Goal: Task Accomplishment & Management: Manage account settings

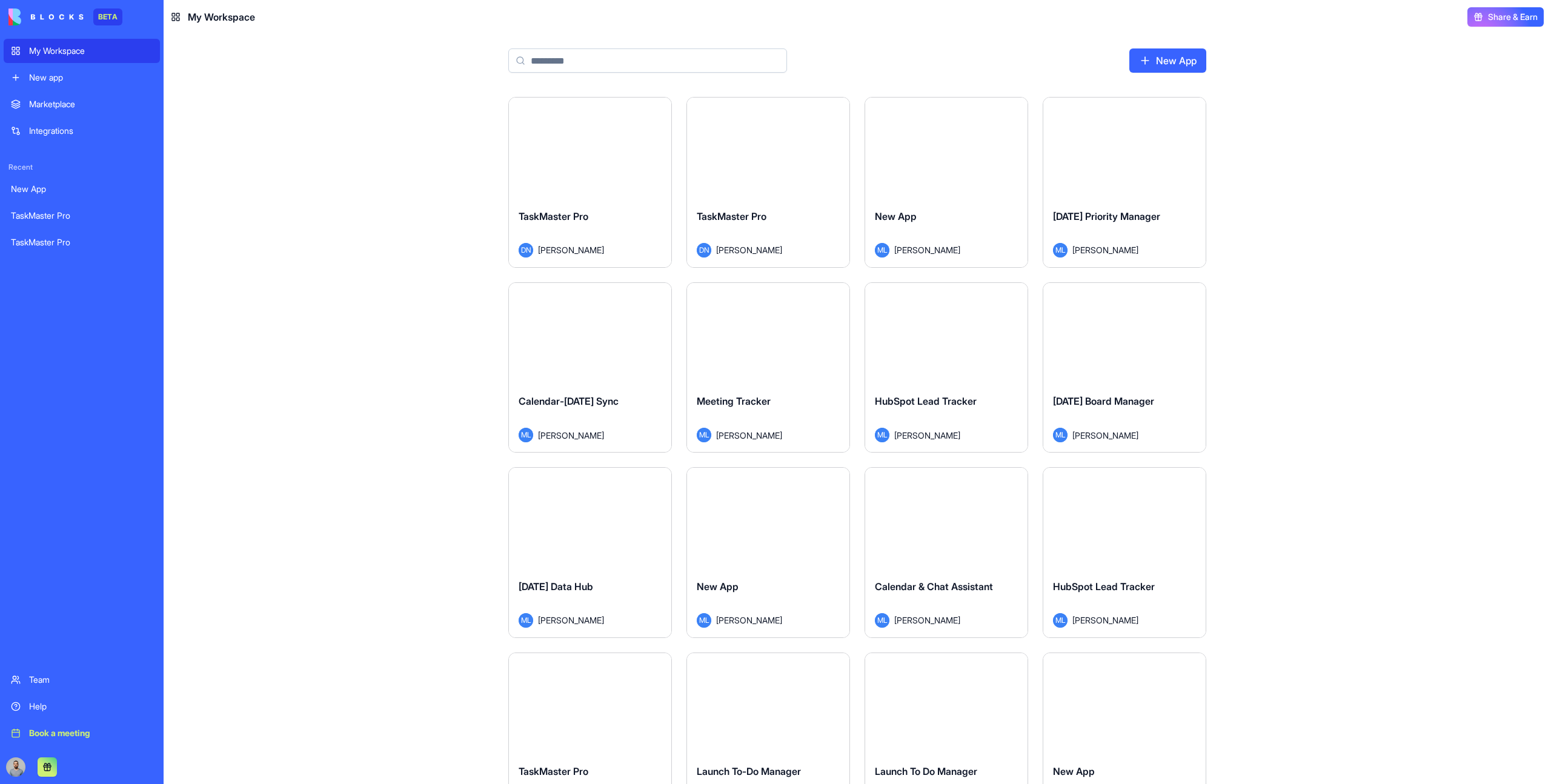
click at [630, 189] on div "Launch" at bounding box center [590, 148] width 162 height 101
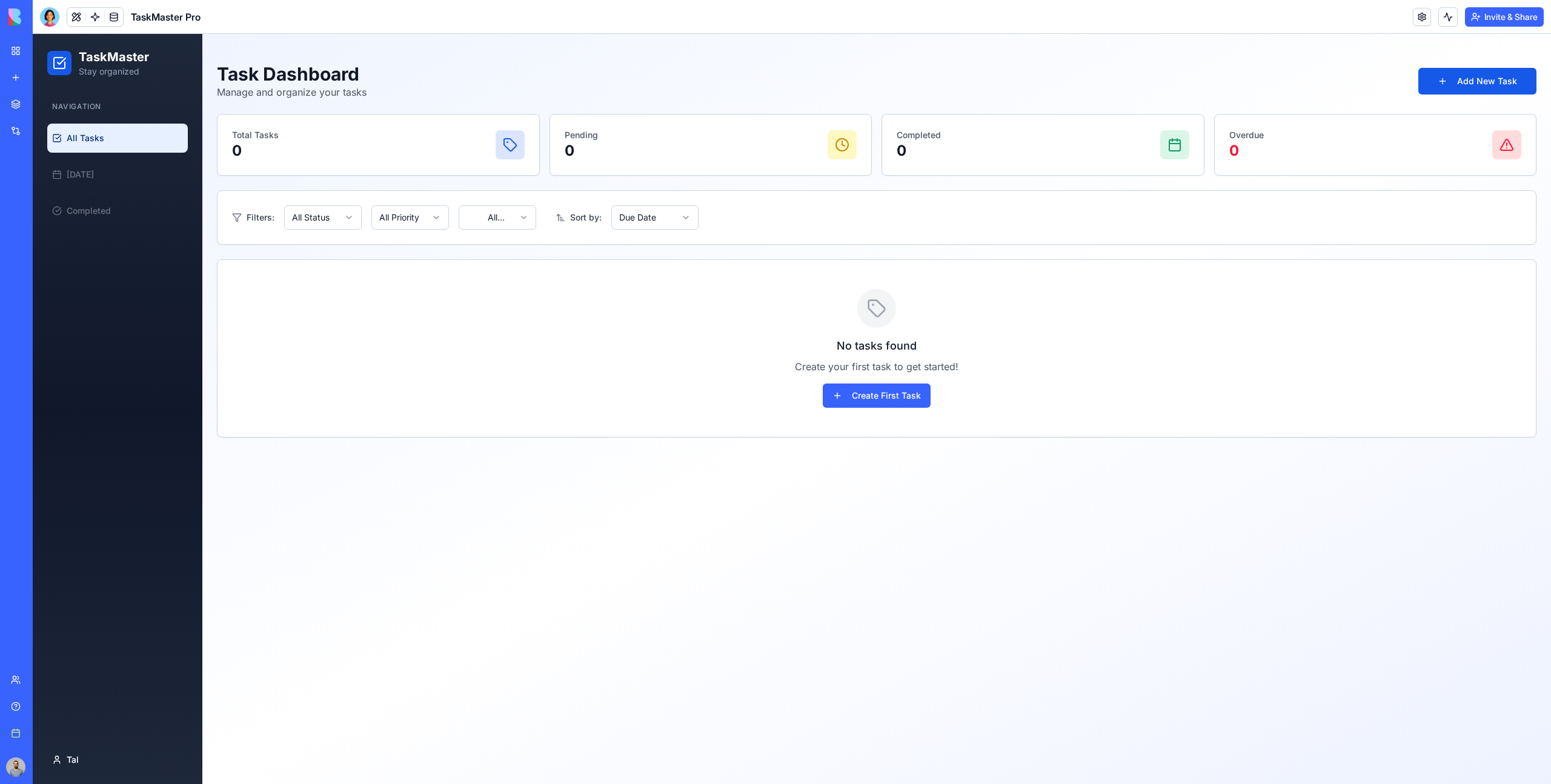
click at [96, 20] on link at bounding box center [95, 17] width 18 height 18
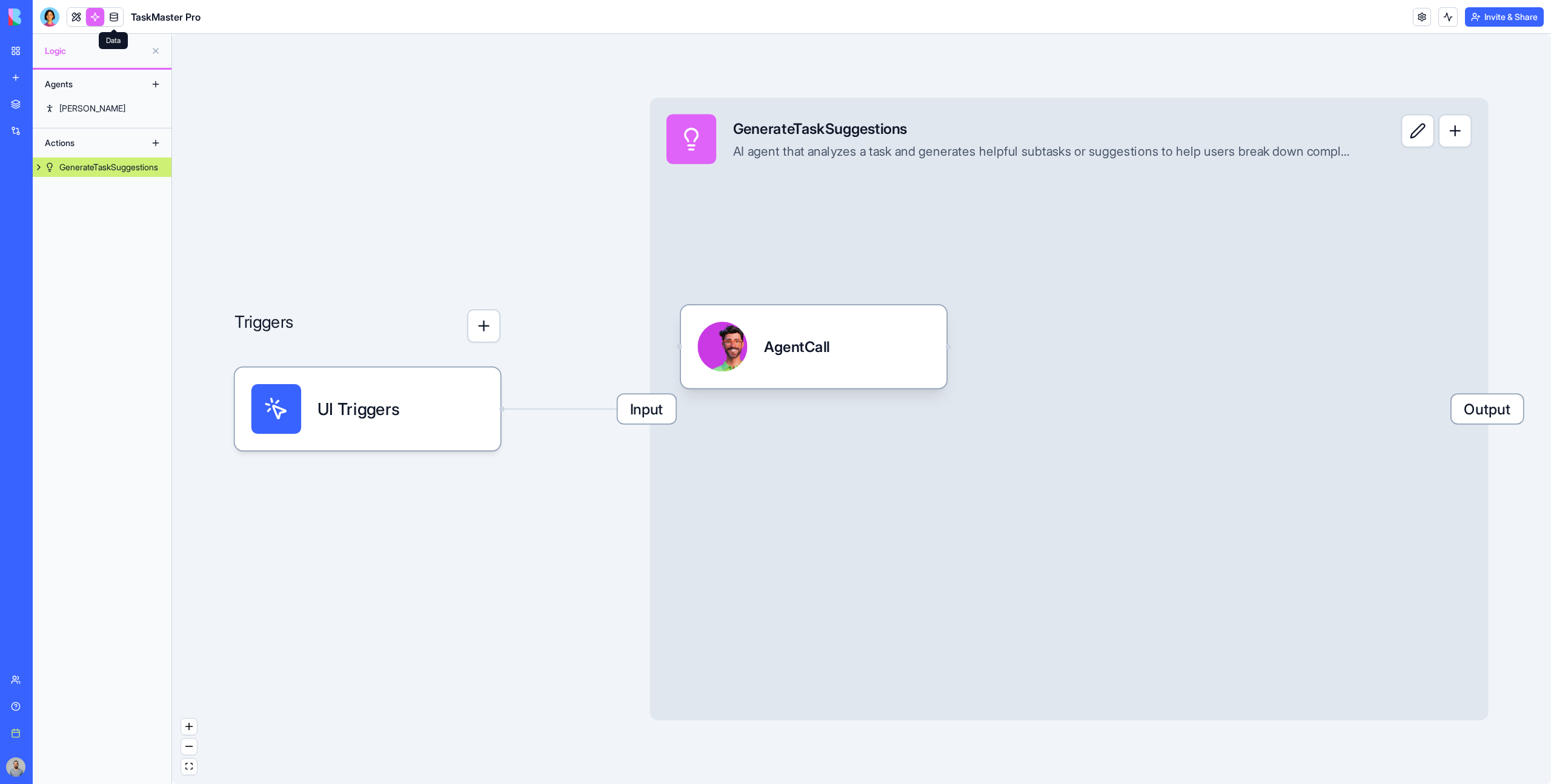
click at [123, 20] on link at bounding box center [114, 17] width 18 height 18
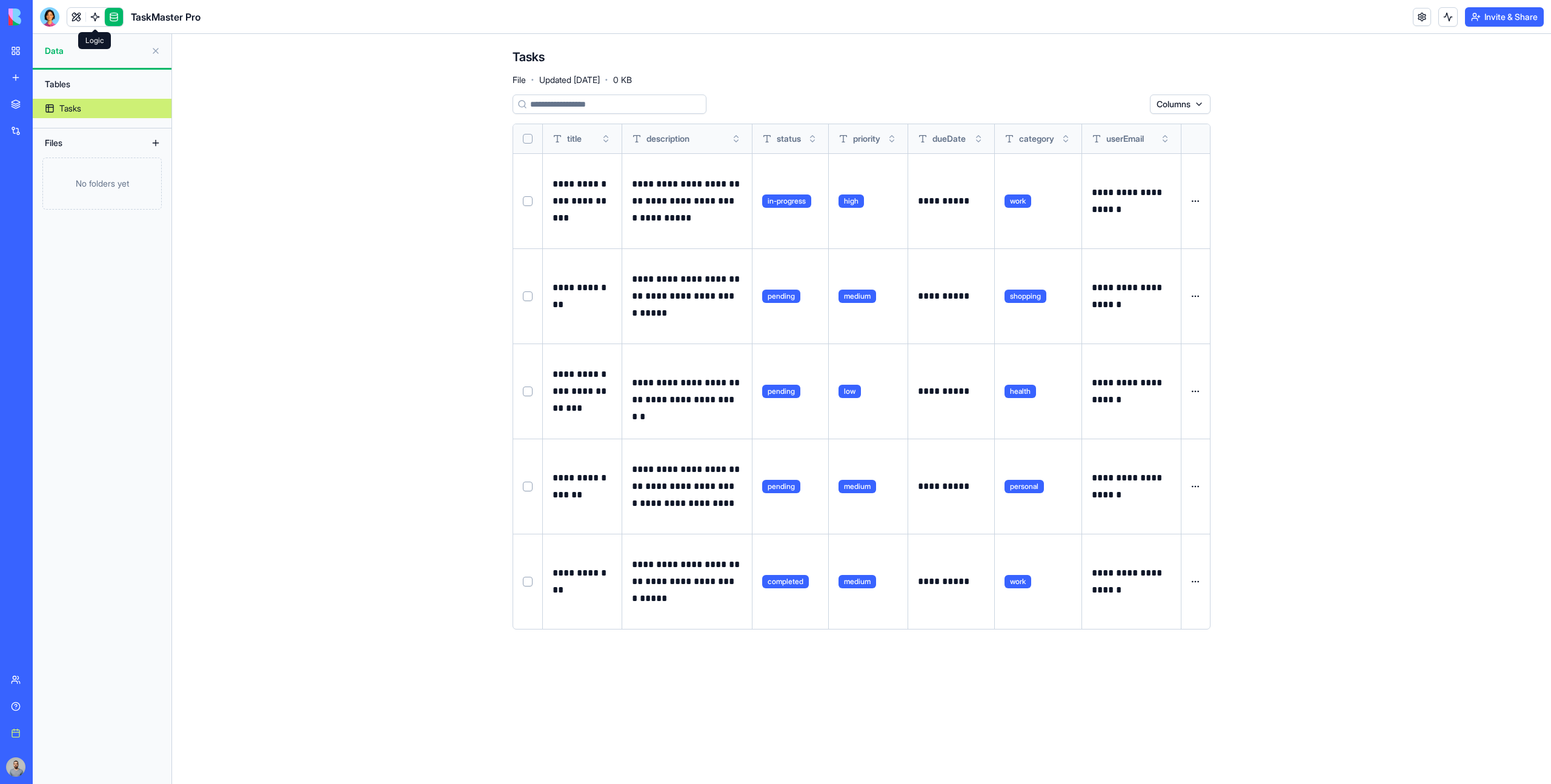
click at [94, 20] on link at bounding box center [95, 17] width 18 height 18
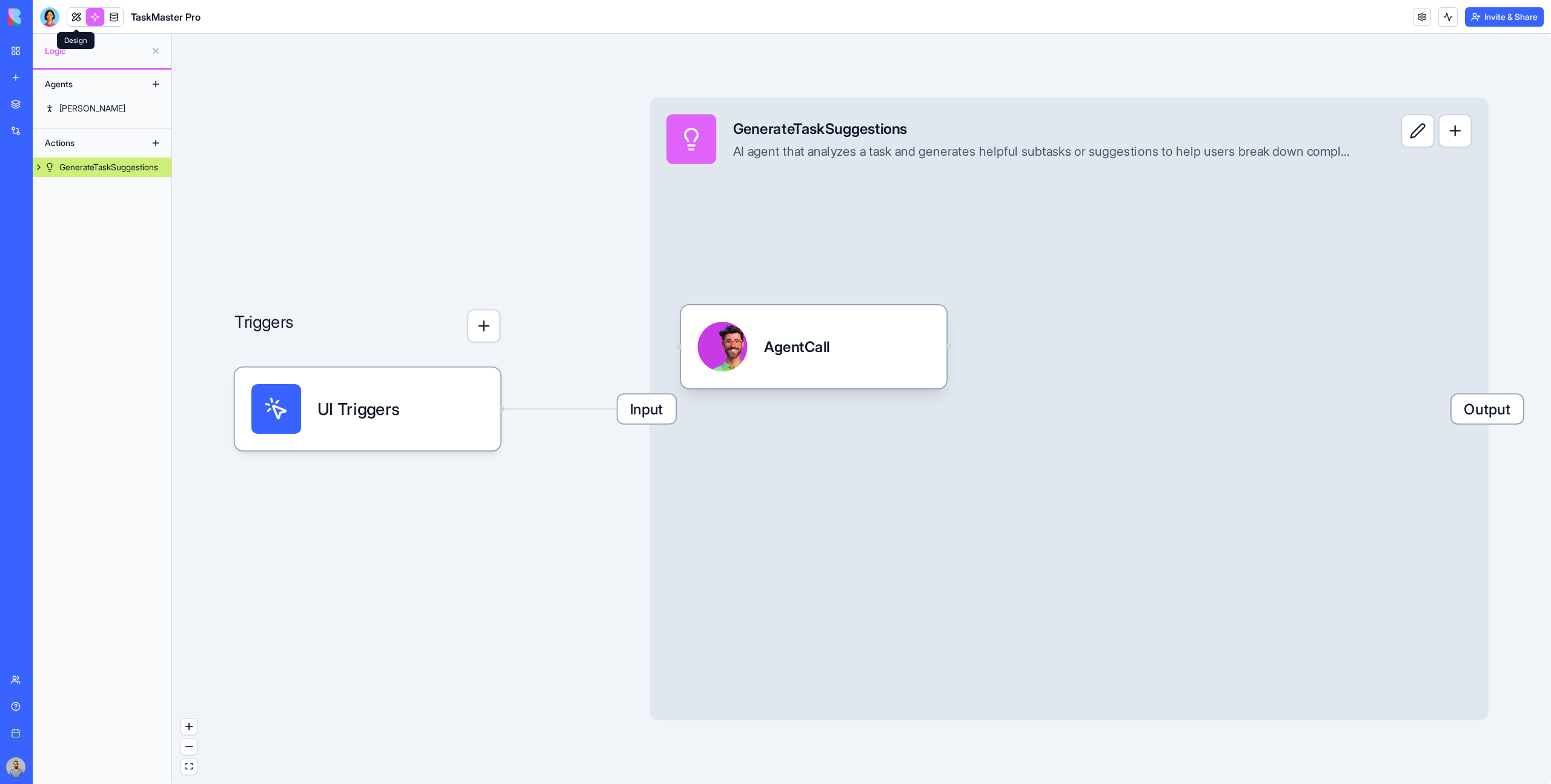
click at [78, 18] on link at bounding box center [76, 17] width 18 height 18
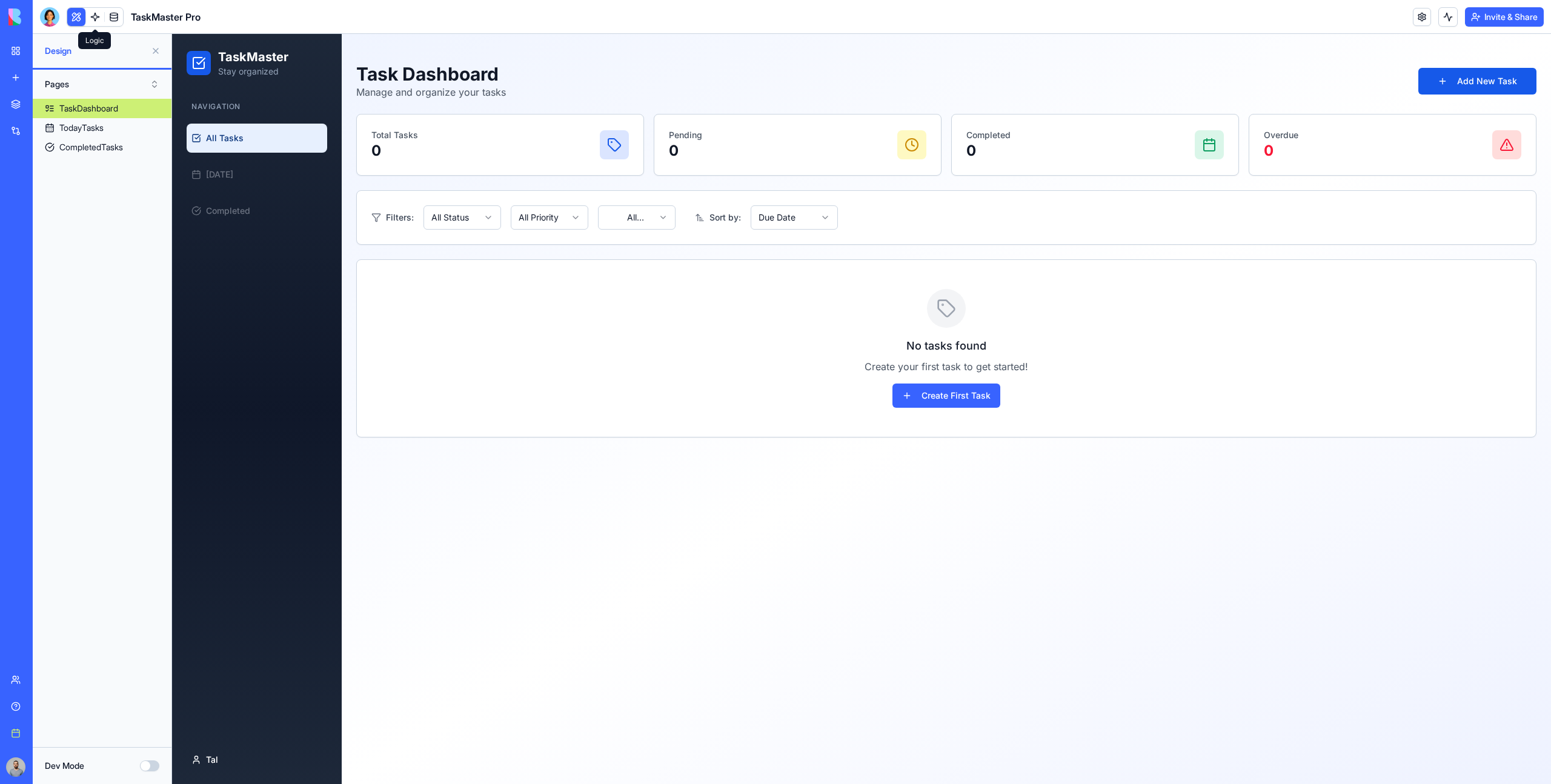
click at [95, 21] on link at bounding box center [95, 17] width 18 height 18
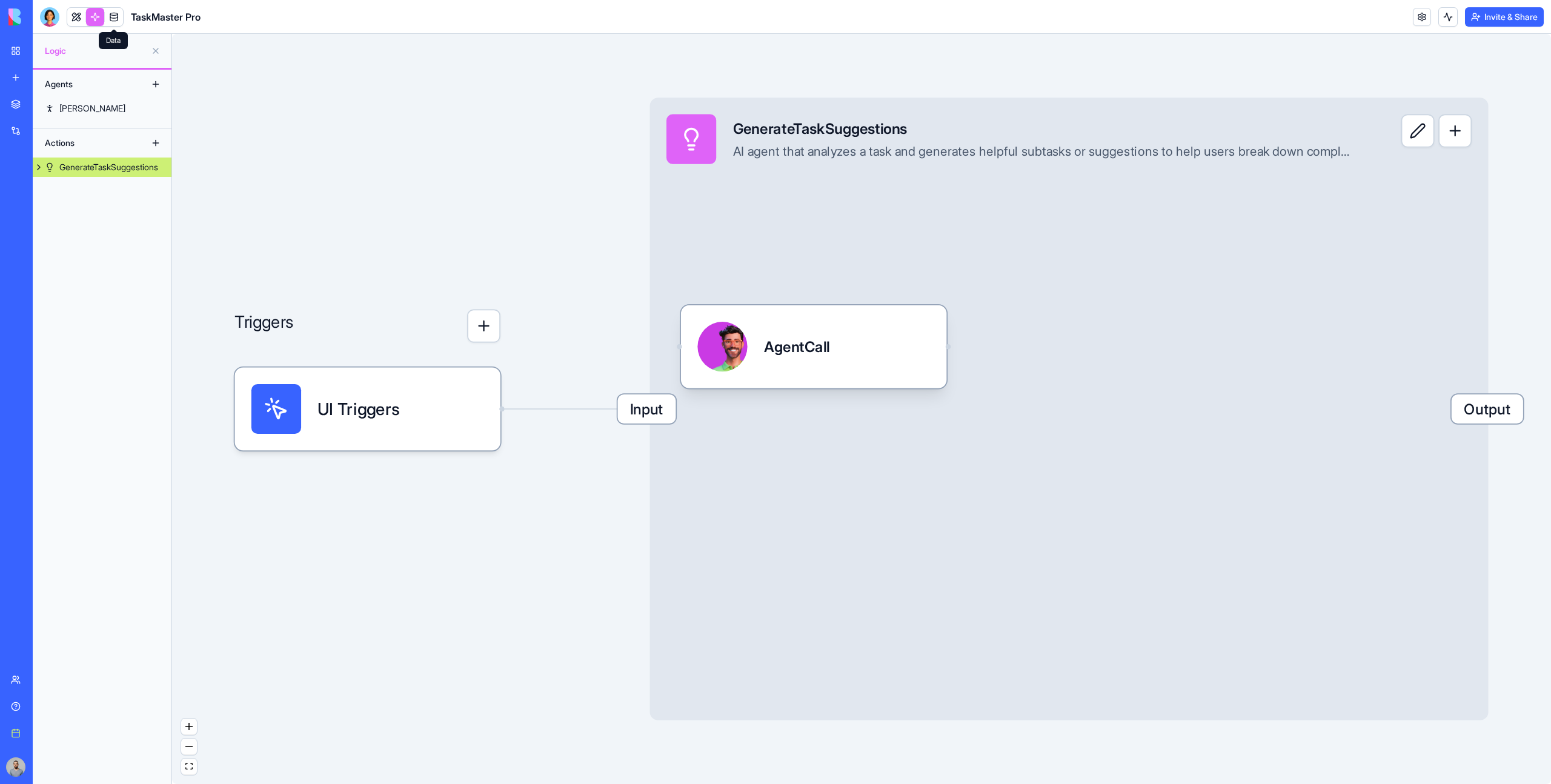
click at [117, 18] on link at bounding box center [114, 17] width 18 height 18
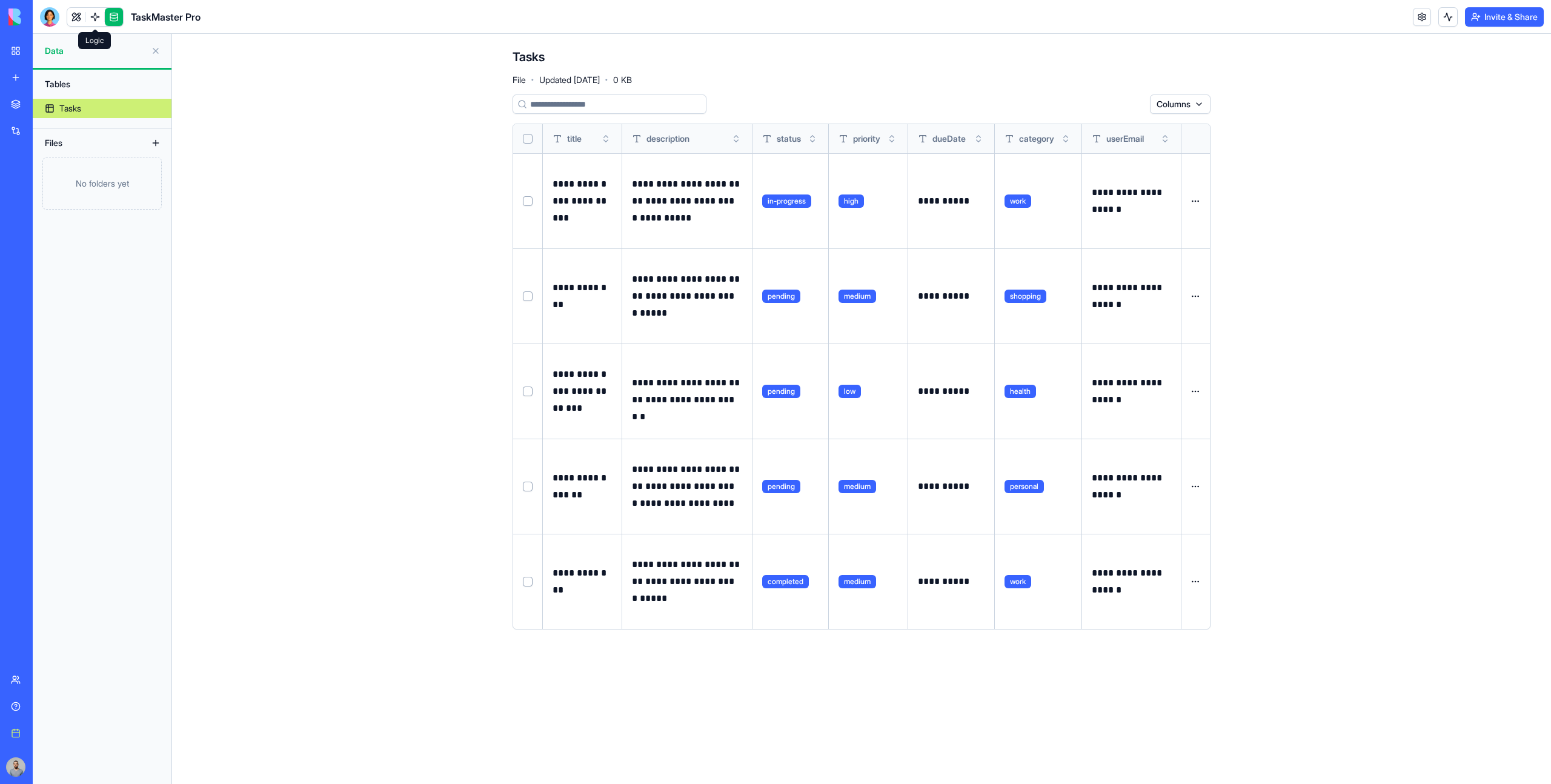
click at [95, 16] on link at bounding box center [95, 17] width 18 height 18
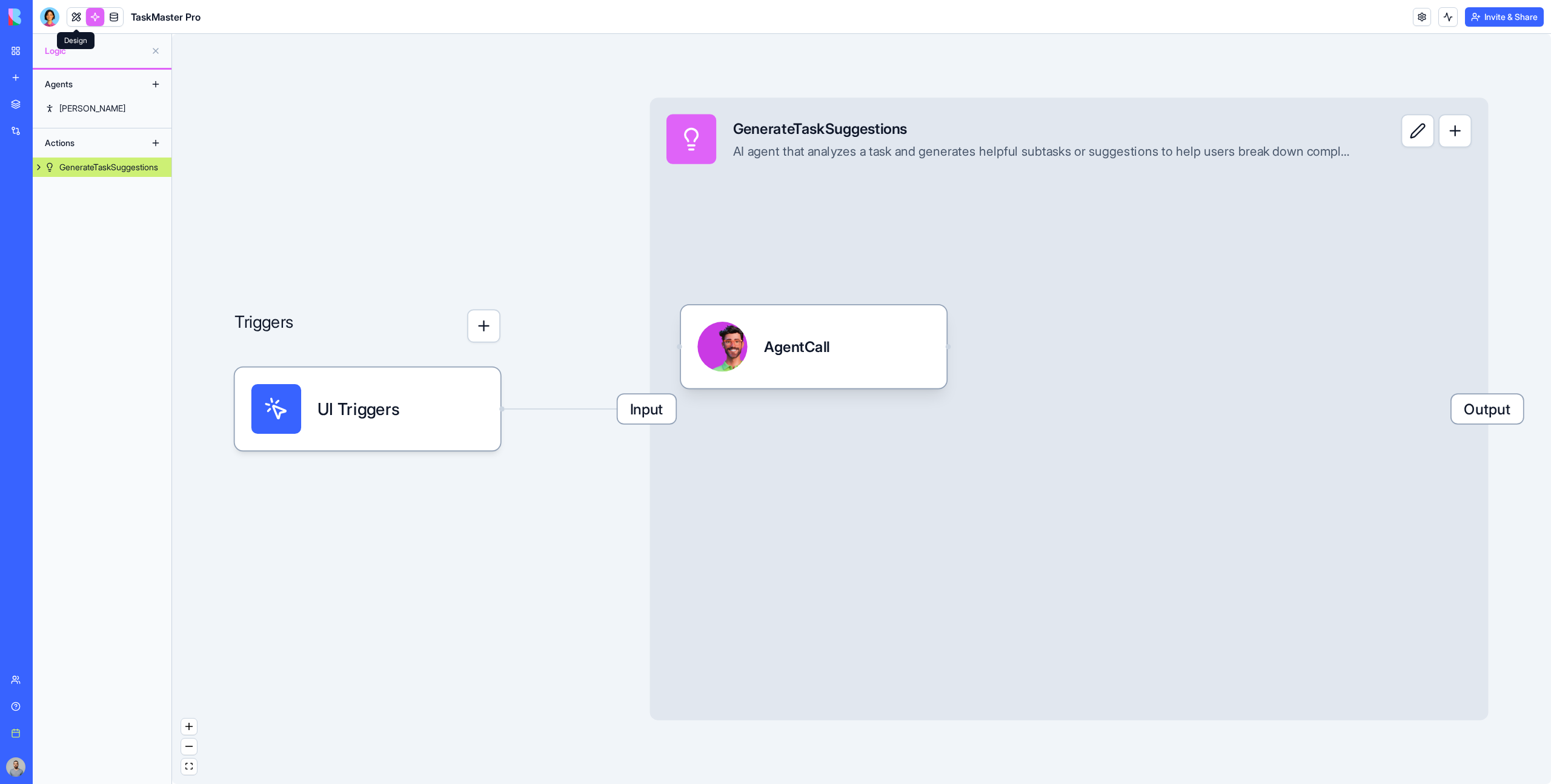
click at [72, 23] on link at bounding box center [76, 17] width 18 height 18
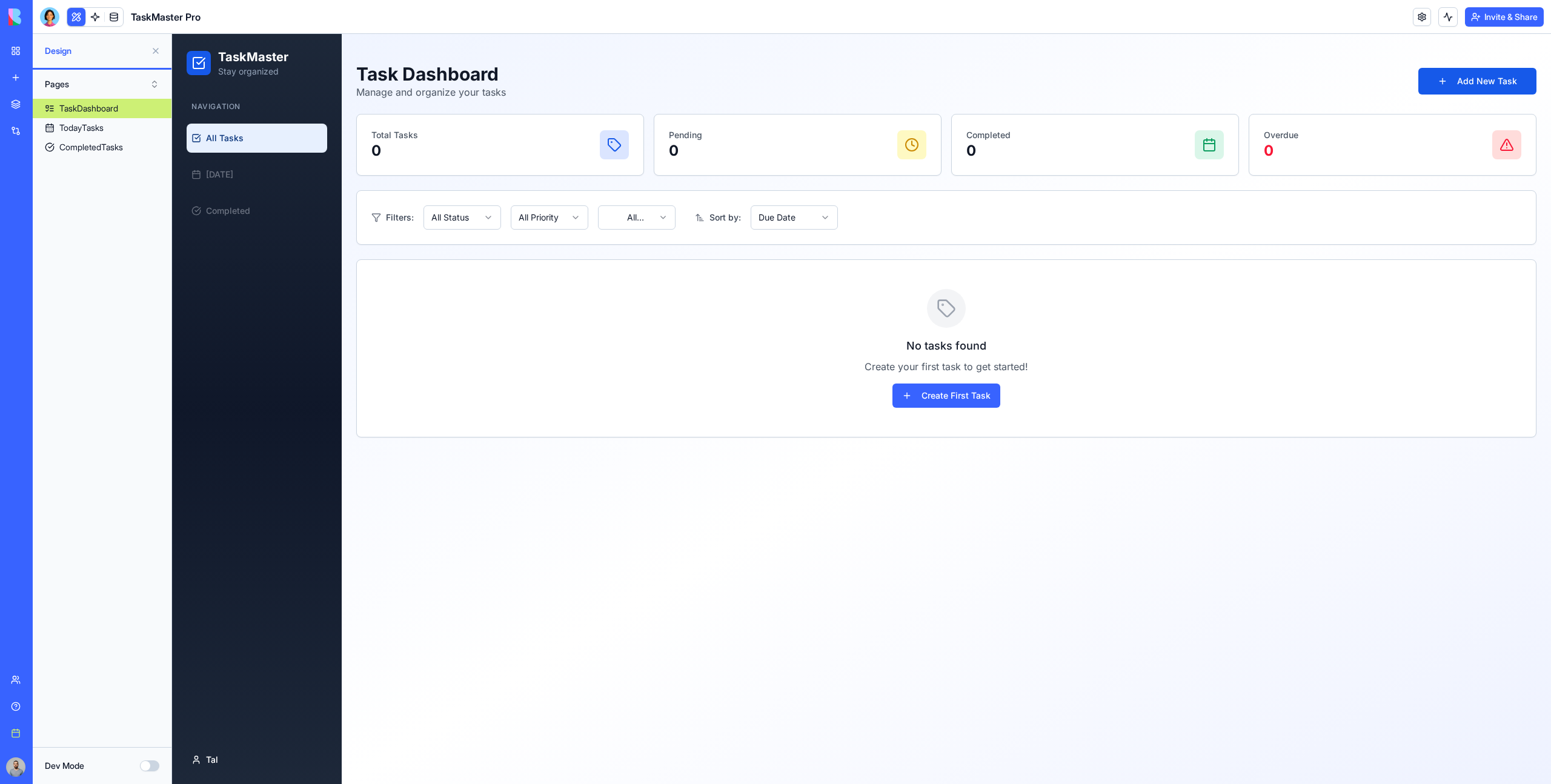
click at [101, 14] on link at bounding box center [95, 17] width 18 height 18
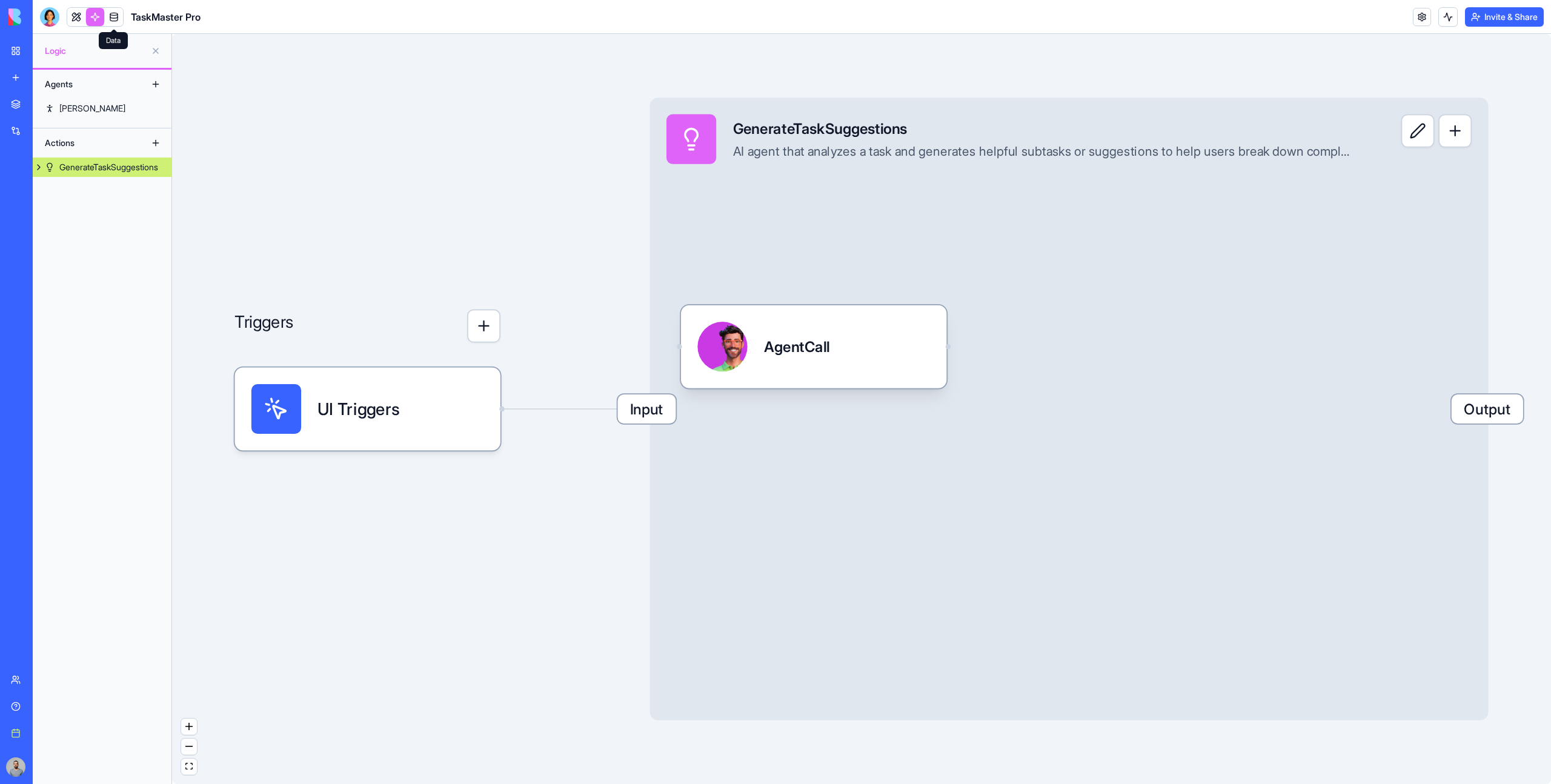
click at [114, 16] on link at bounding box center [114, 17] width 18 height 18
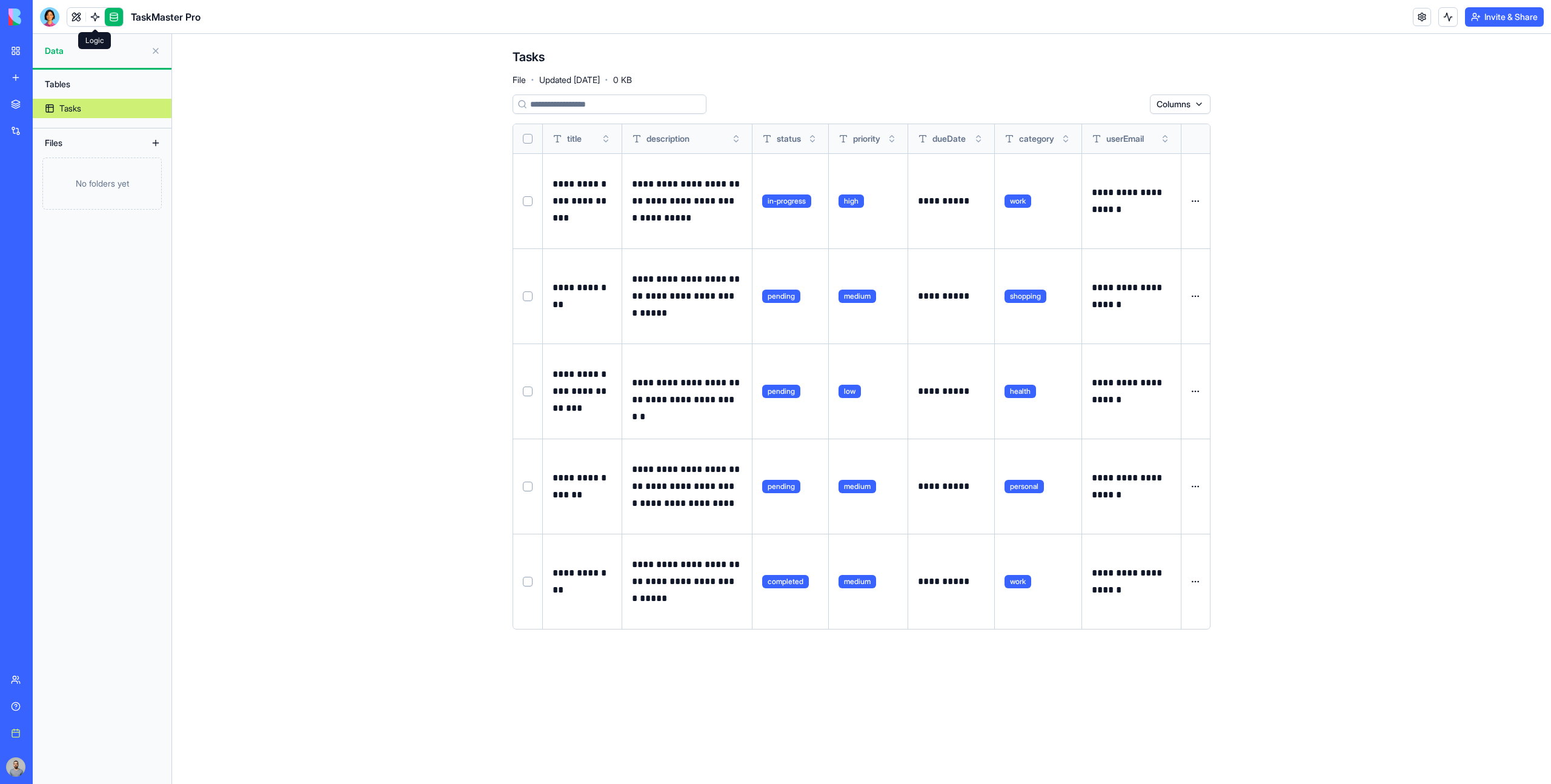
click at [97, 17] on link at bounding box center [95, 17] width 18 height 18
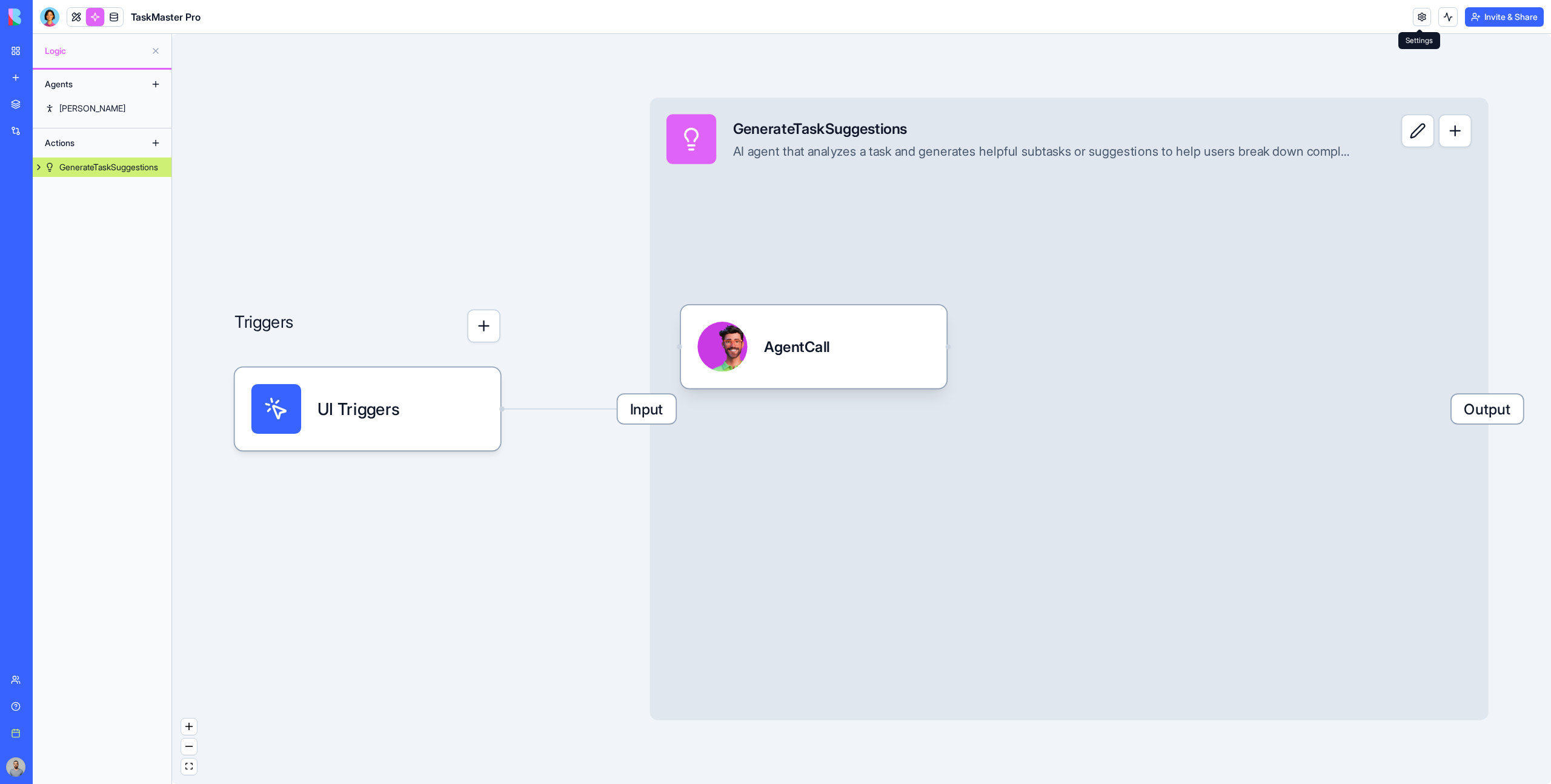
click at [1426, 26] on link at bounding box center [1422, 17] width 18 height 18
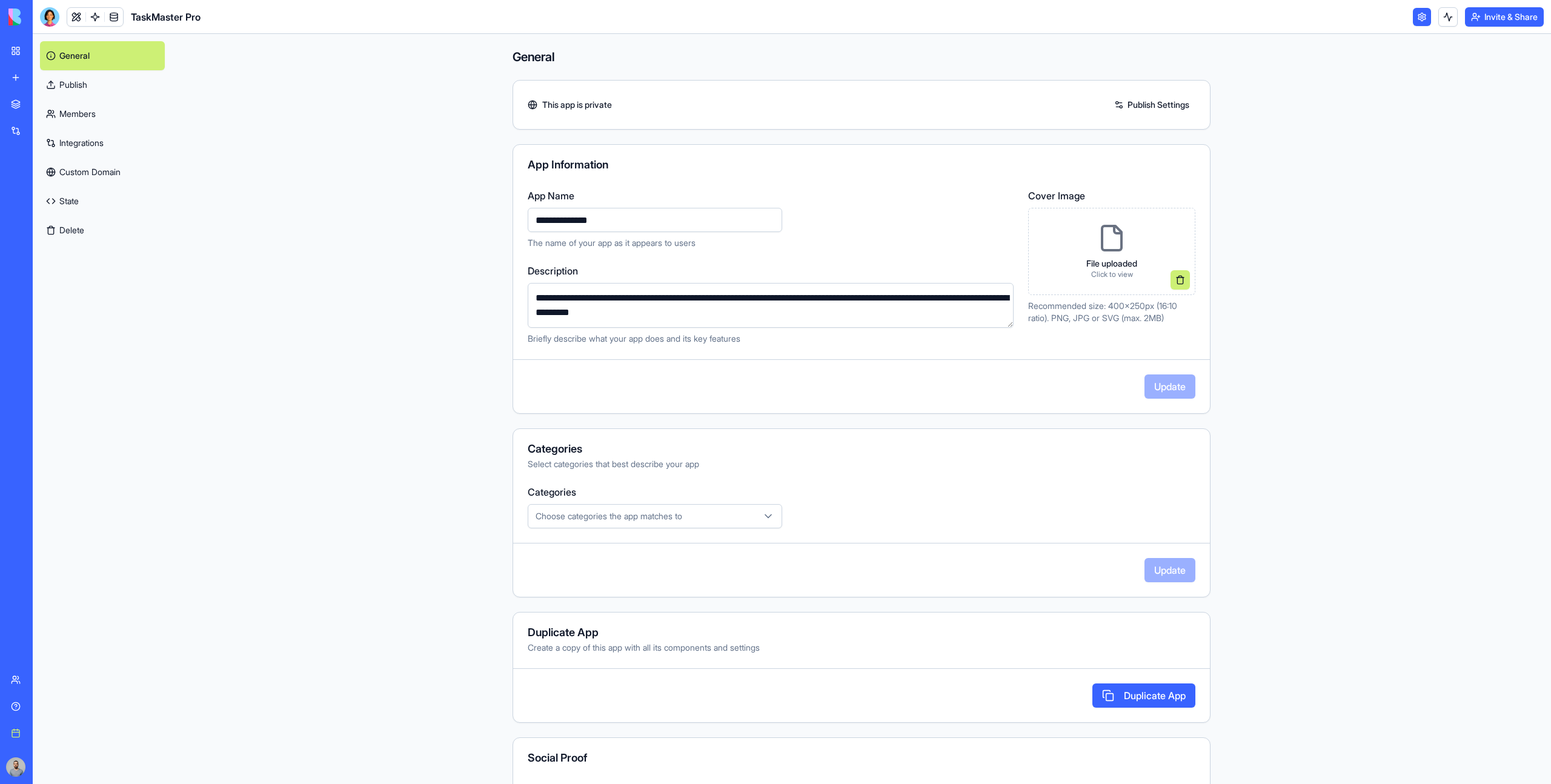
click at [1422, 23] on link at bounding box center [1422, 17] width 18 height 18
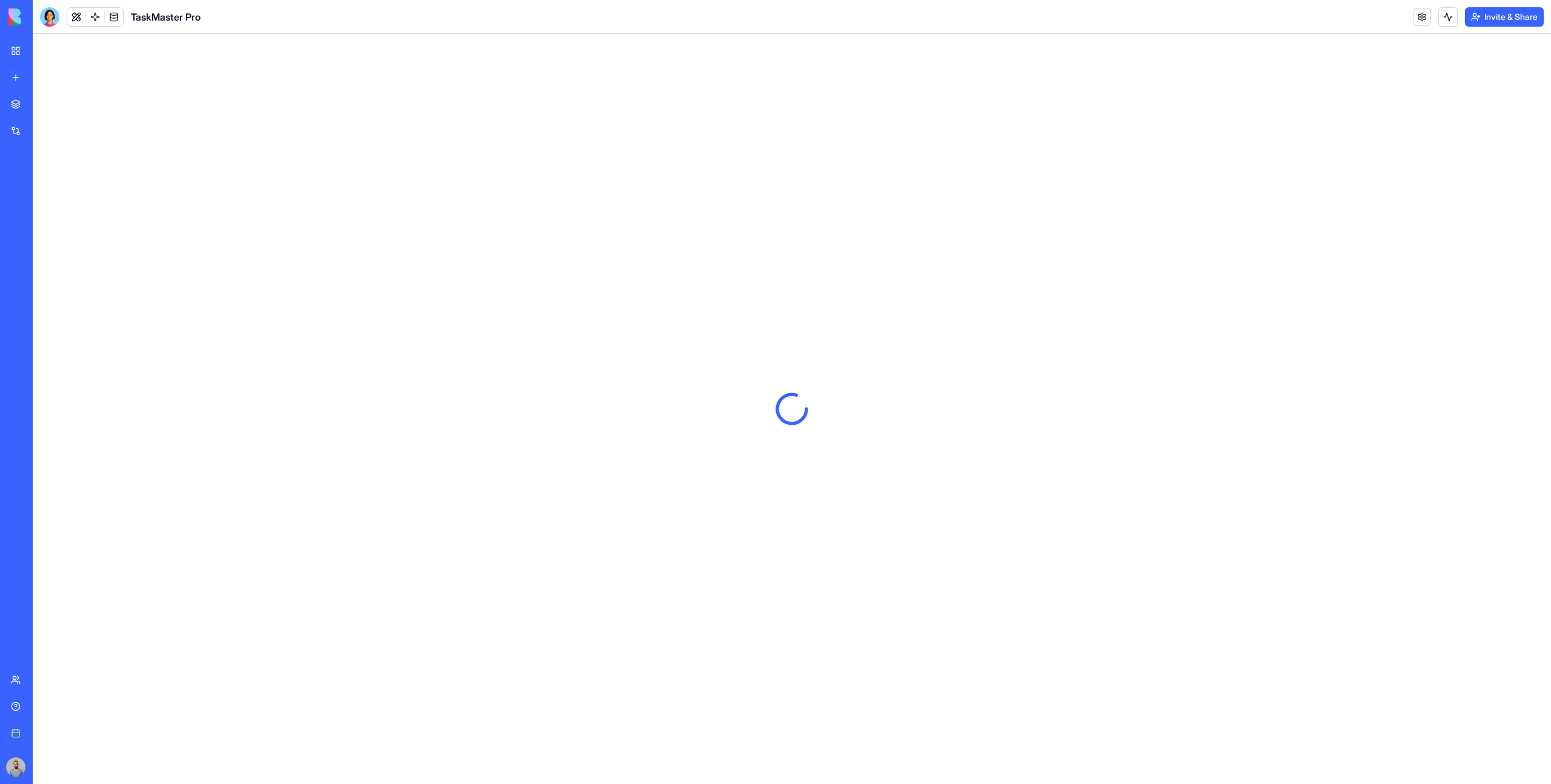
click at [1422, 23] on link at bounding box center [1422, 17] width 18 height 18
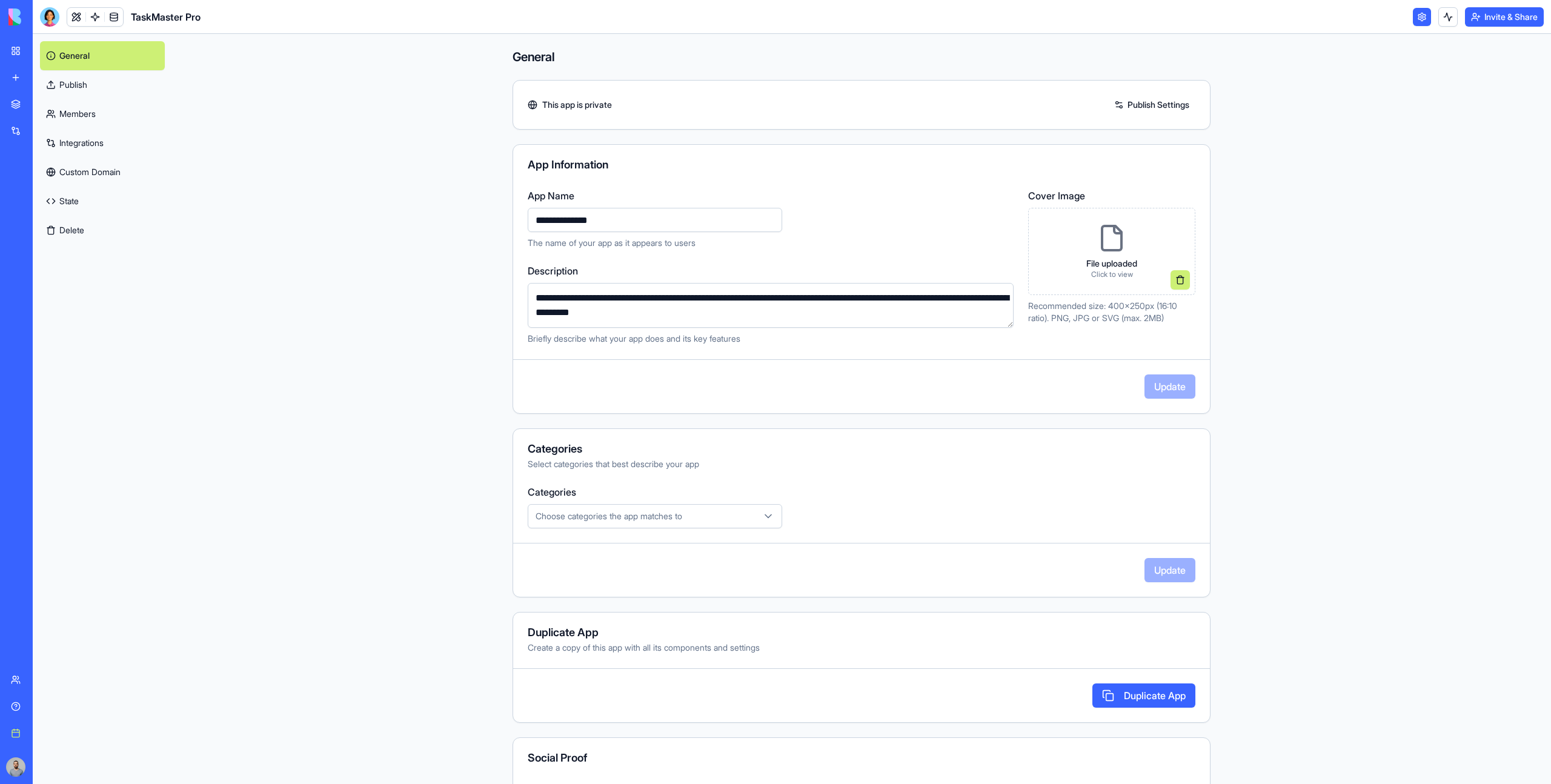
click at [108, 147] on link "Integrations" at bounding box center [102, 143] width 125 height 29
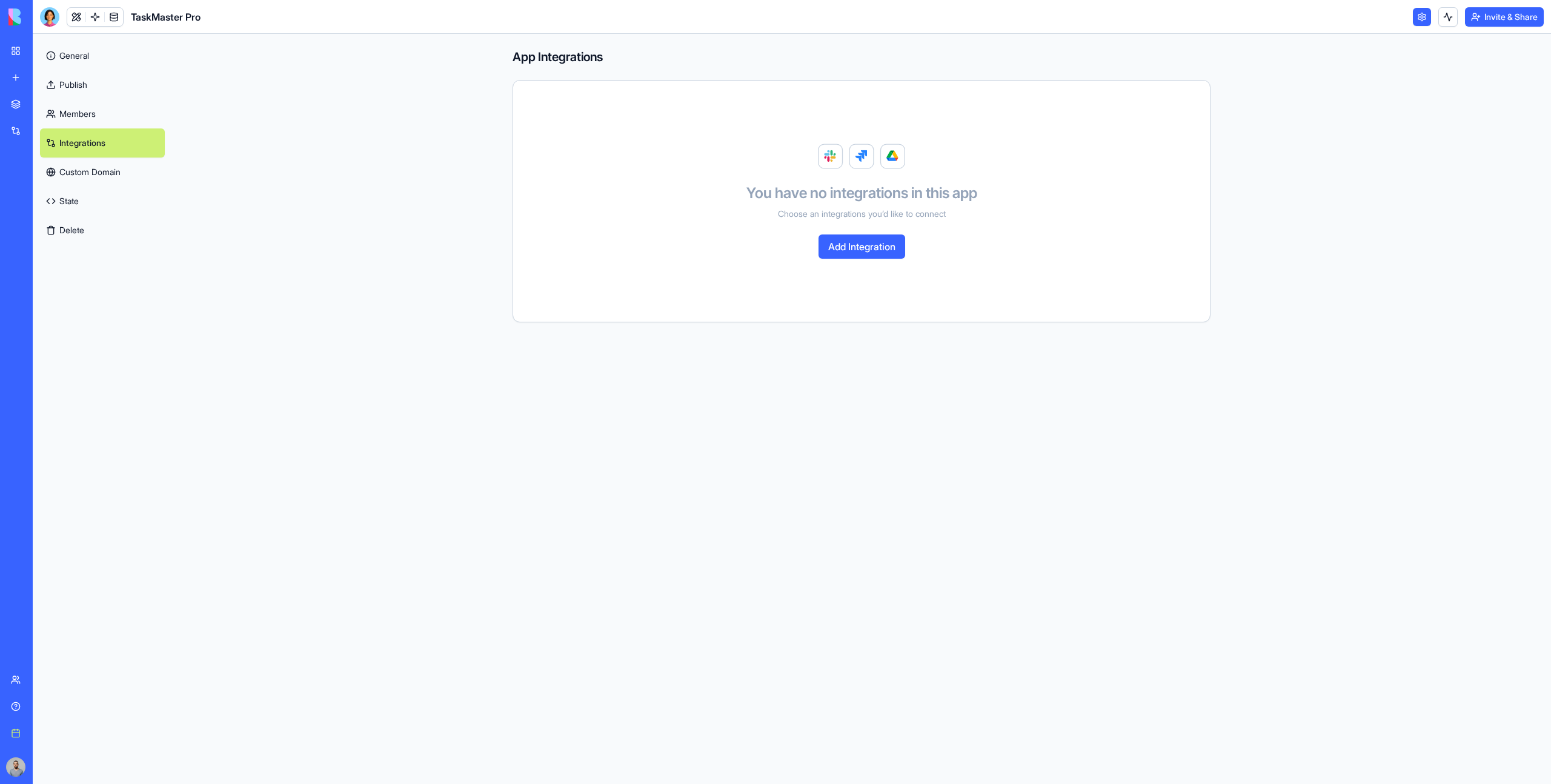
click at [96, 121] on link "Members" at bounding box center [102, 114] width 125 height 29
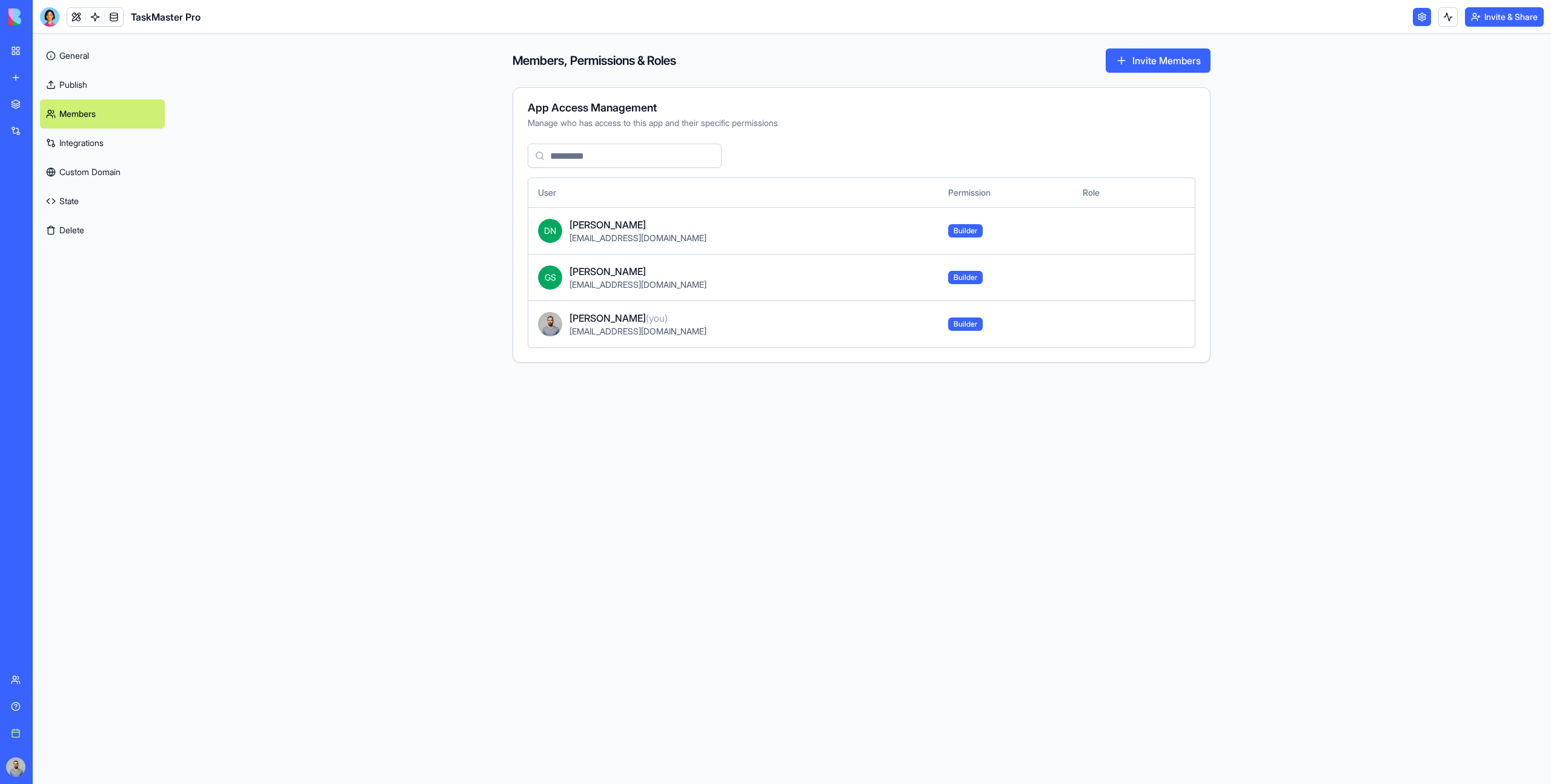
click at [97, 91] on link "Publish" at bounding box center [102, 84] width 125 height 29
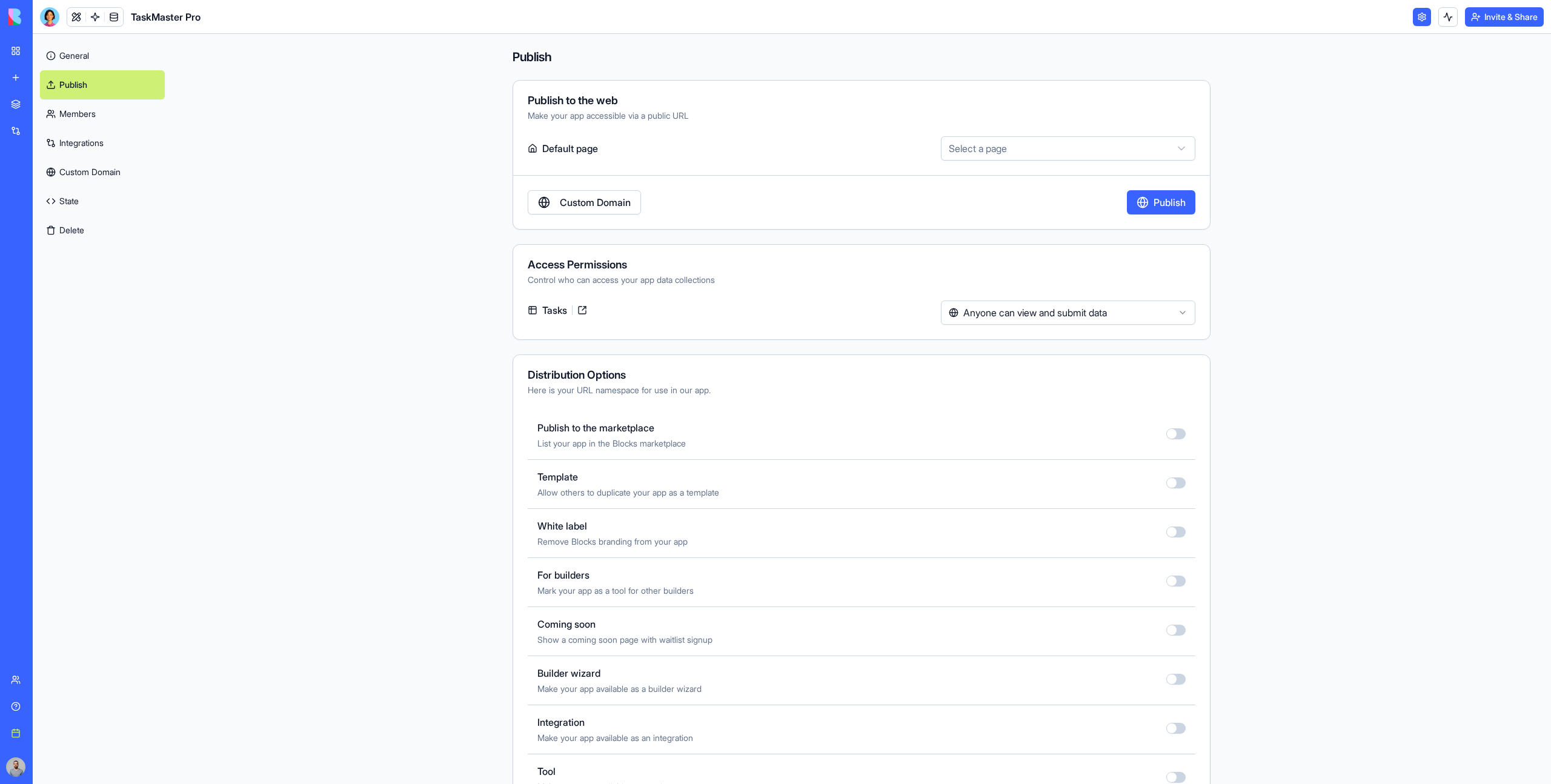
click at [94, 56] on link "General" at bounding box center [102, 56] width 125 height 29
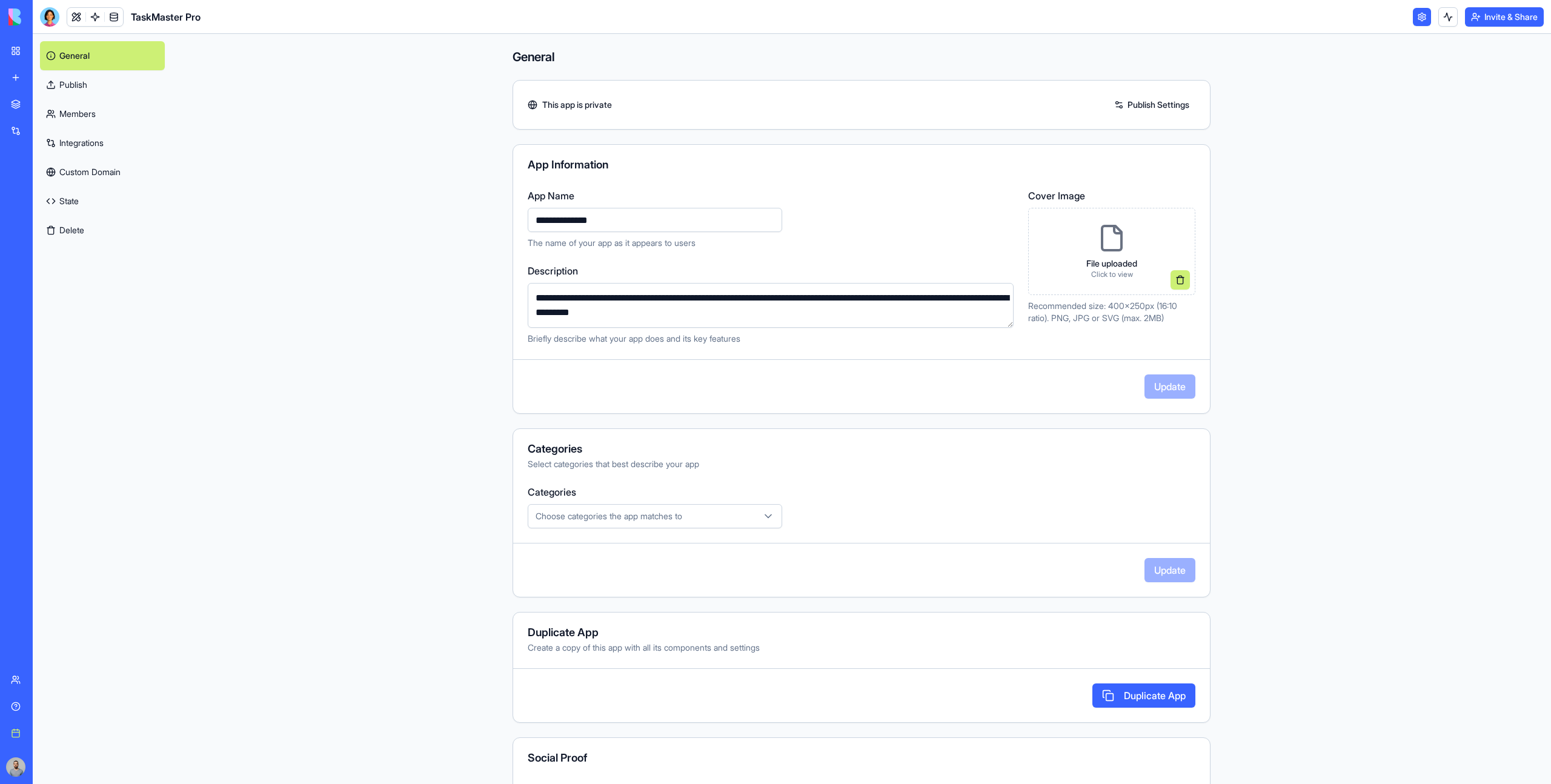
click at [114, 138] on link "Integrations" at bounding box center [102, 143] width 125 height 29
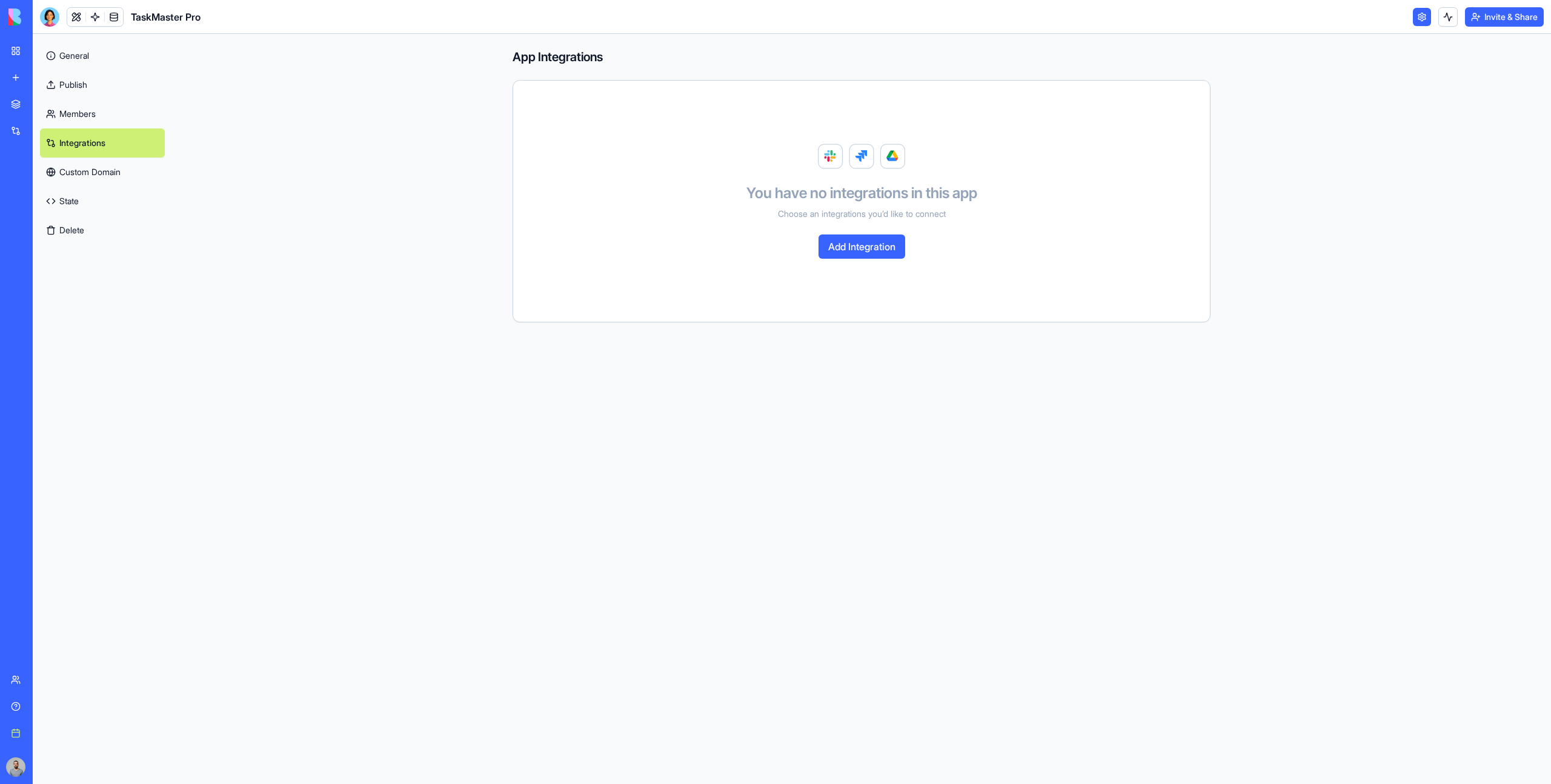
click at [120, 165] on link "Custom Domain" at bounding box center [102, 172] width 125 height 29
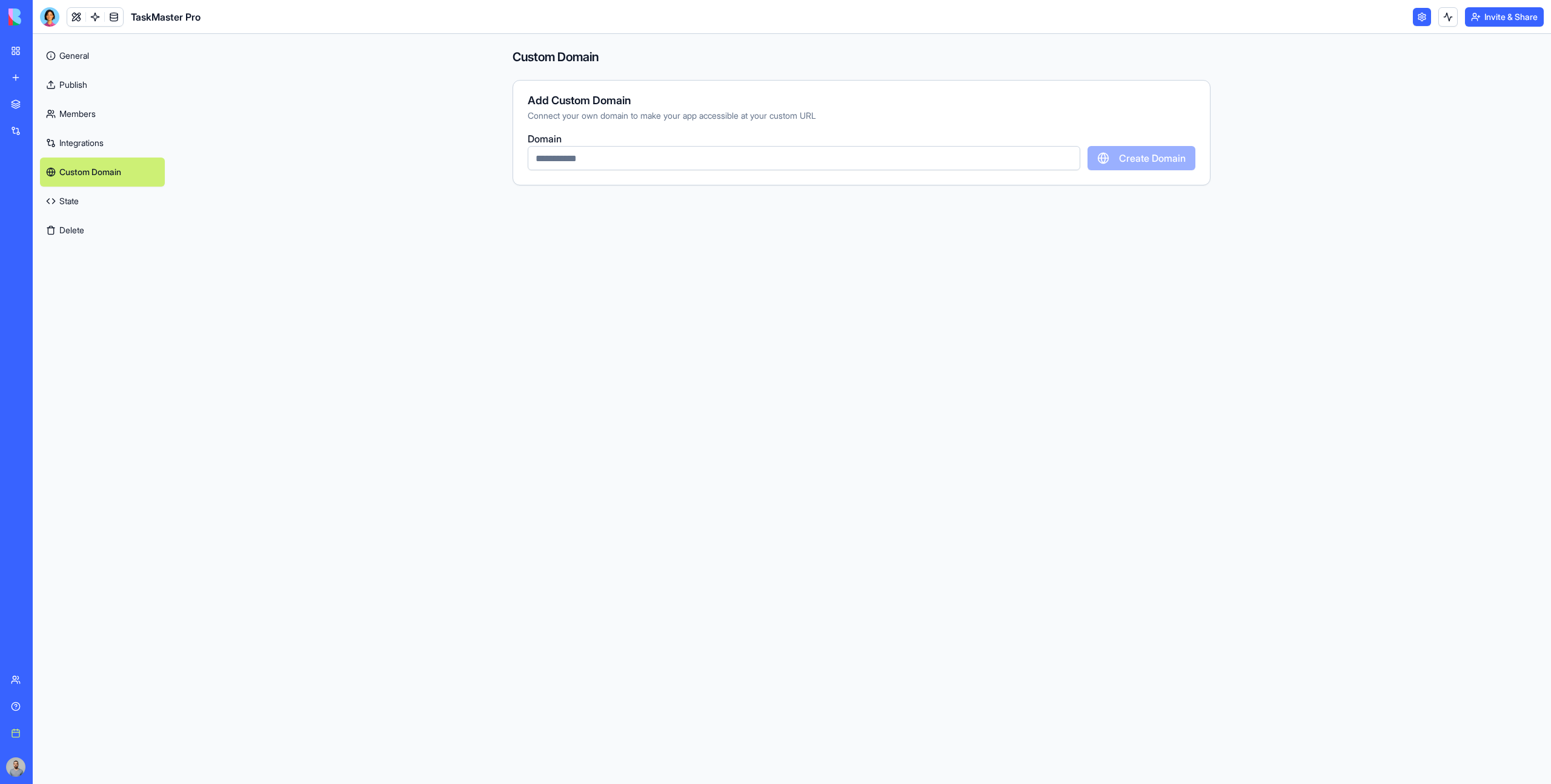
click at [120, 209] on link "State" at bounding box center [102, 201] width 125 height 29
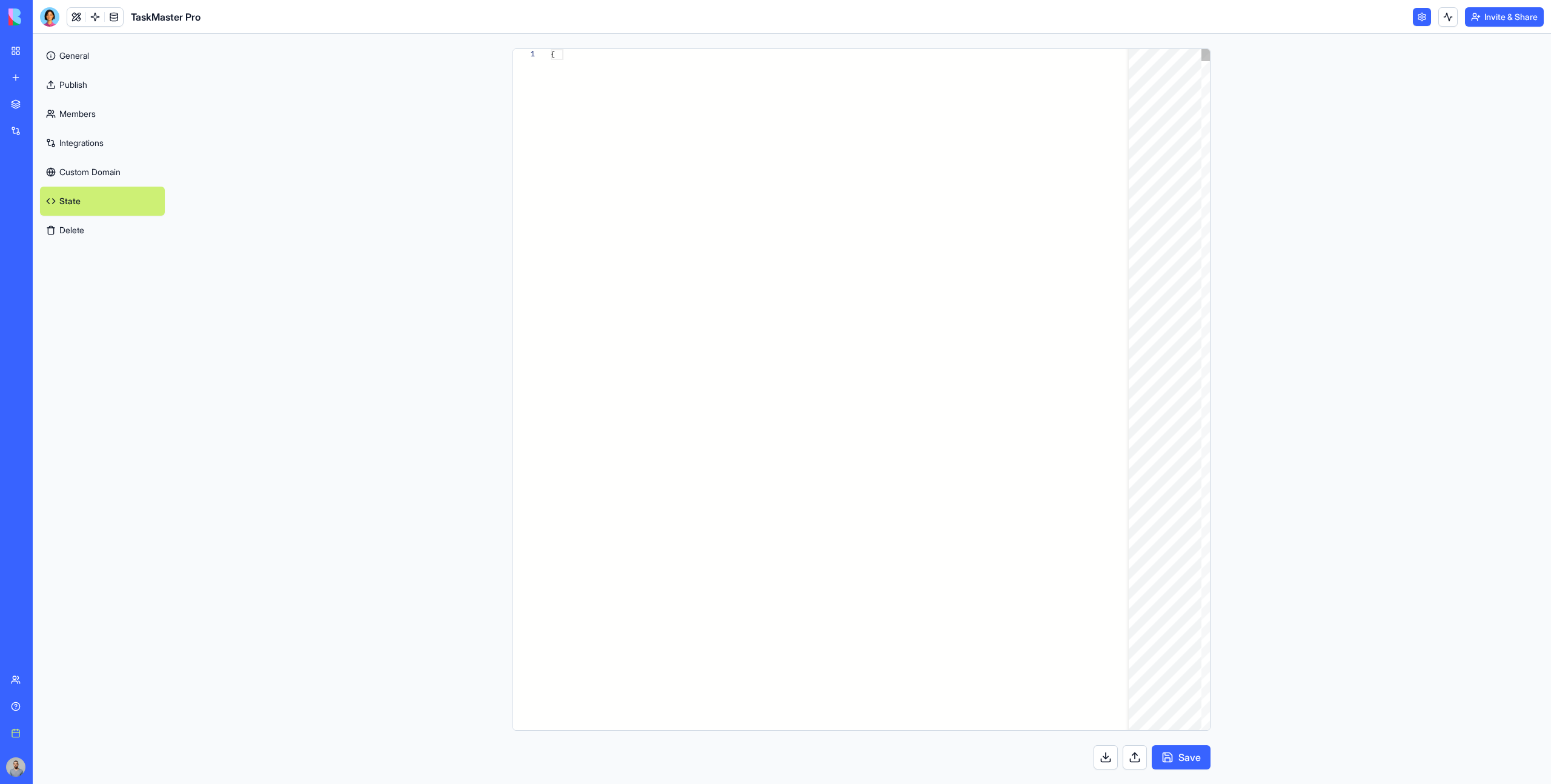
type textarea "**********"
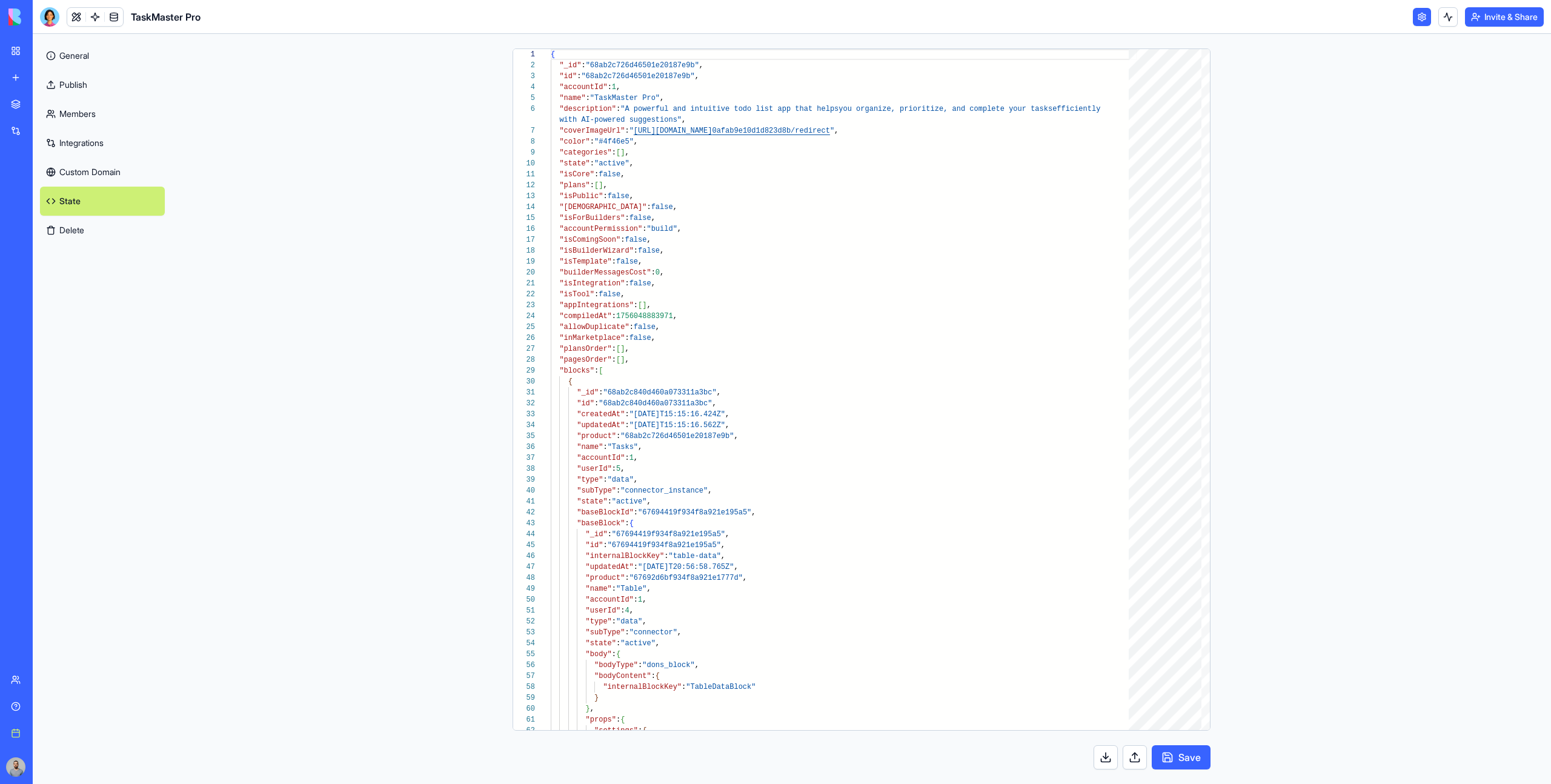
click at [116, 224] on button "Delete" at bounding box center [102, 230] width 125 height 29
click at [132, 229] on button "Delete" at bounding box center [102, 230] width 125 height 29
click at [111, 174] on link "Custom Domain" at bounding box center [102, 172] width 125 height 29
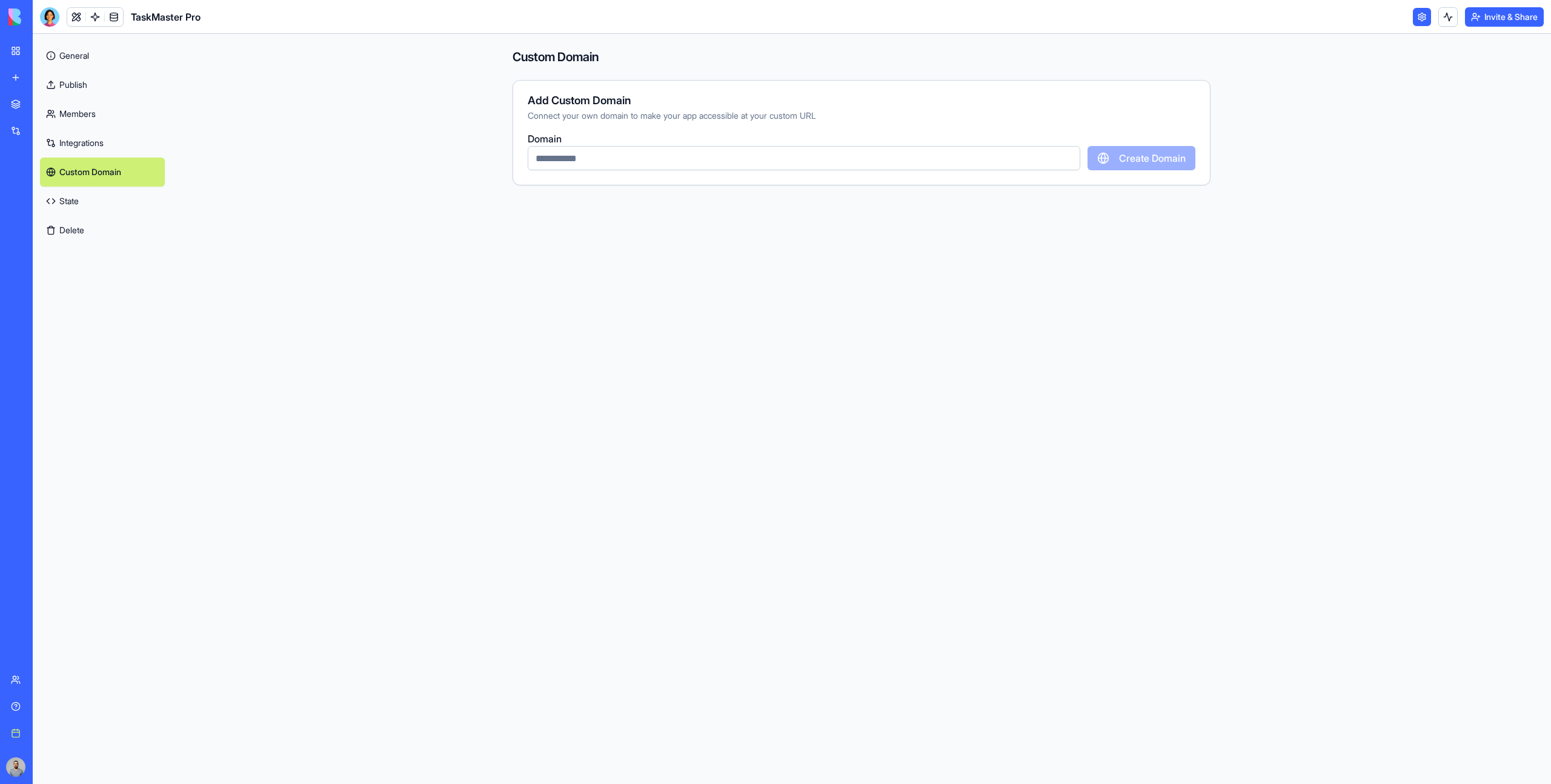
click at [92, 206] on link "State" at bounding box center [102, 201] width 125 height 29
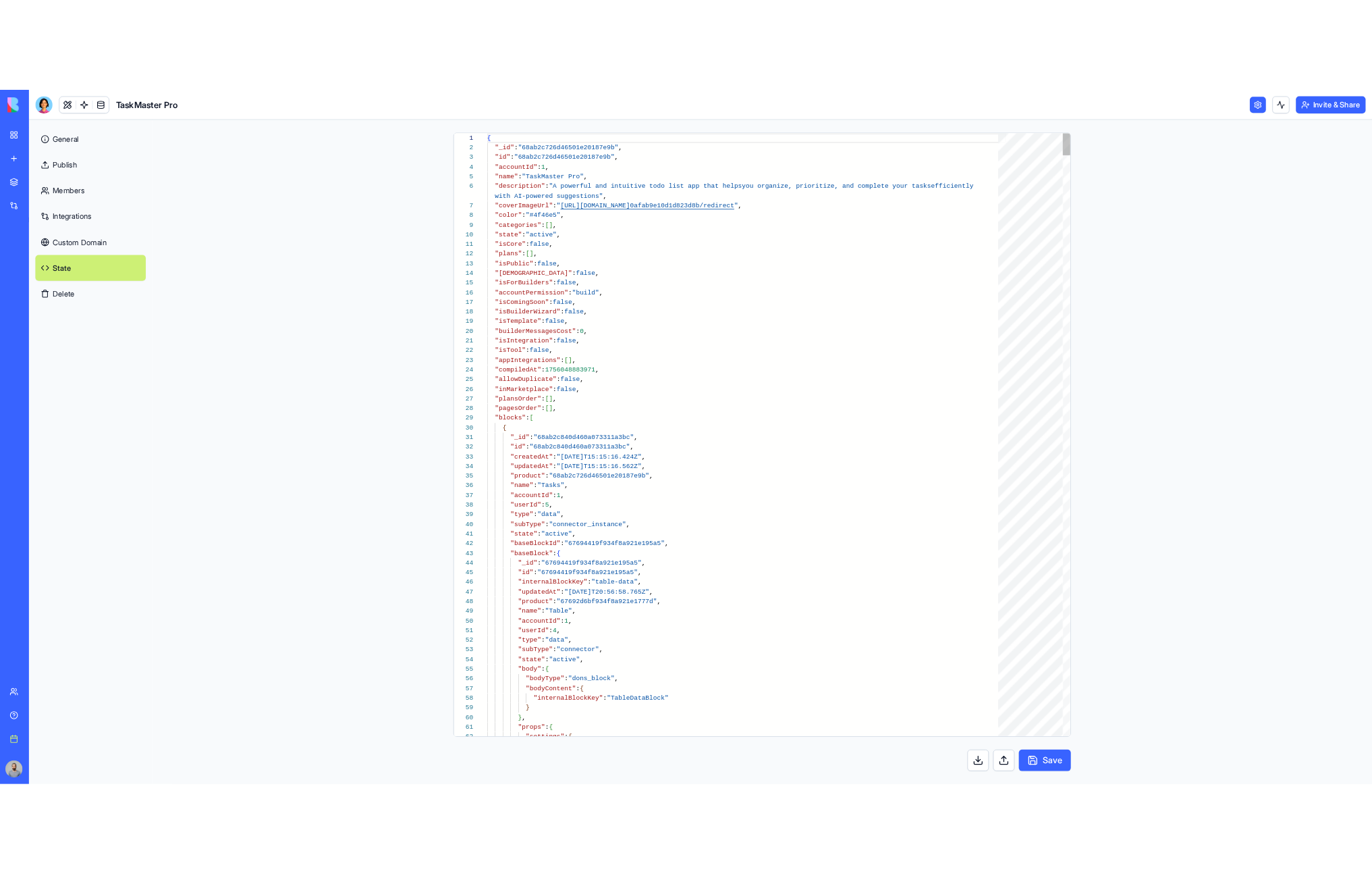
scroll to position [110, 0]
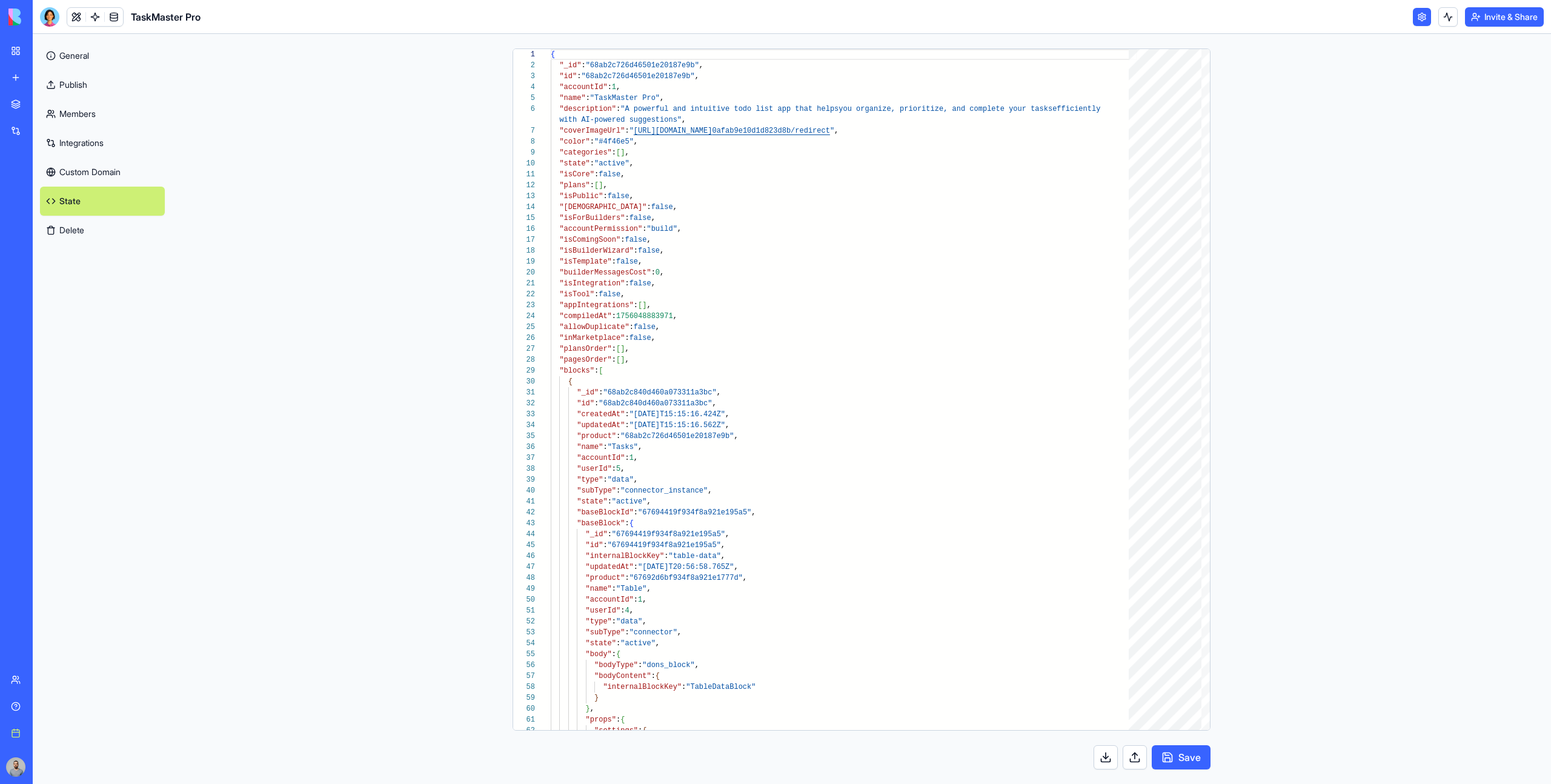
click at [117, 230] on button "Delete" at bounding box center [102, 230] width 125 height 29
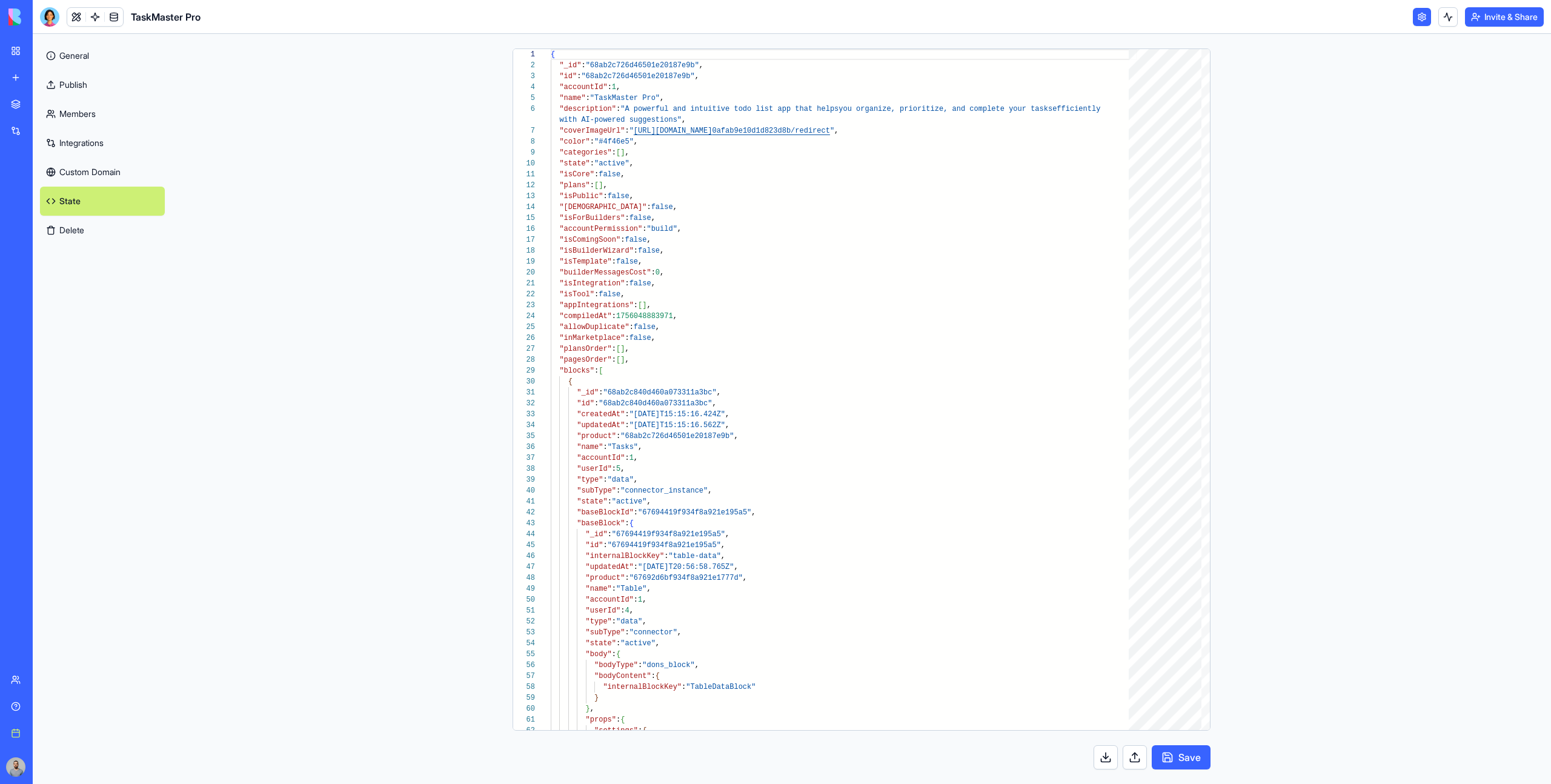
click at [117, 230] on button "Delete" at bounding box center [102, 230] width 125 height 29
click at [112, 170] on link "Custom Domain" at bounding box center [102, 172] width 125 height 29
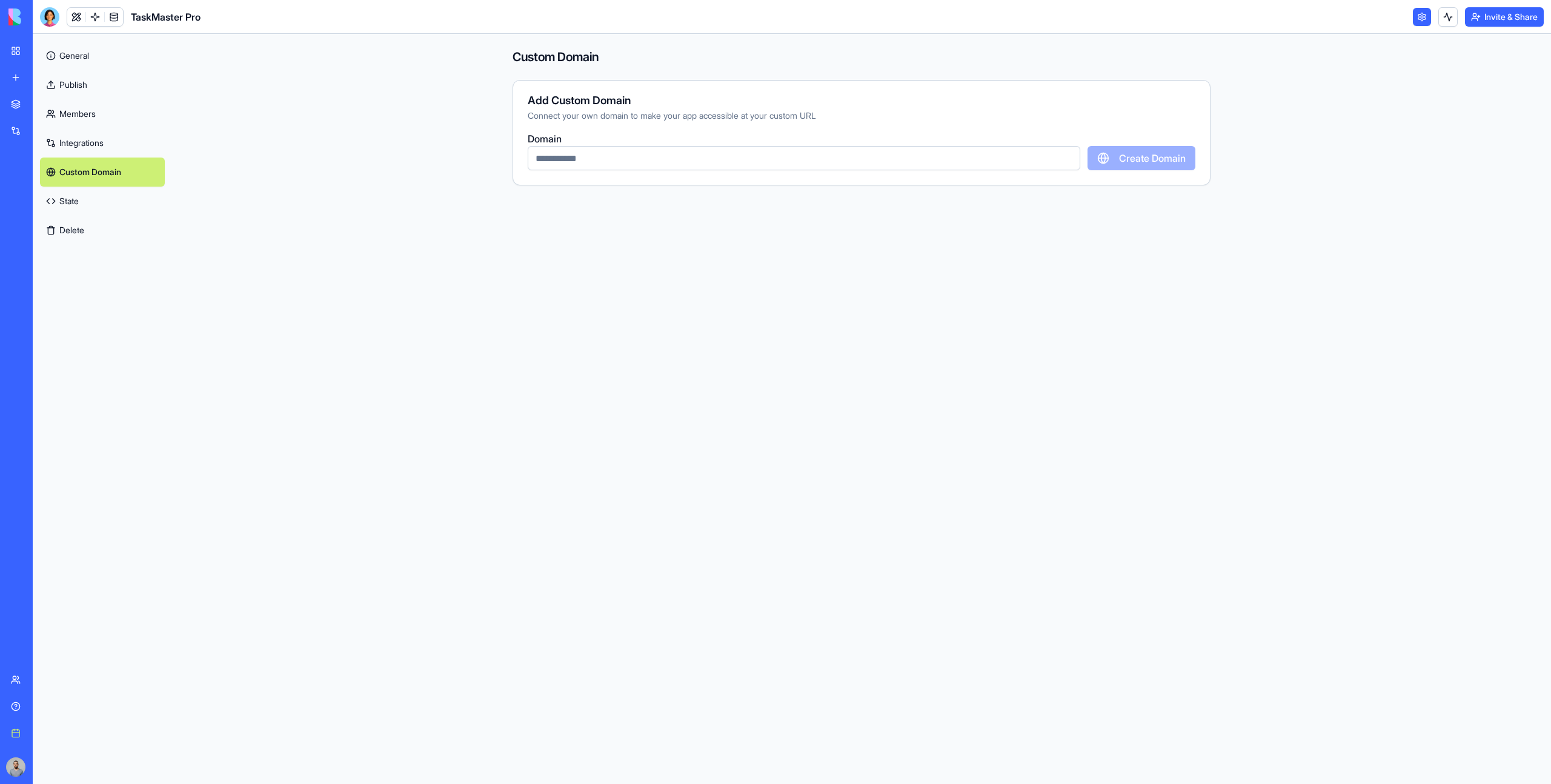
click at [106, 145] on link "Integrations" at bounding box center [102, 143] width 125 height 29
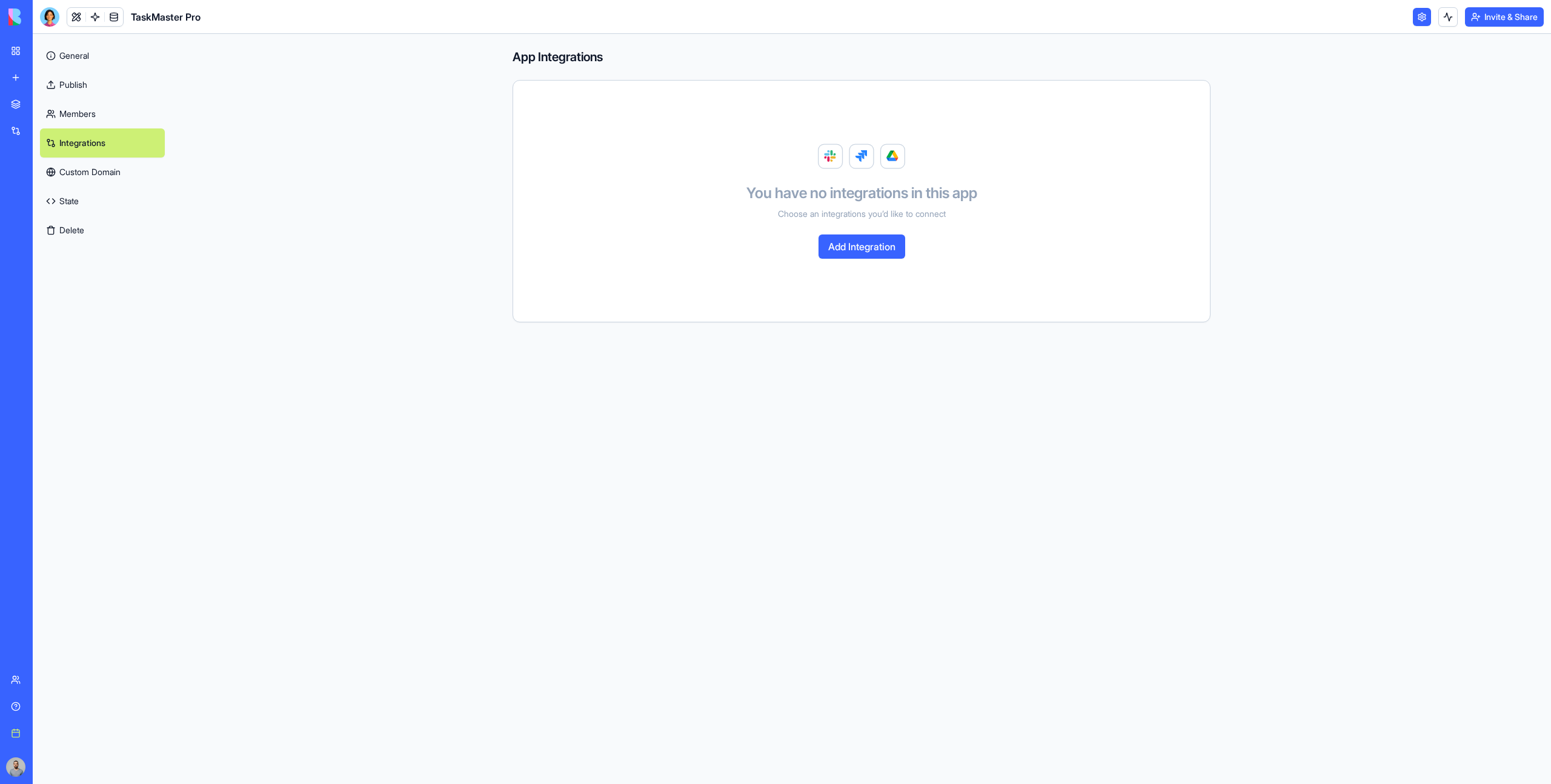
click at [106, 126] on link "Members" at bounding box center [102, 114] width 125 height 29
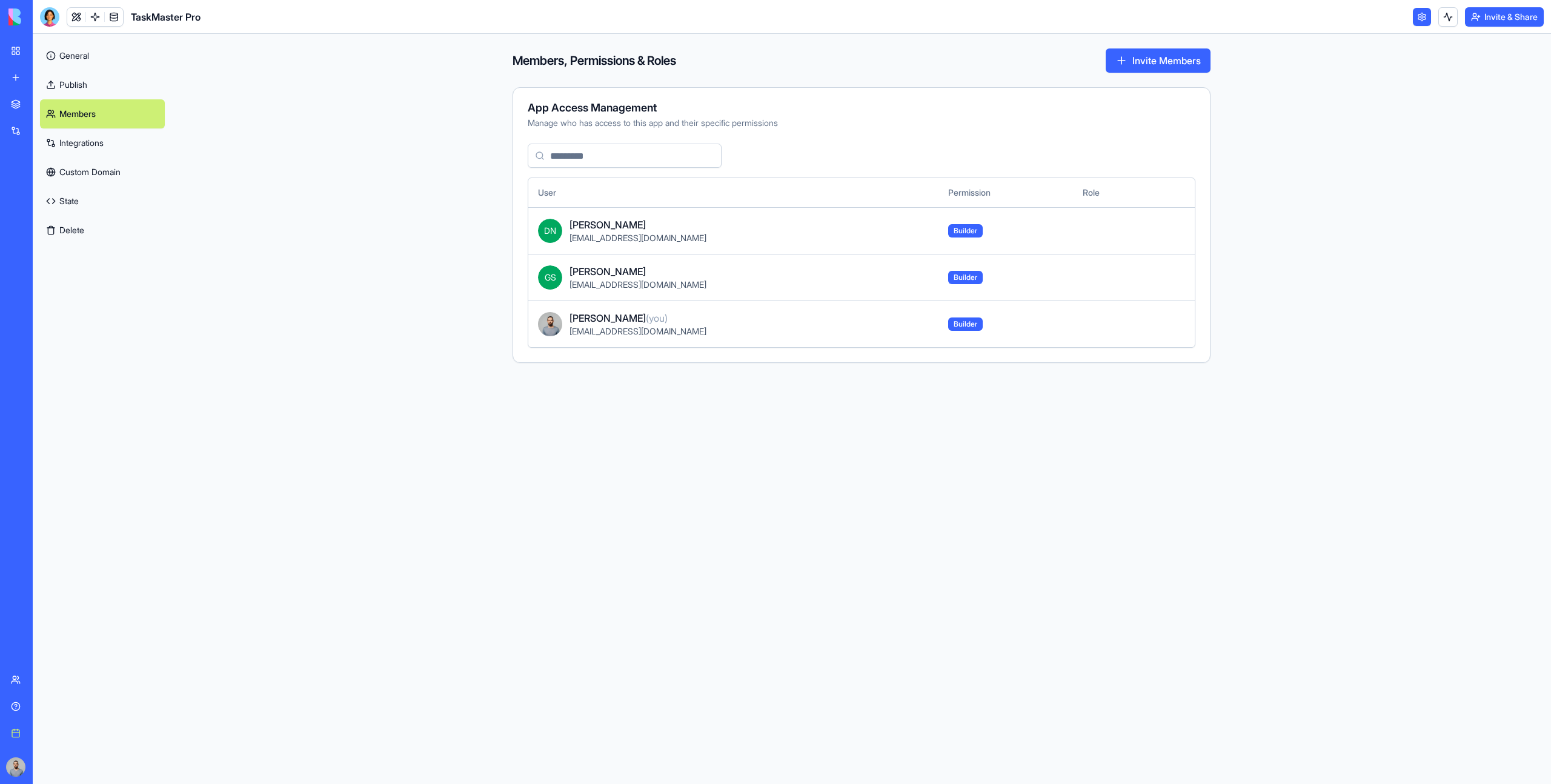
click at [123, 238] on button "Delete" at bounding box center [102, 230] width 125 height 29
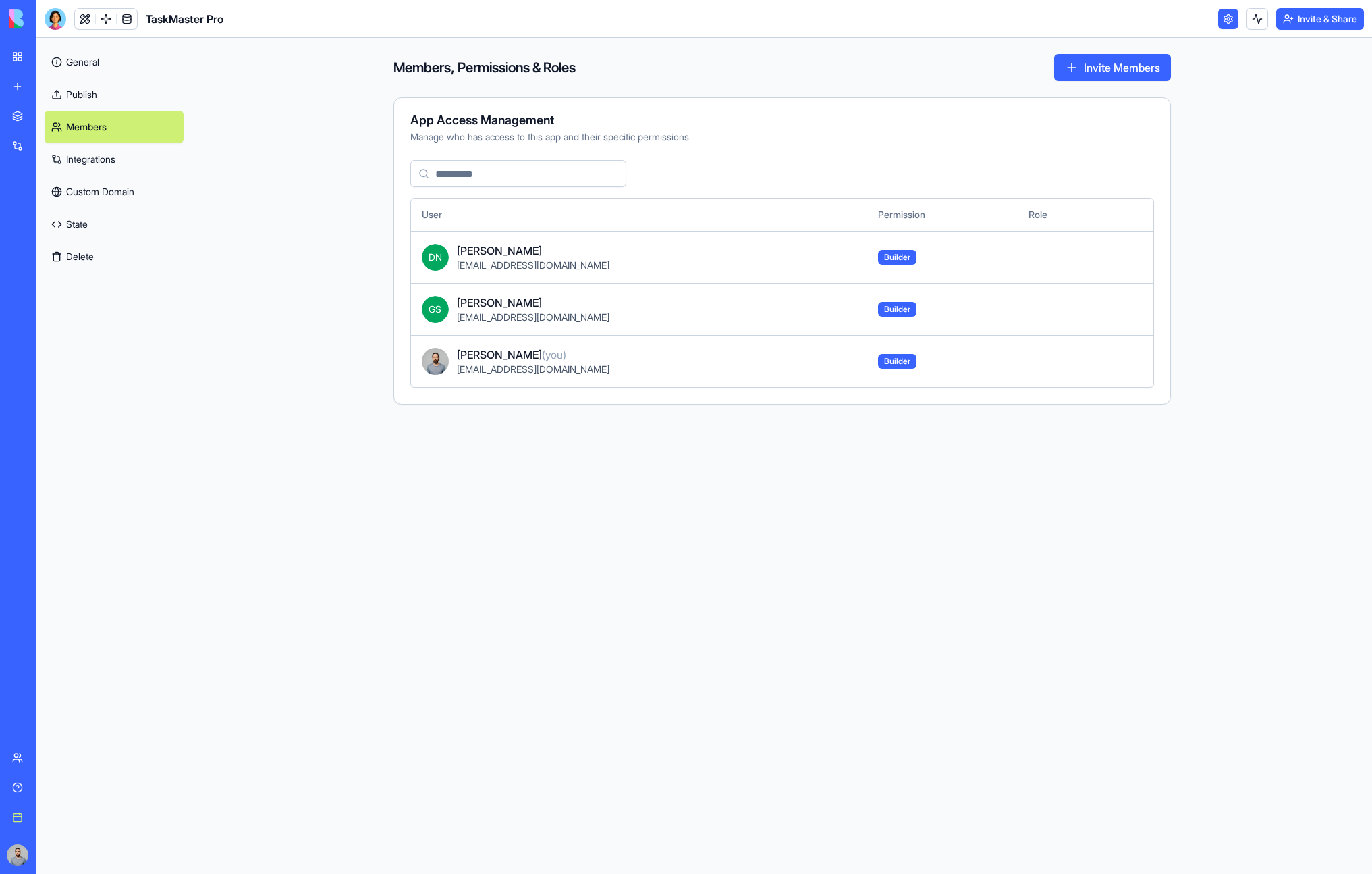
click at [126, 209] on link "State" at bounding box center [114, 224] width 139 height 33
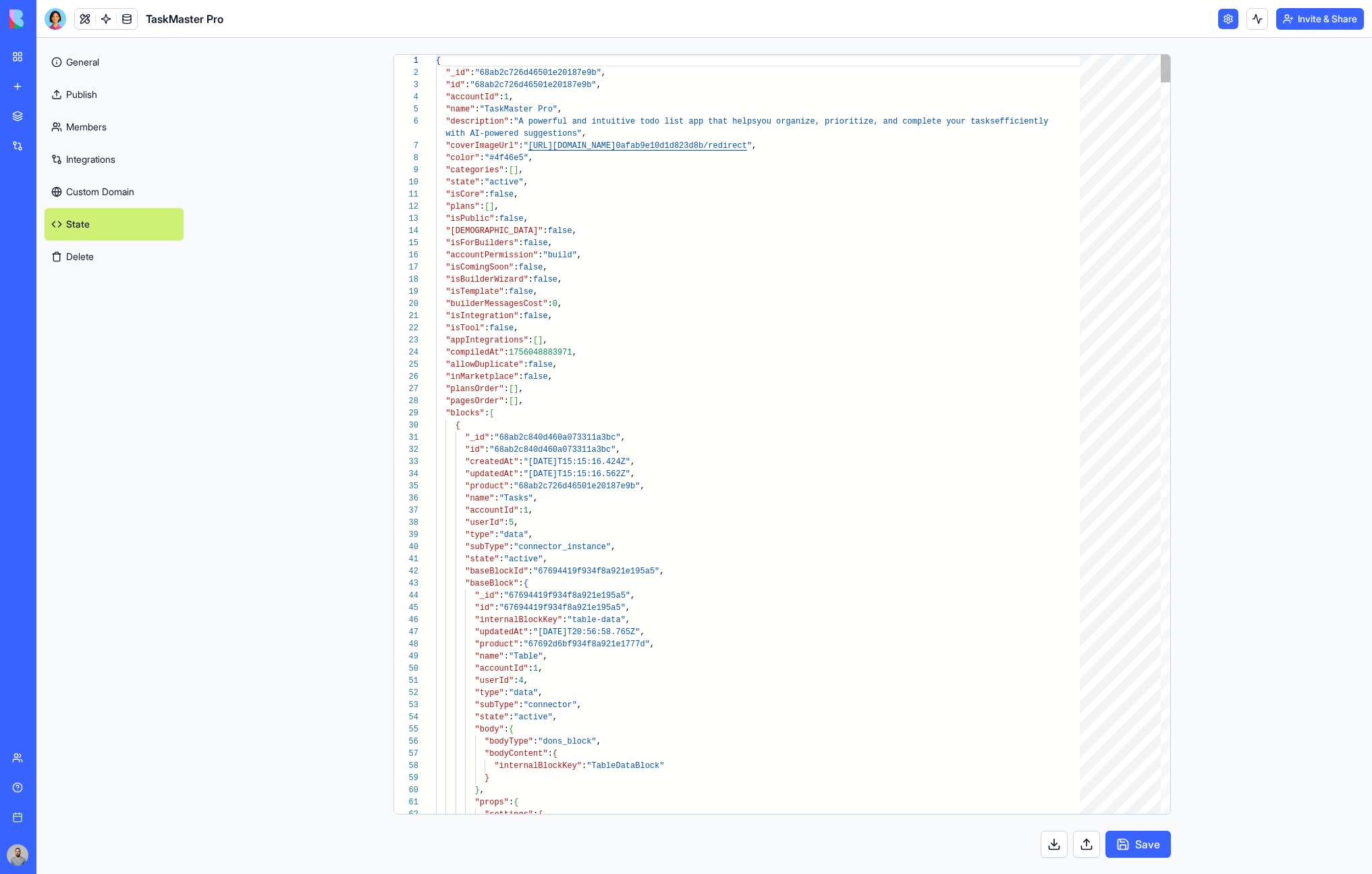
scroll to position [110, 0]
click at [126, 243] on button "Delete" at bounding box center [114, 256] width 139 height 33
click at [126, 203] on link "Custom Domain" at bounding box center [114, 192] width 139 height 33
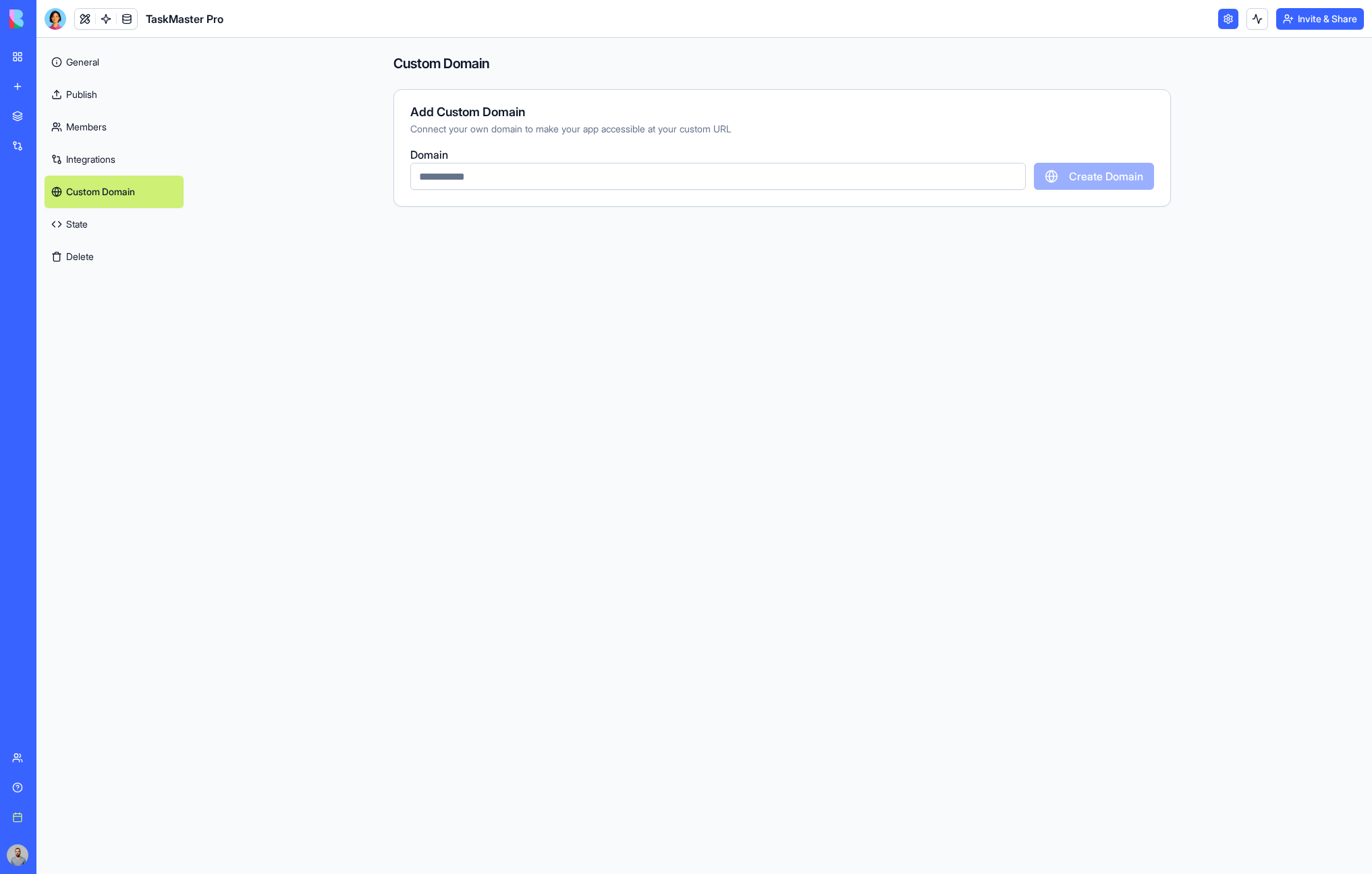
click at [122, 169] on link "Integrations" at bounding box center [114, 159] width 139 height 33
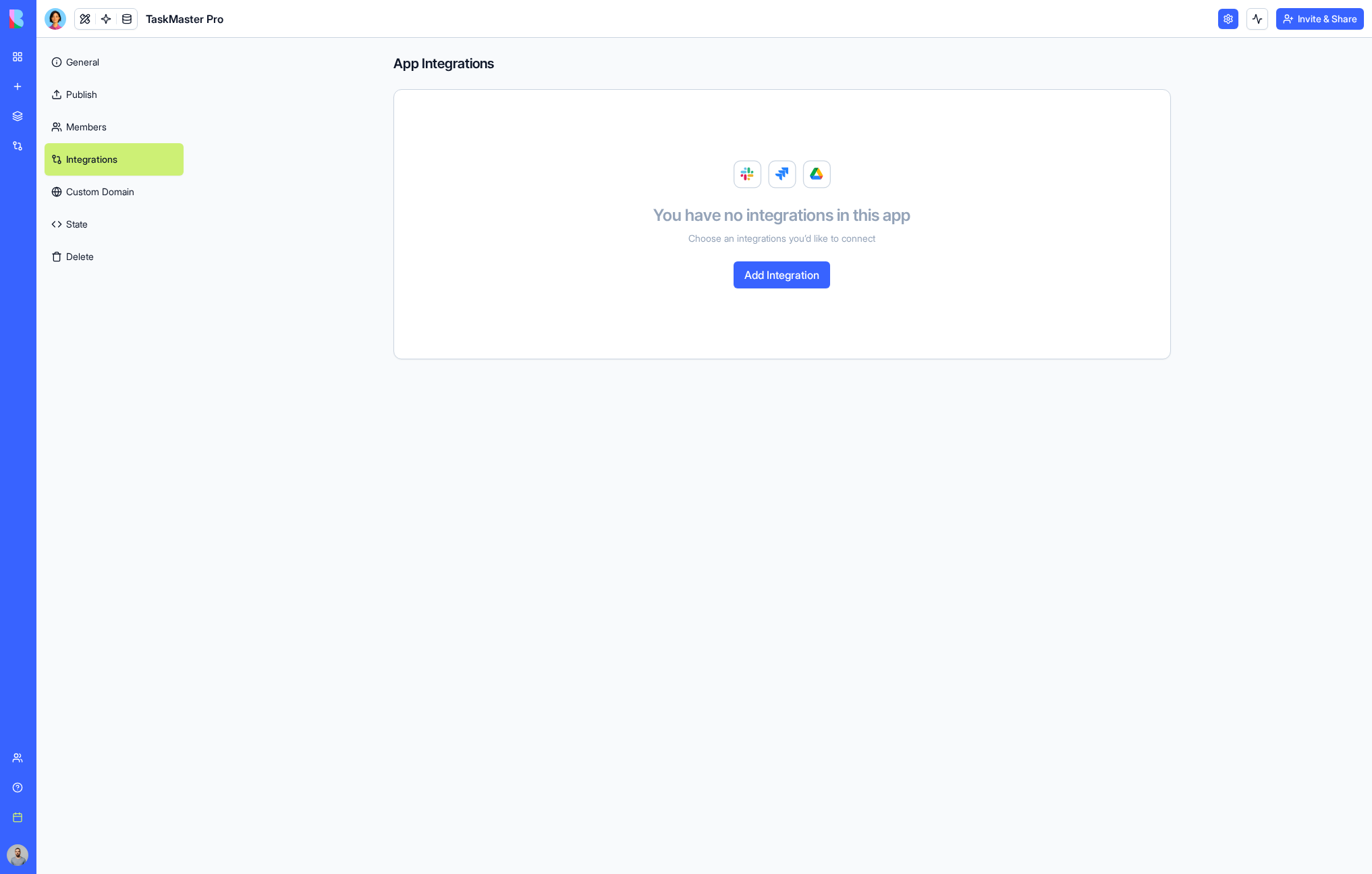
click at [124, 257] on button "Delete" at bounding box center [114, 256] width 139 height 33
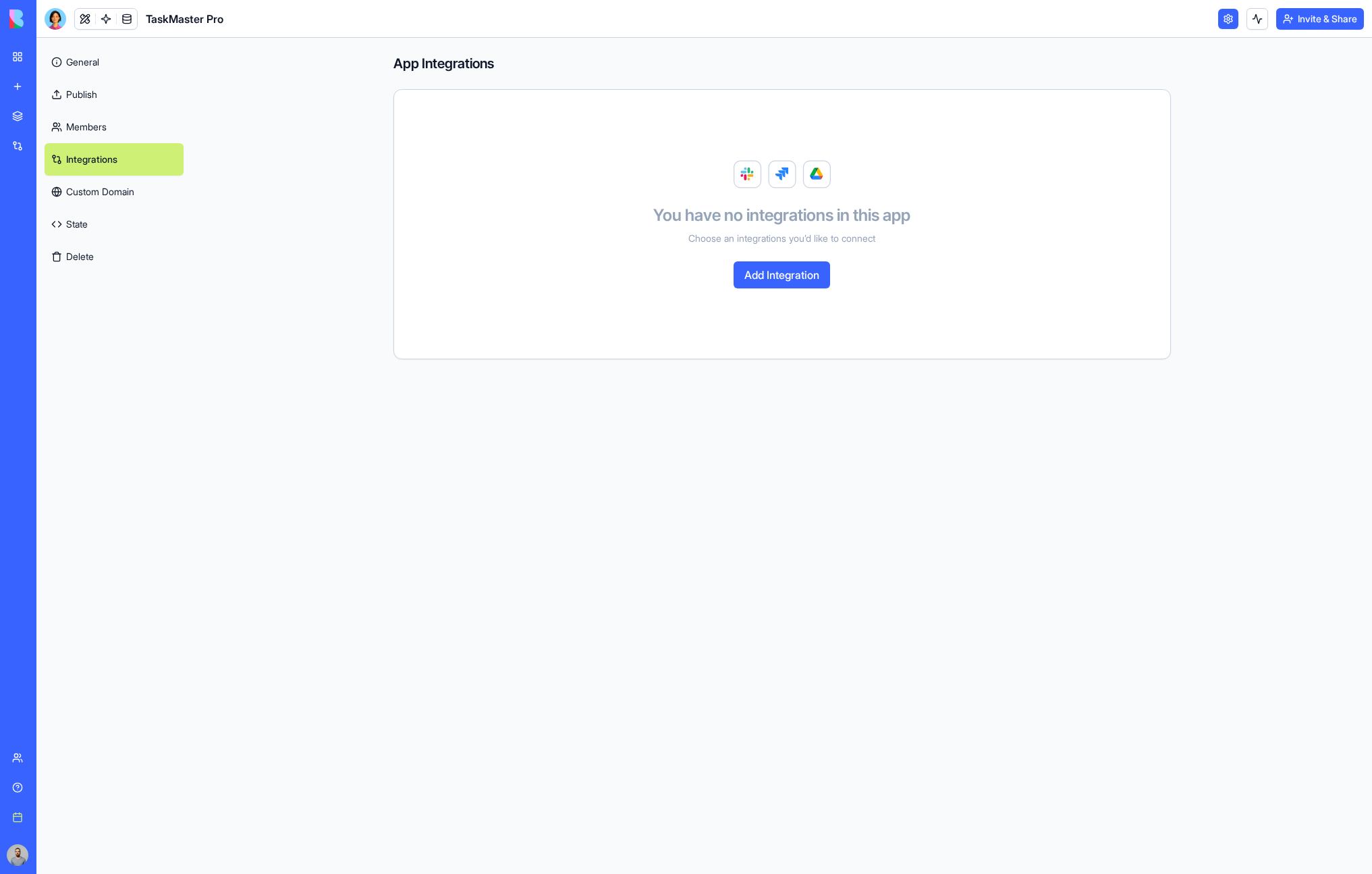
click at [124, 257] on button "Delete" at bounding box center [114, 256] width 139 height 33
click at [89, 262] on button "Delete" at bounding box center [114, 256] width 139 height 33
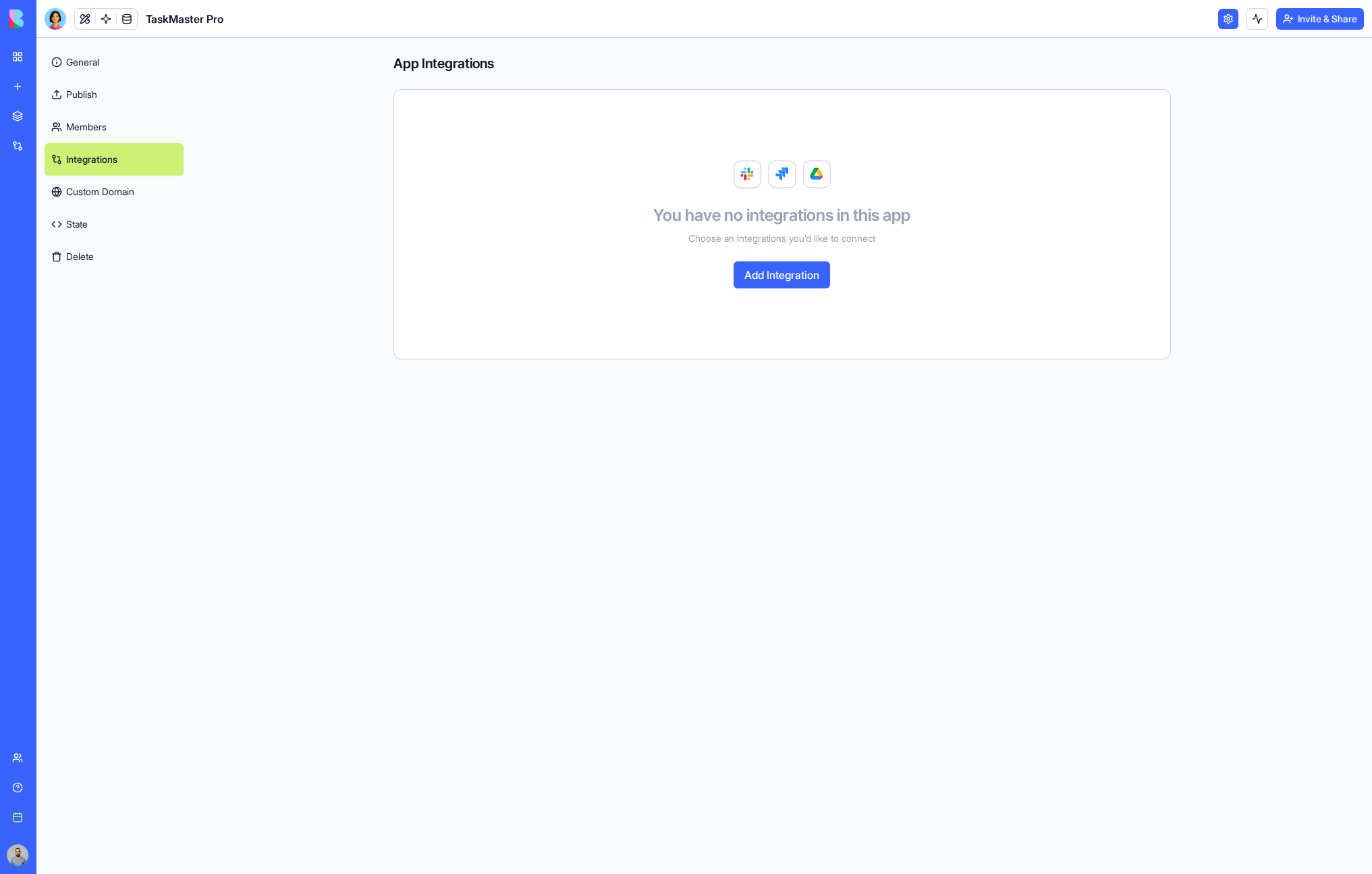
click at [89, 262] on button "Delete" at bounding box center [114, 256] width 139 height 33
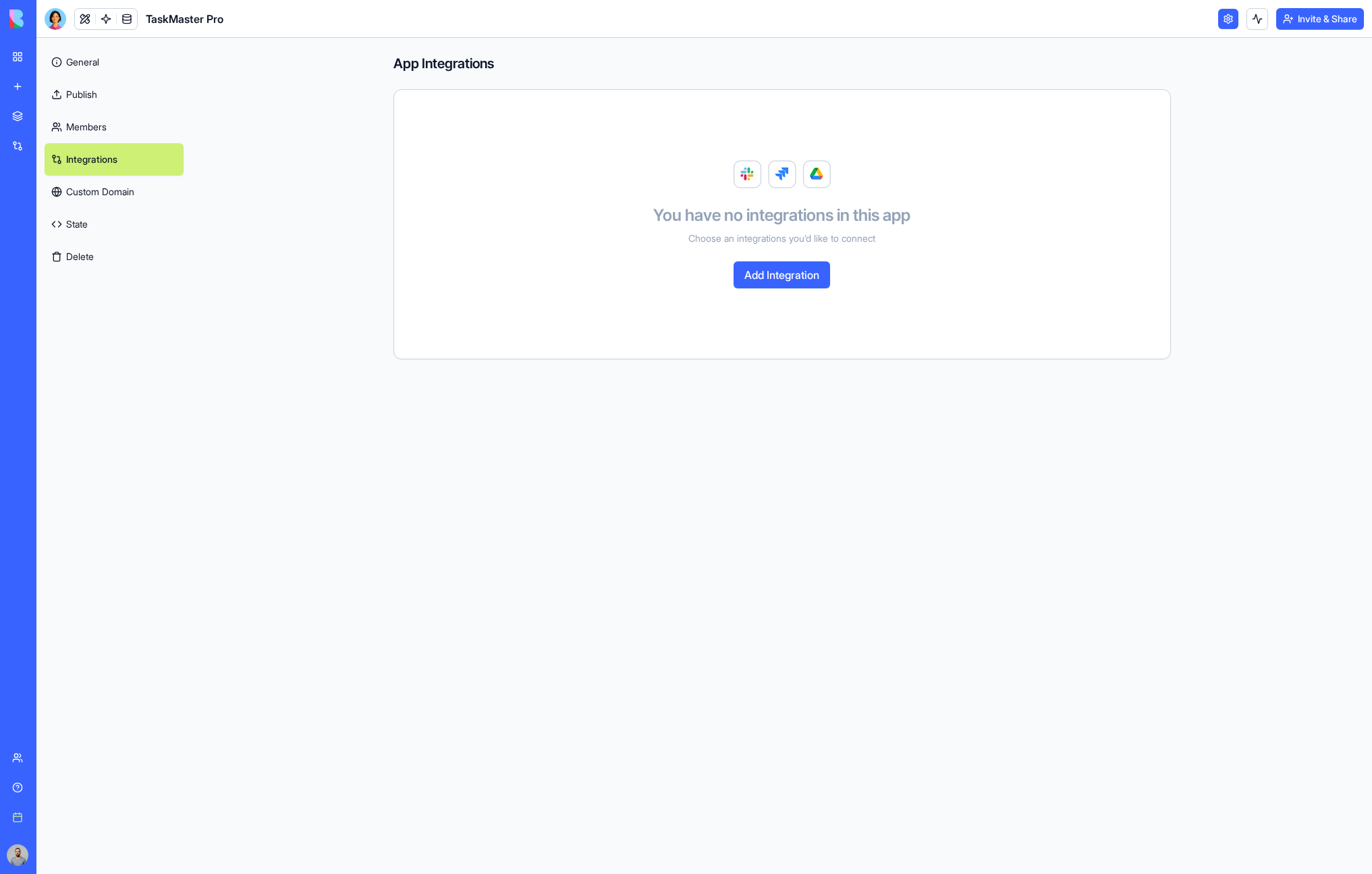
click at [93, 222] on link "State" at bounding box center [114, 224] width 139 height 33
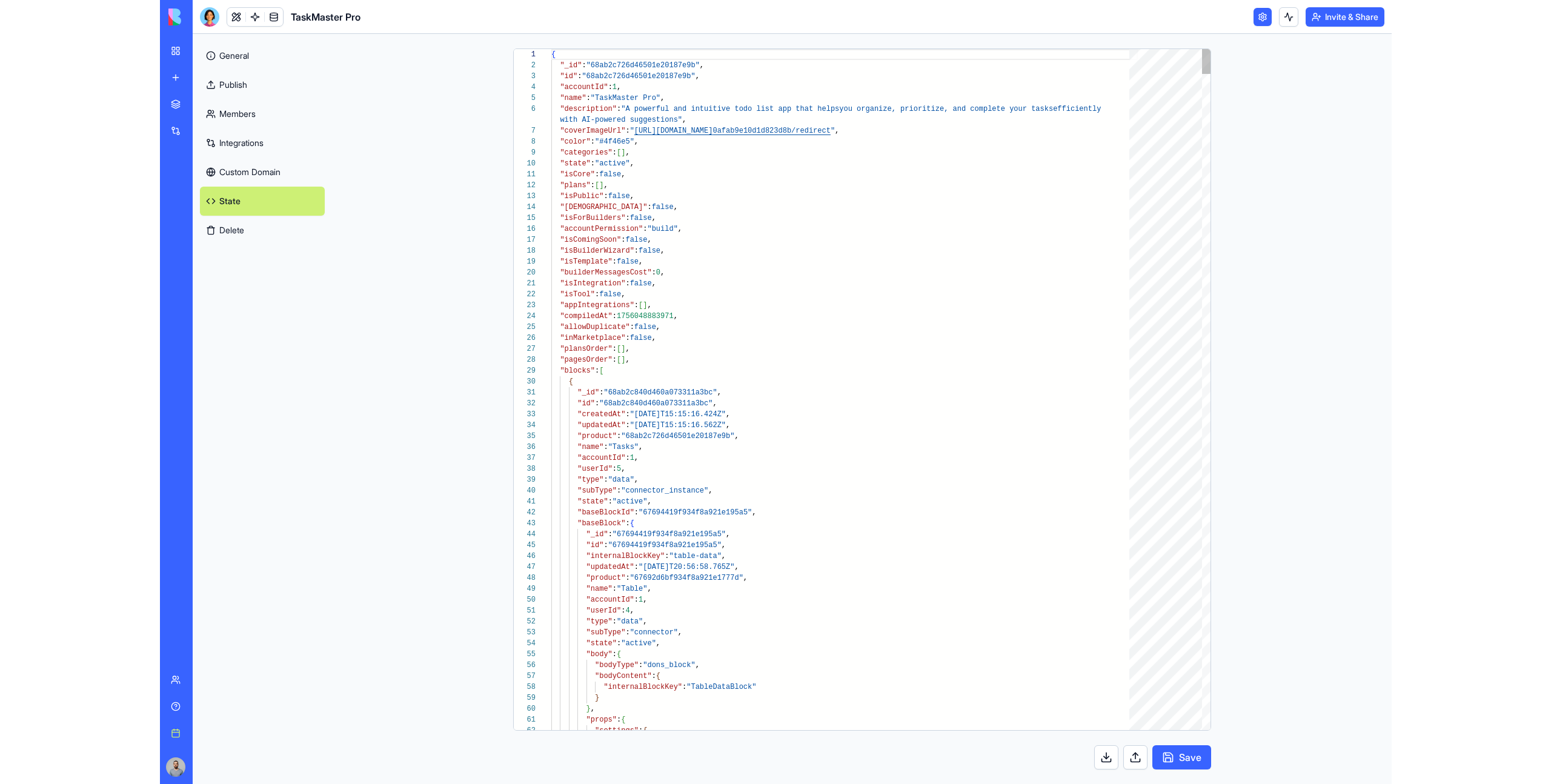
scroll to position [98, 0]
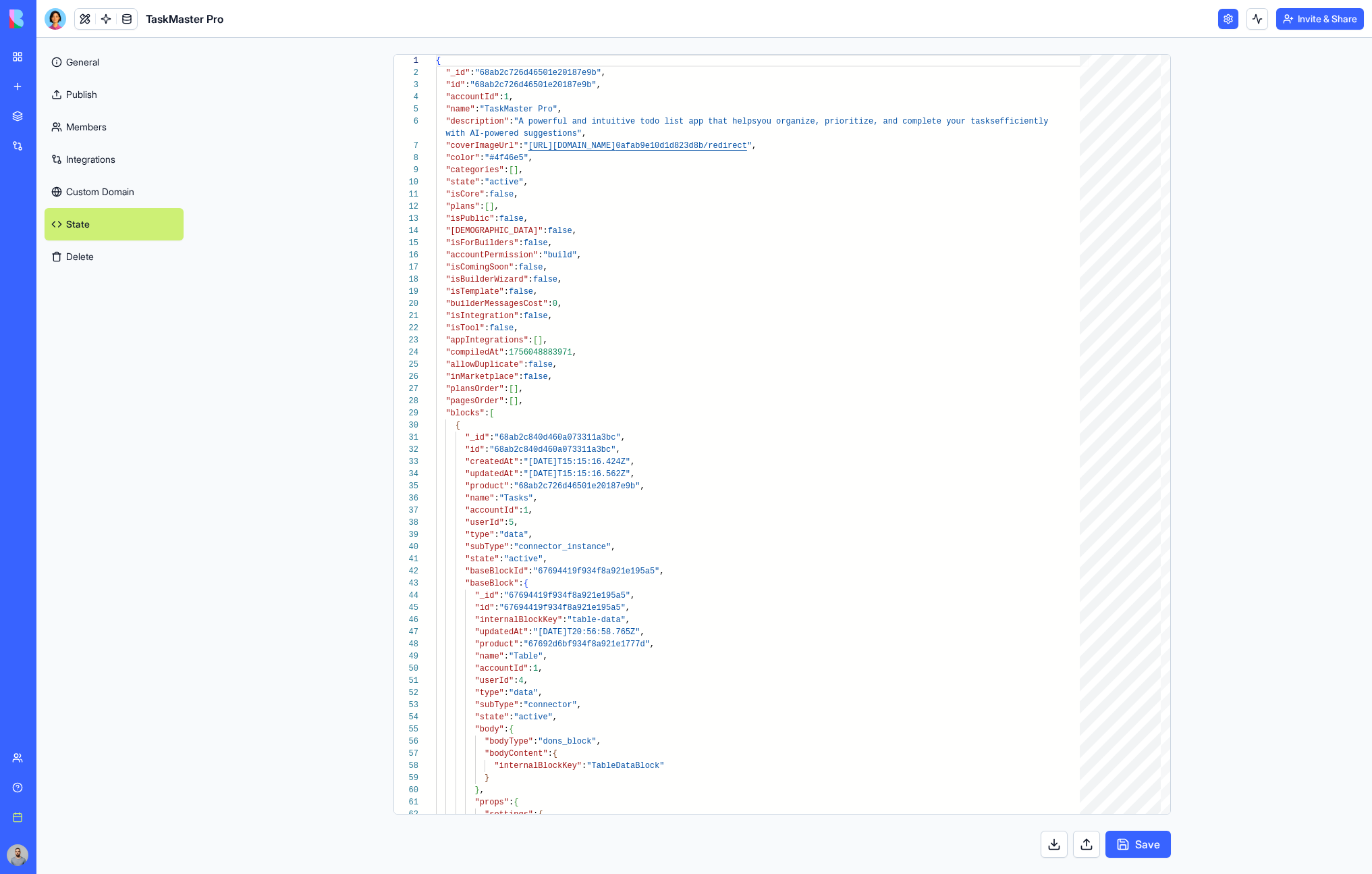
click at [92, 203] on link "Custom Domain" at bounding box center [114, 192] width 139 height 33
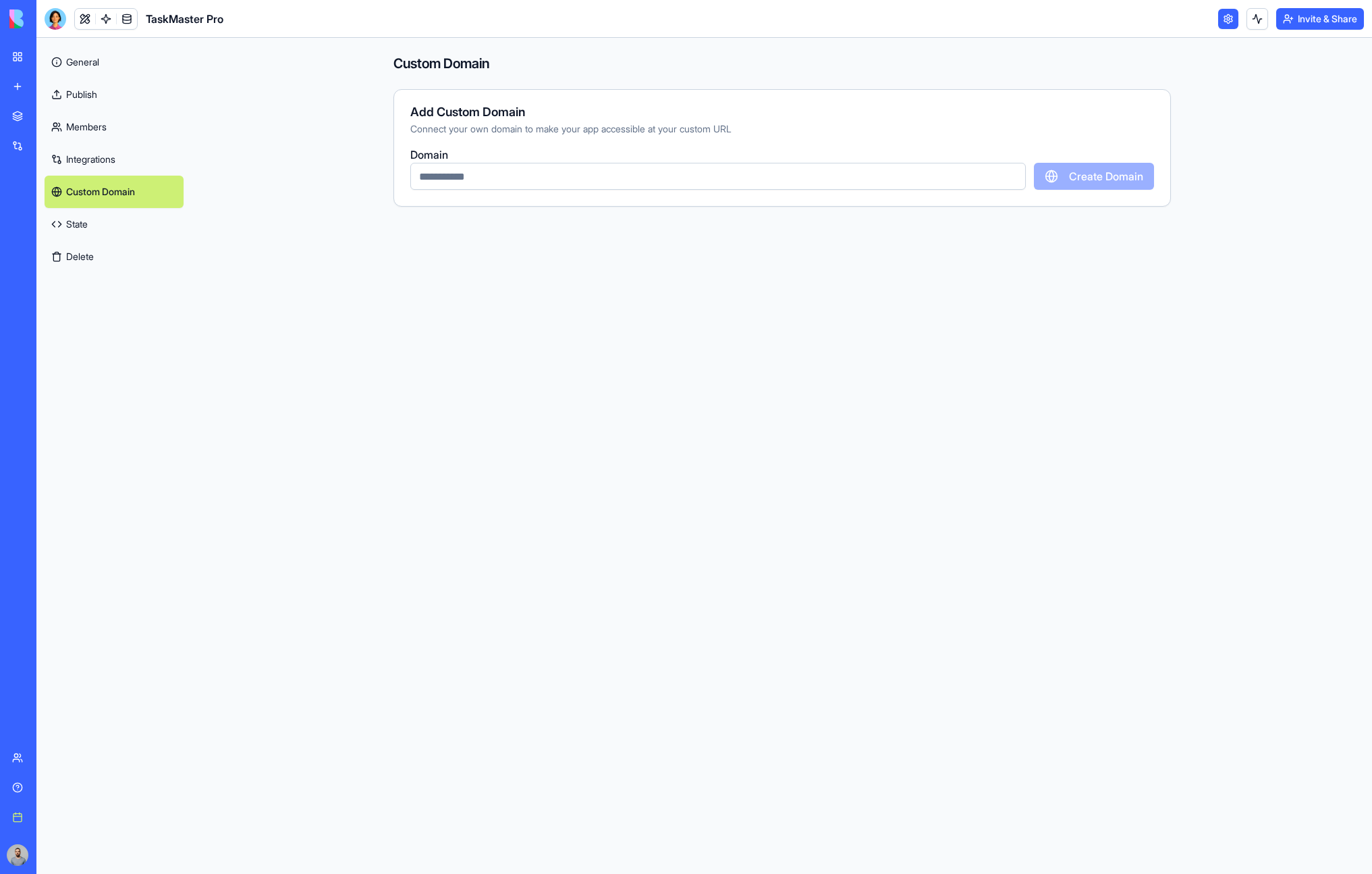
click at [81, 65] on link "General" at bounding box center [114, 62] width 139 height 33
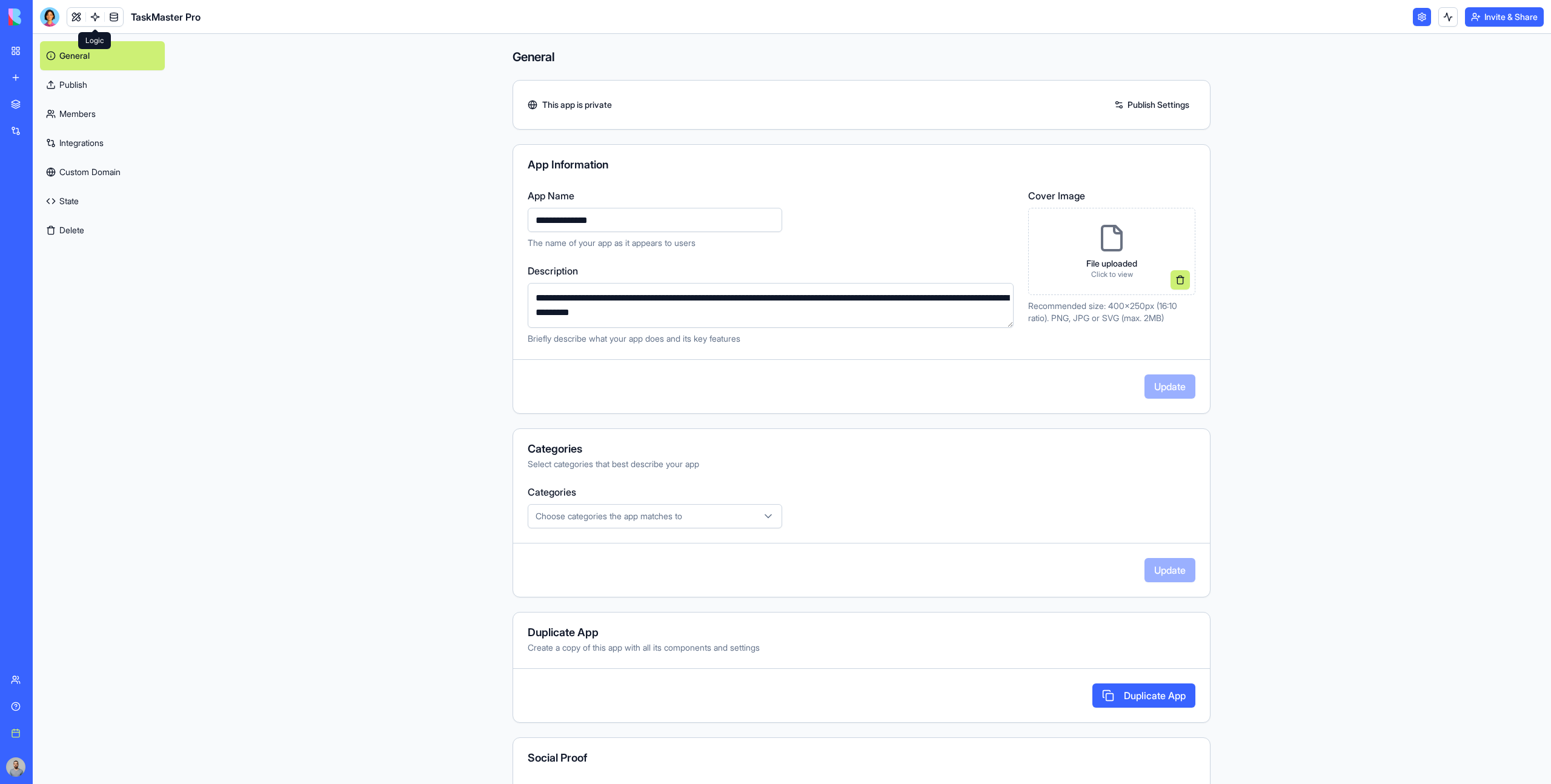
click at [90, 20] on link at bounding box center [95, 17] width 18 height 18
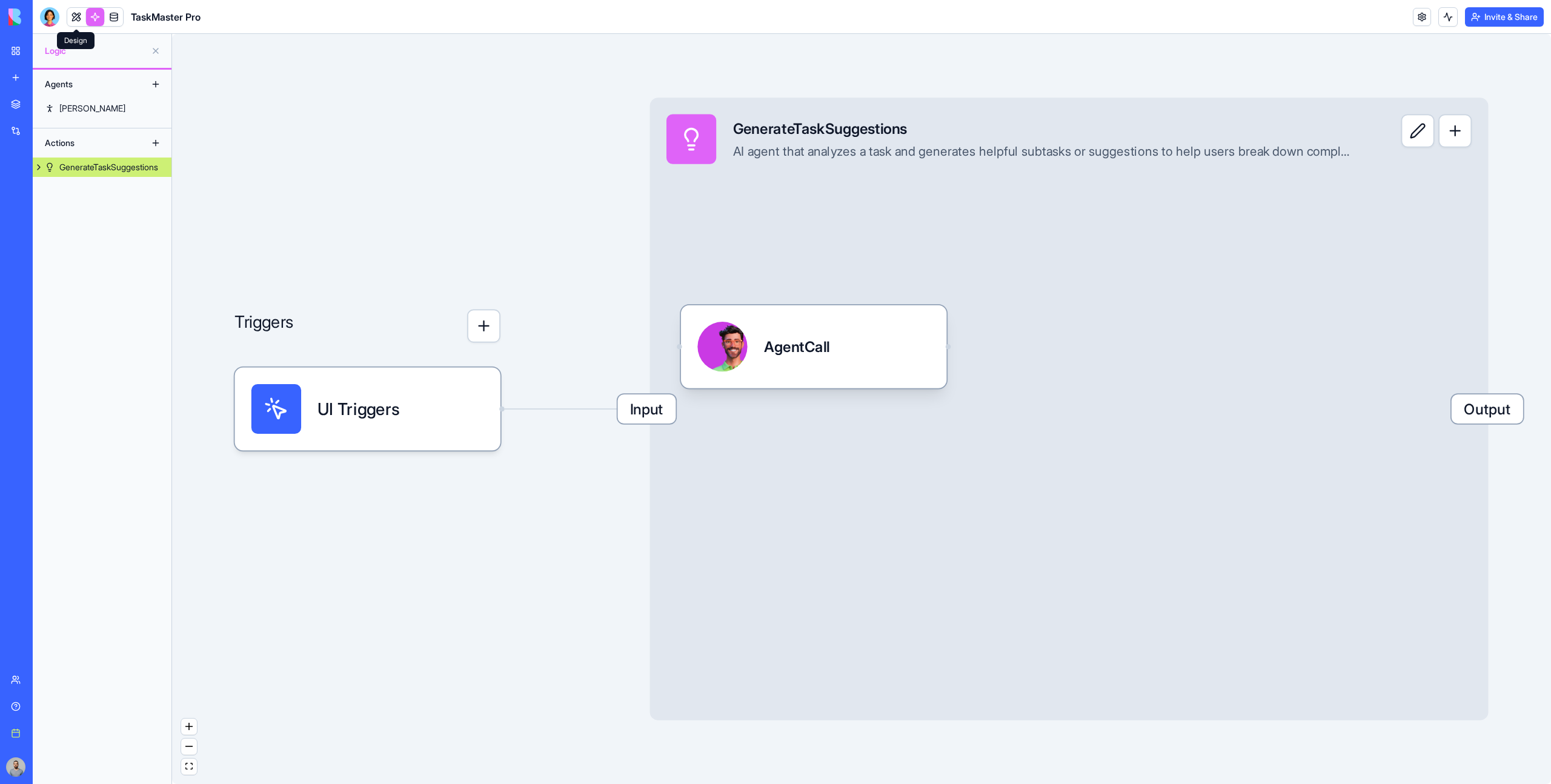
click at [80, 20] on link at bounding box center [76, 17] width 18 height 18
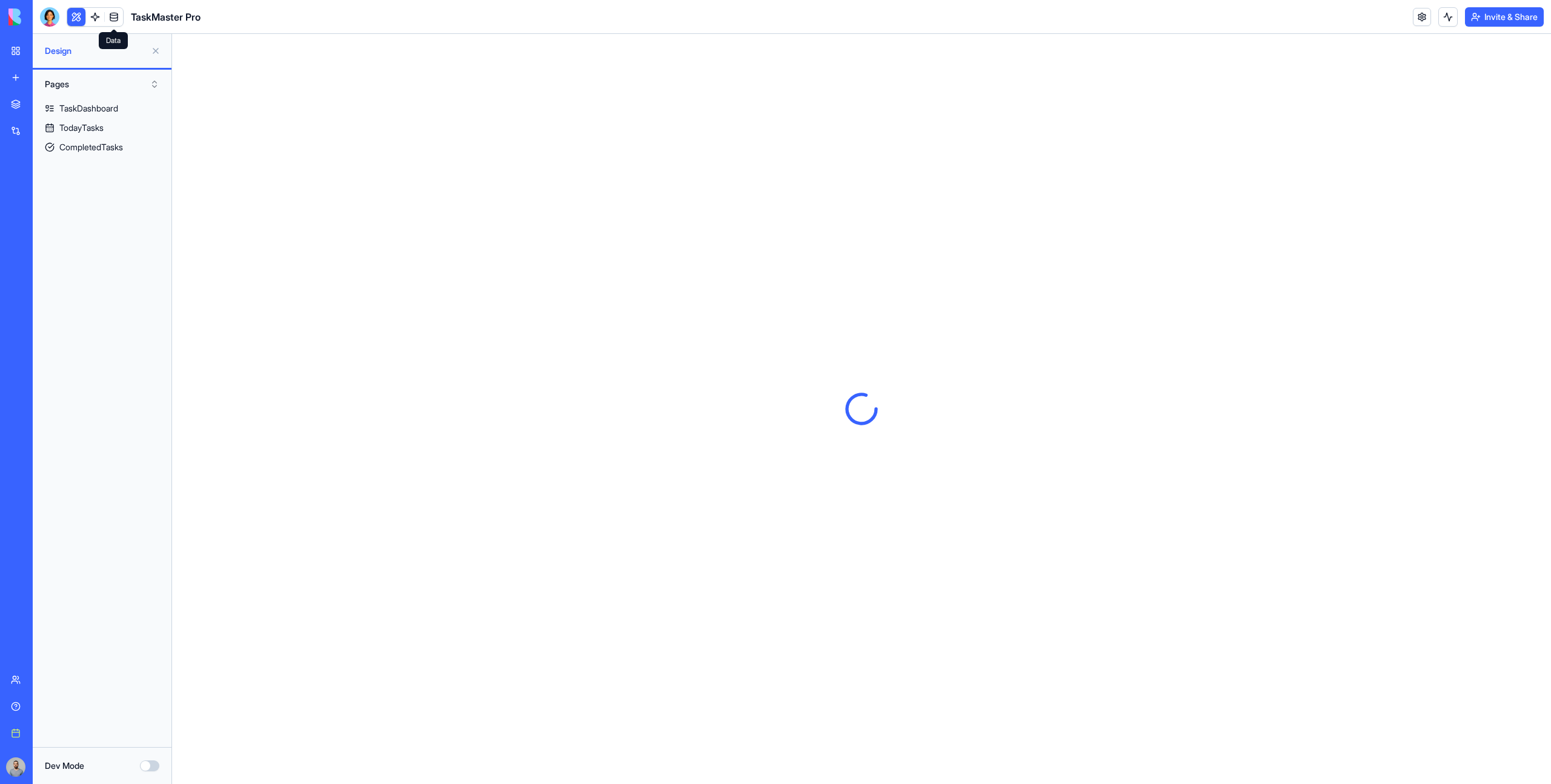
click at [117, 14] on link at bounding box center [114, 17] width 18 height 18
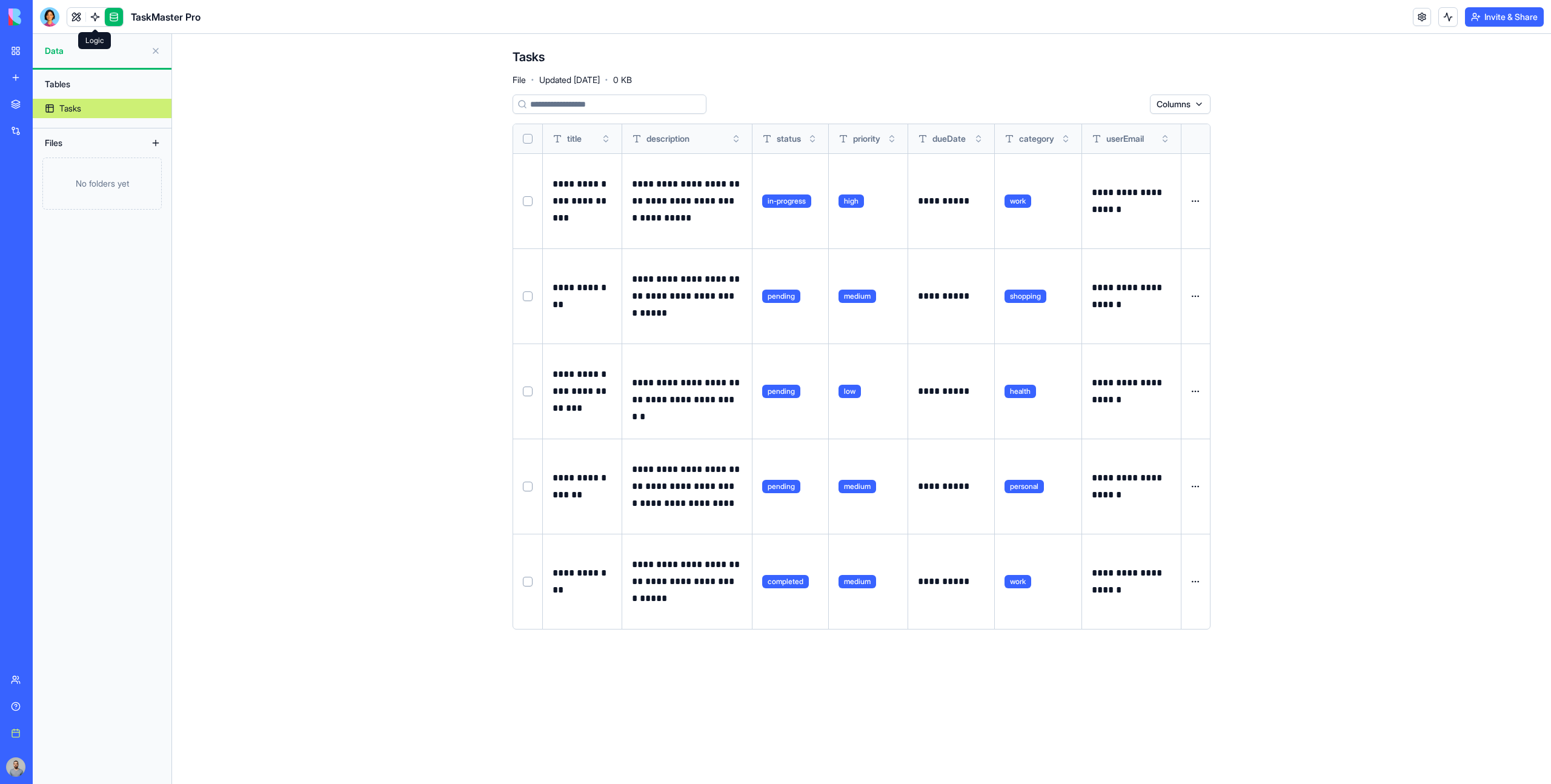
click at [92, 20] on link at bounding box center [95, 17] width 18 height 18
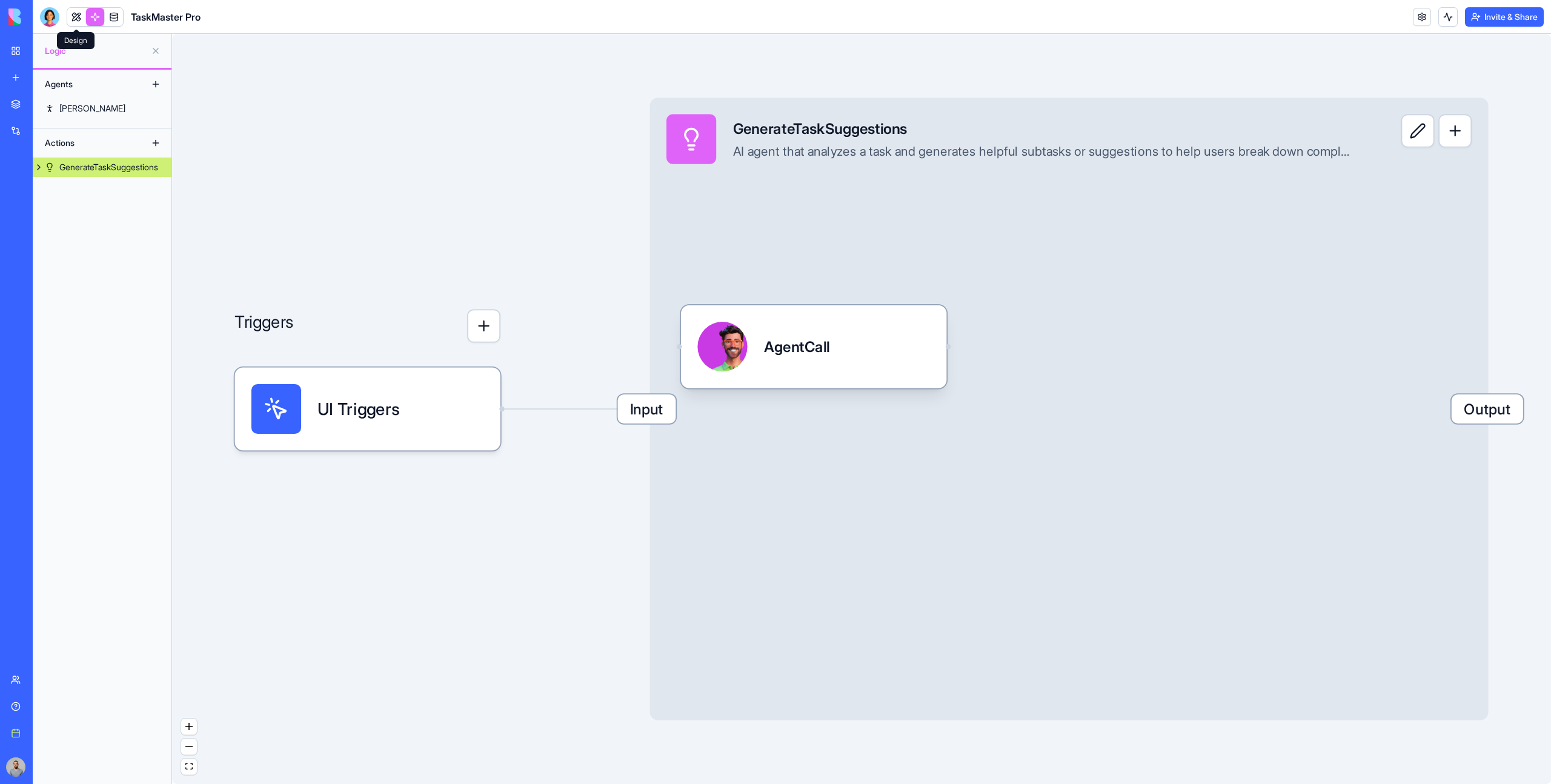
click at [80, 20] on link at bounding box center [76, 17] width 18 height 18
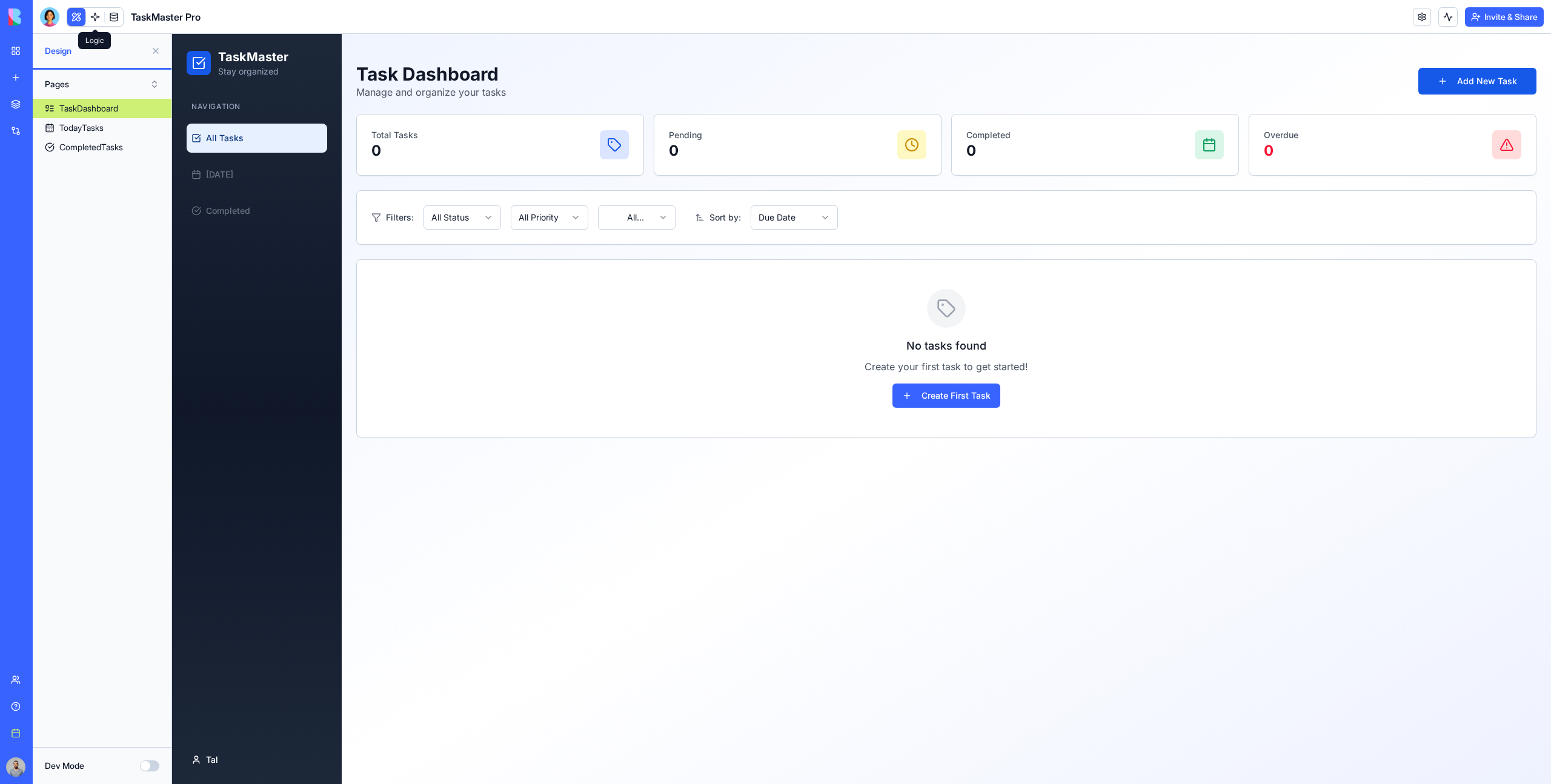
click at [95, 23] on body "BETA My Workspace New app Marketplace Integrations Recent New App TaskMaster Pr…" at bounding box center [775, 392] width 1551 height 784
click at [96, 20] on link at bounding box center [95, 17] width 18 height 18
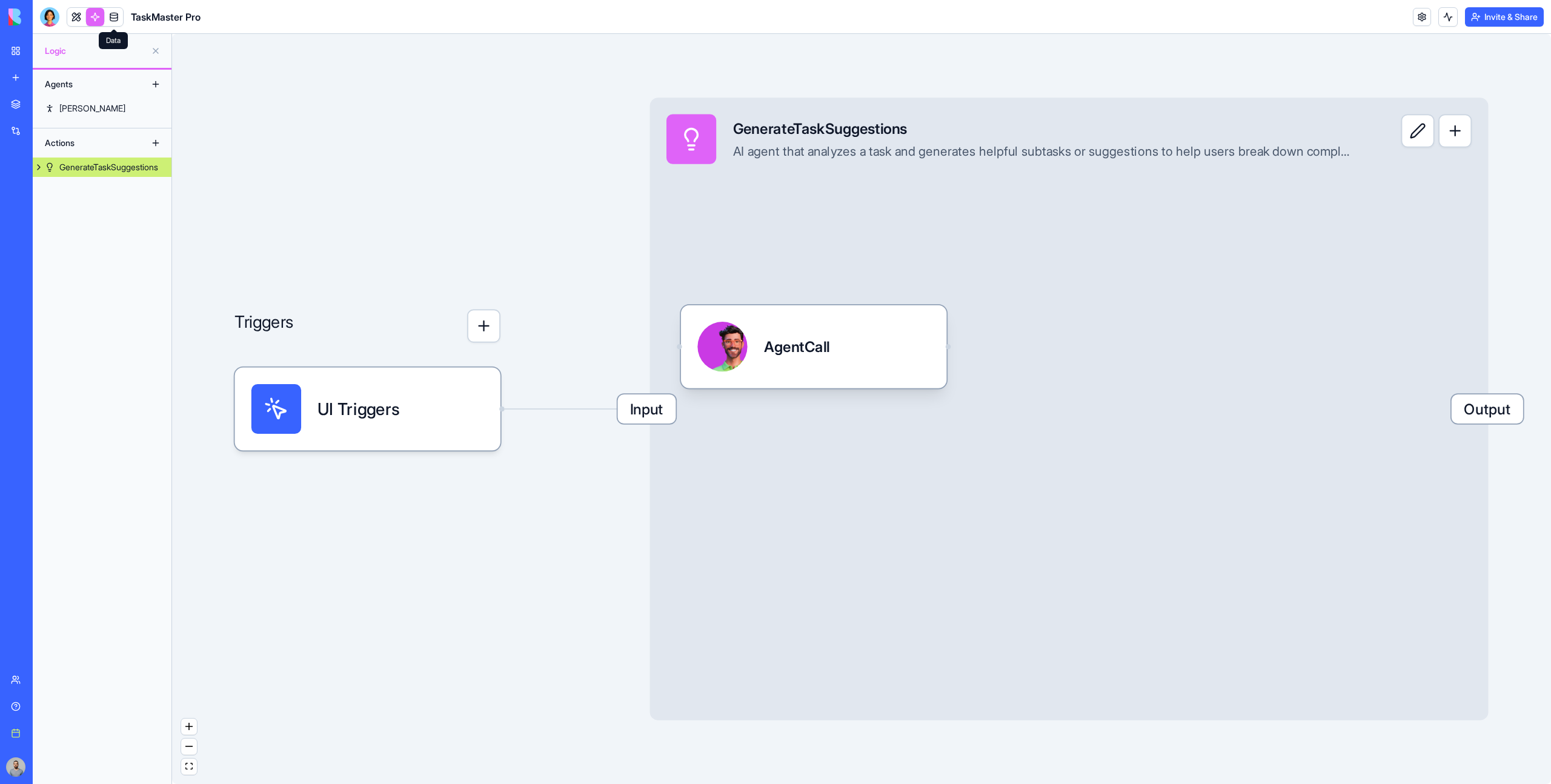
click at [110, 18] on link at bounding box center [114, 17] width 18 height 18
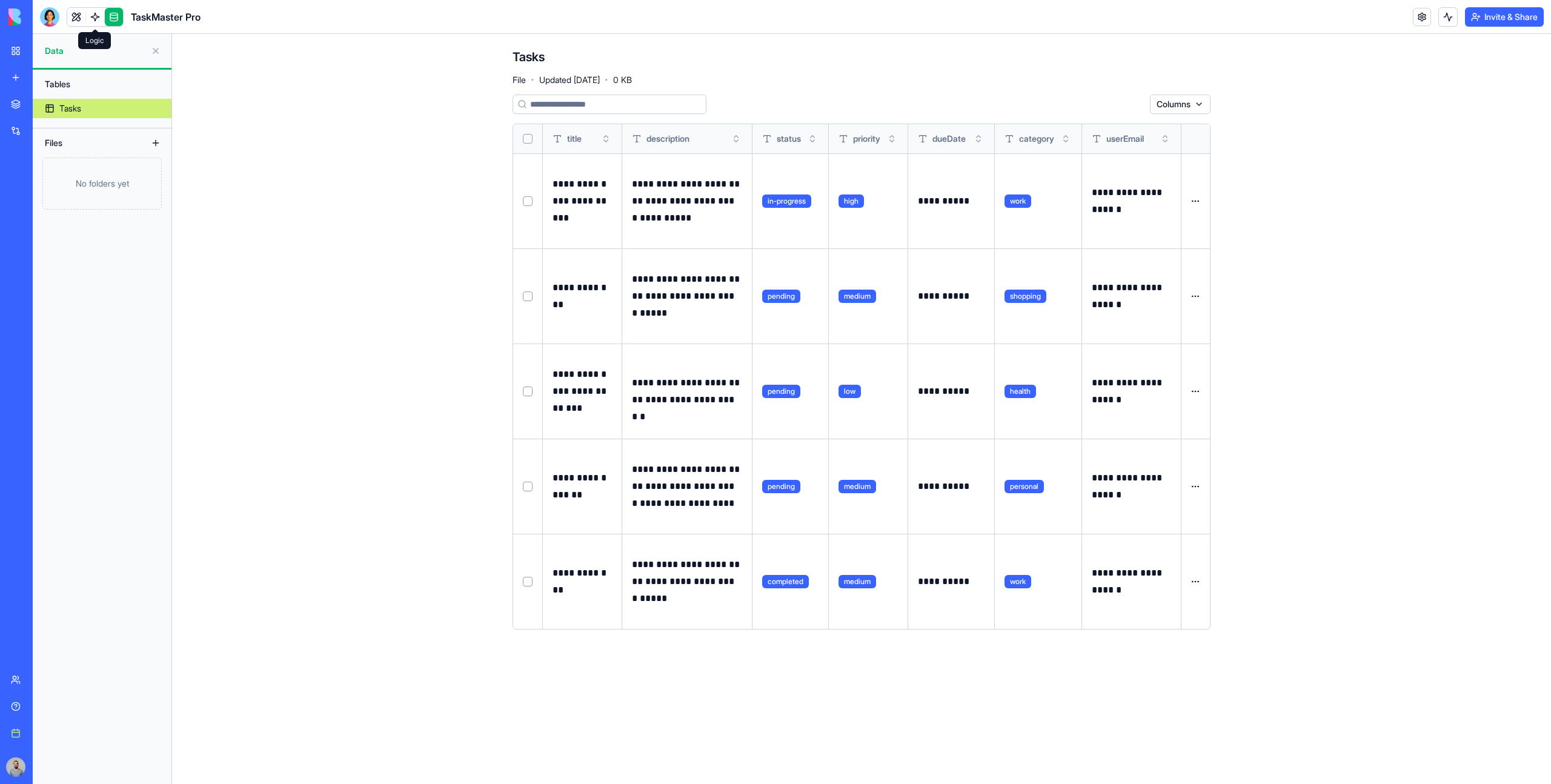
click at [92, 18] on link at bounding box center [95, 17] width 18 height 18
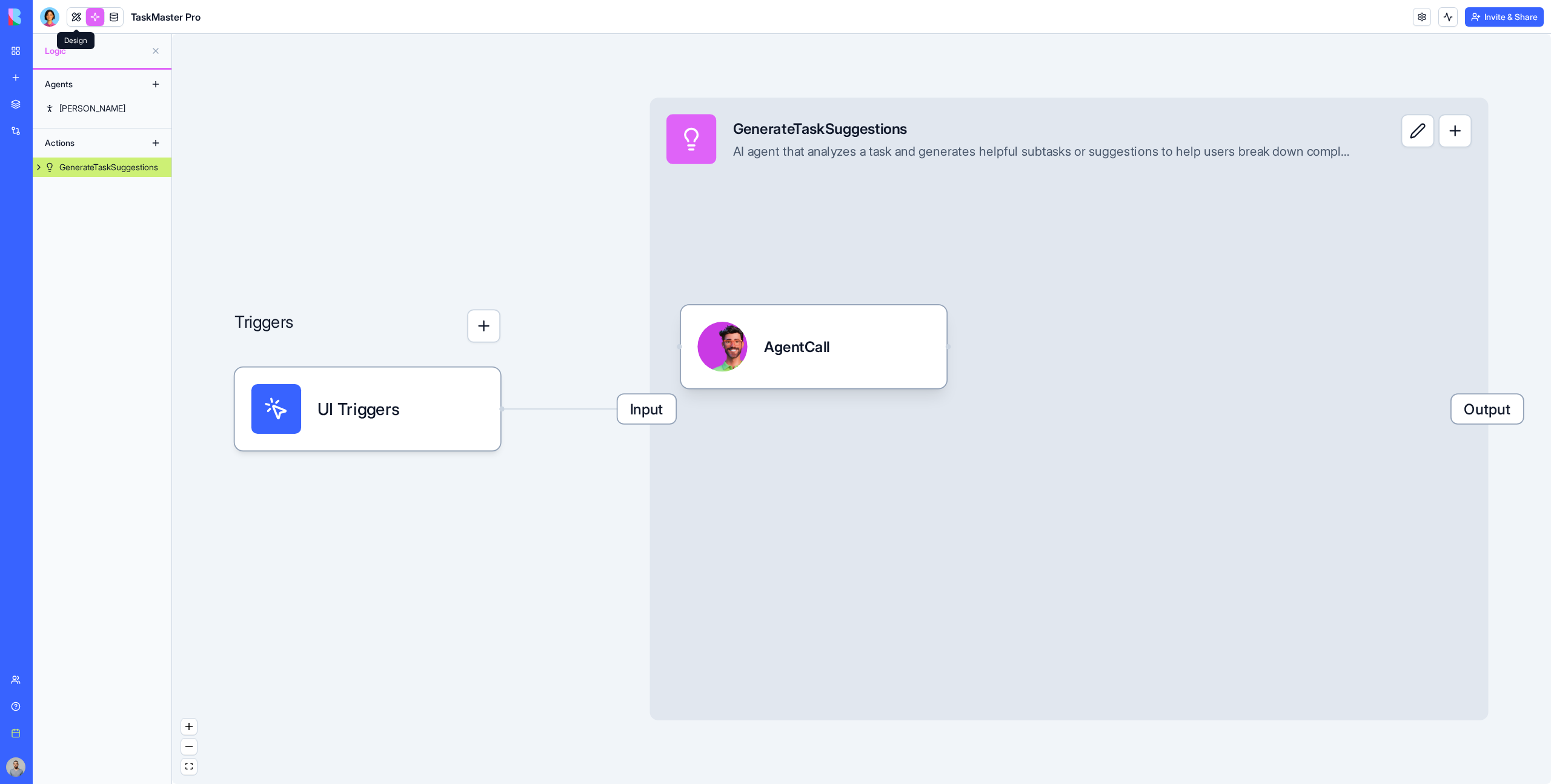
click at [77, 17] on link at bounding box center [76, 17] width 18 height 18
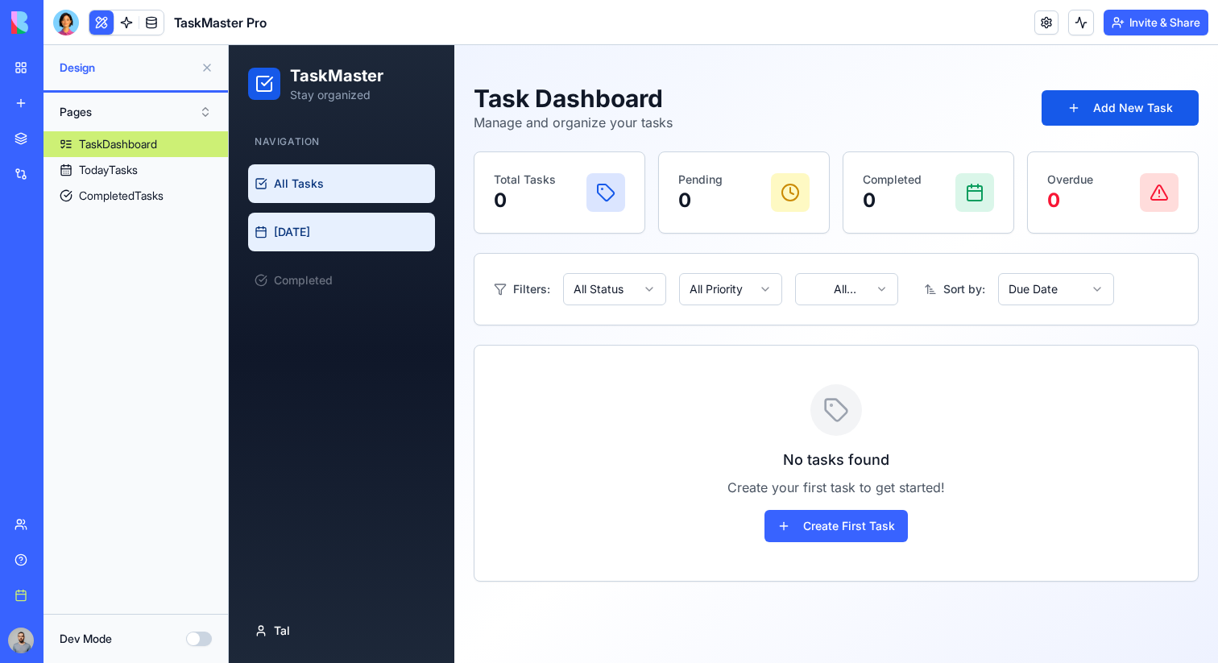
click at [334, 238] on link "Today" at bounding box center [341, 232] width 187 height 39
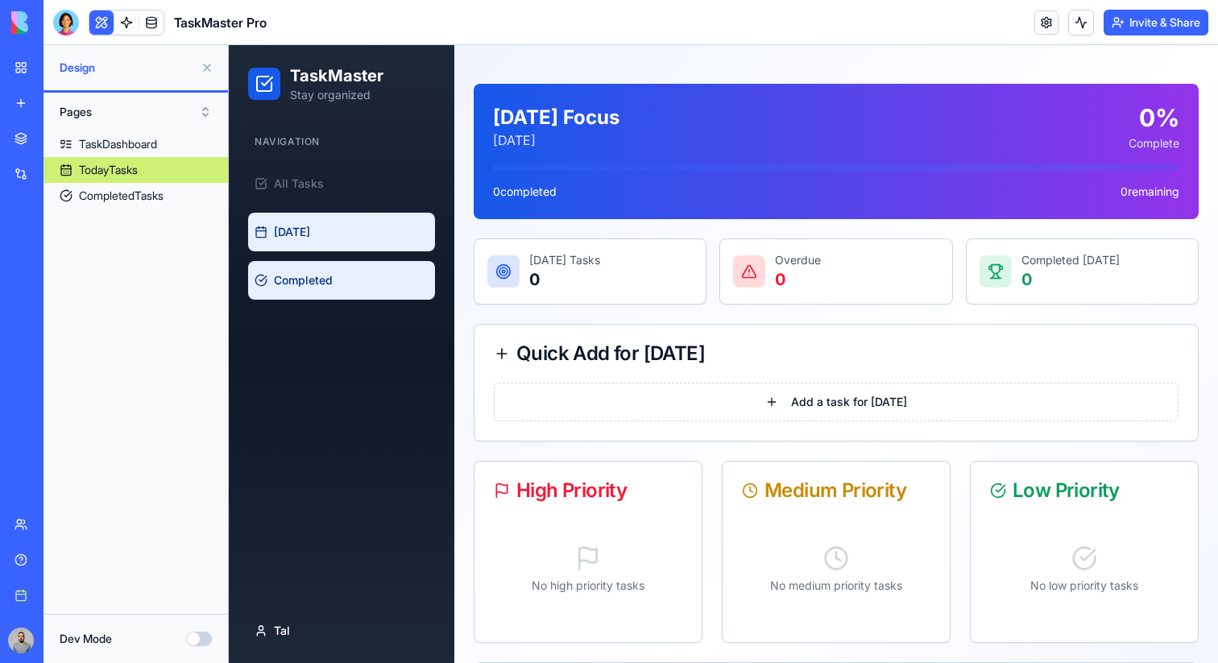
click at [355, 266] on link "Completed" at bounding box center [341, 280] width 187 height 39
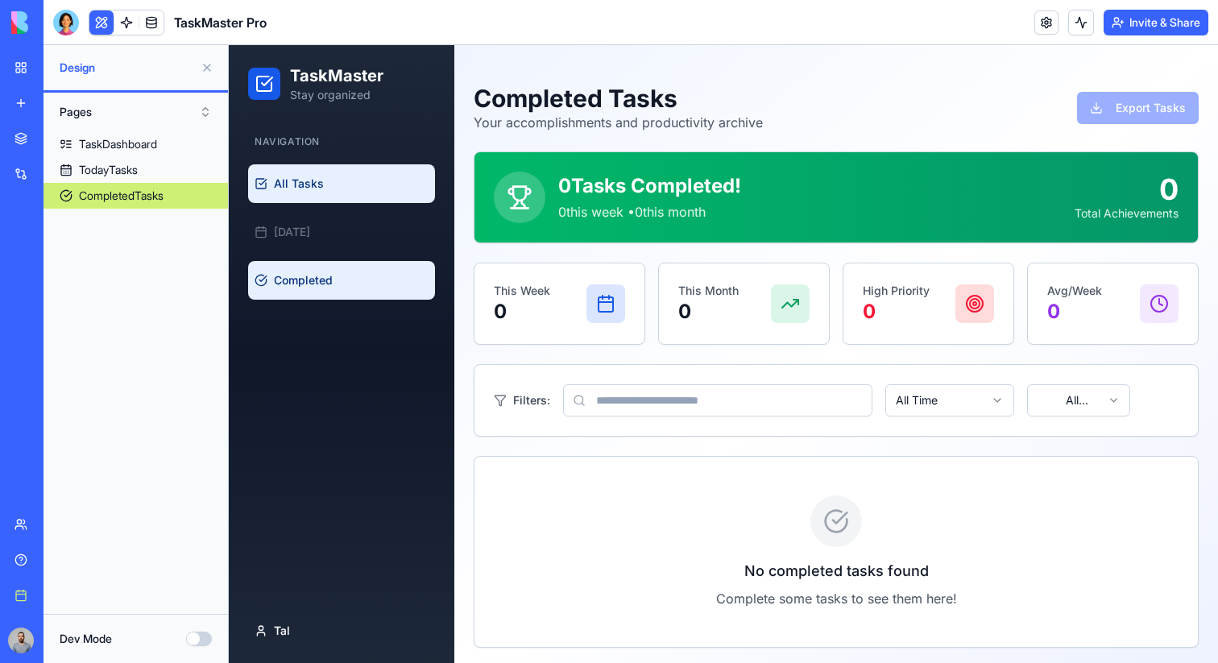
click at [346, 196] on link "All Tasks" at bounding box center [341, 183] width 187 height 39
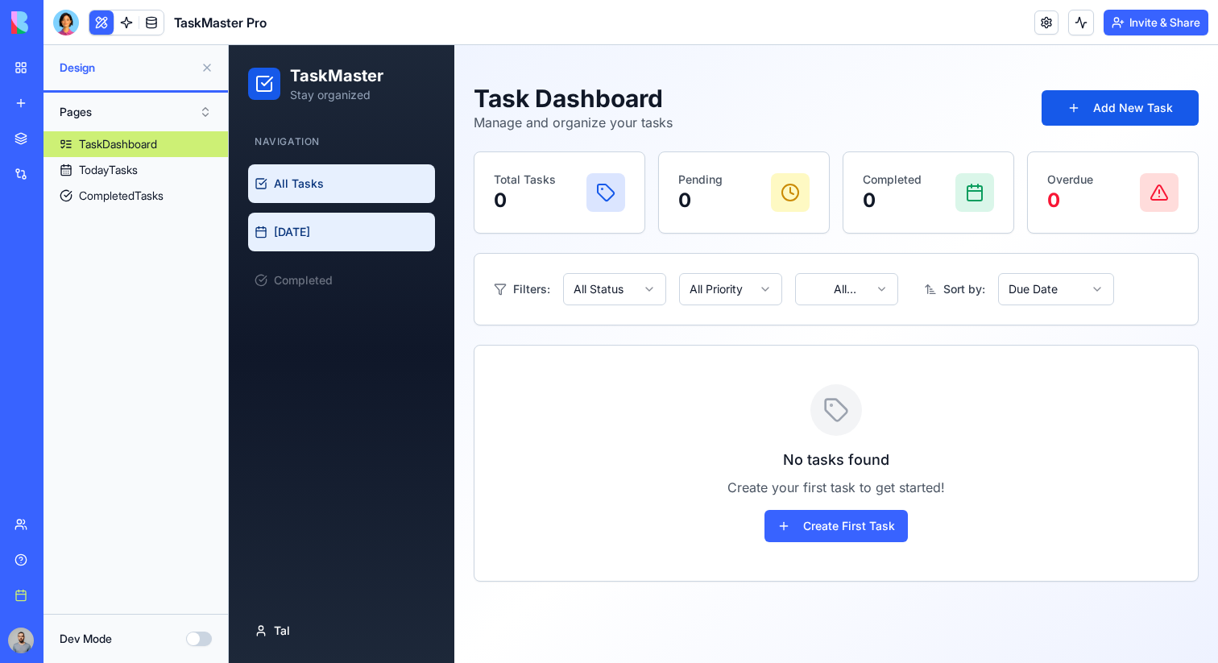
click at [353, 217] on link "Today" at bounding box center [341, 232] width 187 height 39
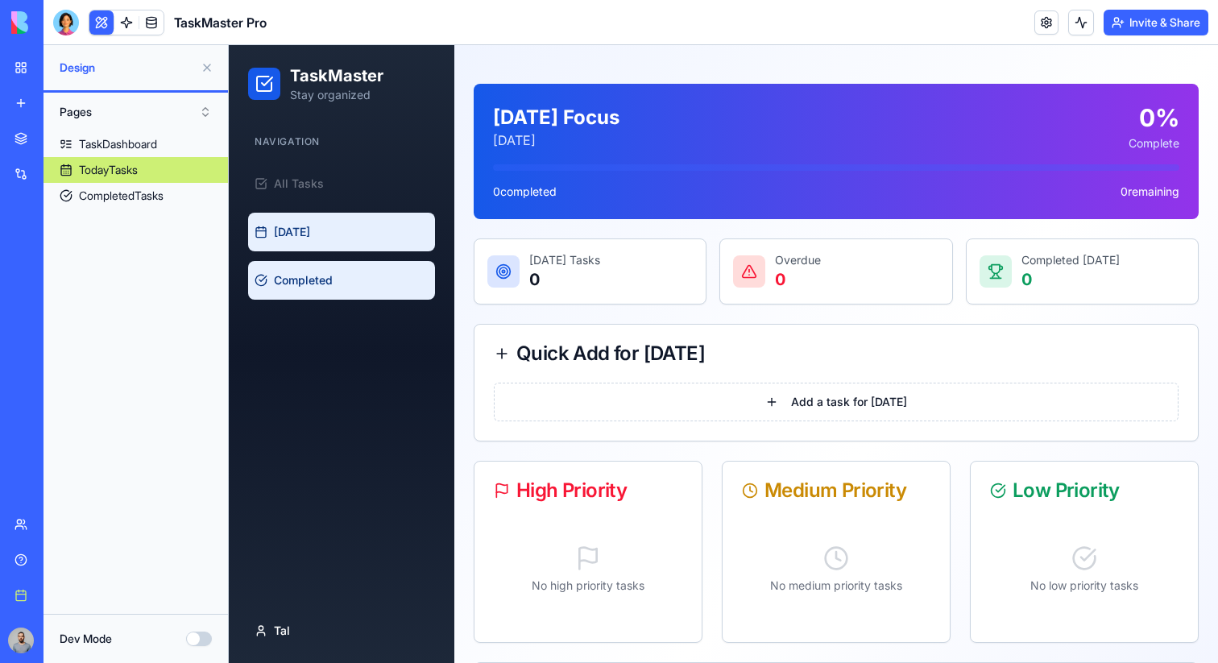
click at [352, 272] on link "Completed" at bounding box center [341, 280] width 187 height 39
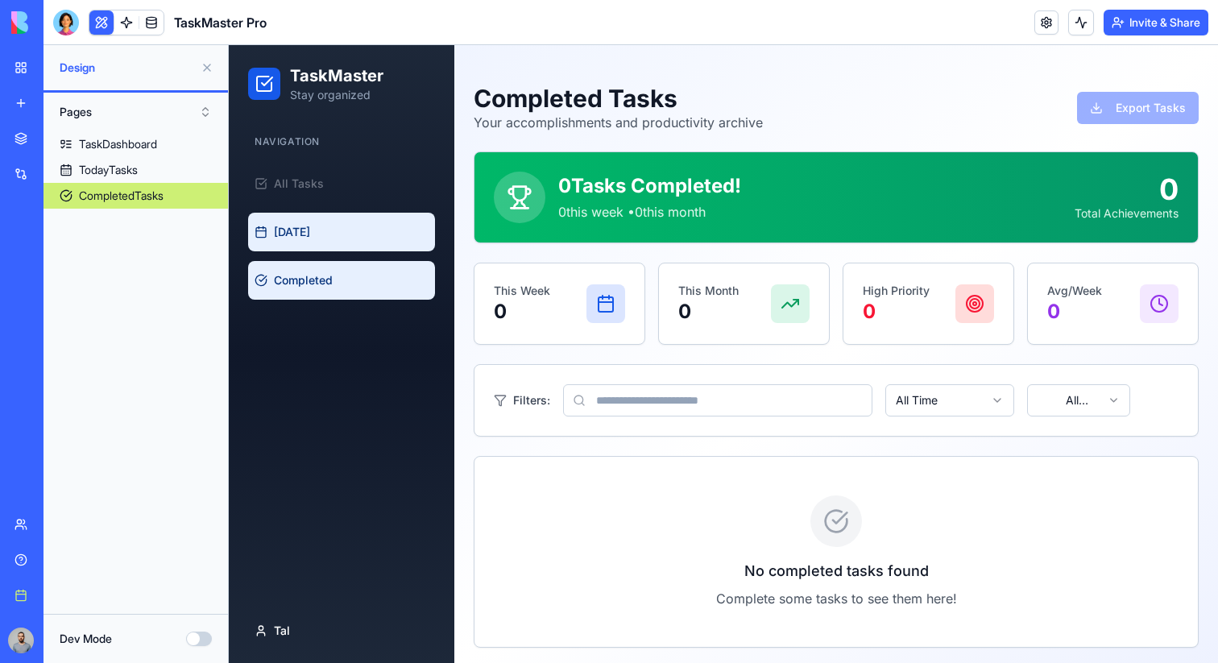
click at [344, 239] on link "Today" at bounding box center [341, 232] width 187 height 39
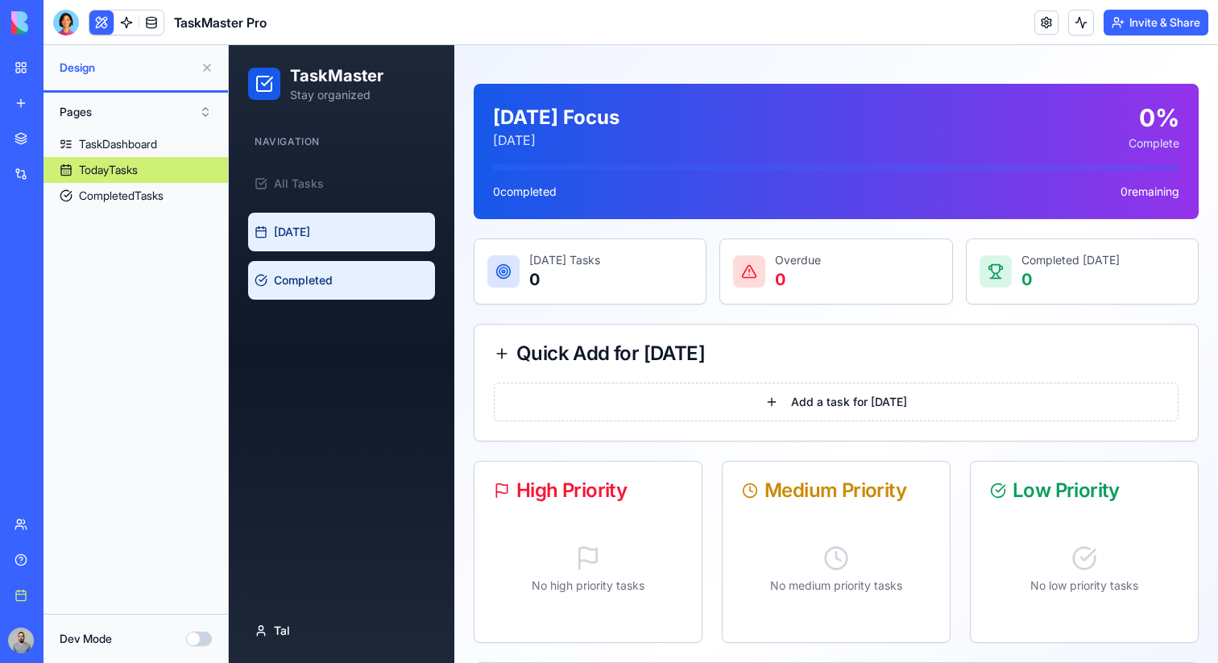
click at [344, 263] on link "Completed" at bounding box center [341, 280] width 187 height 39
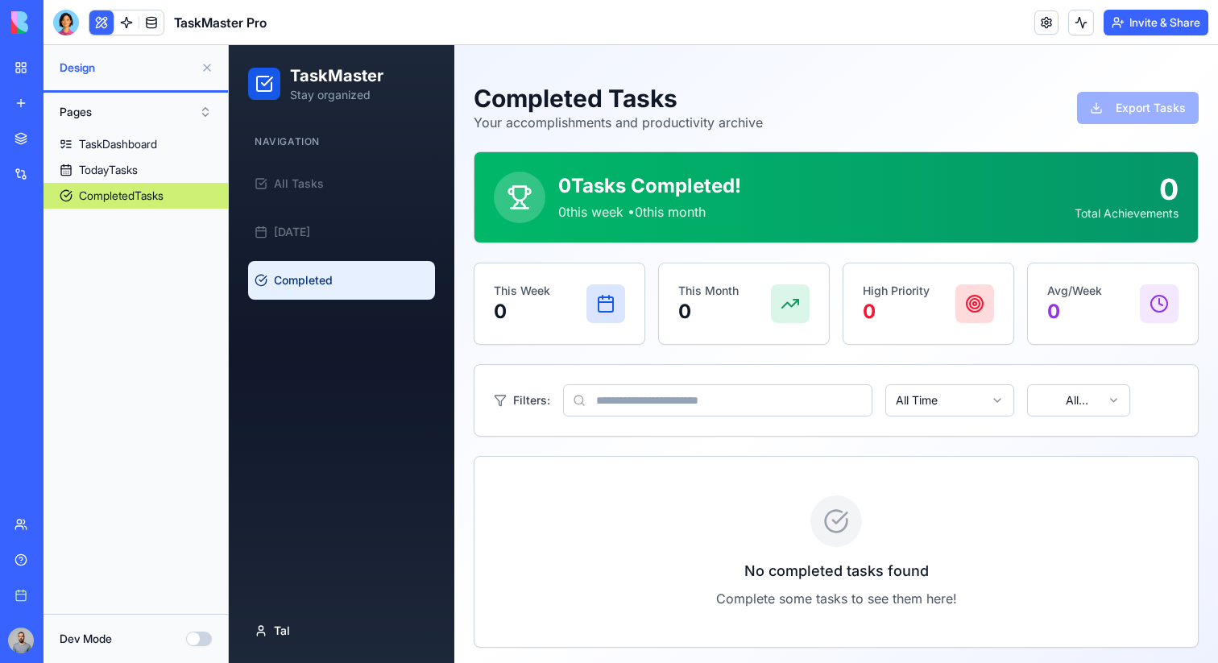
click at [60, 591] on div "Book a meeting" at bounding box center [49, 595] width 21 height 16
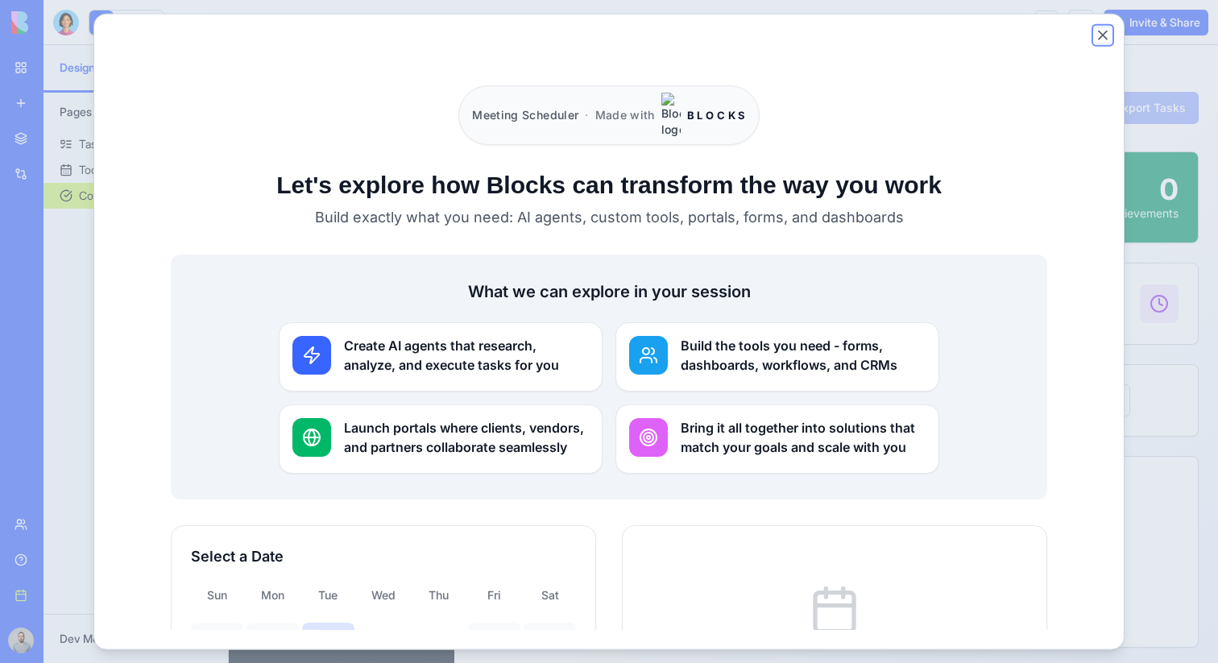
click at [1106, 35] on button "Close" at bounding box center [1103, 35] width 16 height 16
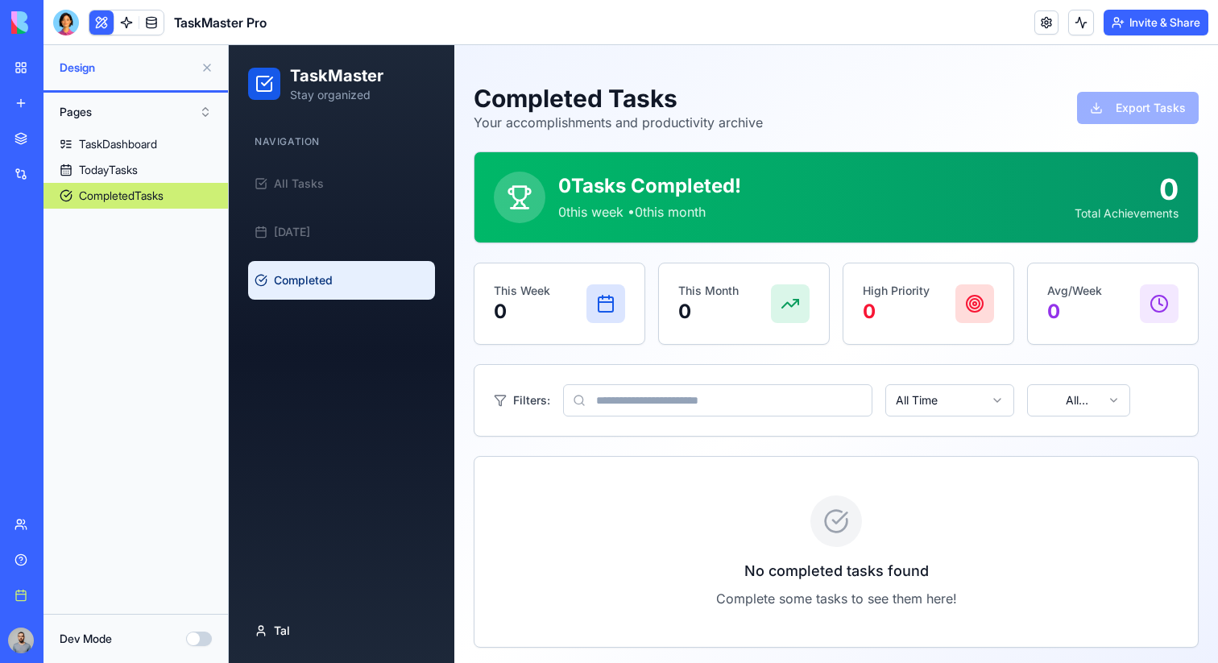
click at [55, 67] on div "My Workspace" at bounding box center [49, 68] width 21 height 16
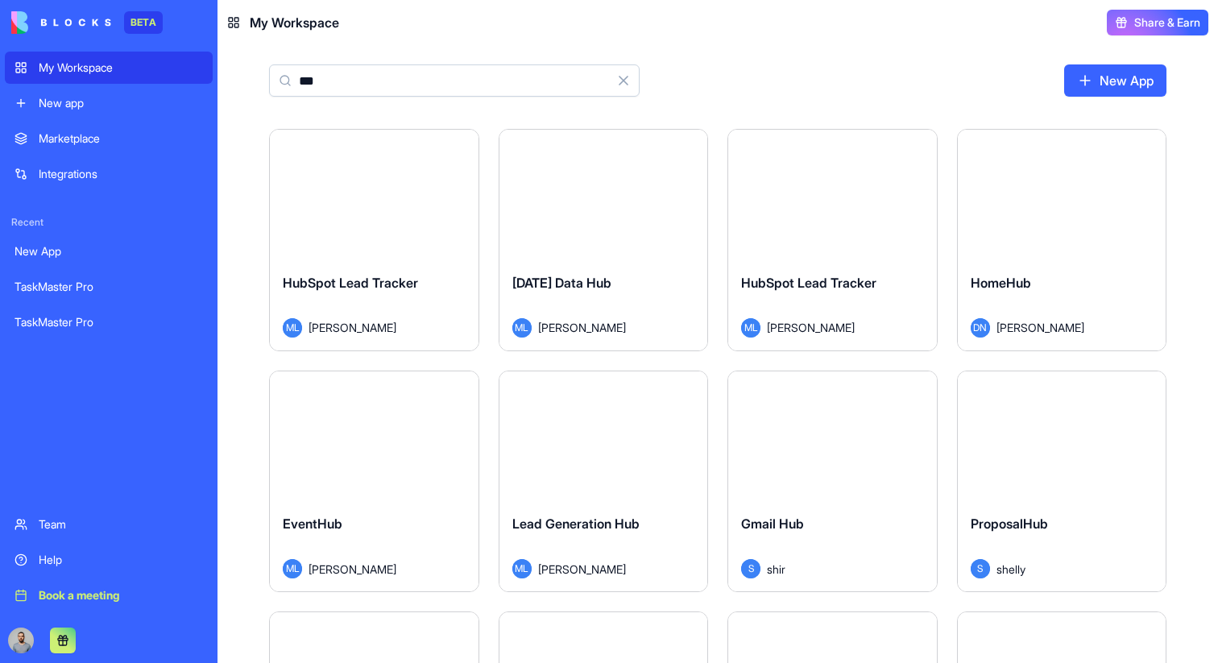
type input "***"
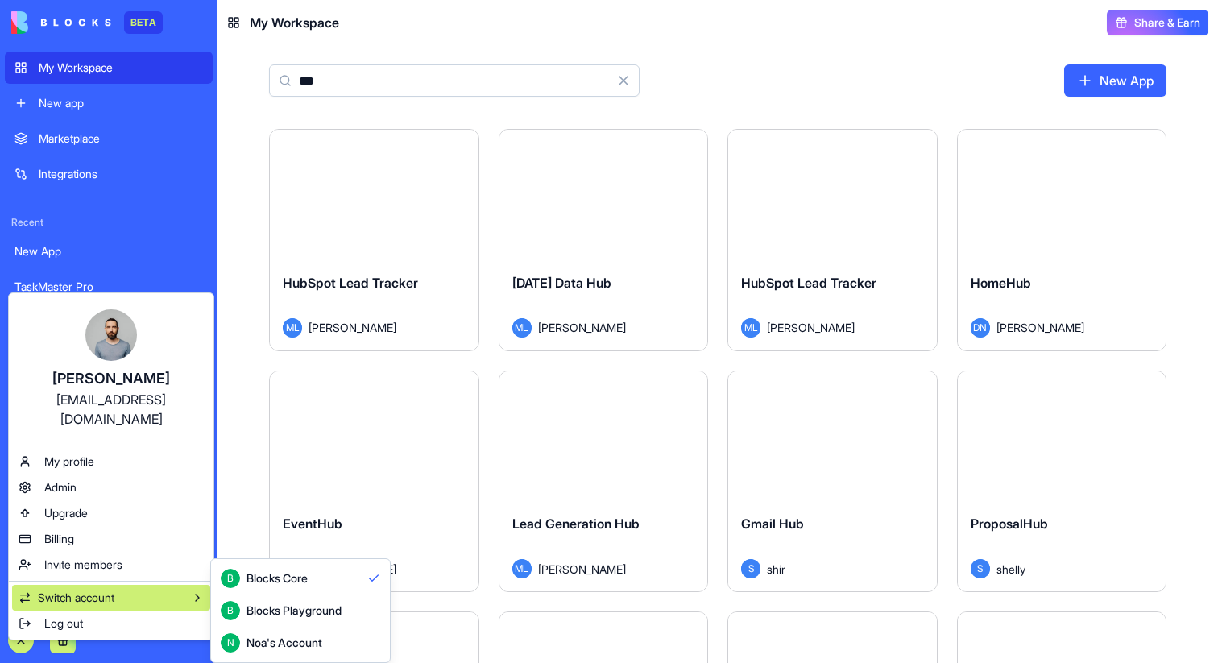
click at [304, 637] on div "Noa's Account" at bounding box center [285, 643] width 76 height 16
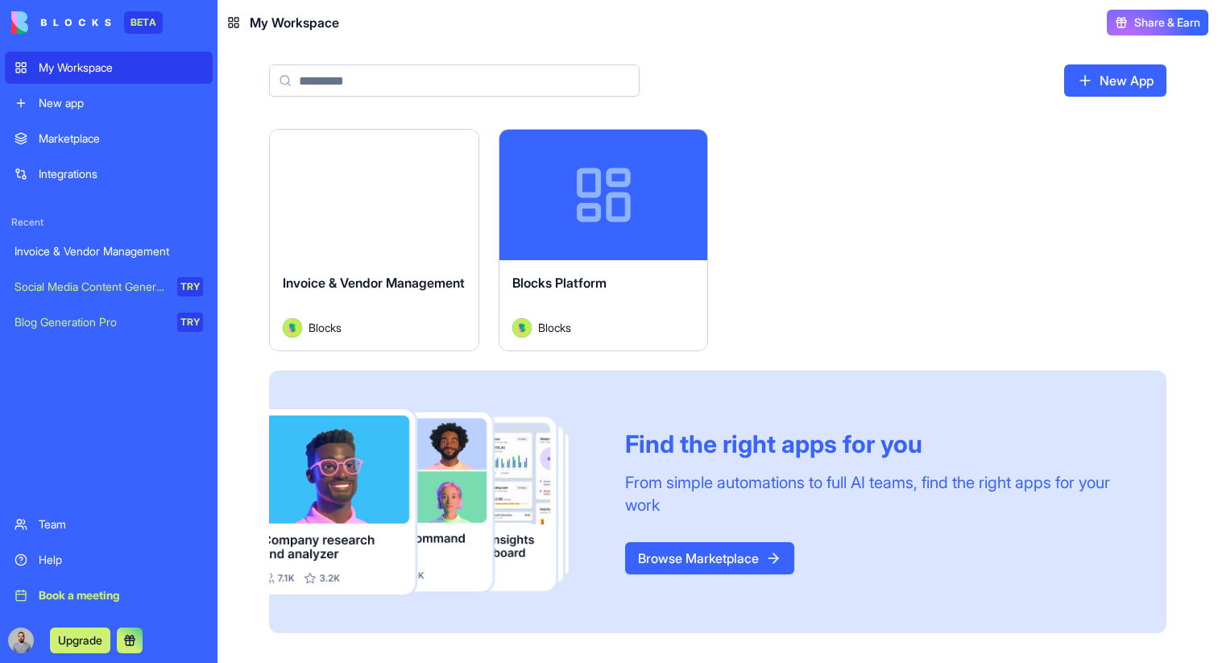
click at [427, 247] on div "Launch" at bounding box center [374, 195] width 209 height 131
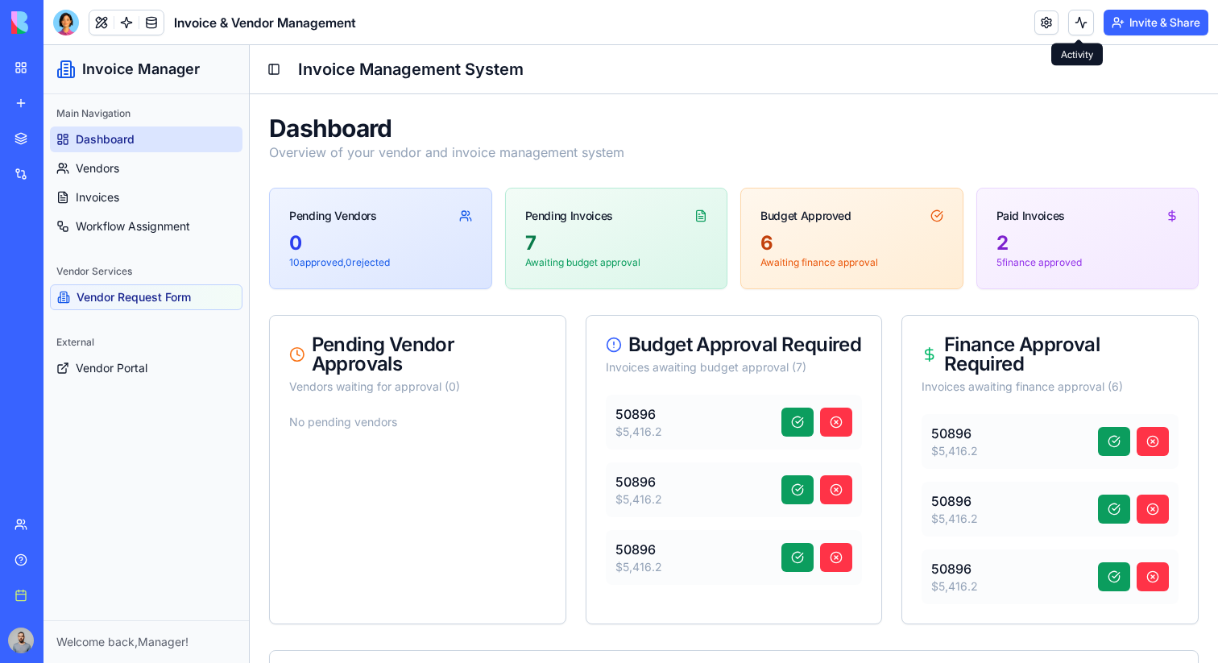
click at [1131, 29] on button "Invite & Share" at bounding box center [1156, 23] width 105 height 26
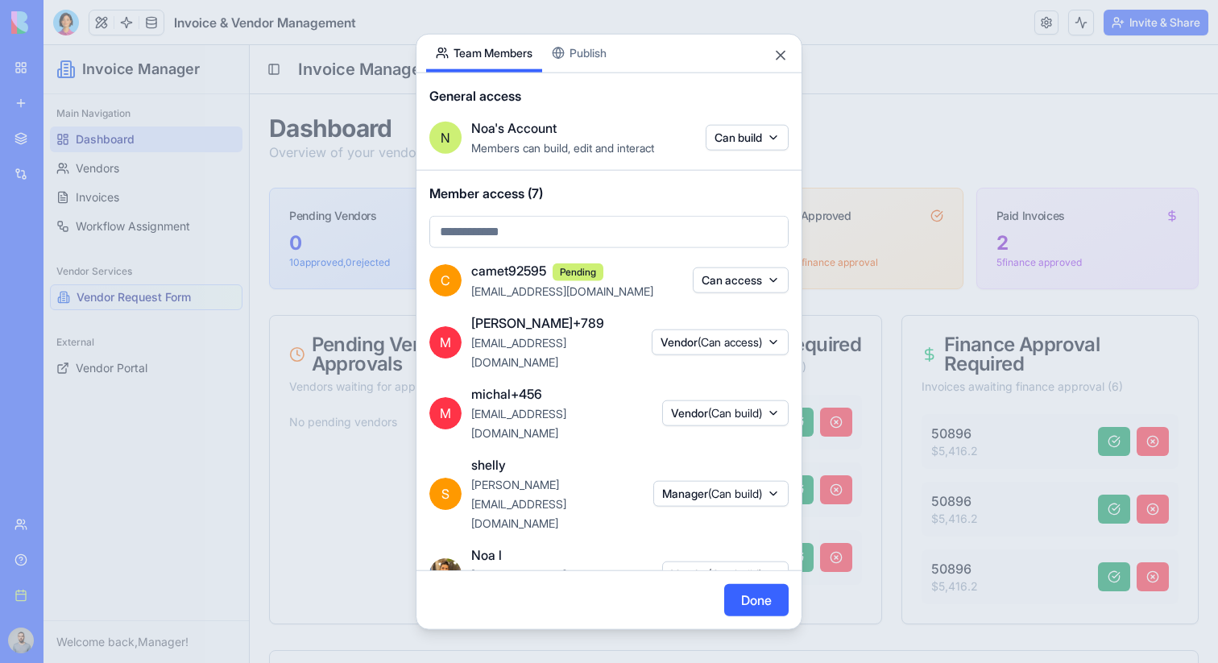
click at [719, 637] on span "(Can build)" at bounding box center [735, 644] width 54 height 14
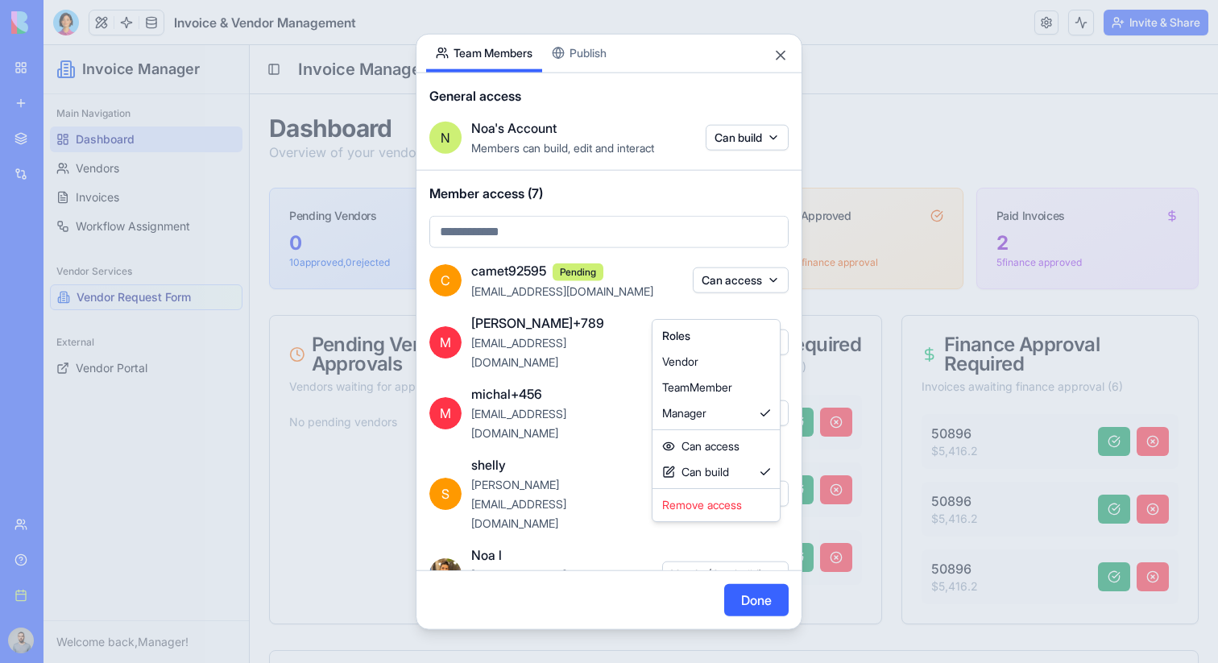
click at [719, 540] on body "BETA My Workspace New app Marketplace Integrations Recent Invoice & Vendor Mana…" at bounding box center [609, 331] width 1218 height 663
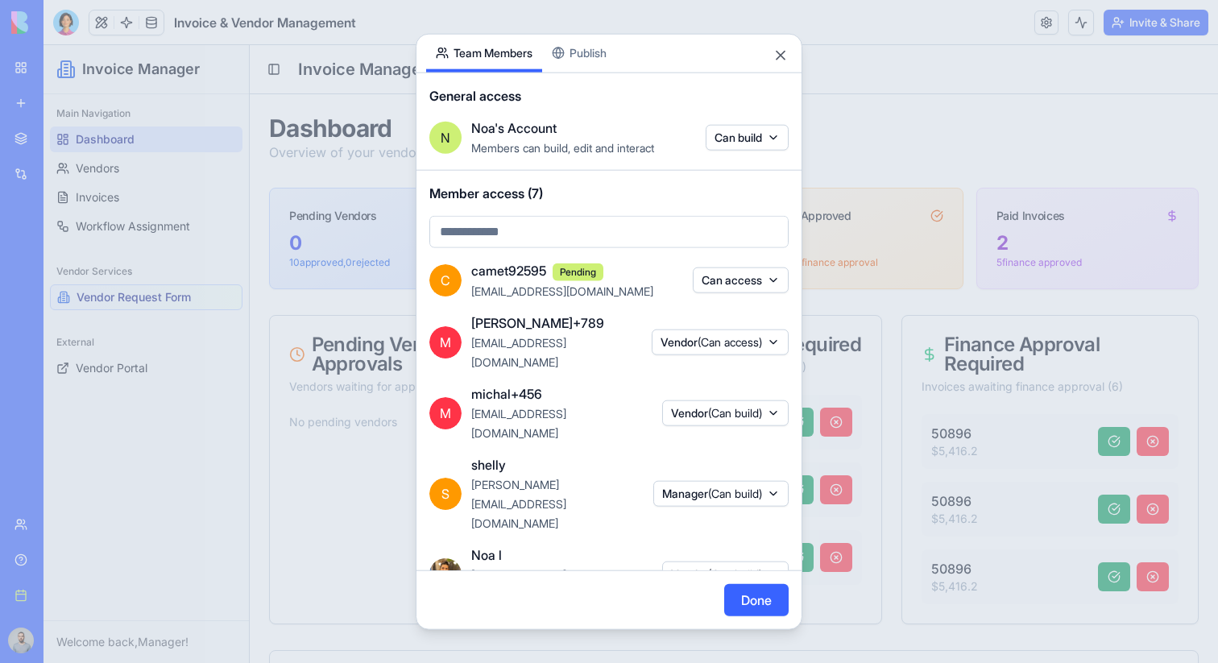
click at [913, 416] on div at bounding box center [609, 331] width 1218 height 663
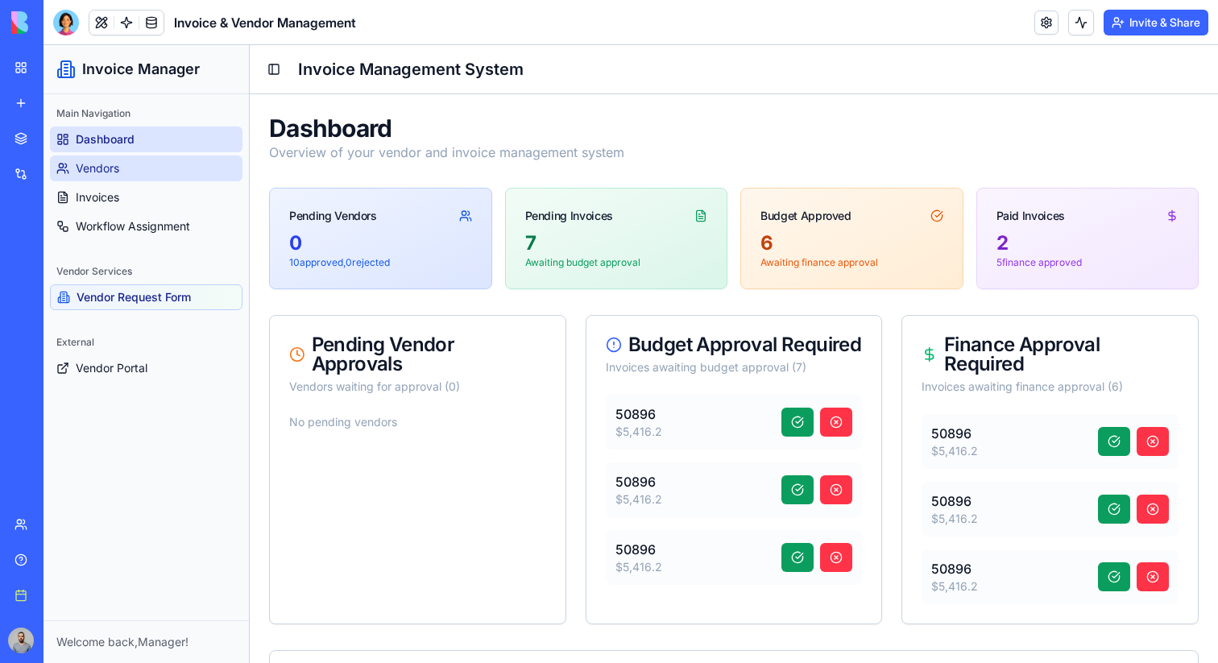
click at [164, 176] on link "Vendors" at bounding box center [146, 169] width 193 height 26
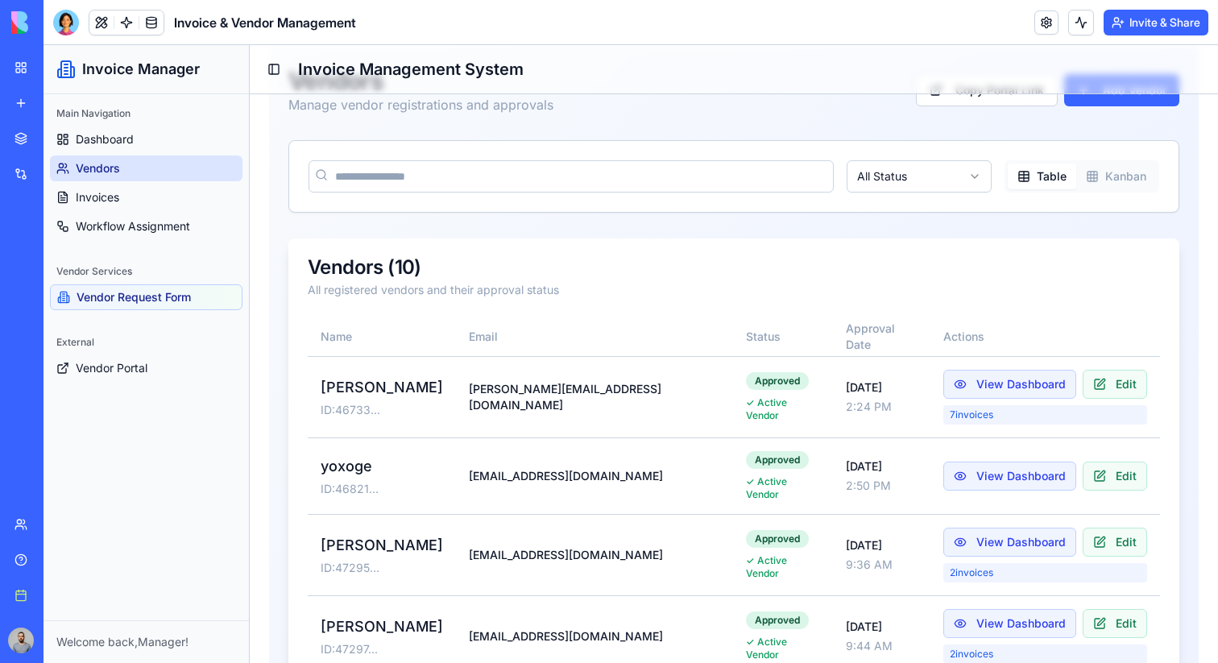
scroll to position [17, 0]
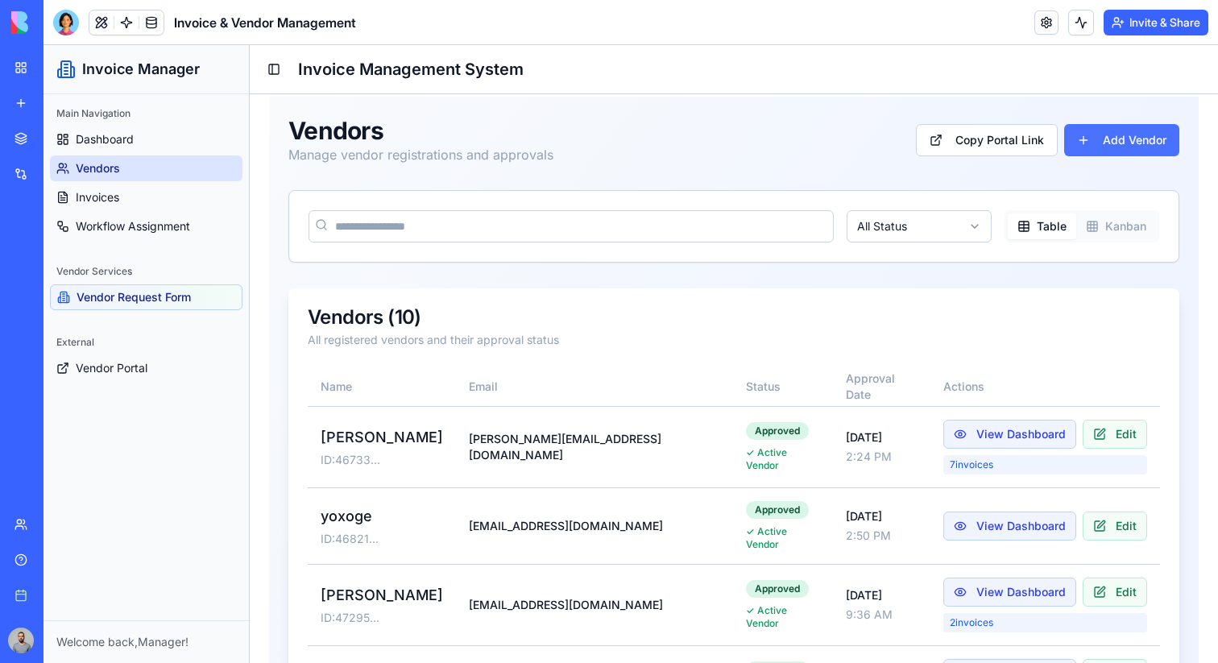
click at [1154, 141] on button "Add Vendor" at bounding box center [1121, 140] width 115 height 32
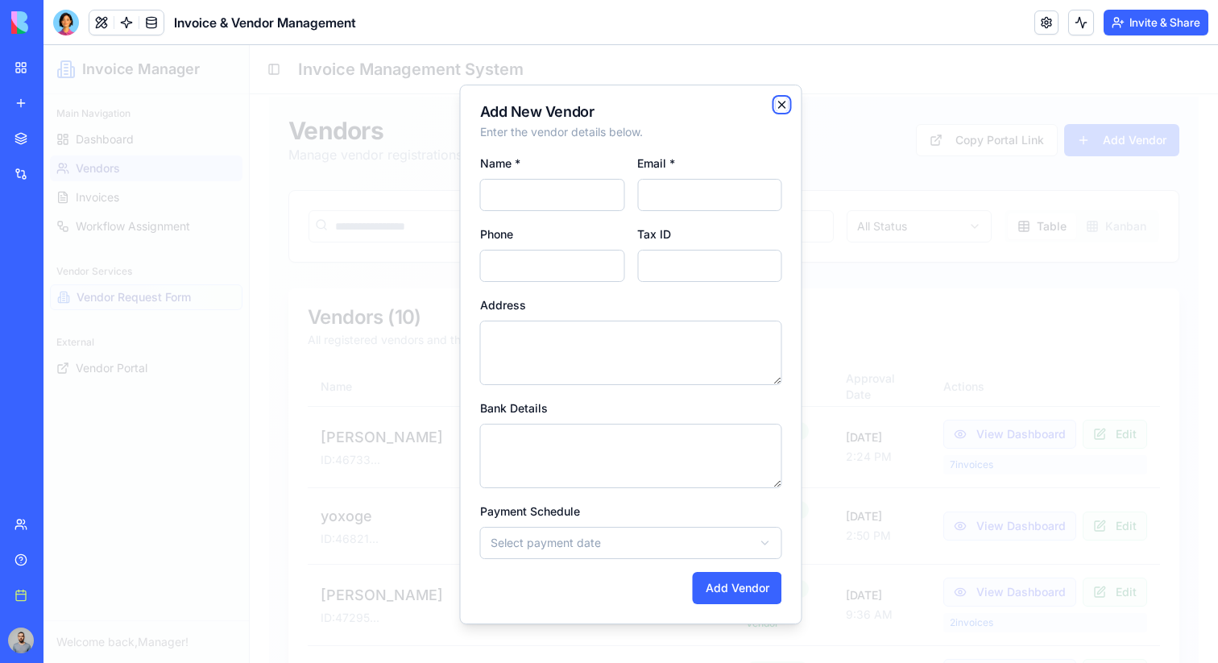
click at [780, 104] on icon "button" at bounding box center [782, 104] width 13 height 13
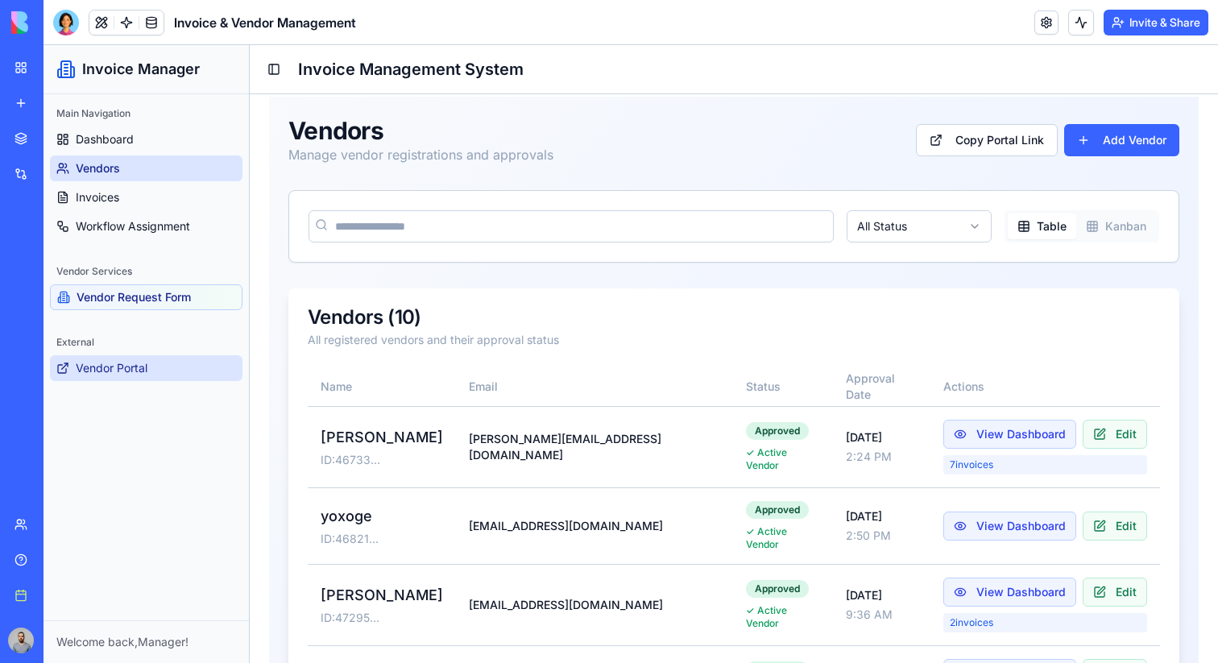
click at [103, 355] on link "Vendor Portal" at bounding box center [146, 368] width 193 height 26
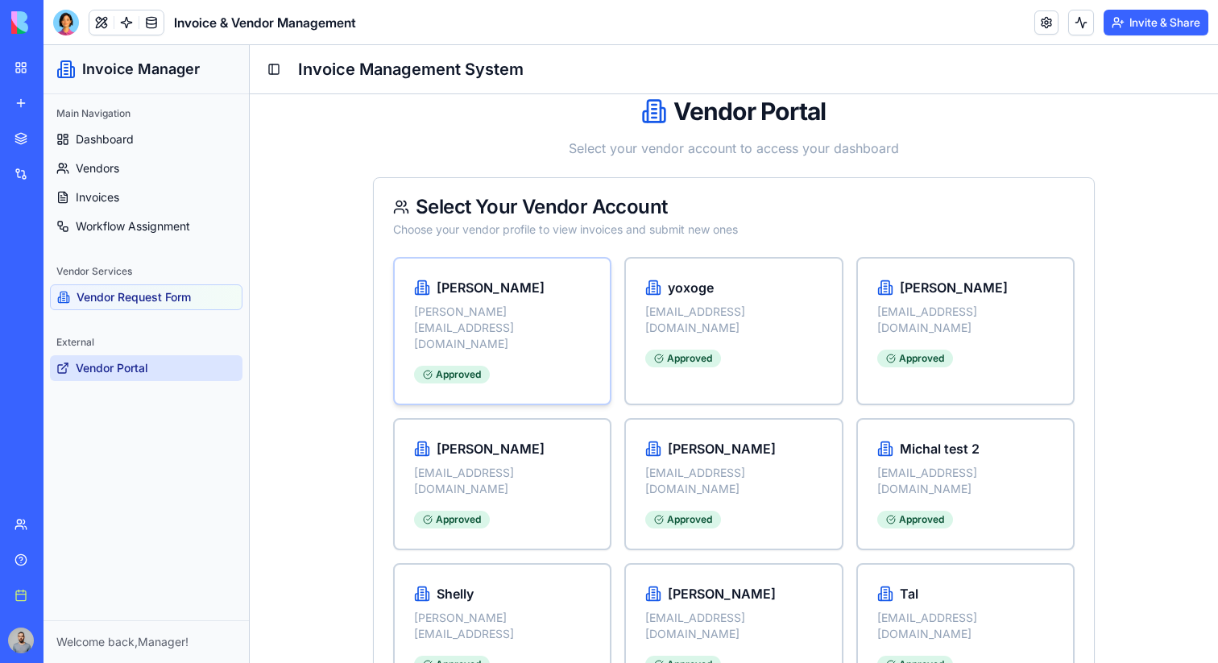
click at [538, 308] on p "tom@gmail.com" at bounding box center [502, 328] width 176 height 48
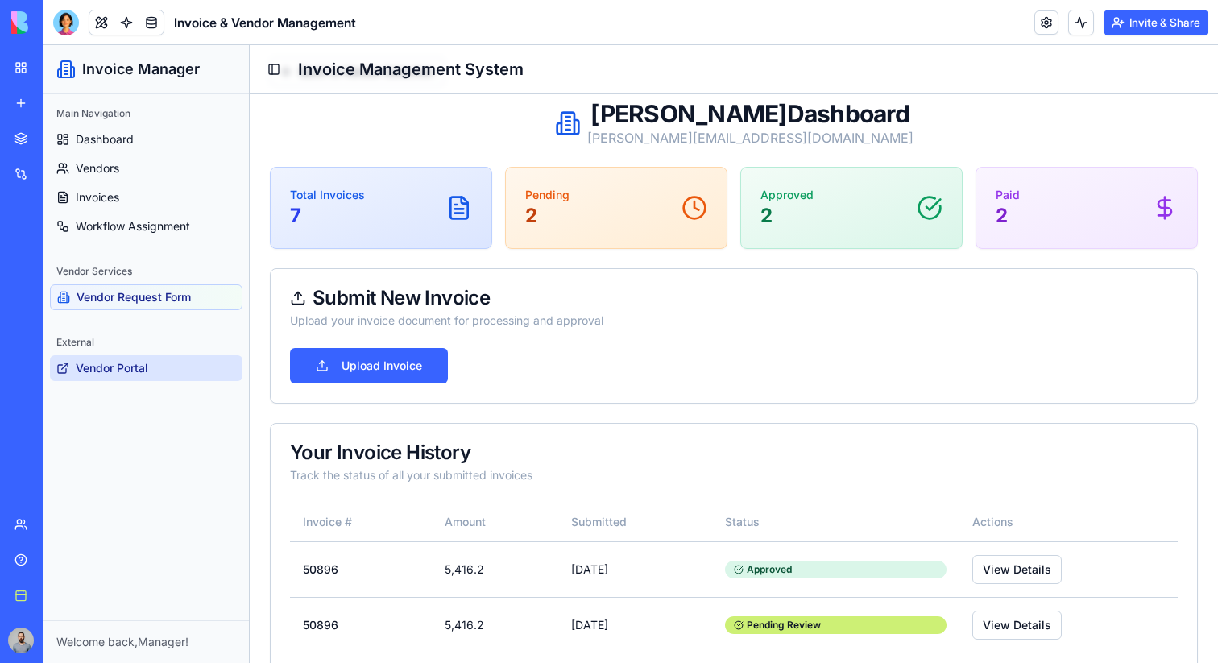
scroll to position [57, 0]
click at [331, 367] on button "Upload Invoice" at bounding box center [369, 364] width 158 height 35
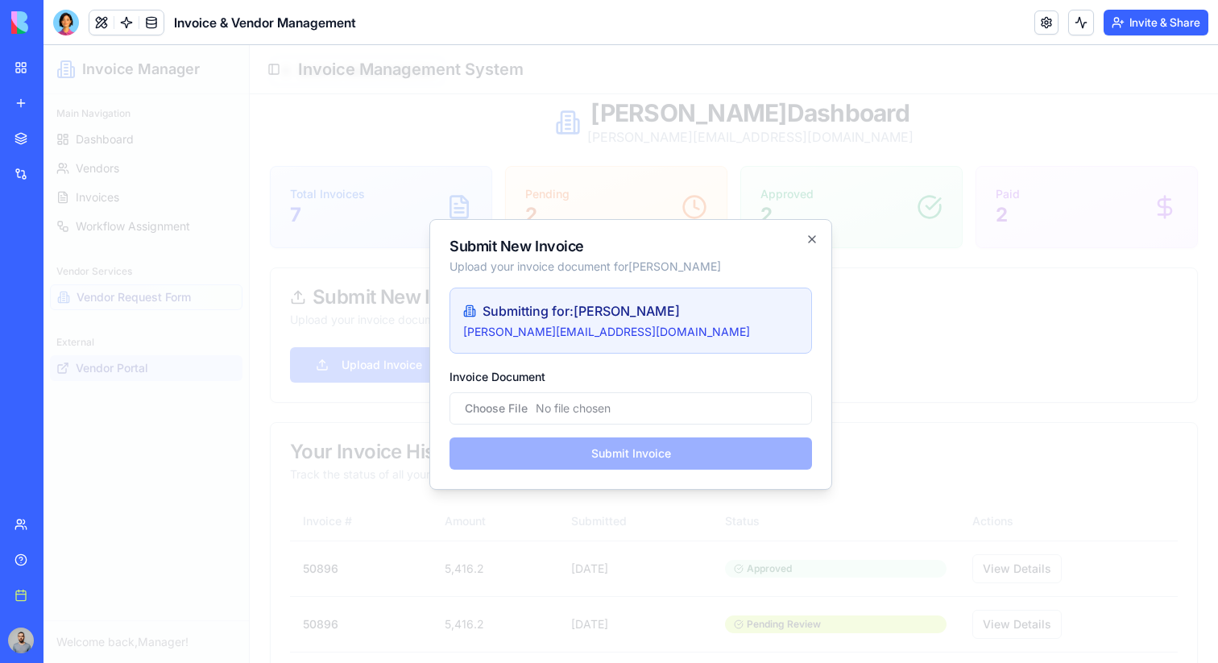
click at [608, 398] on input "Invoice Document" at bounding box center [631, 408] width 363 height 32
click at [536, 405] on input "Invoice Document" at bounding box center [631, 408] width 363 height 32
type input "**********"
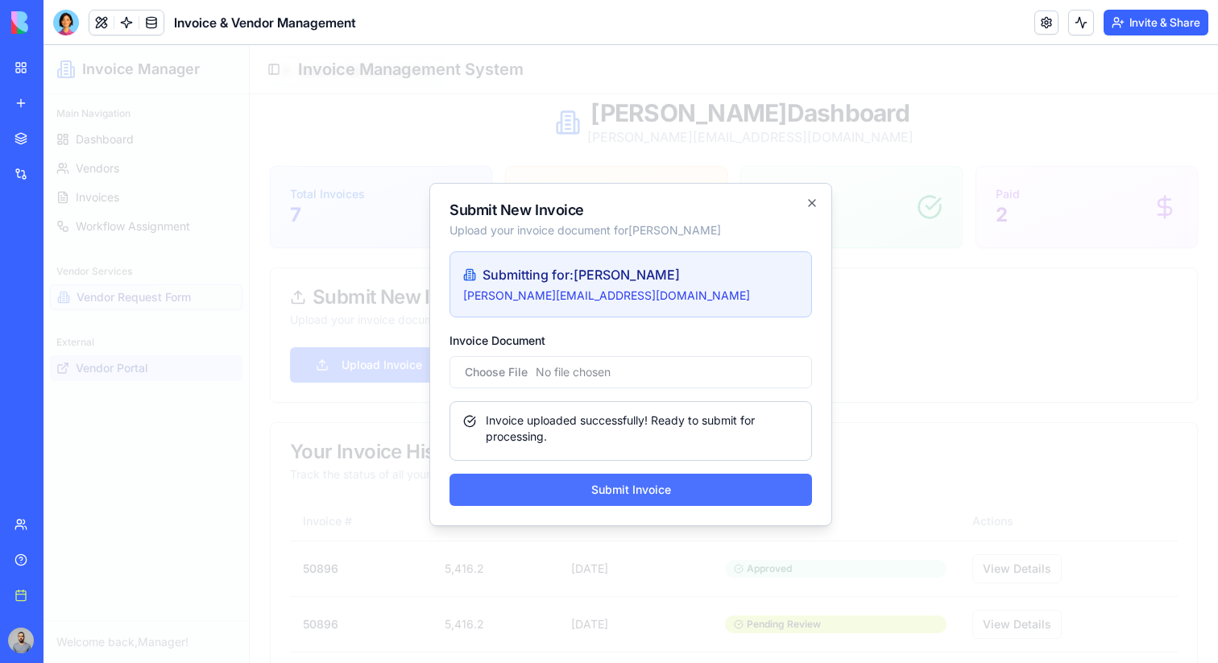
click at [670, 489] on button "Submit Invoice" at bounding box center [631, 490] width 363 height 32
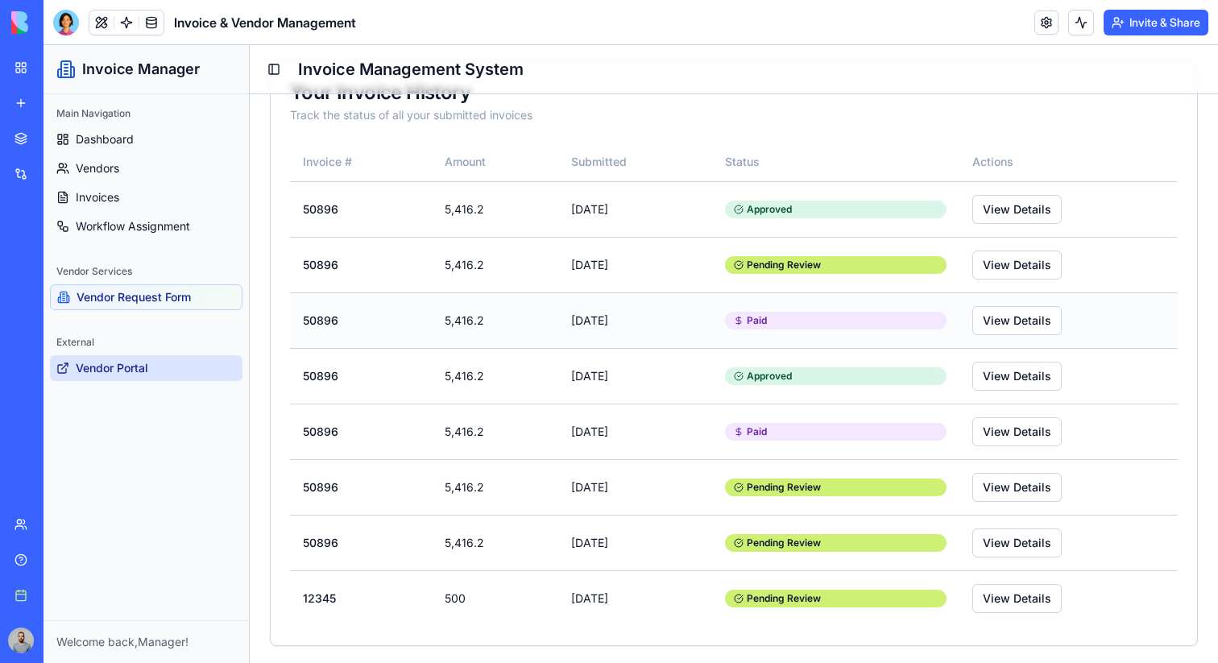
scroll to position [418, 0]
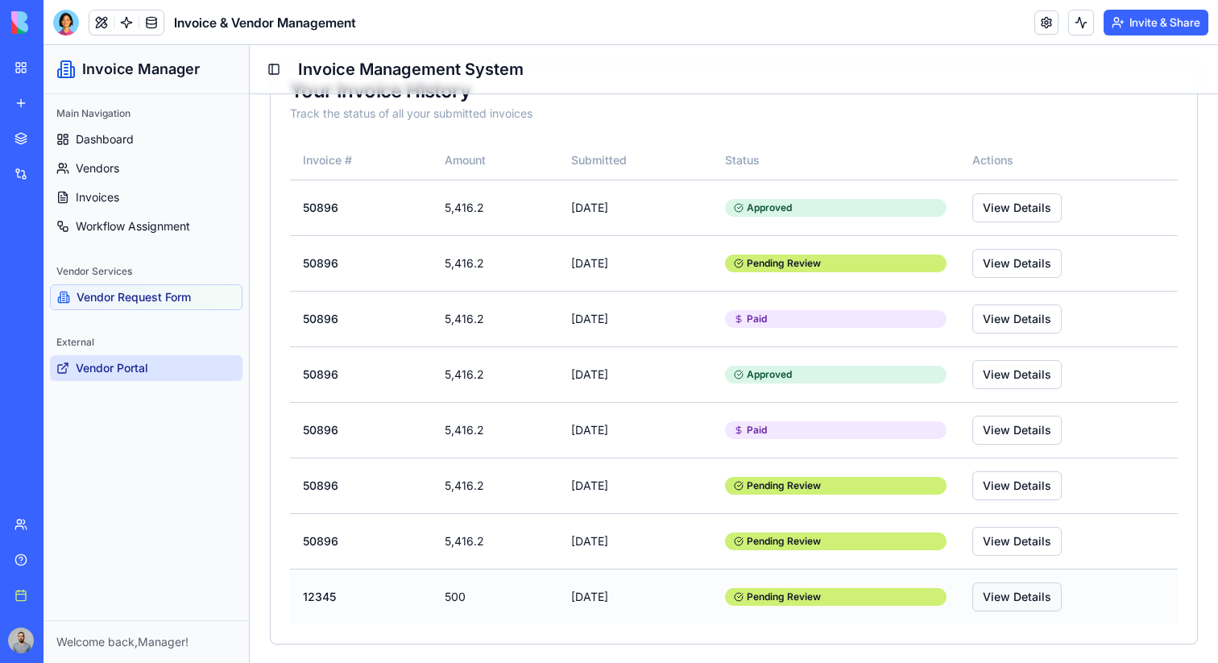
click at [995, 600] on button "View Details" at bounding box center [1017, 597] width 89 height 29
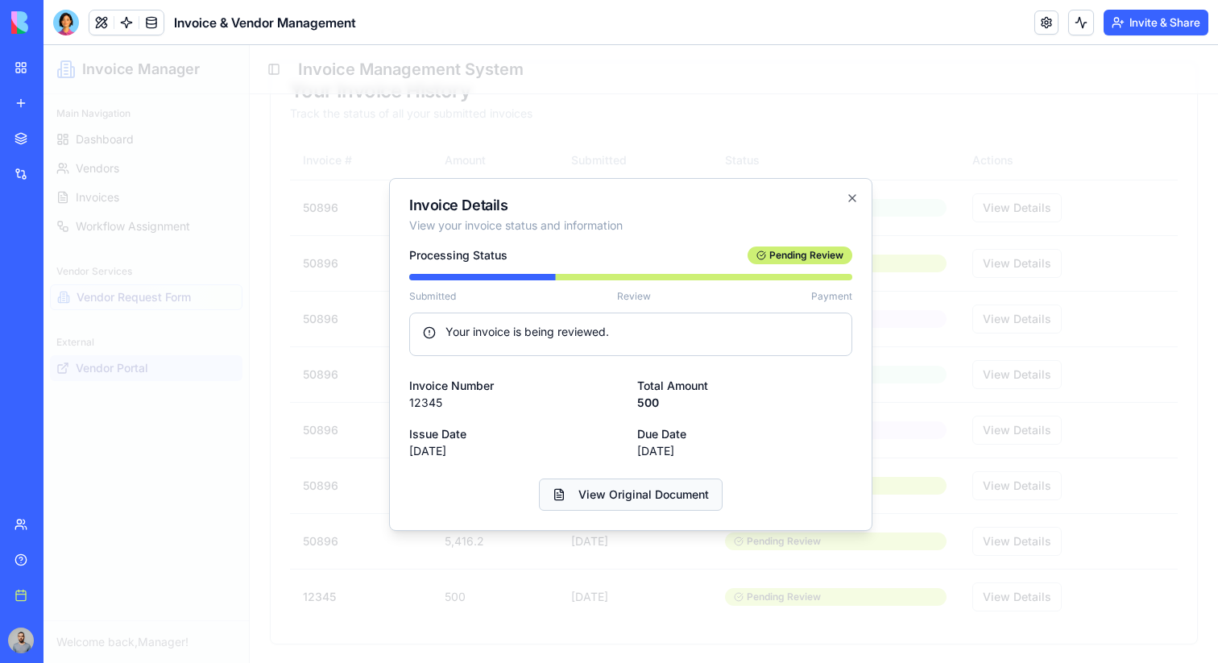
click at [687, 502] on link "View Original Document" at bounding box center [631, 495] width 184 height 32
click at [851, 197] on icon "button" at bounding box center [852, 198] width 13 height 13
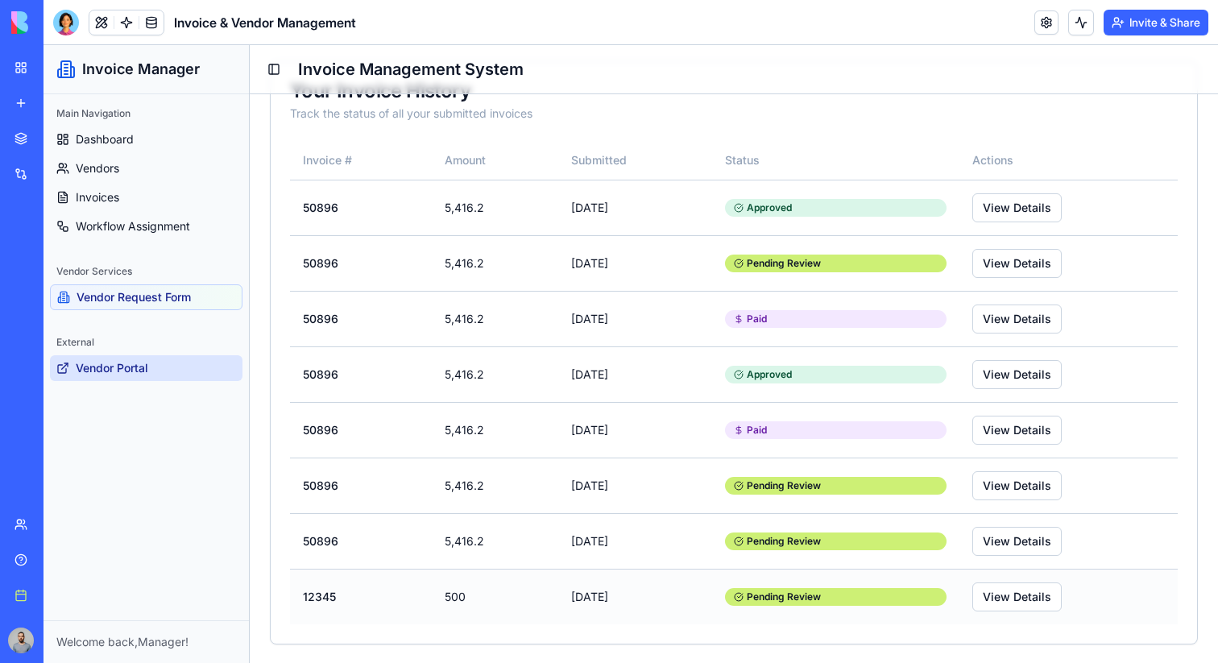
click at [322, 602] on td "12345" at bounding box center [361, 597] width 142 height 56
click at [138, 195] on link "Invoices" at bounding box center [146, 198] width 193 height 26
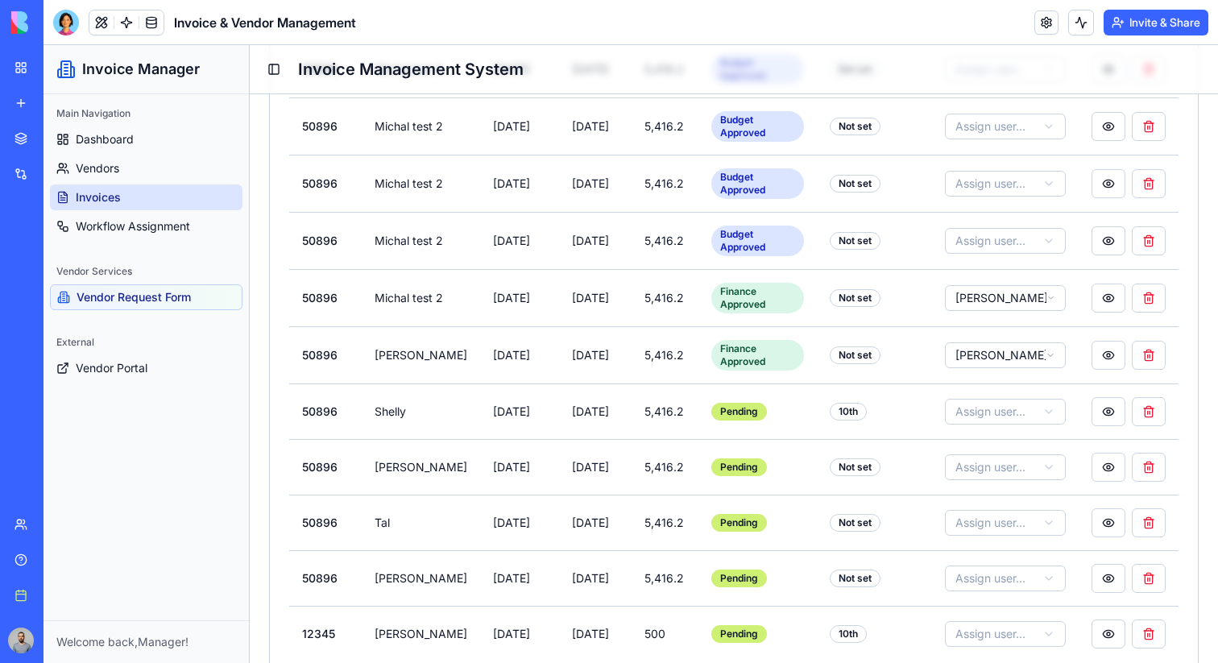
scroll to position [1002, 0]
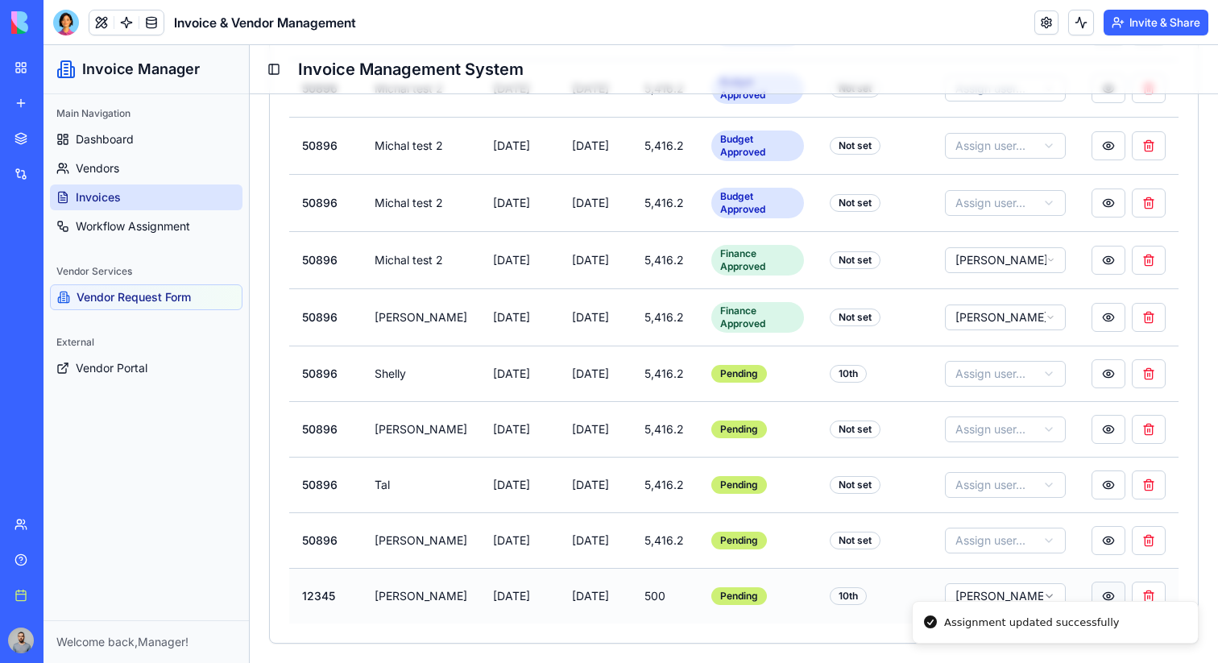
click at [1114, 585] on button at bounding box center [1109, 596] width 34 height 29
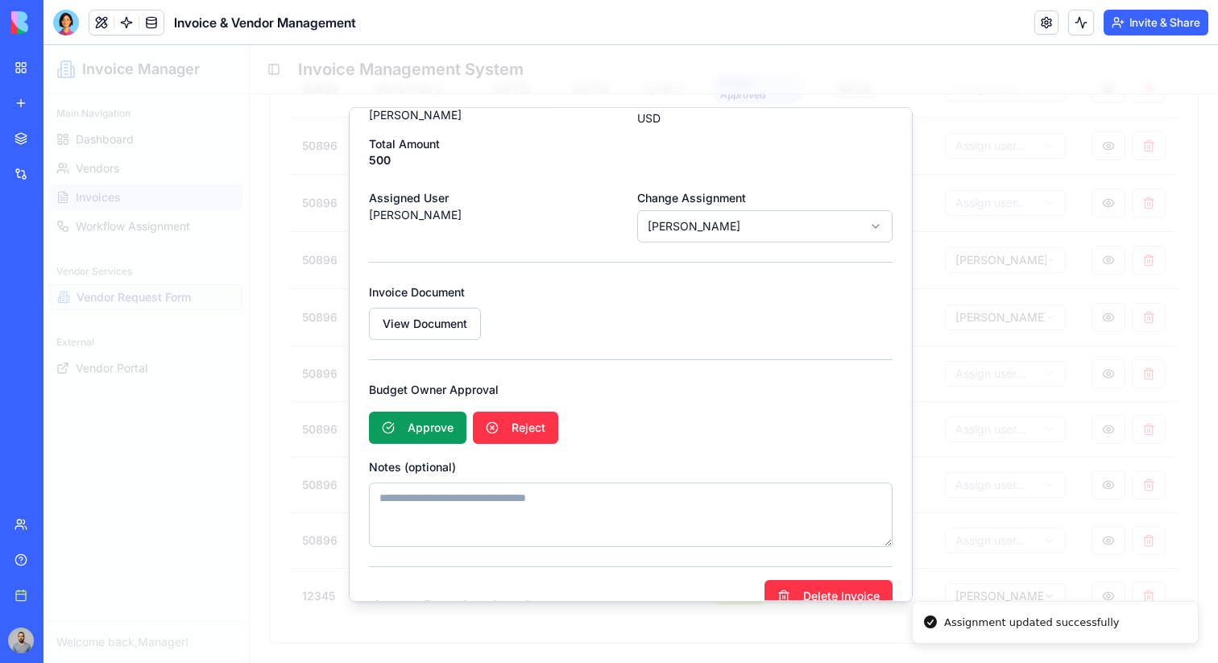
scroll to position [300, 0]
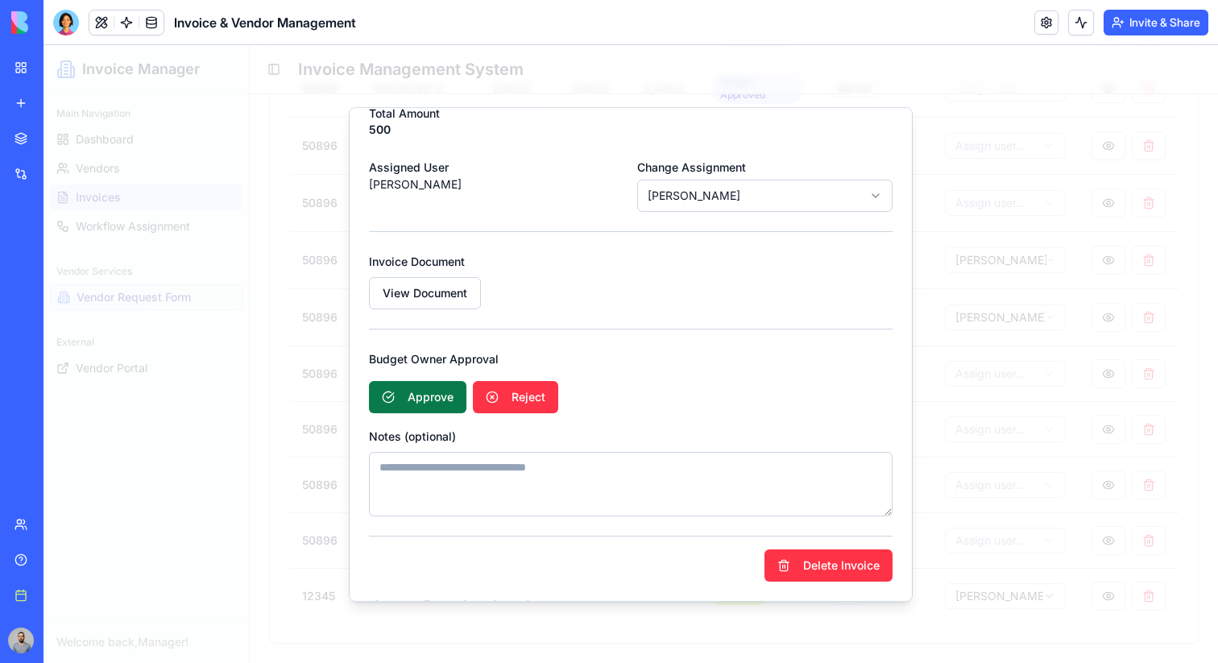
click at [415, 388] on button "Approve" at bounding box center [418, 397] width 98 height 32
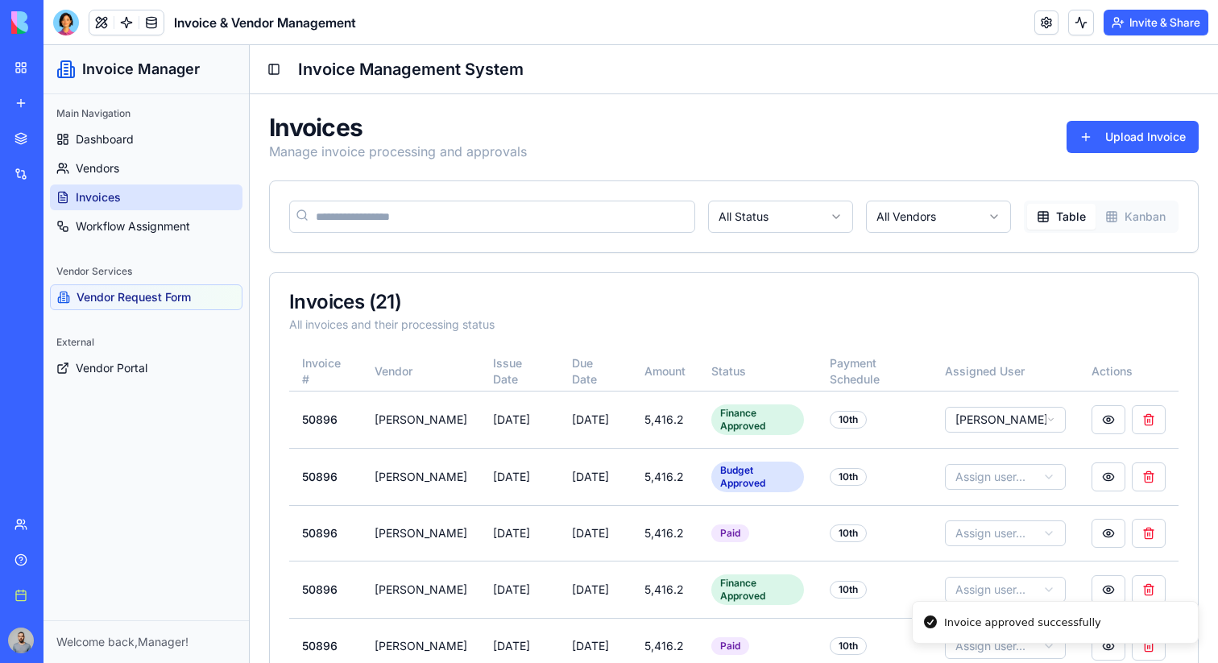
scroll to position [0, 0]
click at [1134, 15] on button "Invite & Share" at bounding box center [1156, 23] width 105 height 26
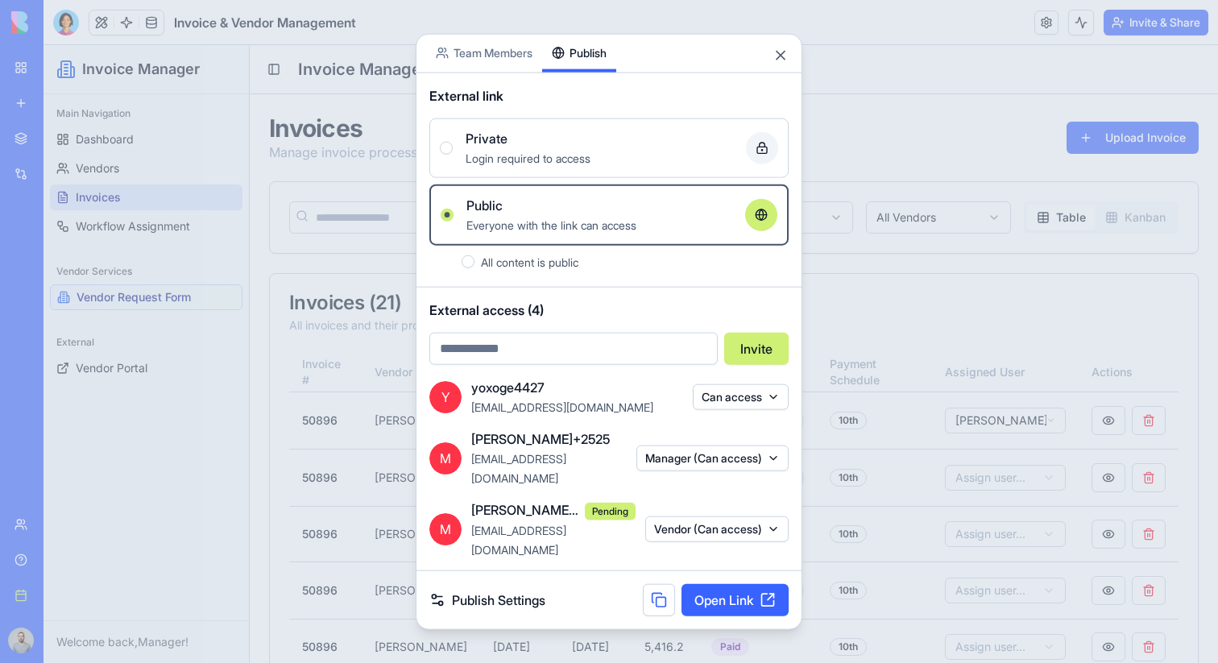
click at [565, 47] on button "Publish" at bounding box center [579, 53] width 74 height 38
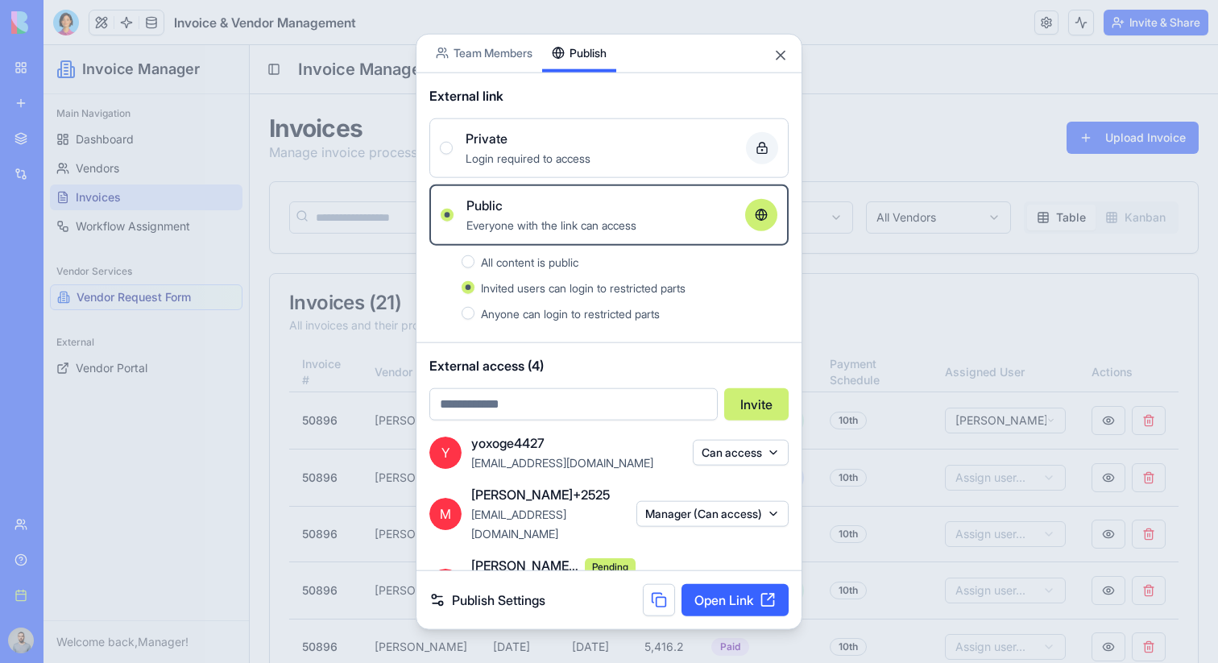
click at [845, 143] on div at bounding box center [609, 331] width 1218 height 663
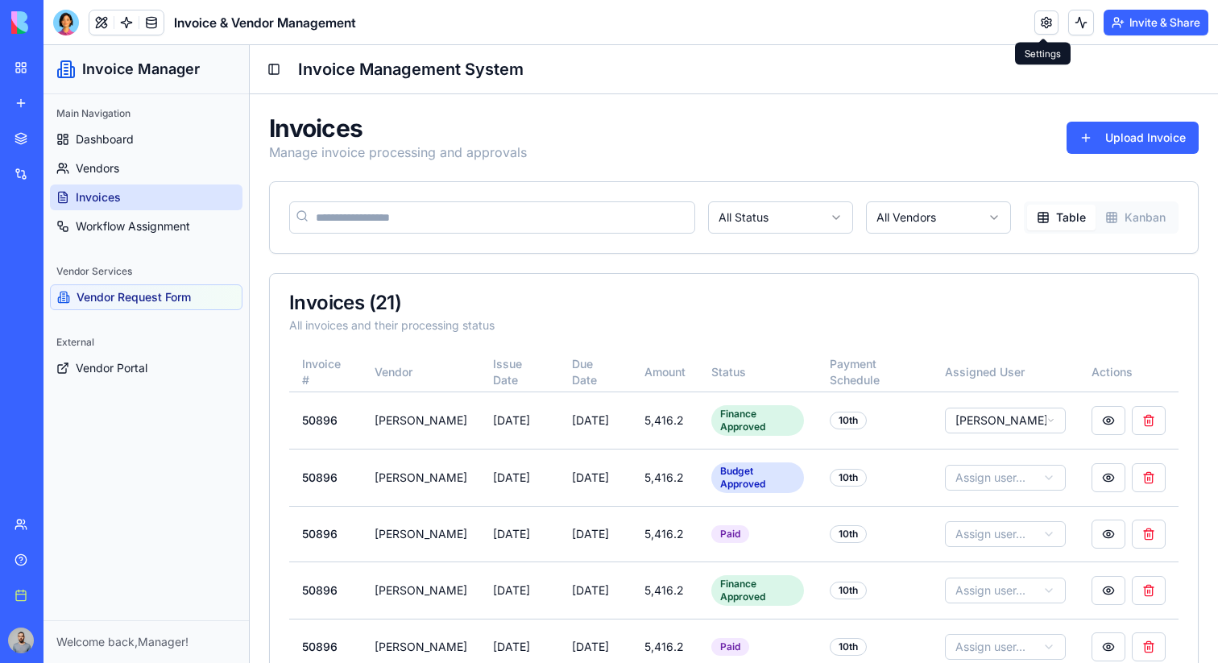
click at [1035, 26] on link at bounding box center [1047, 22] width 24 height 24
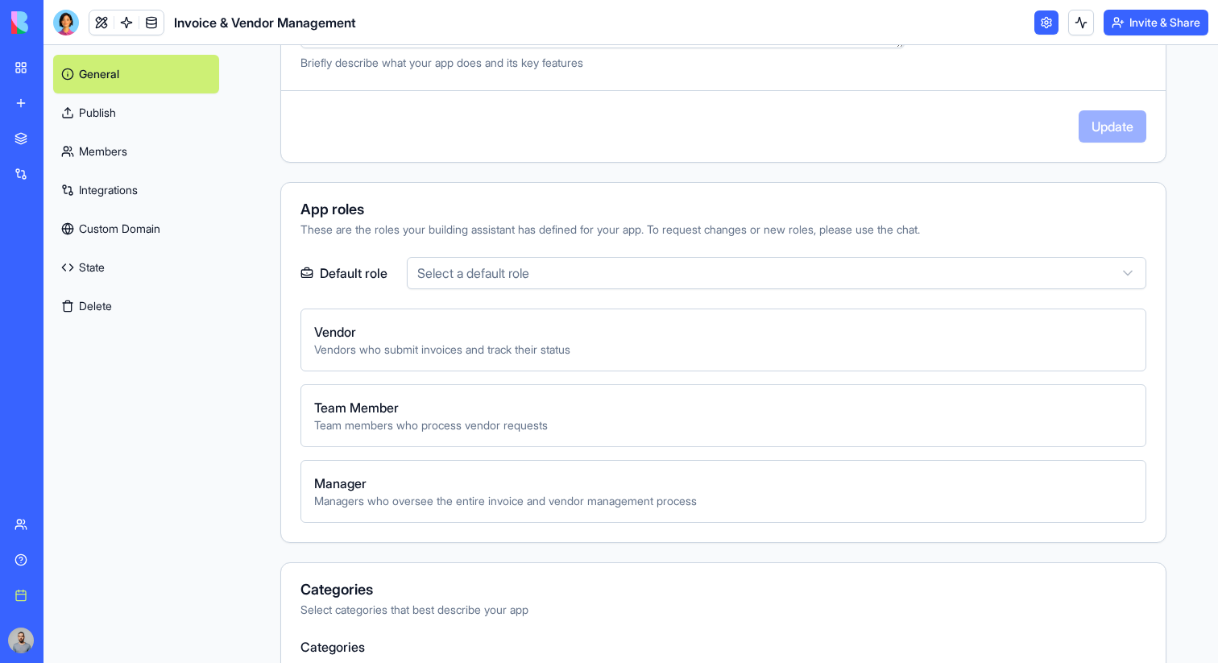
scroll to position [100, 0]
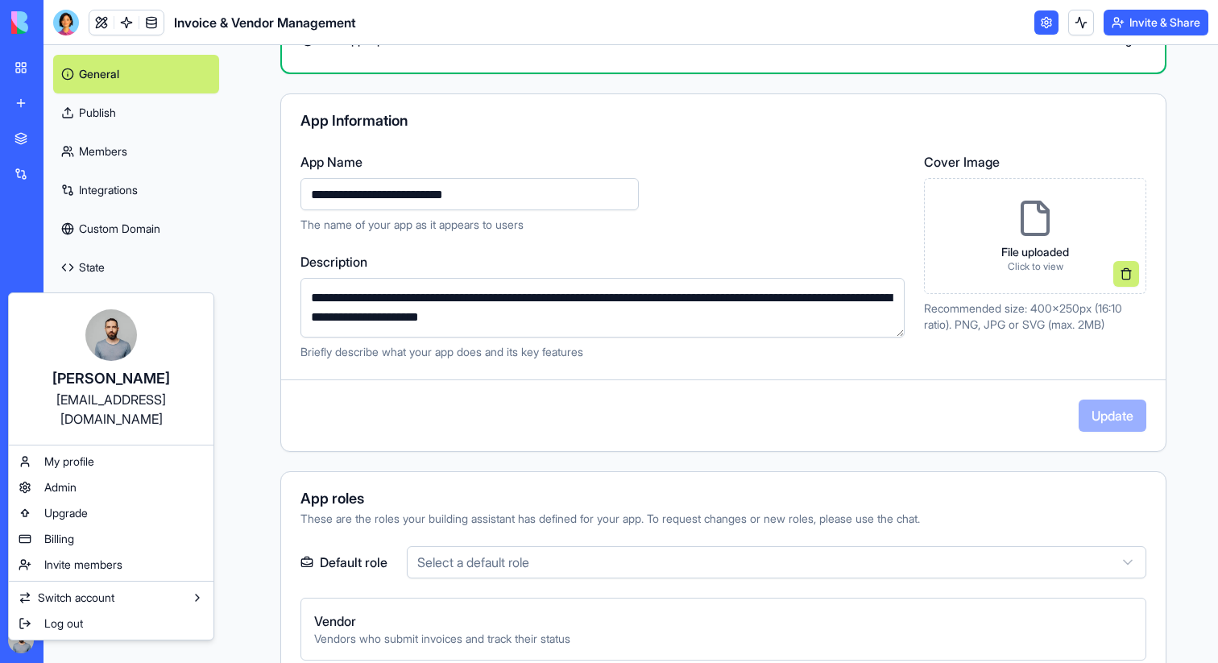
click at [245, 314] on html "**********" at bounding box center [609, 331] width 1218 height 663
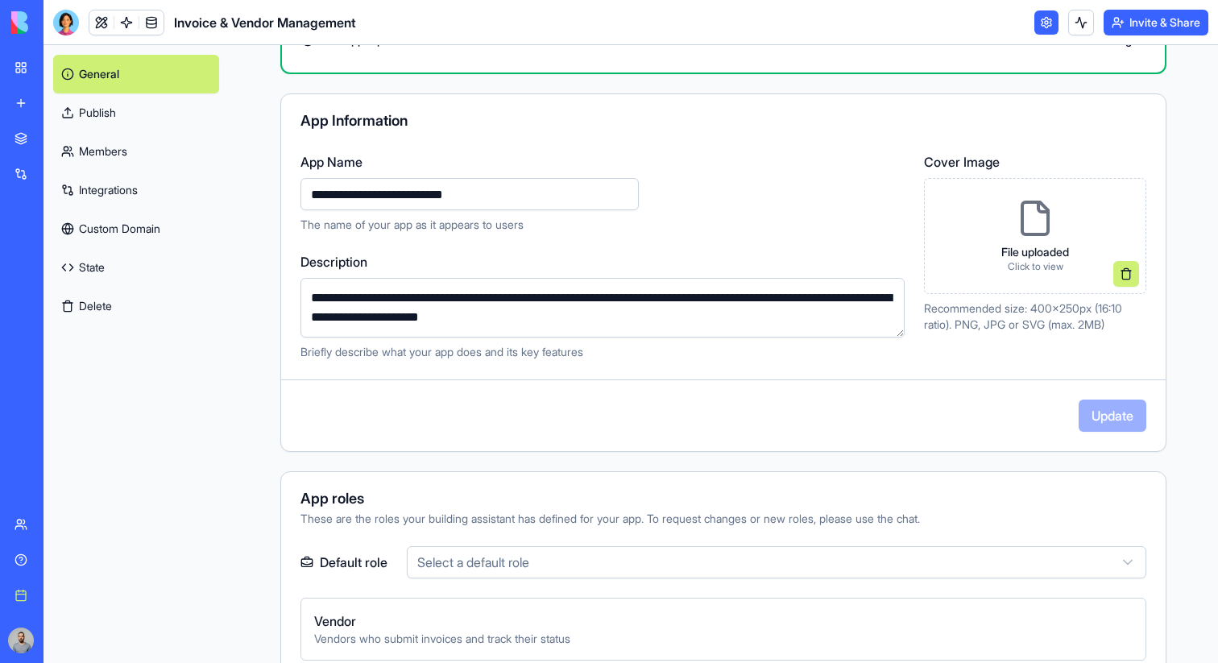
click at [44, 602] on div "Book a meeting" at bounding box center [49, 595] width 21 height 16
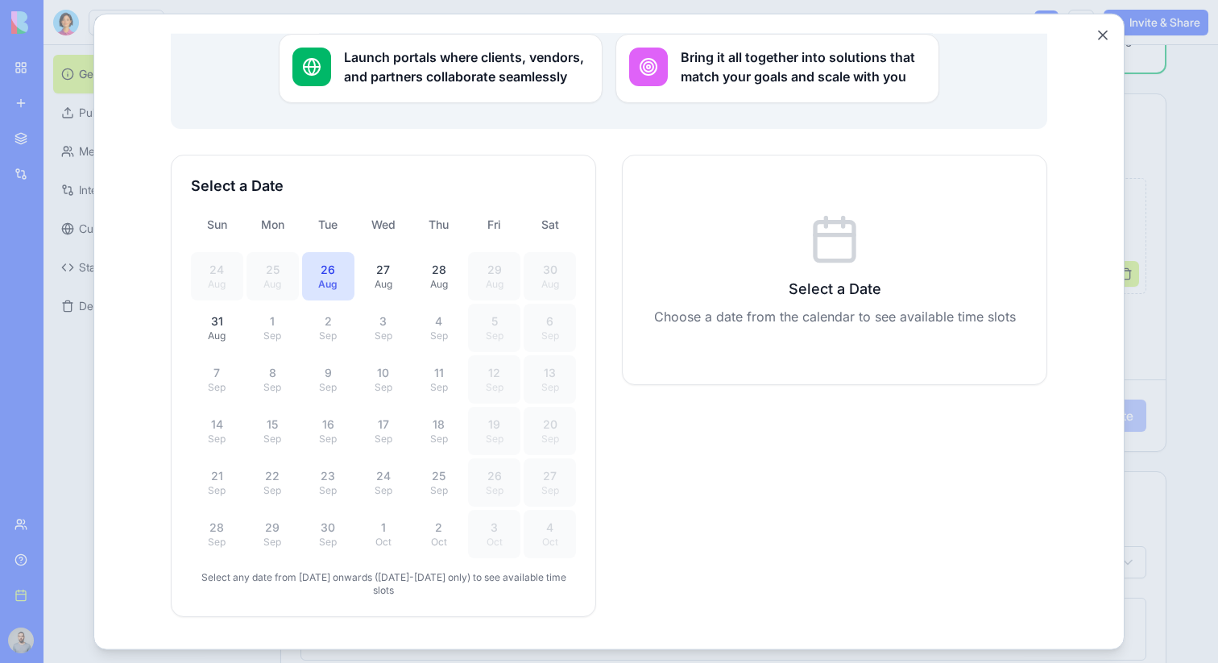
scroll to position [371, 0]
click at [388, 276] on div "Aug" at bounding box center [383, 282] width 33 height 13
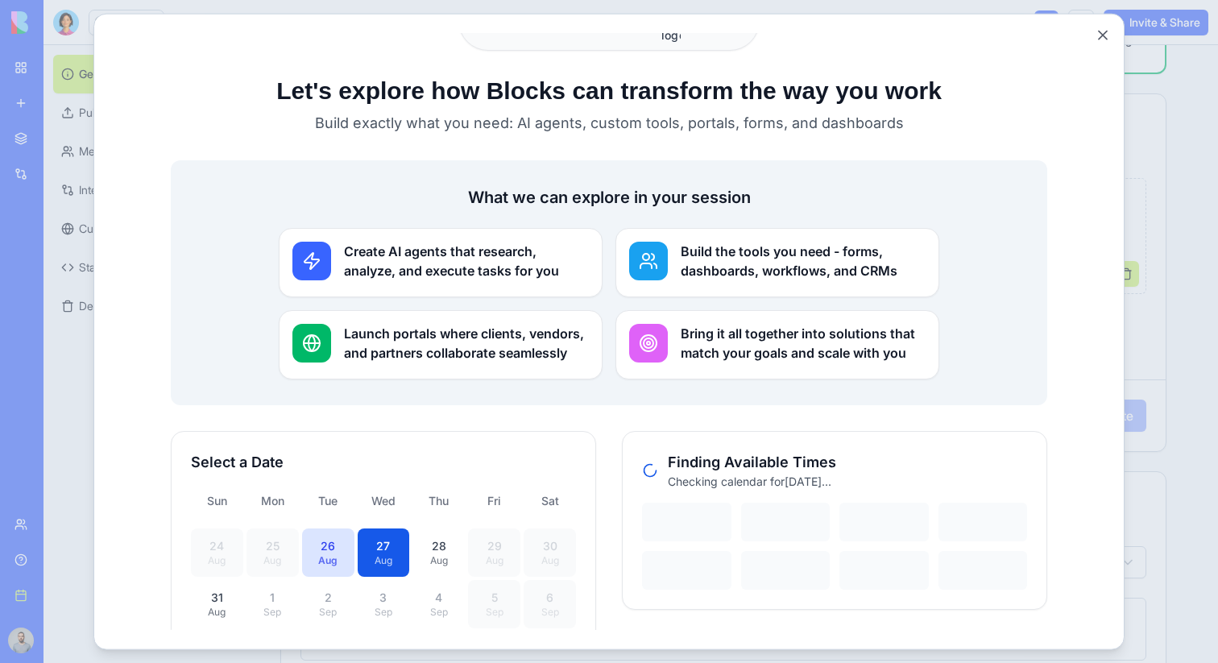
scroll to position [51, 0]
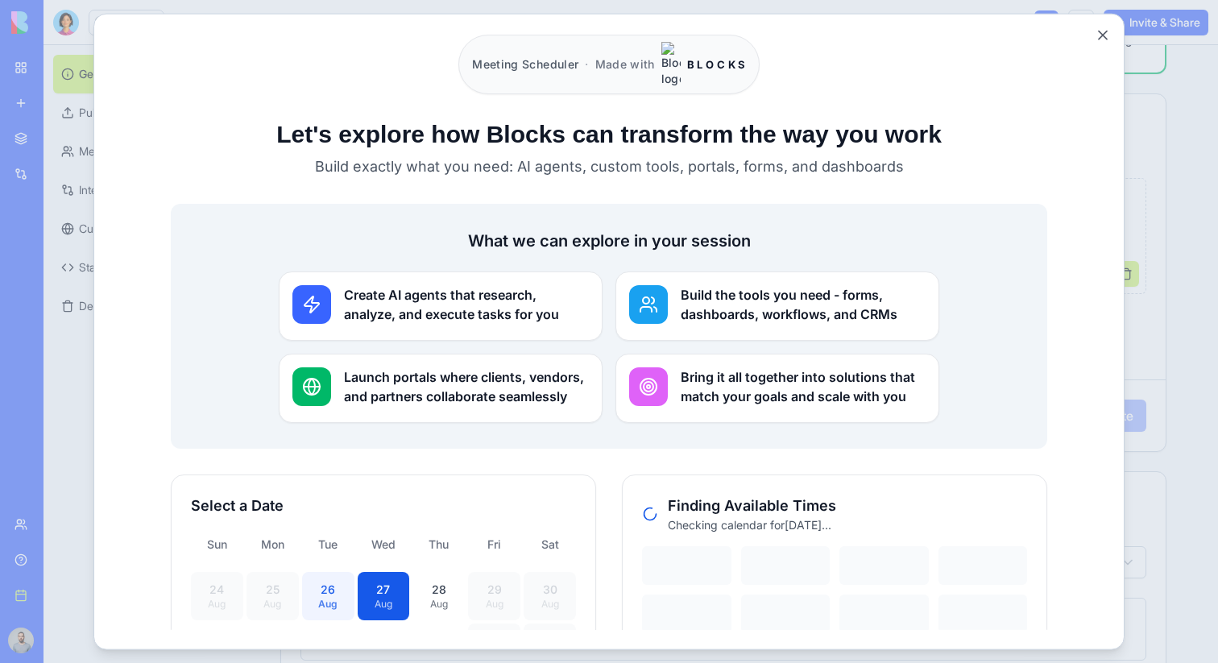
click at [335, 581] on div "26" at bounding box center [328, 589] width 33 height 16
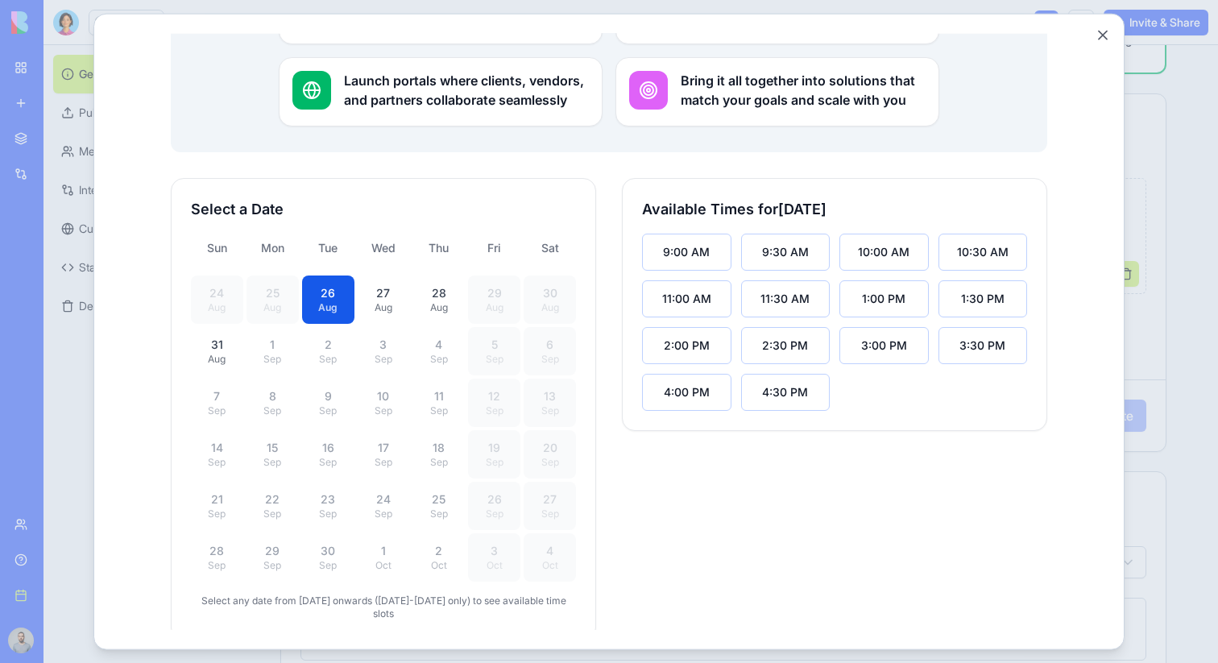
scroll to position [383, 0]
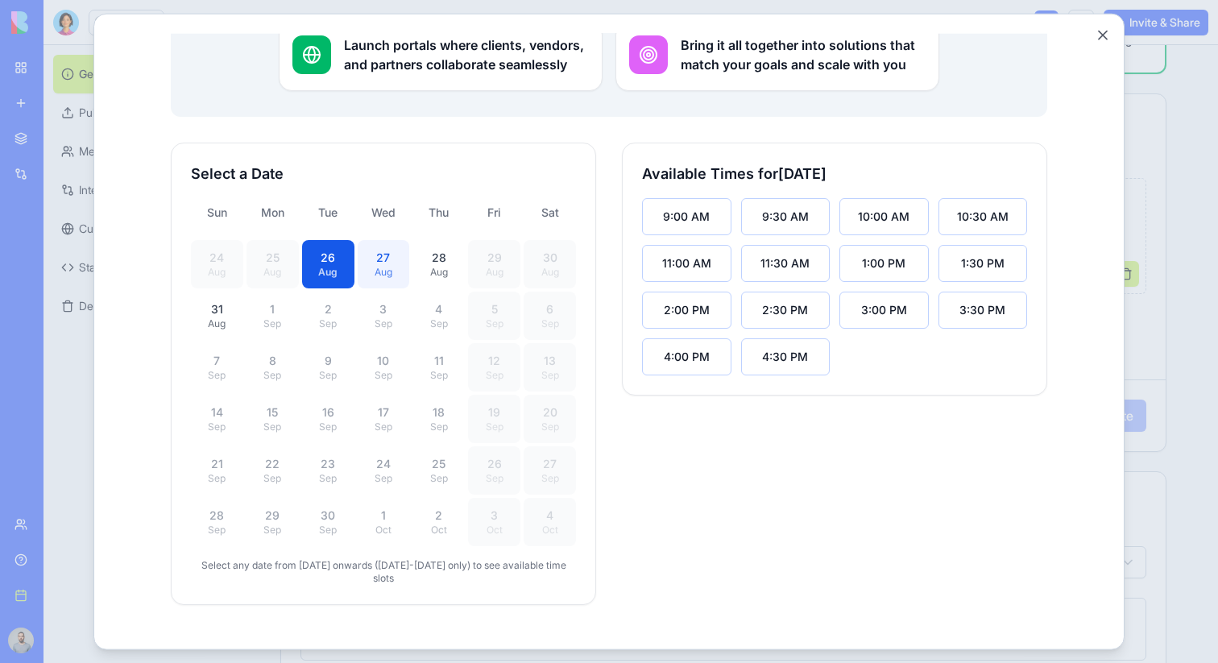
click at [392, 265] on div "Aug" at bounding box center [383, 271] width 33 height 13
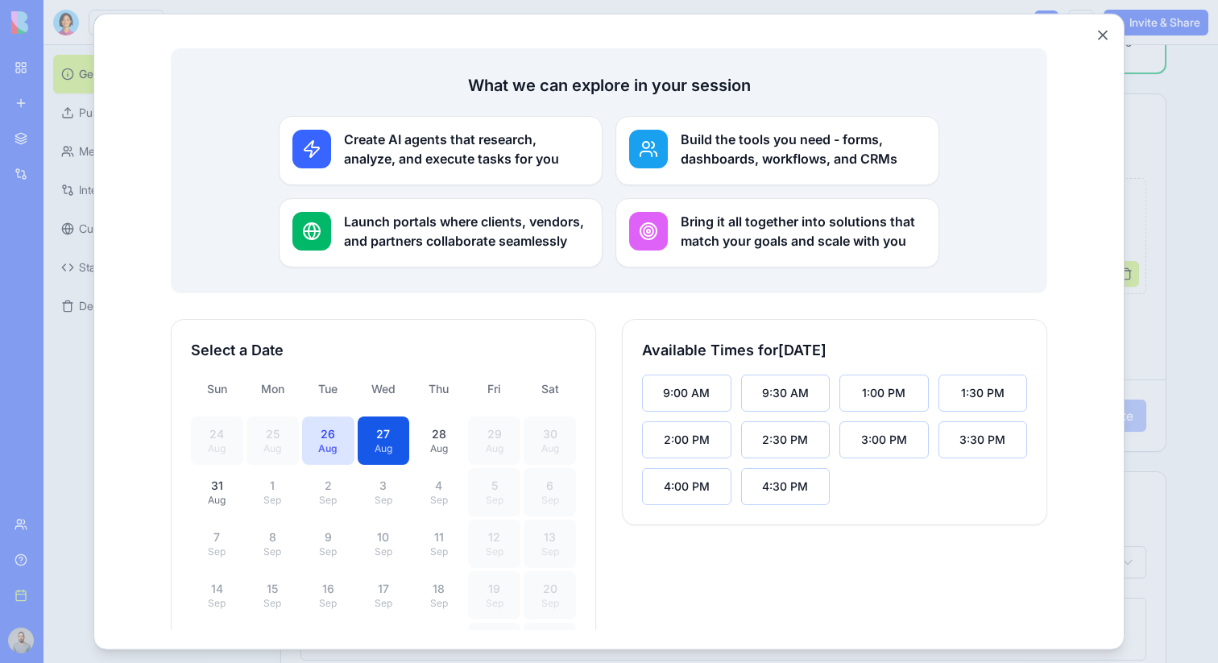
scroll to position [218, 0]
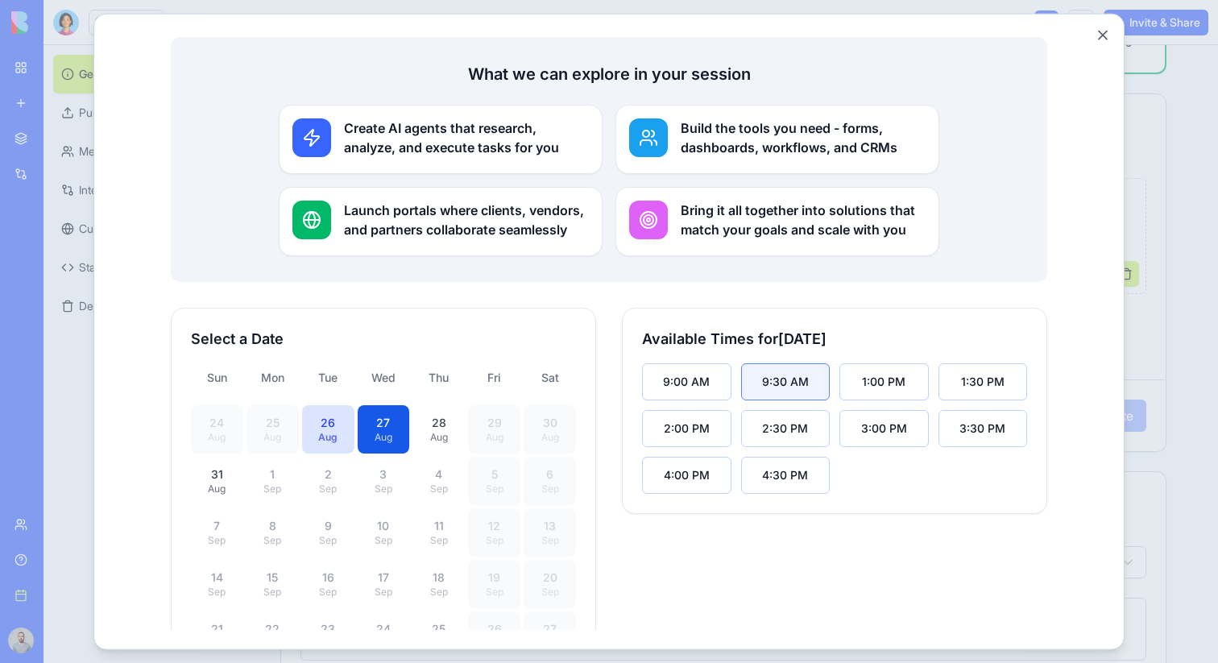
click at [819, 363] on button "9:30 AM" at bounding box center [785, 381] width 89 height 37
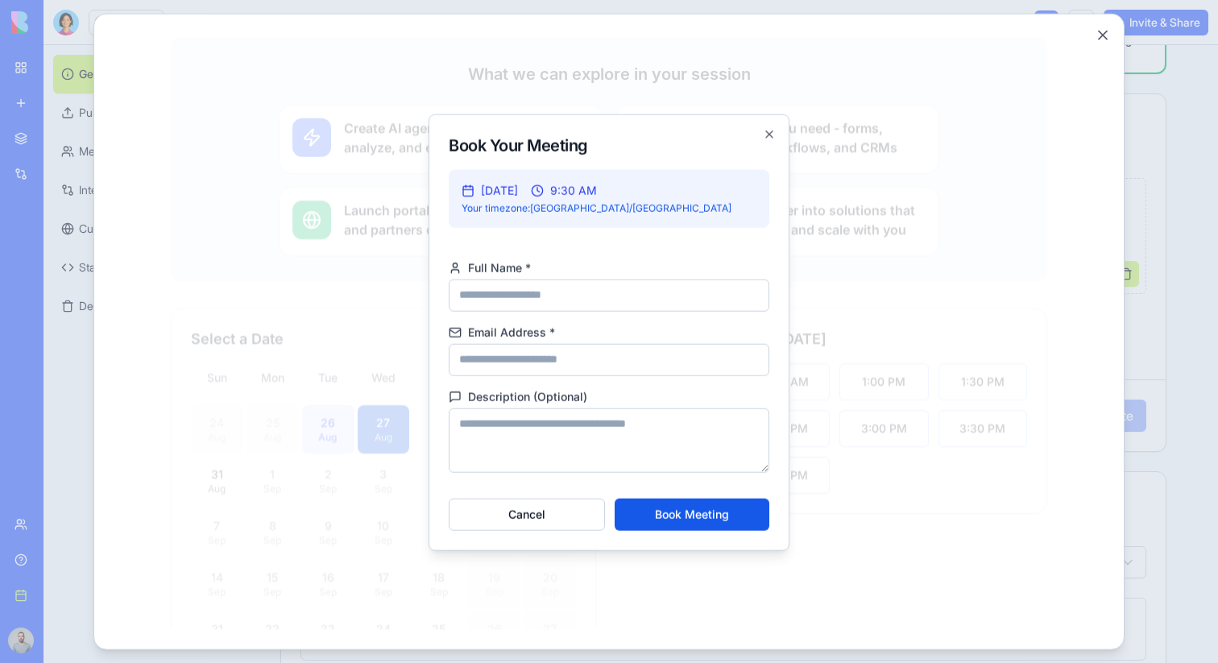
click at [942, 312] on div at bounding box center [609, 331] width 991 height 597
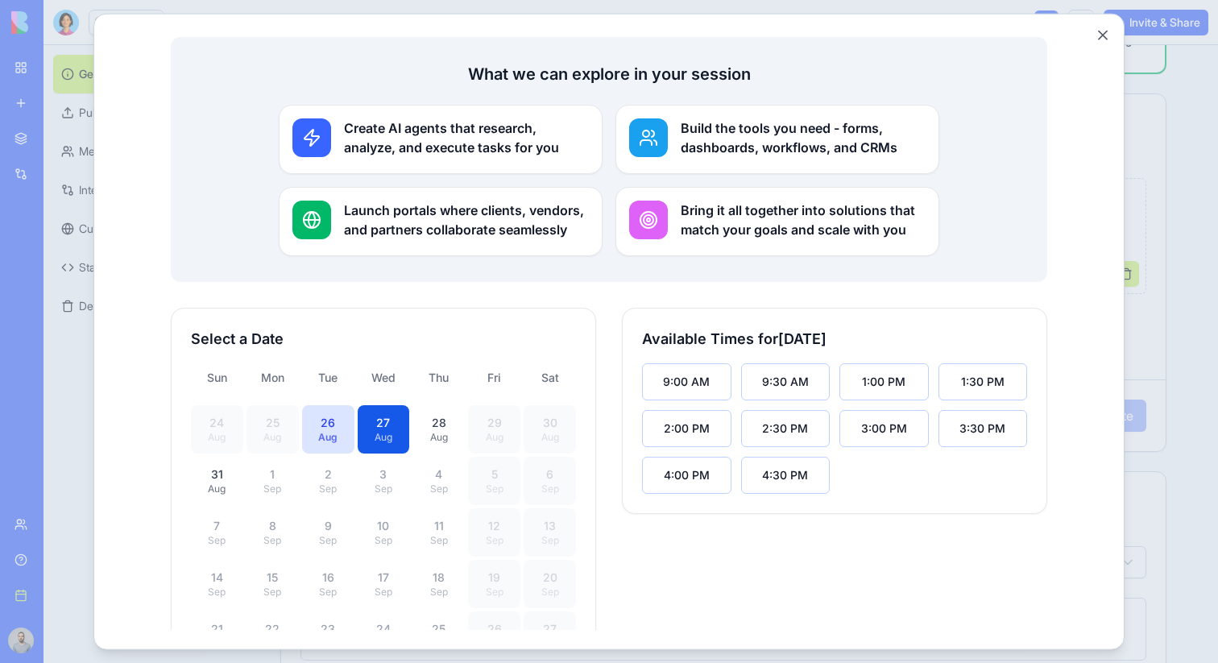
click at [1187, 127] on div at bounding box center [609, 331] width 1218 height 663
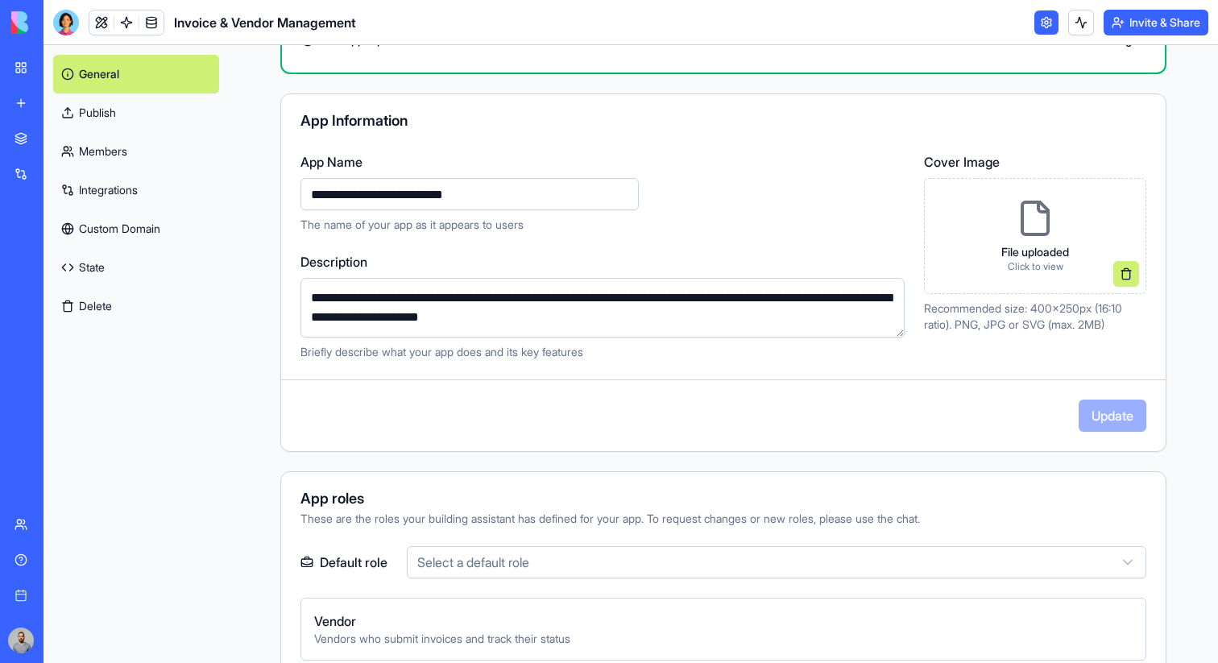
scroll to position [0, 0]
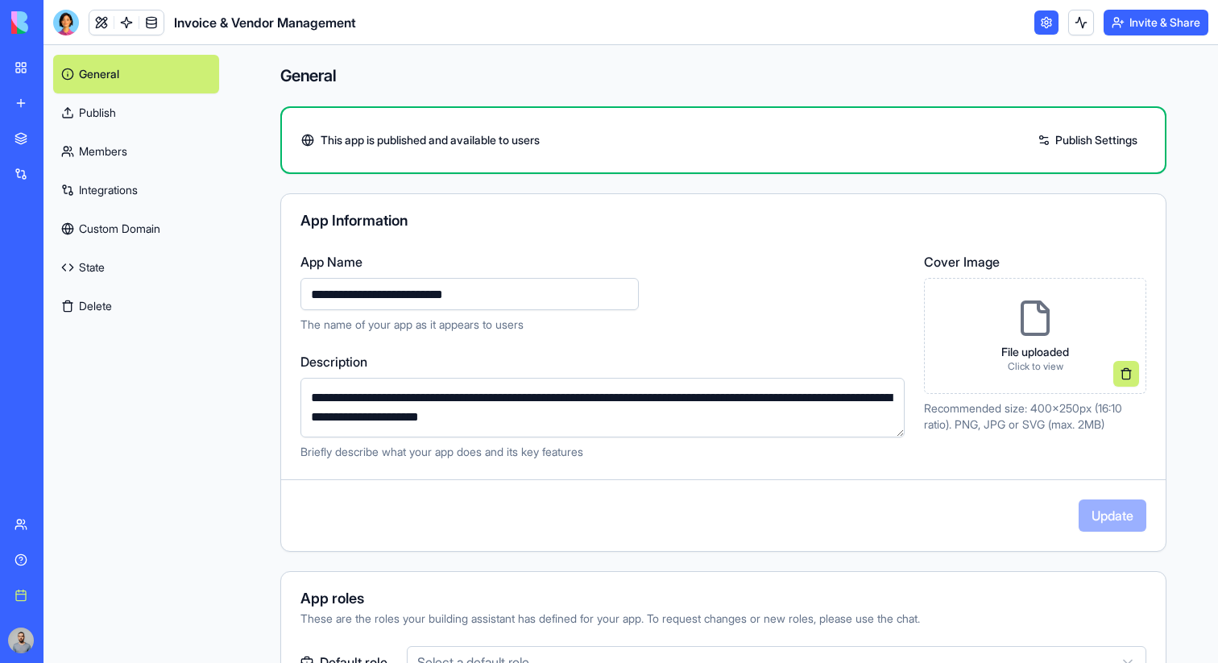
click at [44, 66] on div "My Workspace" at bounding box center [49, 68] width 21 height 16
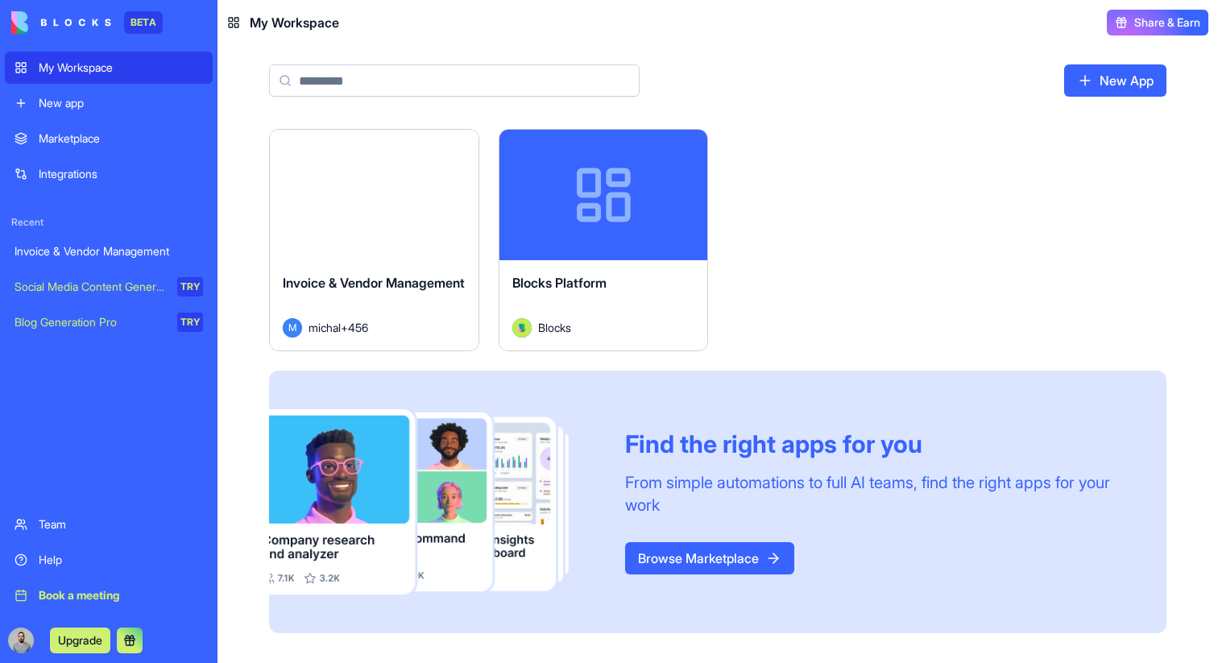
click at [1151, 26] on span "Share & Earn" at bounding box center [1168, 23] width 66 height 16
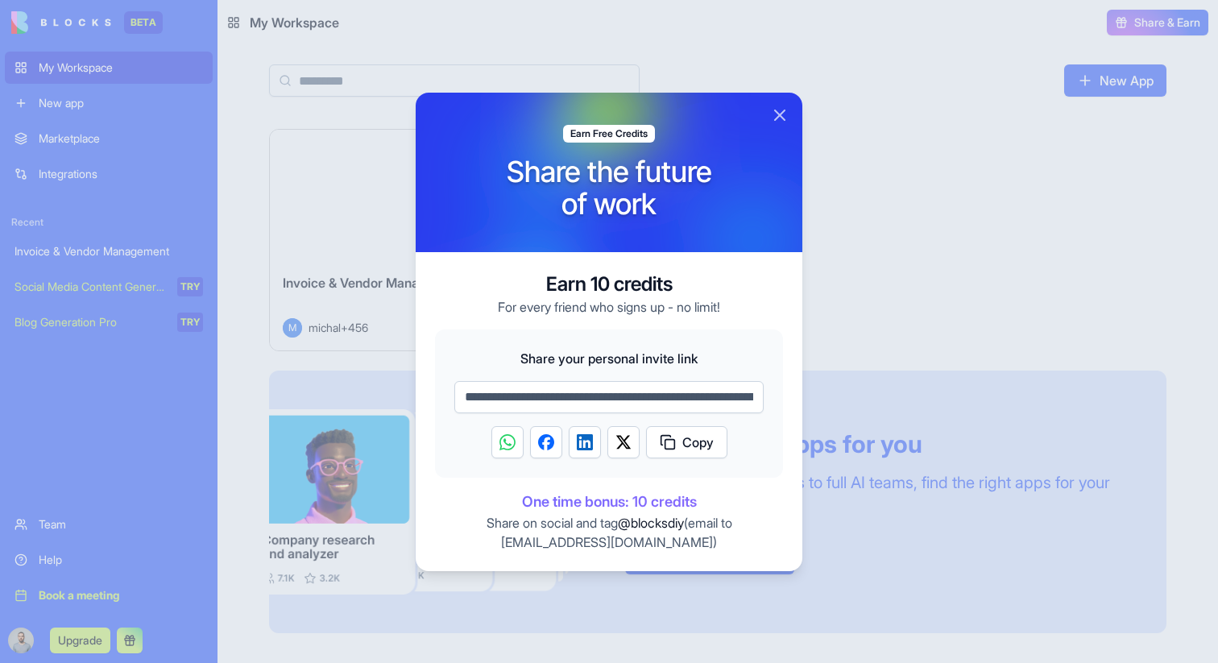
click at [713, 399] on input "**********" at bounding box center [608, 397] width 309 height 32
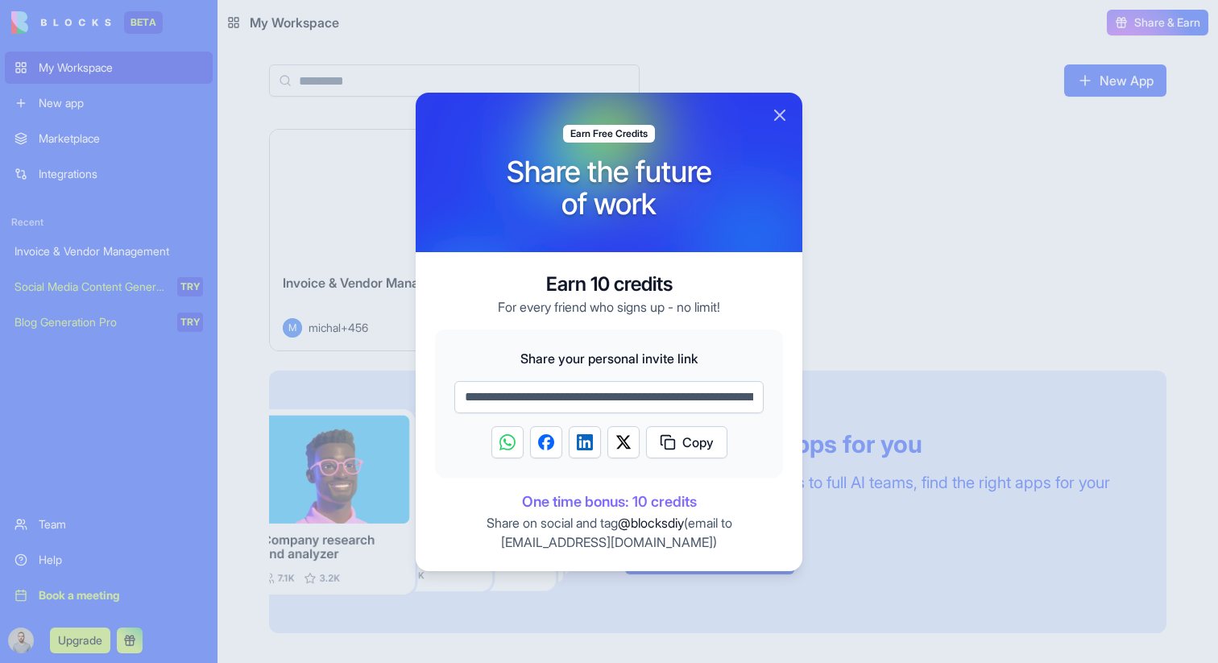
click at [713, 399] on input "**********" at bounding box center [608, 397] width 309 height 32
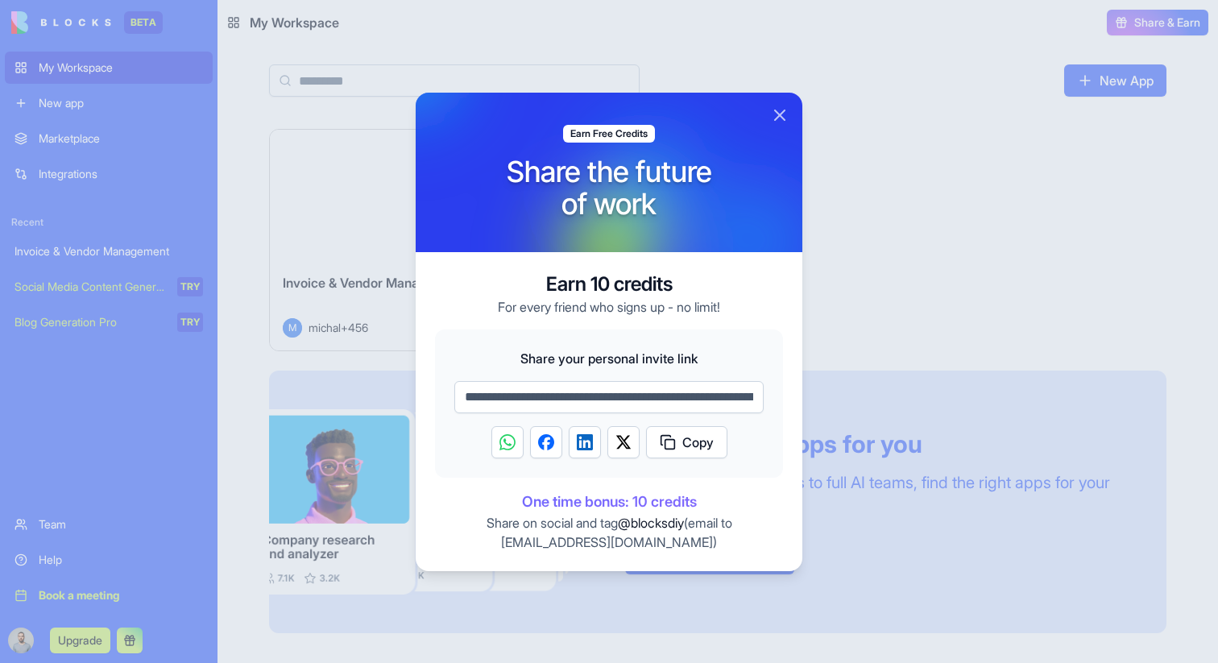
click at [725, 440] on button "Copy" at bounding box center [686, 442] width 81 height 32
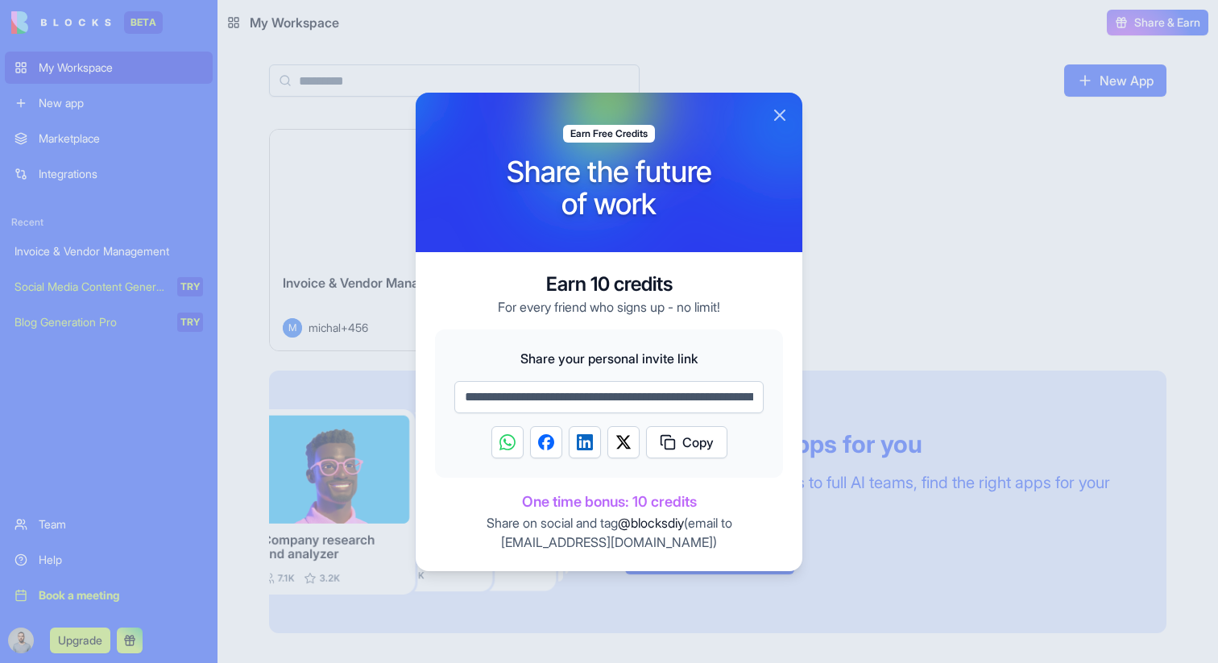
click at [783, 113] on button "Close" at bounding box center [779, 115] width 19 height 19
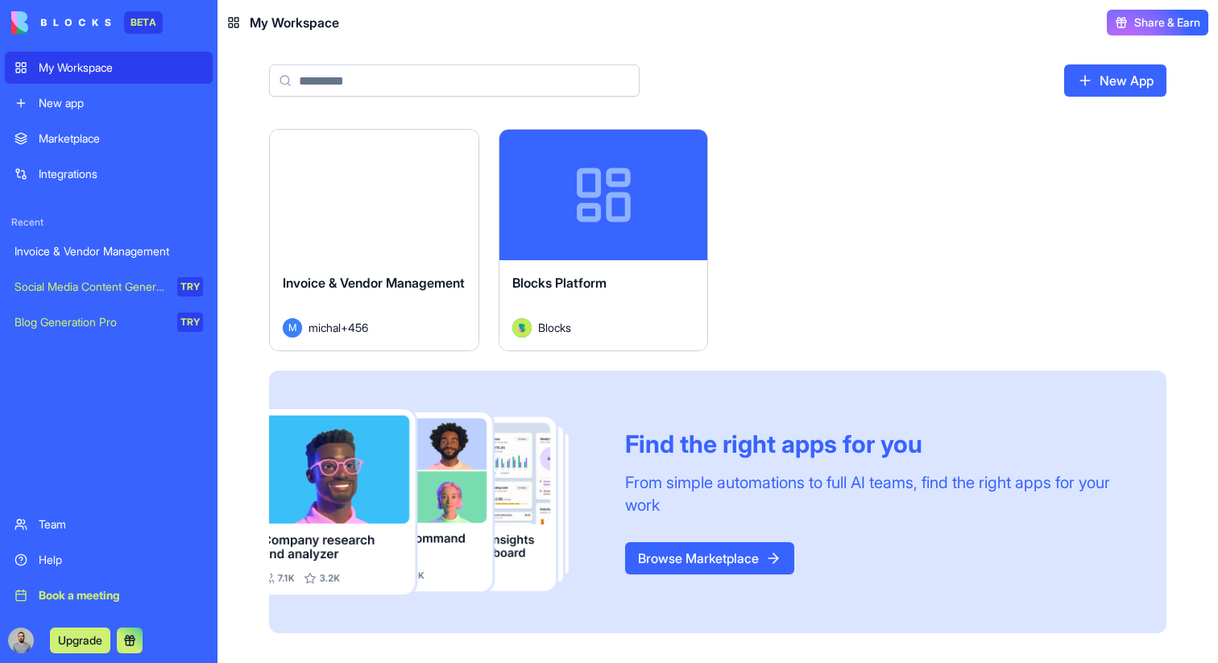
click at [1188, 19] on span "Share & Earn" at bounding box center [1168, 23] width 66 height 16
click at [1181, 32] on button "Share & Earn" at bounding box center [1158, 23] width 102 height 26
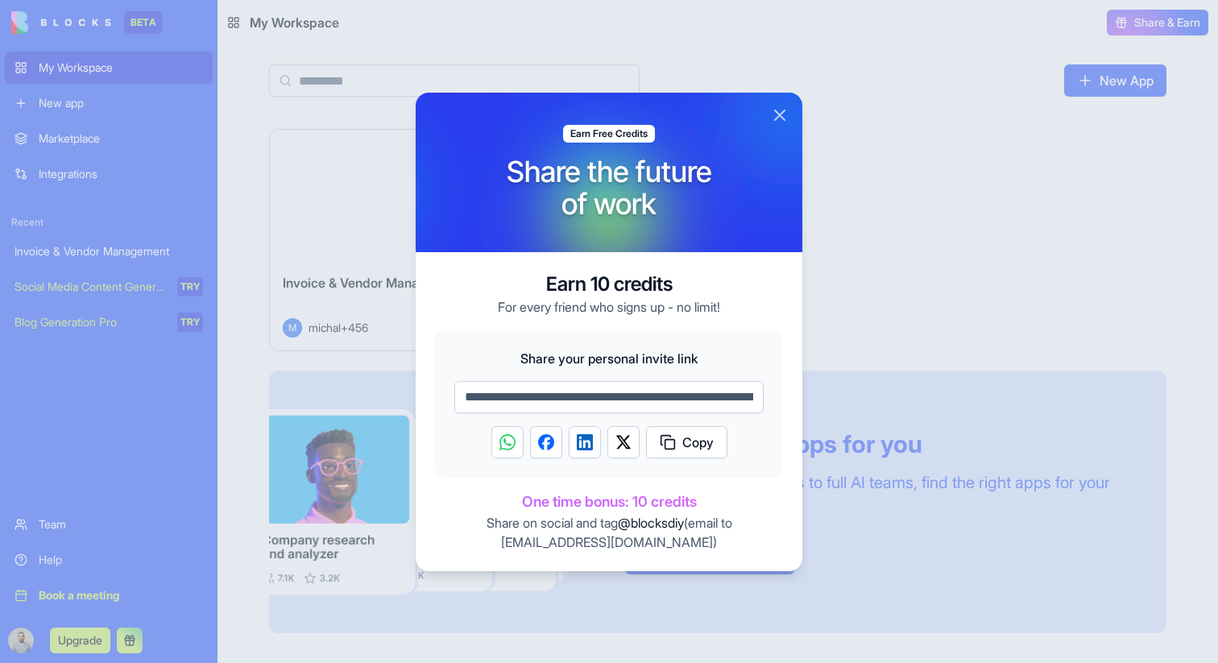
click at [789, 118] on button "Close" at bounding box center [779, 115] width 19 height 19
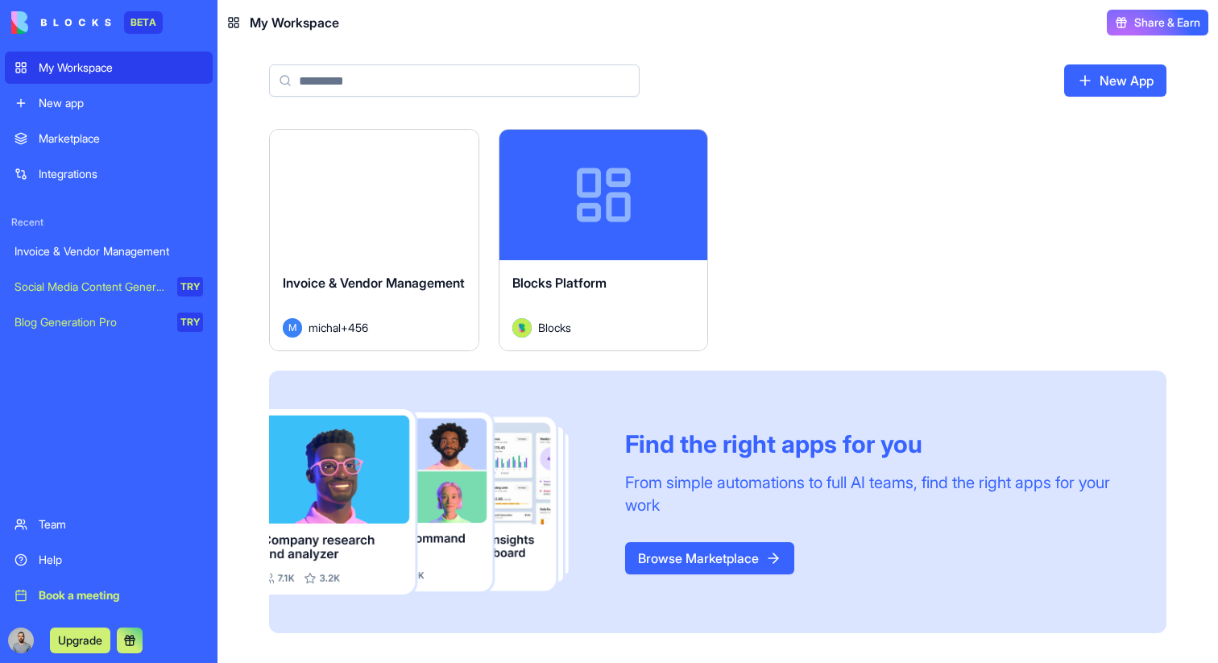
click at [625, 502] on div "From simple automations to full AI teams, find the right apps for your work" at bounding box center [876, 493] width 503 height 45
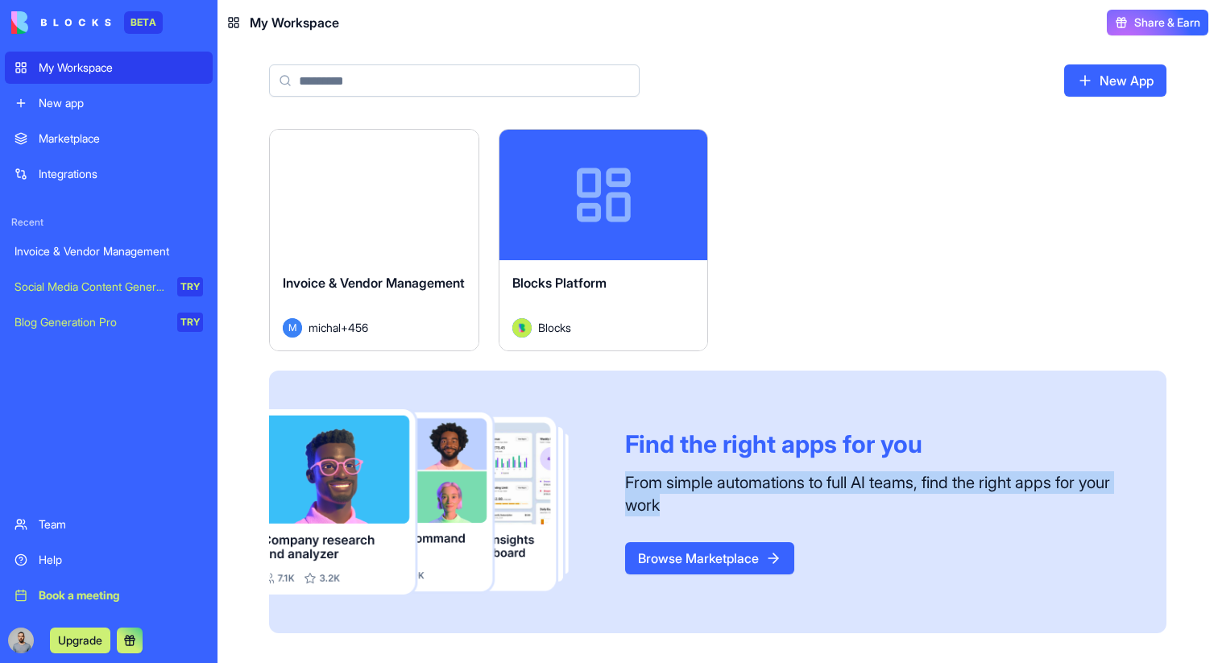
drag, startPoint x: 622, startPoint y: 502, endPoint x: 620, endPoint y: 472, distance: 29.9
click at [625, 472] on div "From simple automations to full AI teams, find the right apps for your work" at bounding box center [876, 493] width 503 height 45
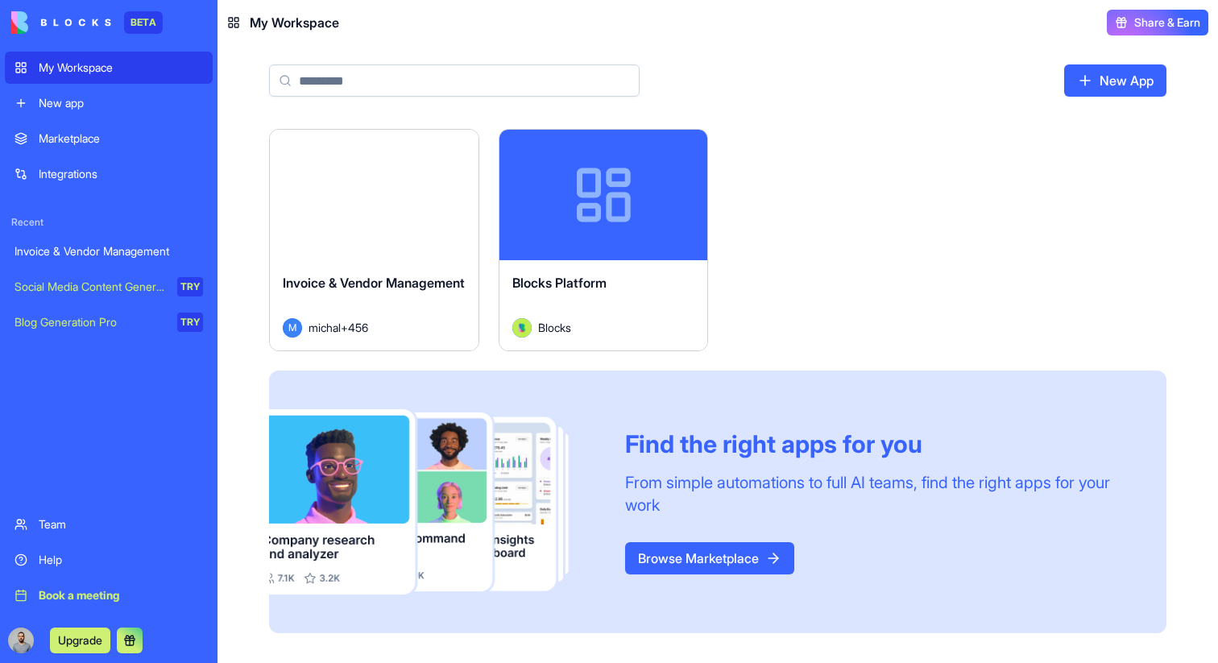
click at [800, 305] on div "Launch Invoice & Vendor Management M michal+456 Launch Blocks Platform Blocks F…" at bounding box center [718, 381] width 898 height 504
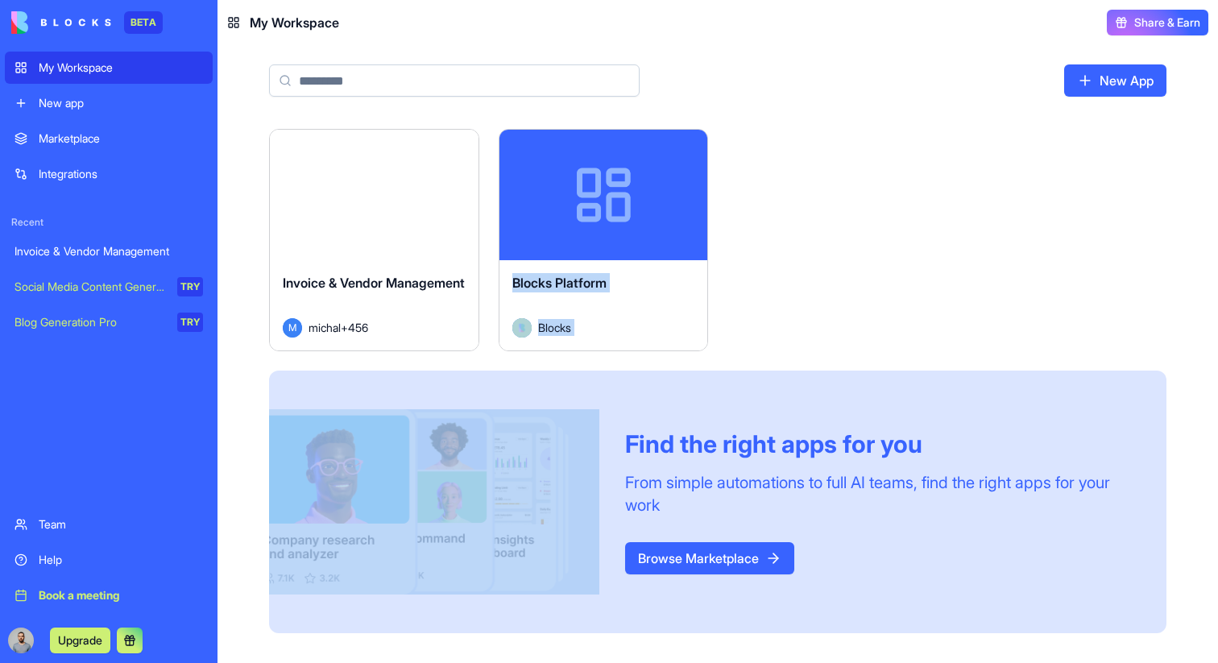
drag, startPoint x: 726, startPoint y: 334, endPoint x: 816, endPoint y: 322, distance: 91.2
click at [816, 322] on div "Launch Invoice & Vendor Management M michal+456 Launch Blocks Platform Blocks F…" at bounding box center [718, 381] width 898 height 504
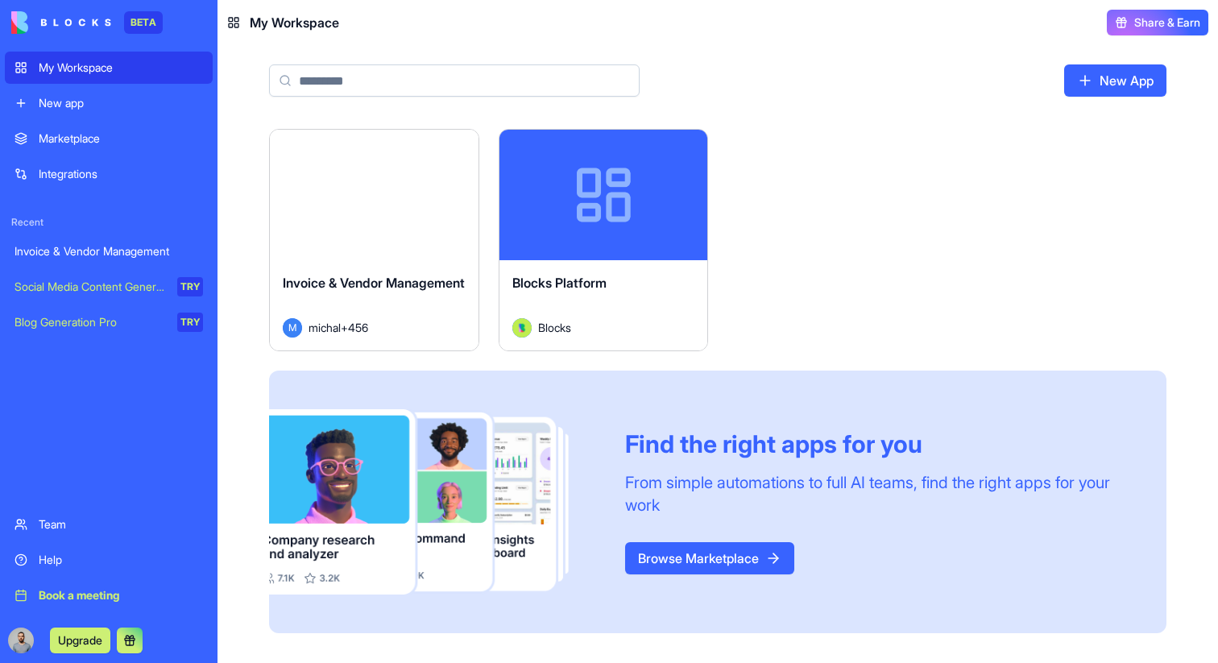
drag, startPoint x: 755, startPoint y: 294, endPoint x: 718, endPoint y: 336, distance: 55.9
click at [718, 336] on div "Launch Invoice & Vendor Management M michal+456 Launch Blocks Platform Blocks F…" at bounding box center [718, 381] width 898 height 504
click at [727, 334] on div "Launch Invoice & Vendor Management M michal+456 Launch Blocks Platform Blocks F…" at bounding box center [718, 381] width 898 height 504
click at [74, 106] on div "New app" at bounding box center [121, 103] width 164 height 16
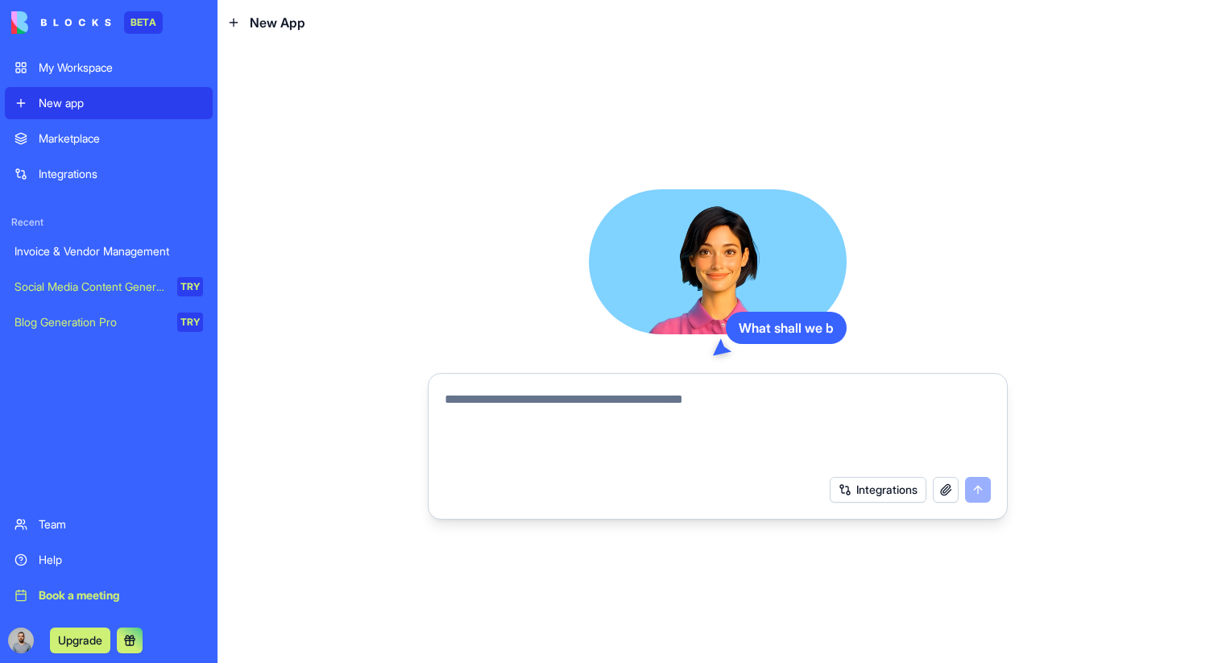
click at [88, 127] on link "Marketplace" at bounding box center [109, 138] width 208 height 32
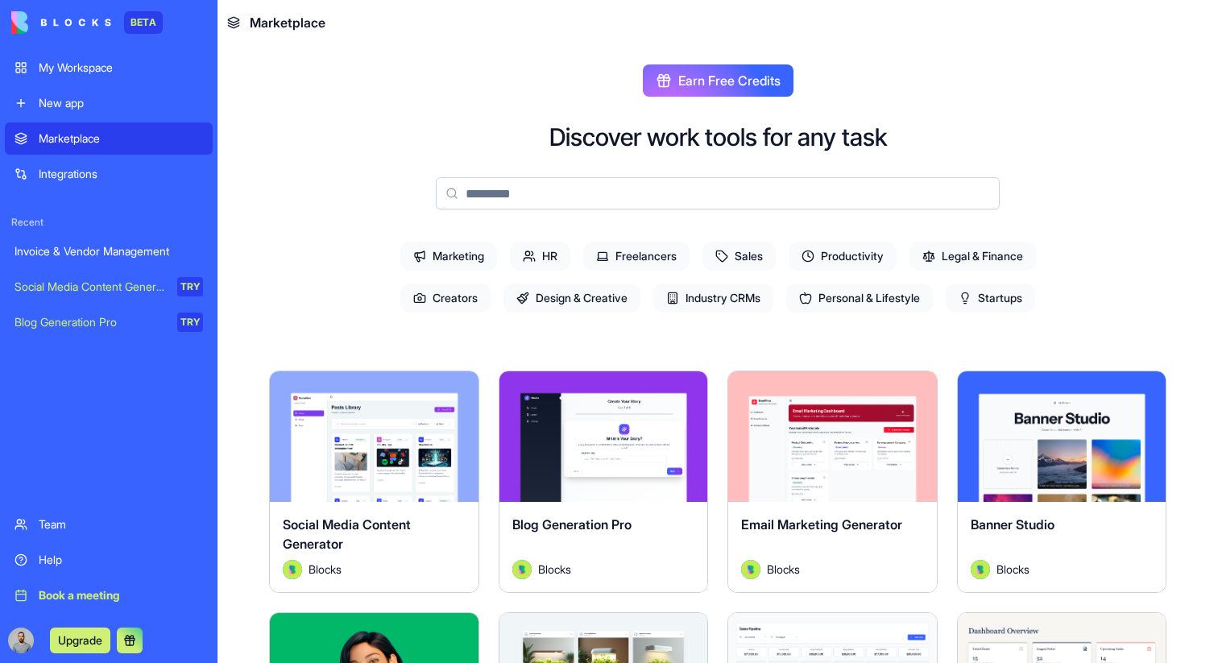
click at [106, 182] on link "Integrations" at bounding box center [109, 174] width 208 height 32
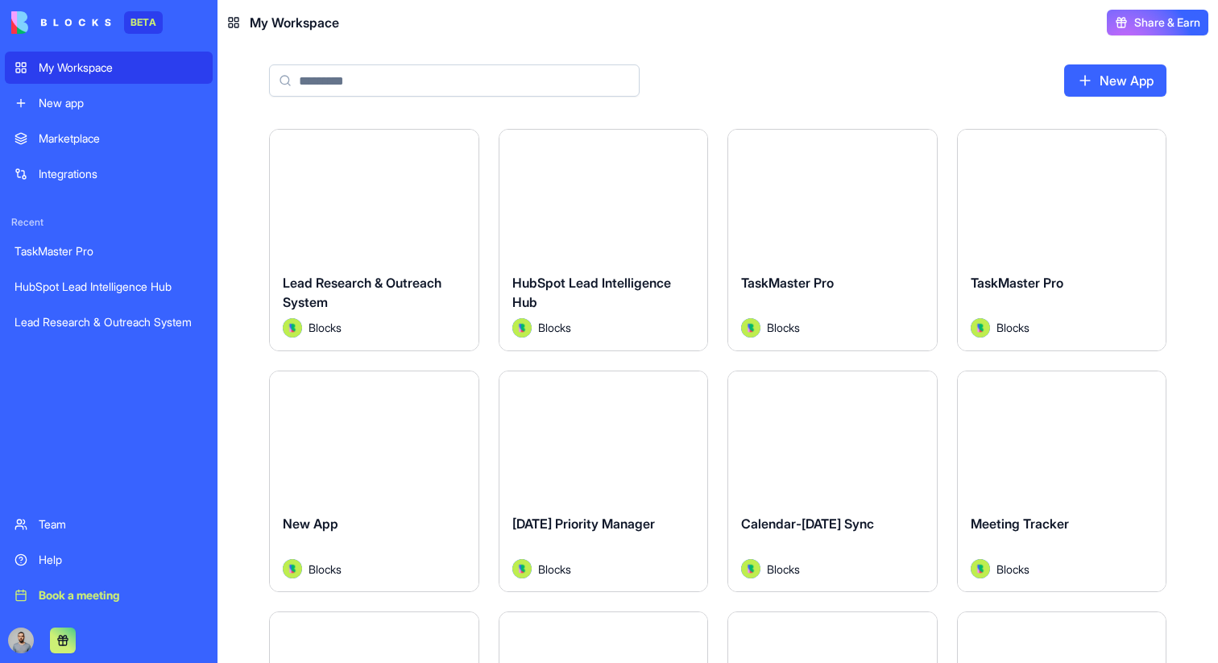
click at [1131, 79] on link "New App" at bounding box center [1115, 80] width 102 height 32
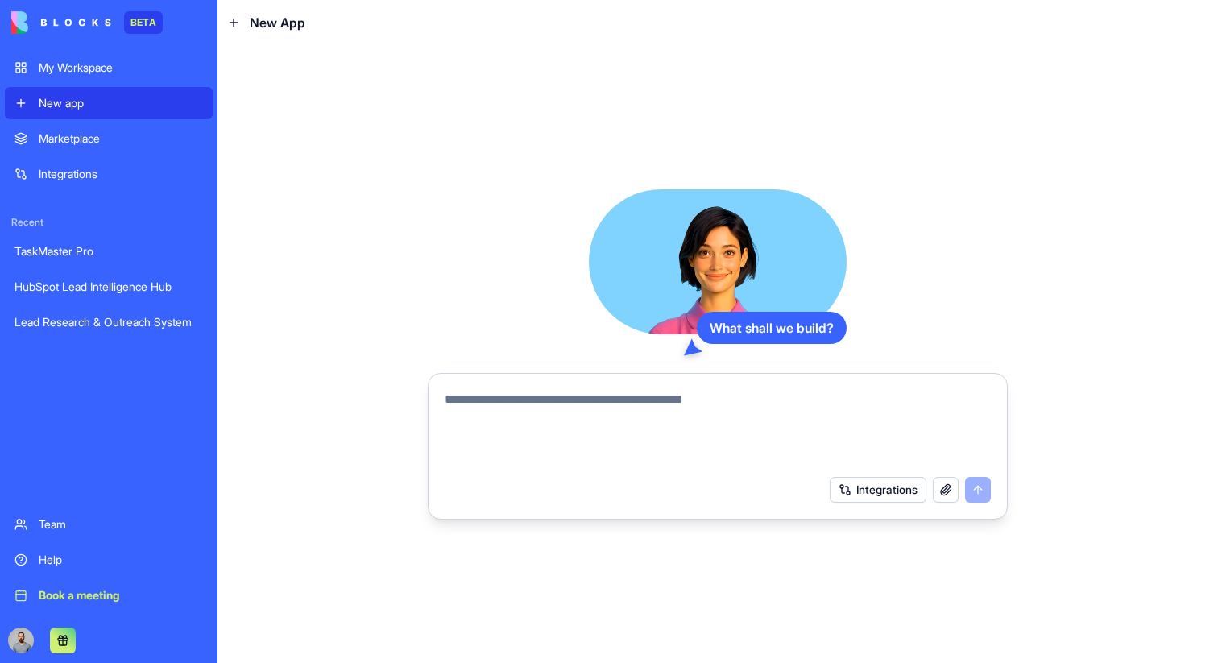
click at [126, 73] on div "My Workspace" at bounding box center [121, 68] width 164 height 16
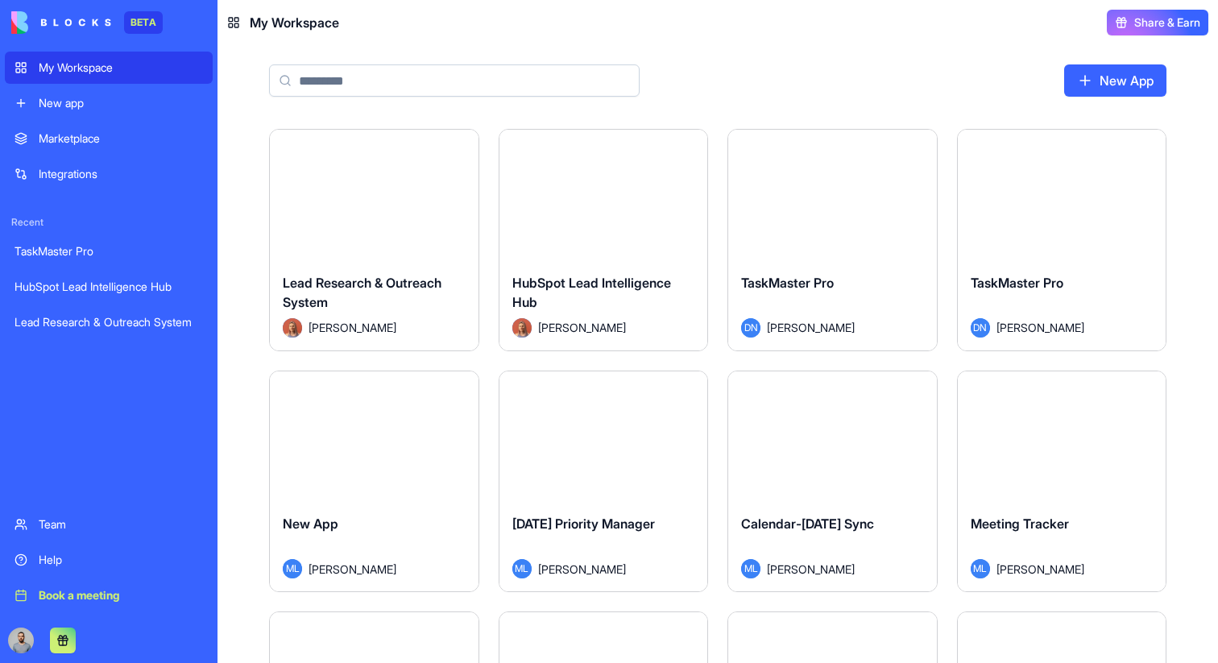
click at [143, 135] on div "Marketplace" at bounding box center [121, 139] width 164 height 16
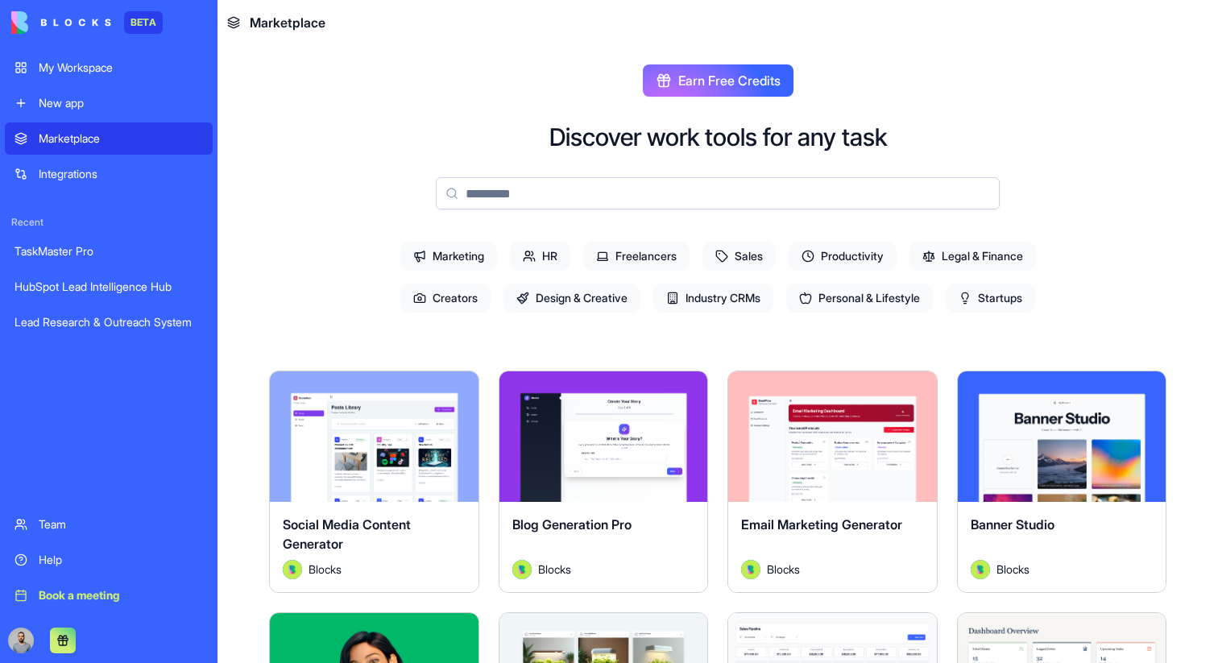
click at [106, 172] on div "Integrations" at bounding box center [121, 174] width 164 height 16
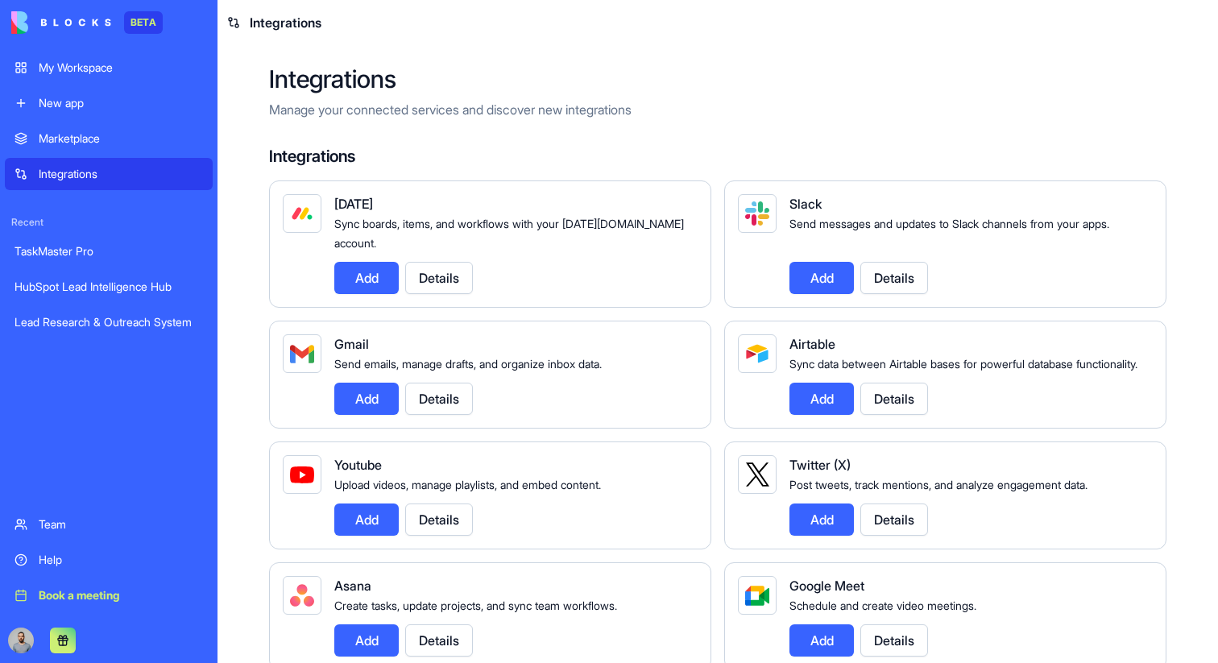
click at [119, 72] on div "My Workspace" at bounding box center [121, 68] width 164 height 16
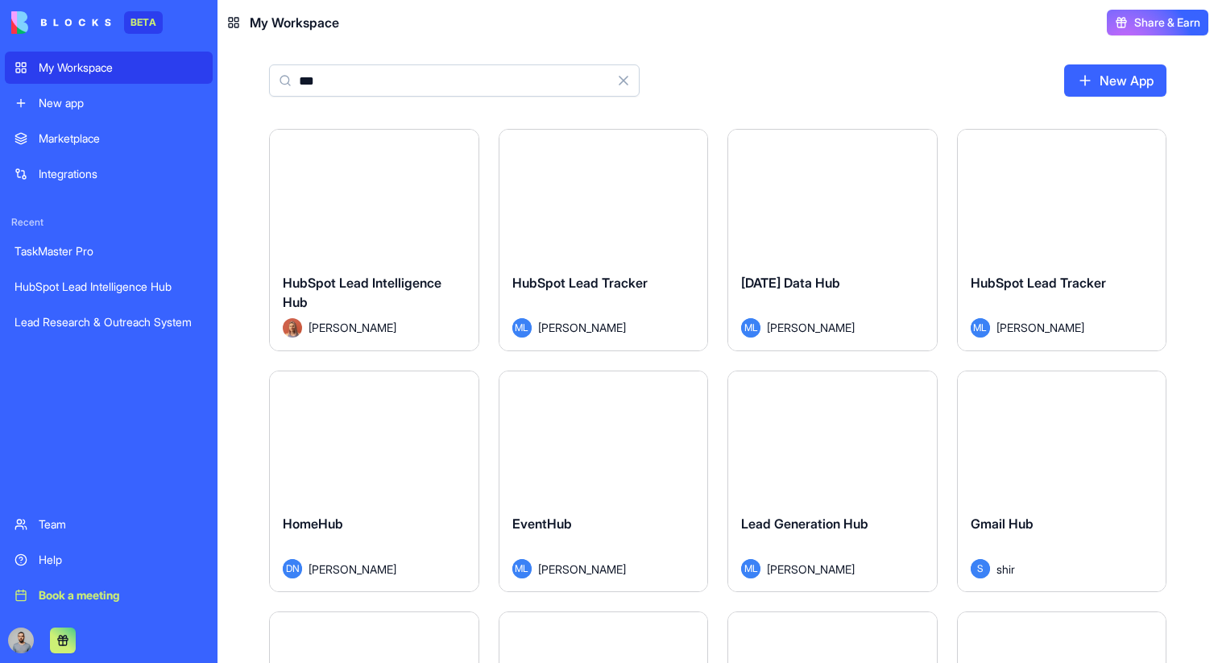
type input "***"
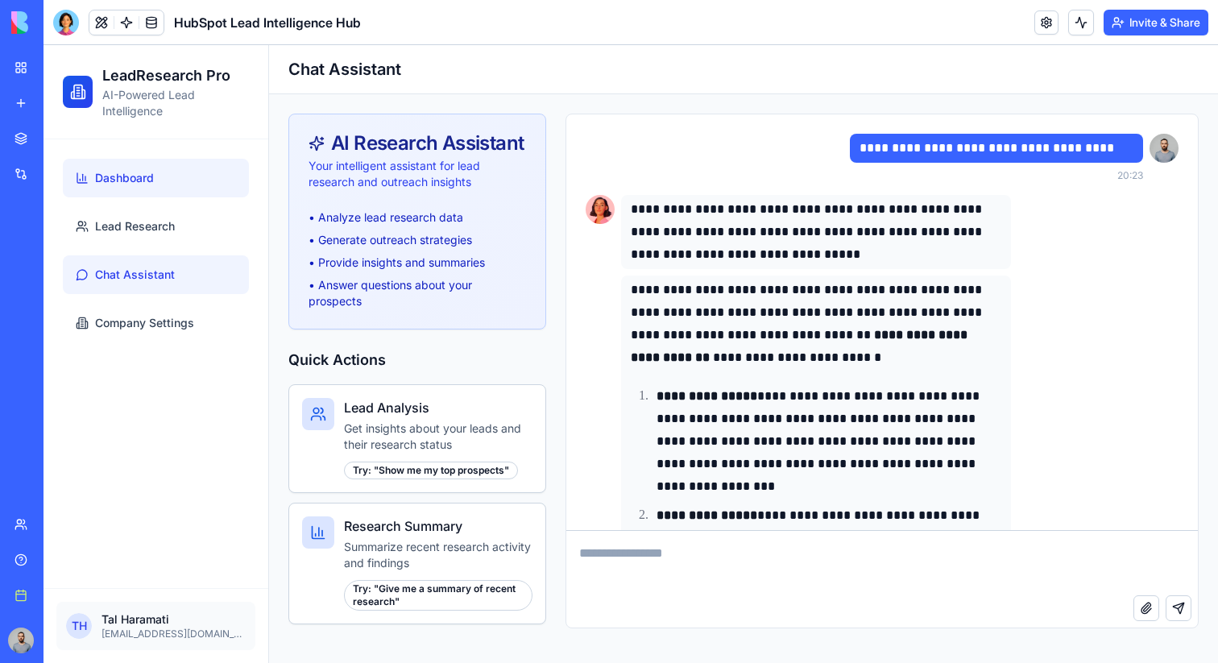
click at [135, 187] on link "Dashboard" at bounding box center [156, 178] width 186 height 39
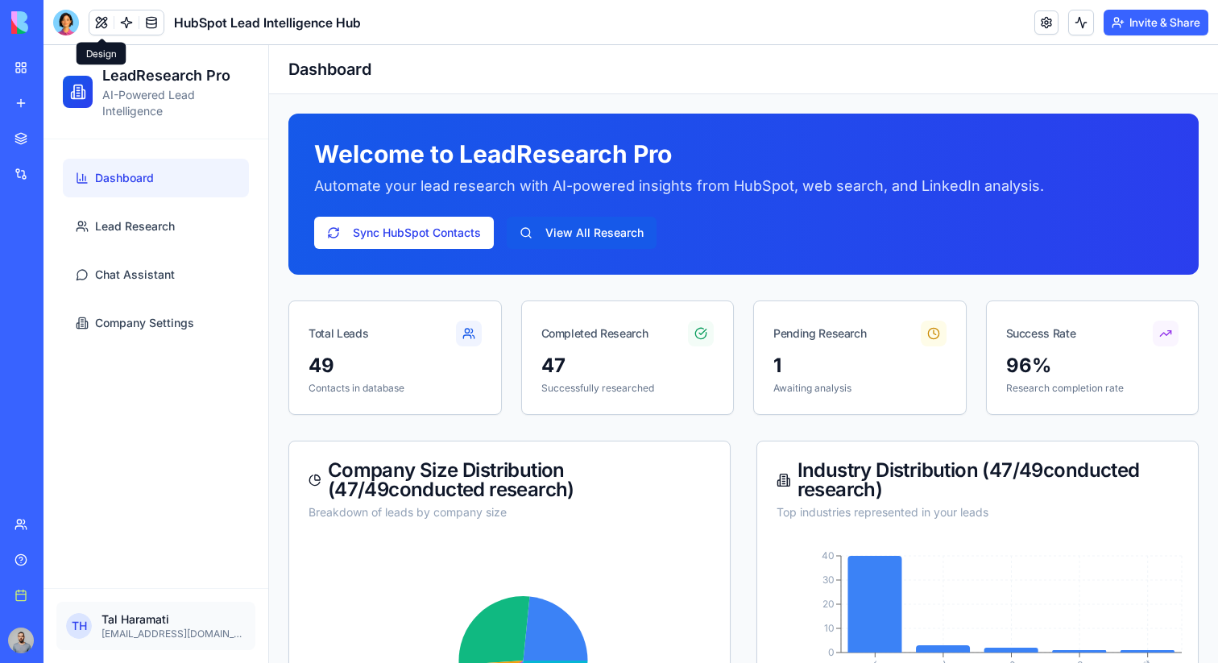
click at [84, 25] on div "HubSpot Lead Intelligence Hub" at bounding box center [207, 23] width 308 height 26
click at [80, 25] on div "HubSpot Lead Intelligence Hub" at bounding box center [207, 23] width 308 height 26
click at [68, 25] on div at bounding box center [66, 23] width 26 height 26
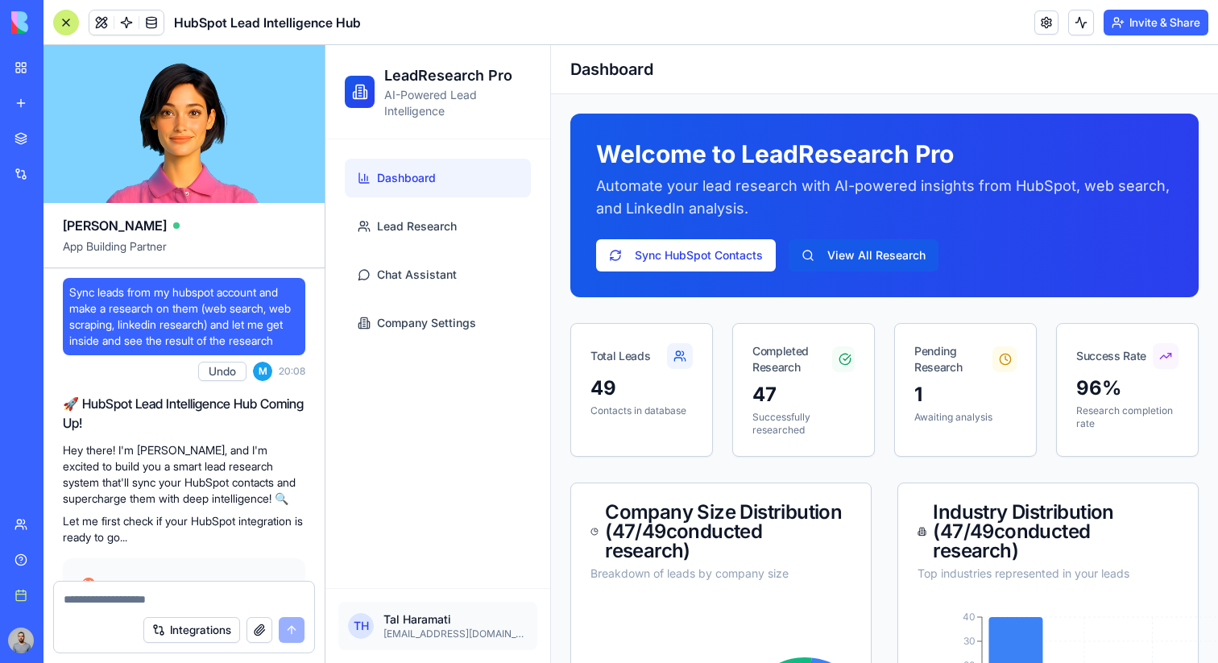
click at [80, 290] on span "Sync leads from my hubspot account and make a research on them (web search, web…" at bounding box center [184, 316] width 230 height 64
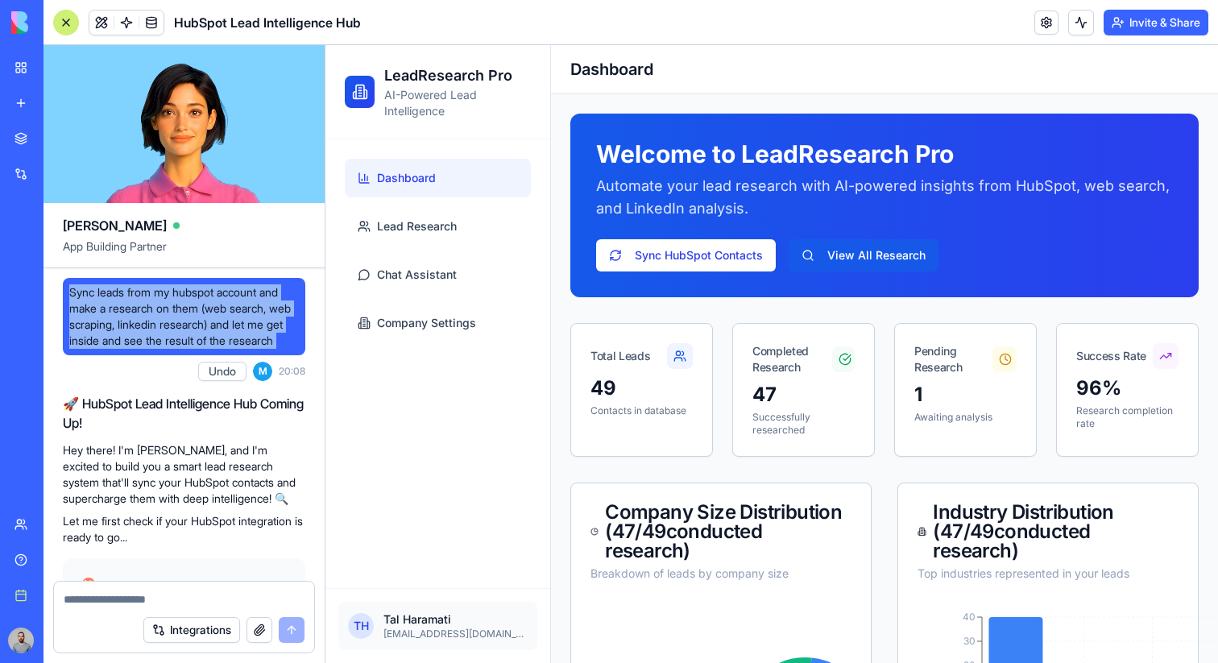
drag, startPoint x: 80, startPoint y: 290, endPoint x: 131, endPoint y: 354, distance: 81.4
click at [131, 349] on span "Sync leads from my hubspot account and make a research on them (web search, web…" at bounding box center [184, 316] width 230 height 64
copy span "Sync leads from my hubspot account and make a research on them (web search, web…"
click at [60, 27] on div at bounding box center [66, 23] width 26 height 26
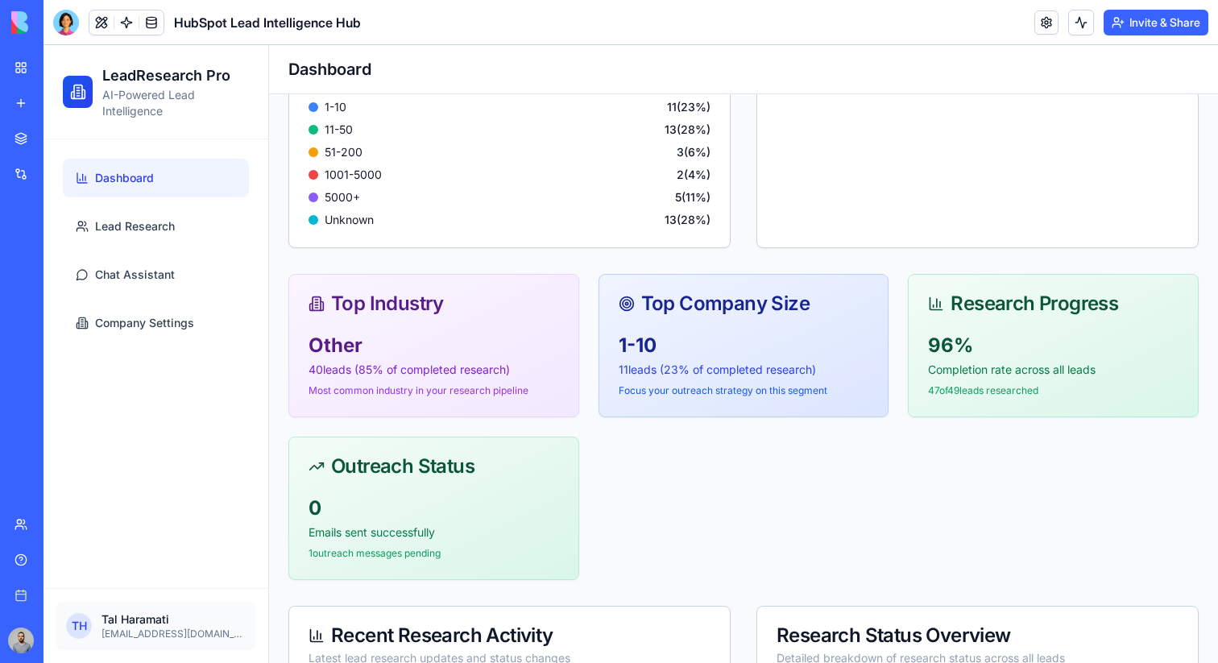
scroll to position [578, 0]
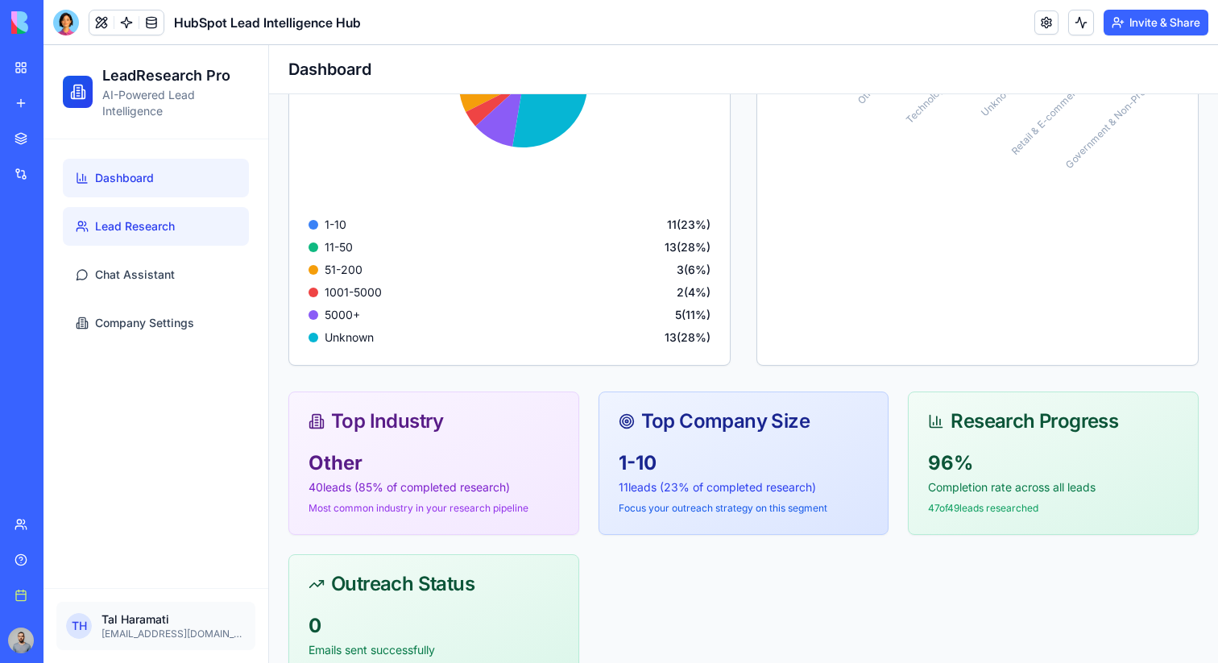
click at [156, 222] on span "Lead Research" at bounding box center [135, 226] width 80 height 16
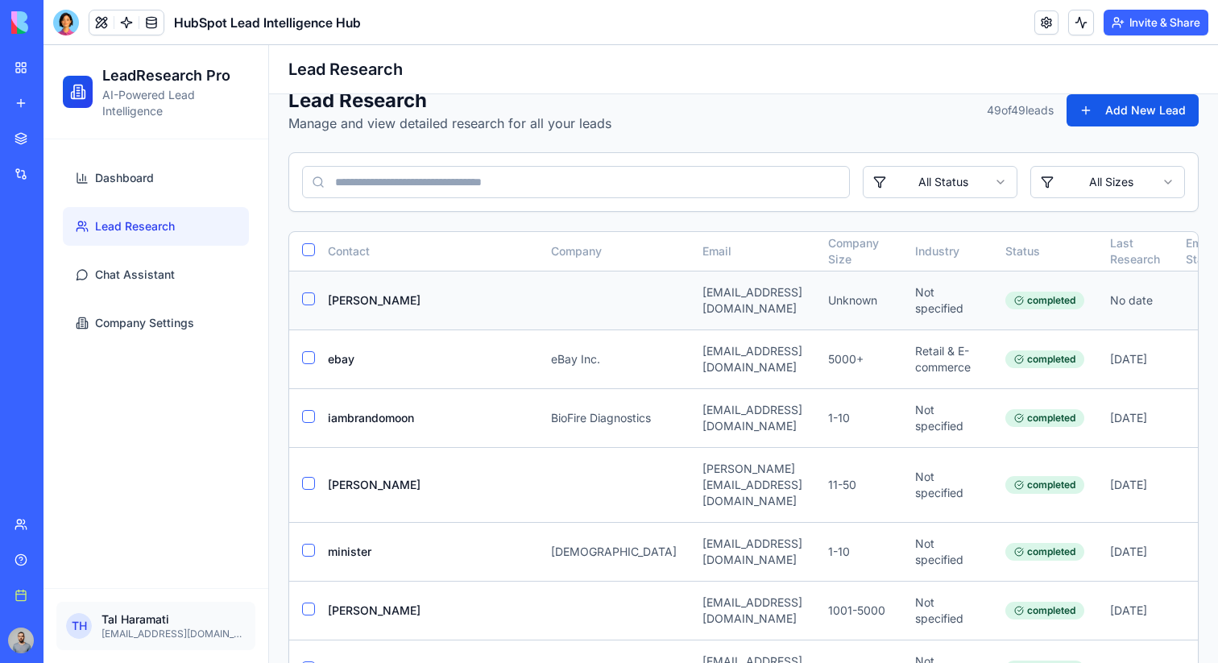
scroll to position [23, 0]
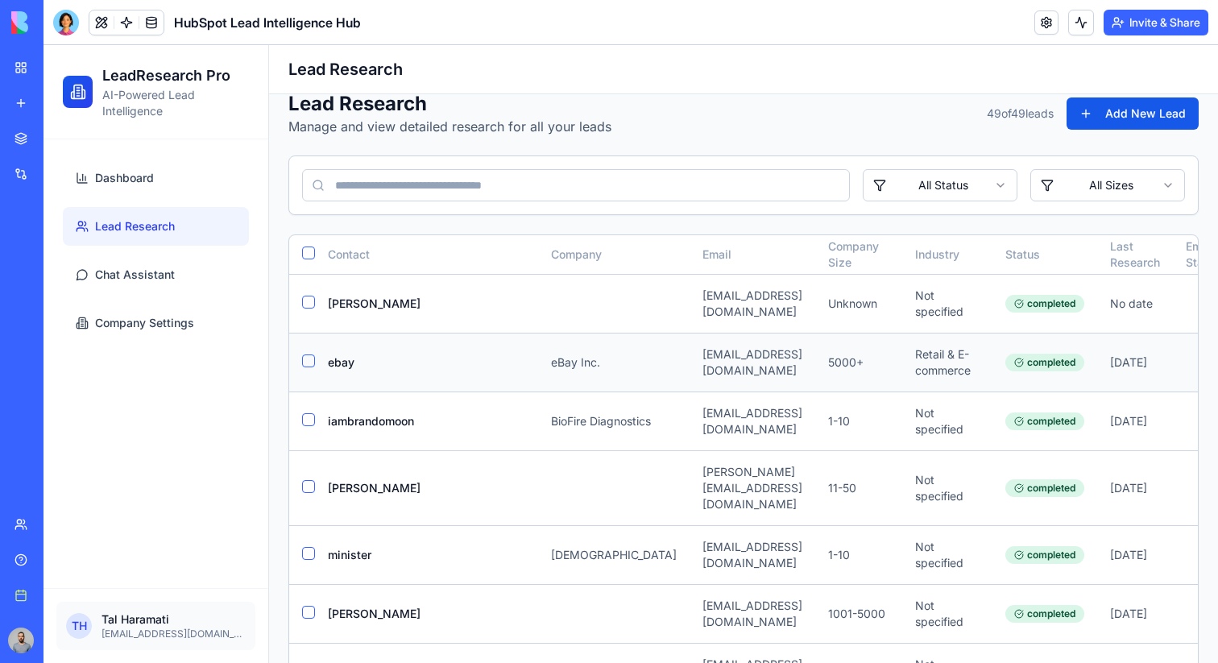
click at [731, 367] on div "[EMAIL_ADDRESS][DOMAIN_NAME]" at bounding box center [753, 362] width 100 height 32
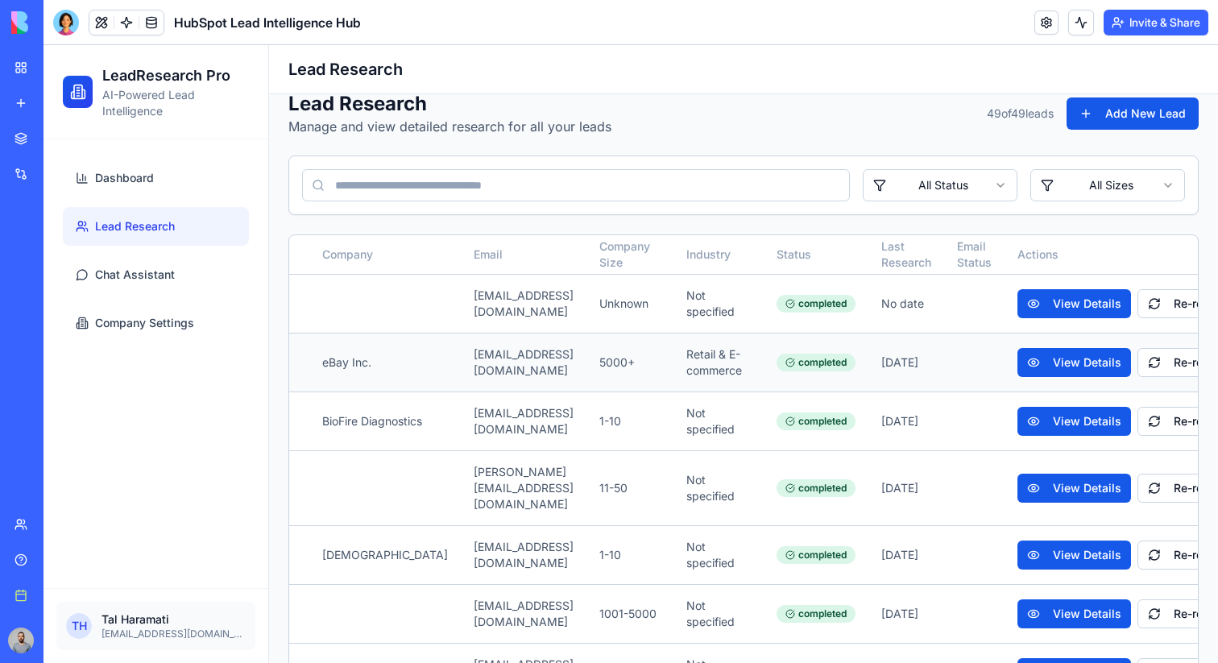
scroll to position [0, 291]
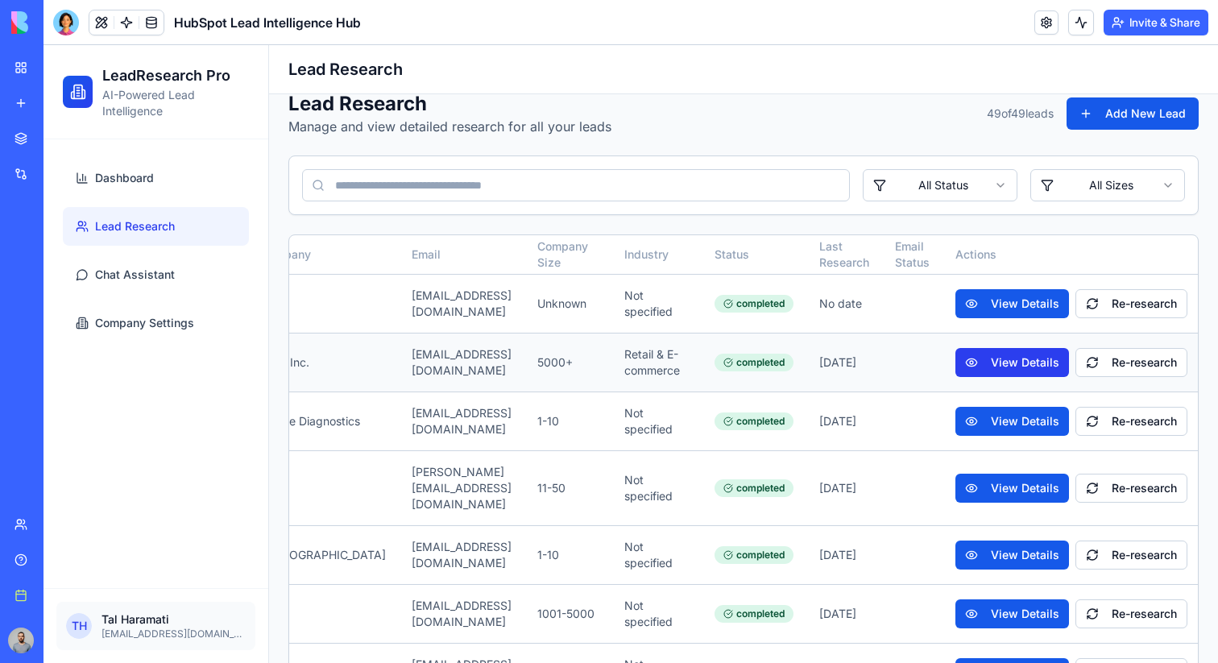
click at [990, 360] on button "View Details" at bounding box center [1013, 362] width 114 height 29
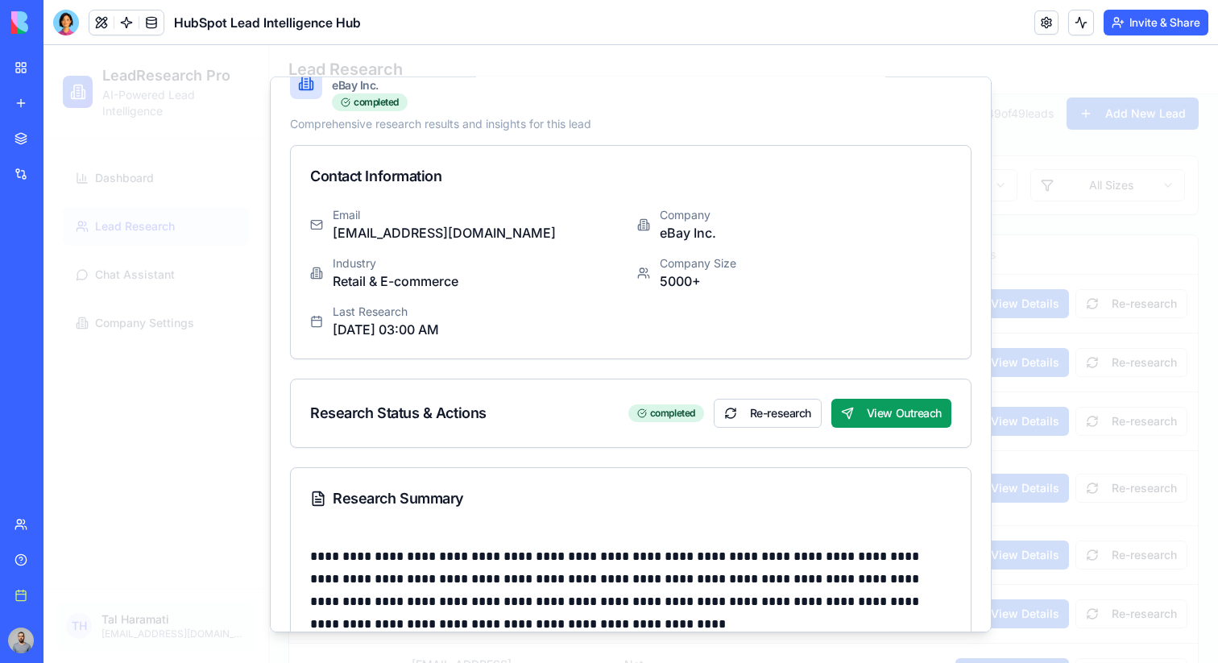
scroll to position [0, 0]
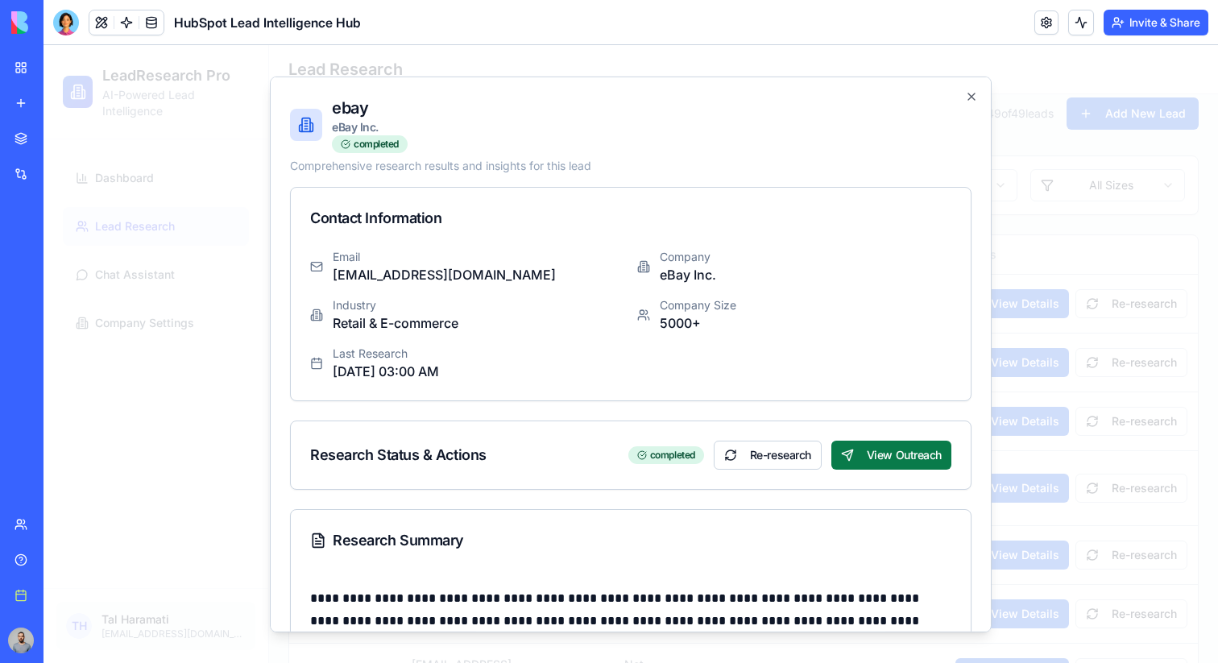
click at [882, 464] on button "View Outreach" at bounding box center [892, 454] width 120 height 29
click at [1120, 218] on div at bounding box center [631, 354] width 1175 height 618
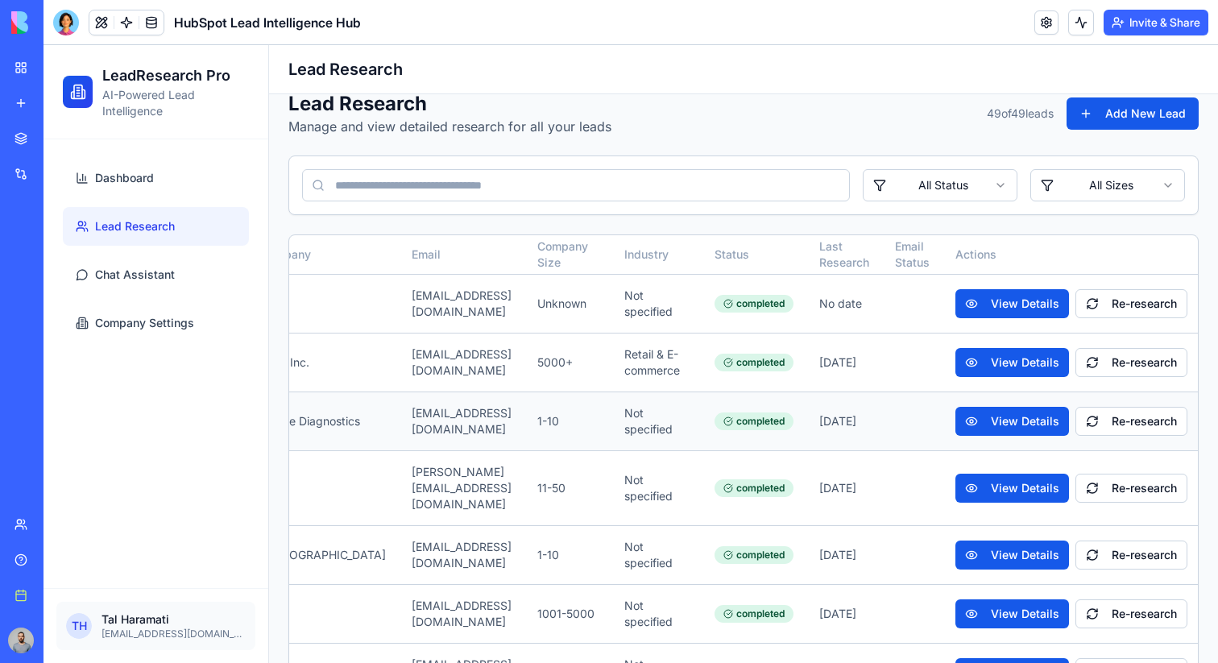
scroll to position [0, 290]
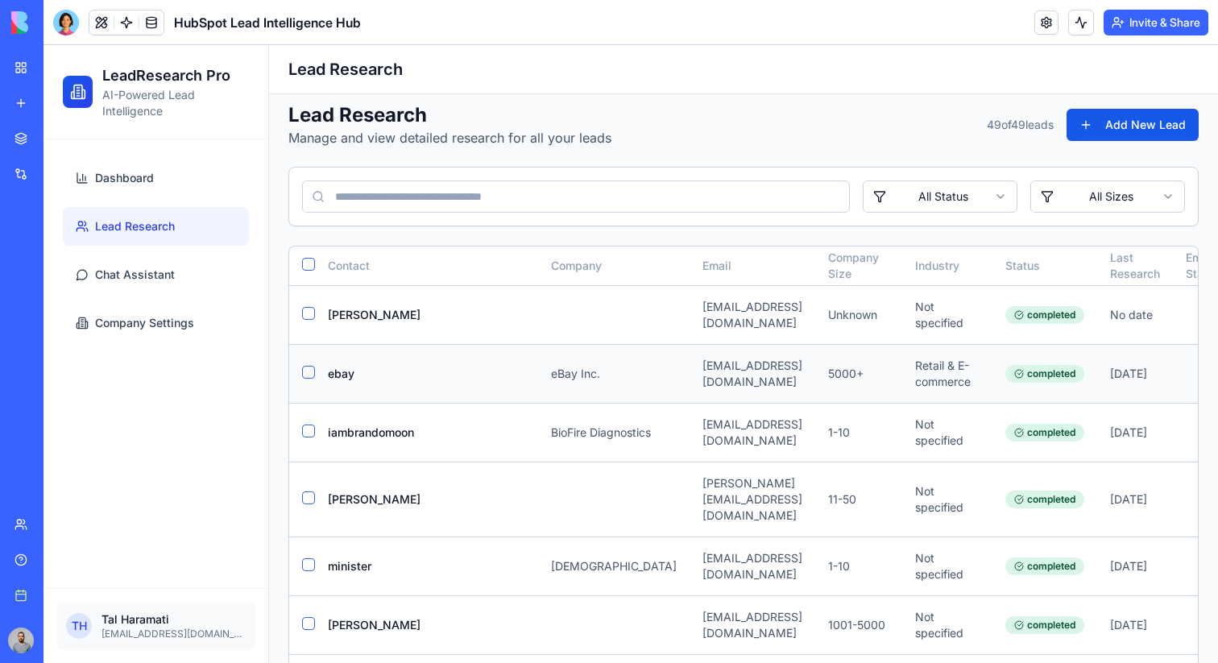
scroll to position [17, 0]
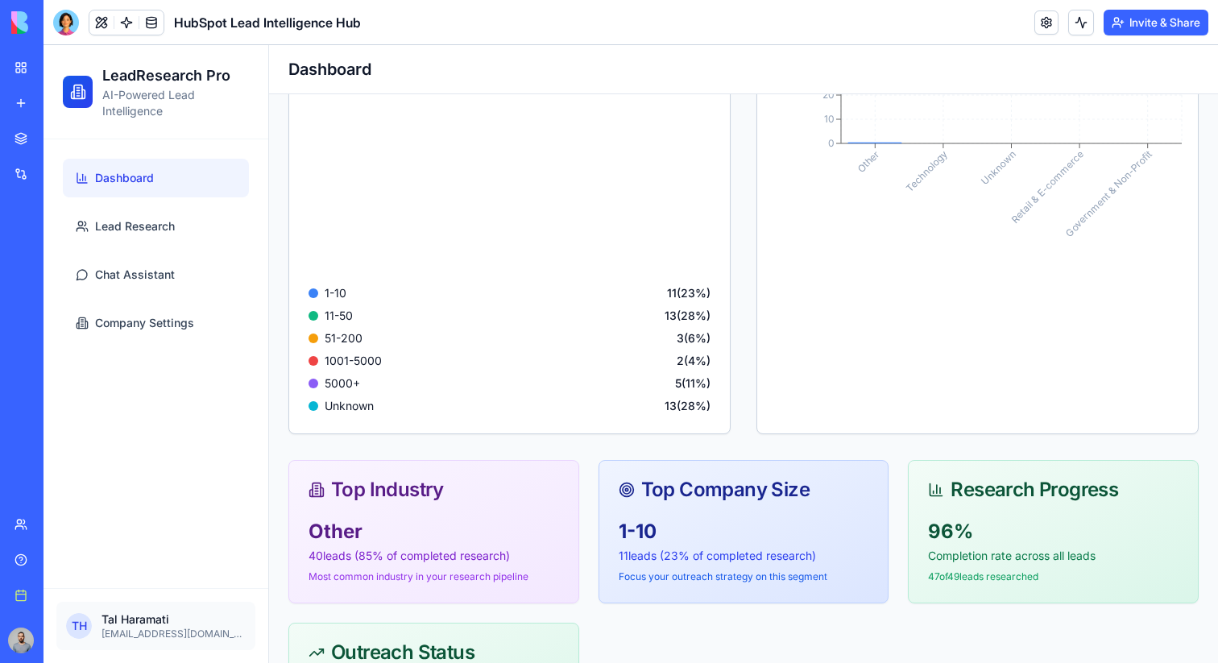
scroll to position [578, 0]
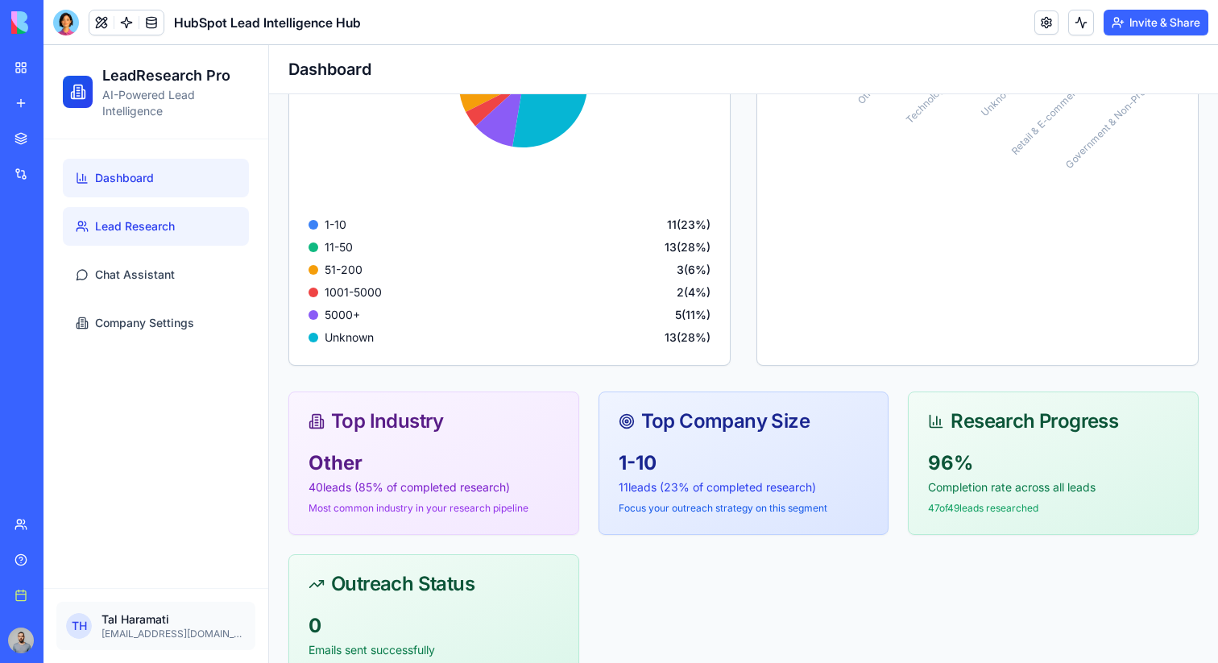
click at [154, 228] on span "Lead Research" at bounding box center [135, 226] width 80 height 16
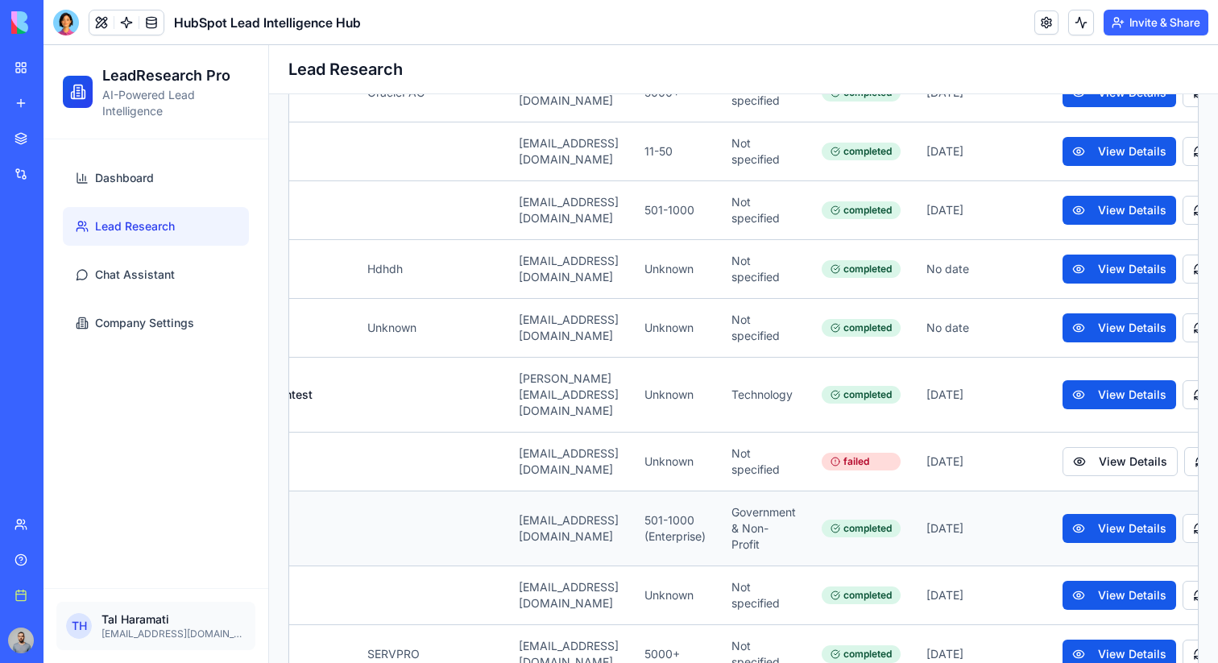
scroll to position [0, 291]
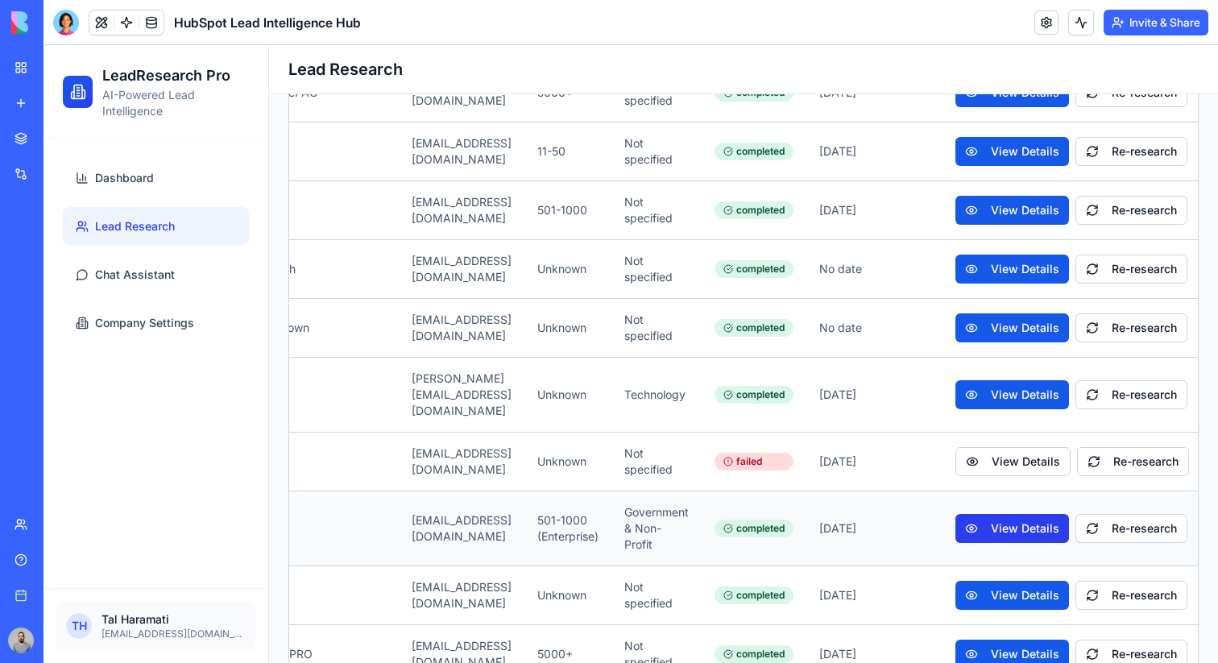
click at [975, 514] on button "View Details" at bounding box center [1013, 528] width 114 height 29
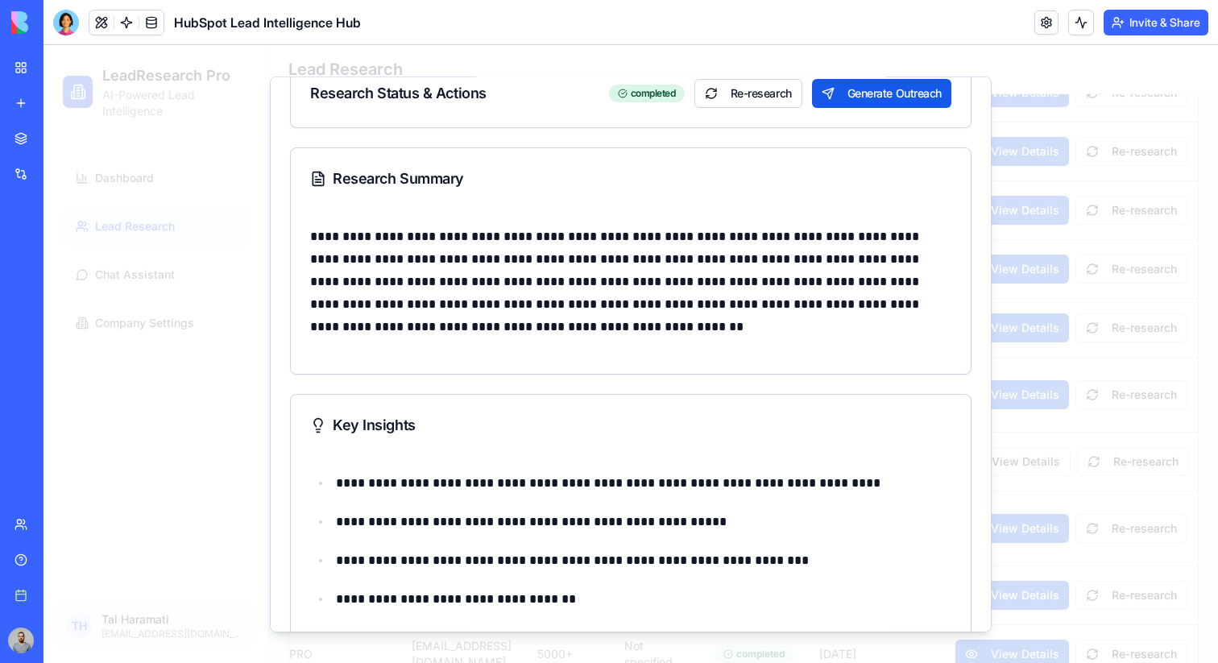
scroll to position [0, 0]
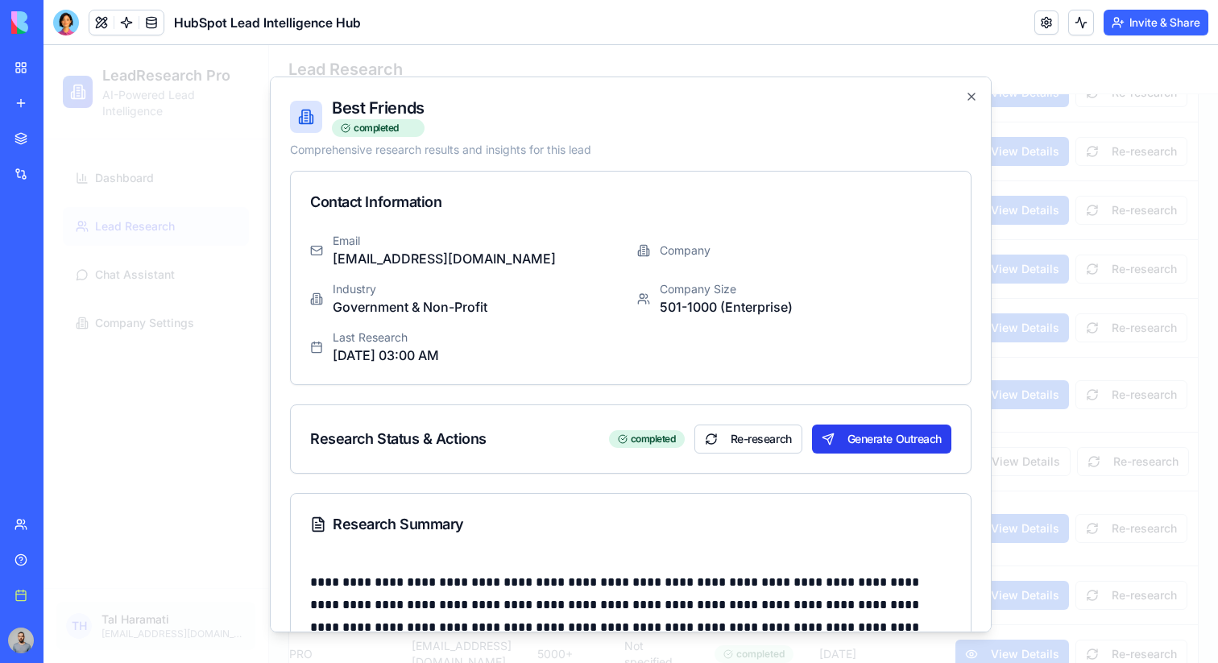
click at [887, 441] on button "Generate Outreach" at bounding box center [881, 438] width 139 height 29
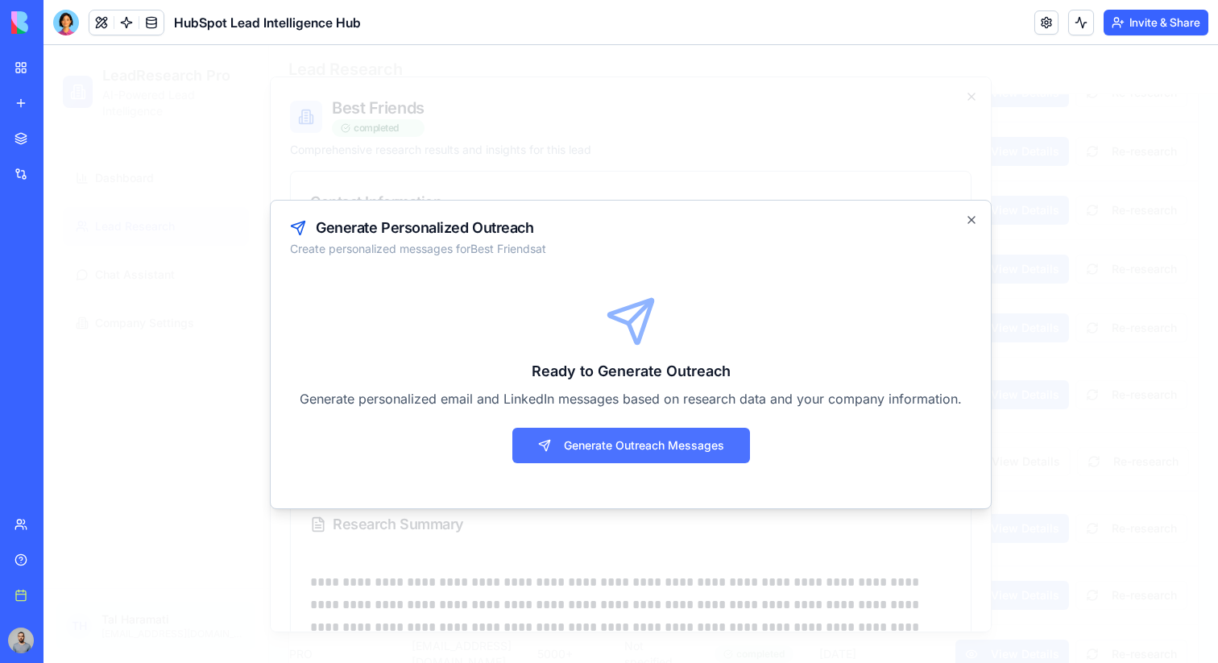
click at [732, 442] on button "Generate Outreach Messages" at bounding box center [631, 445] width 238 height 35
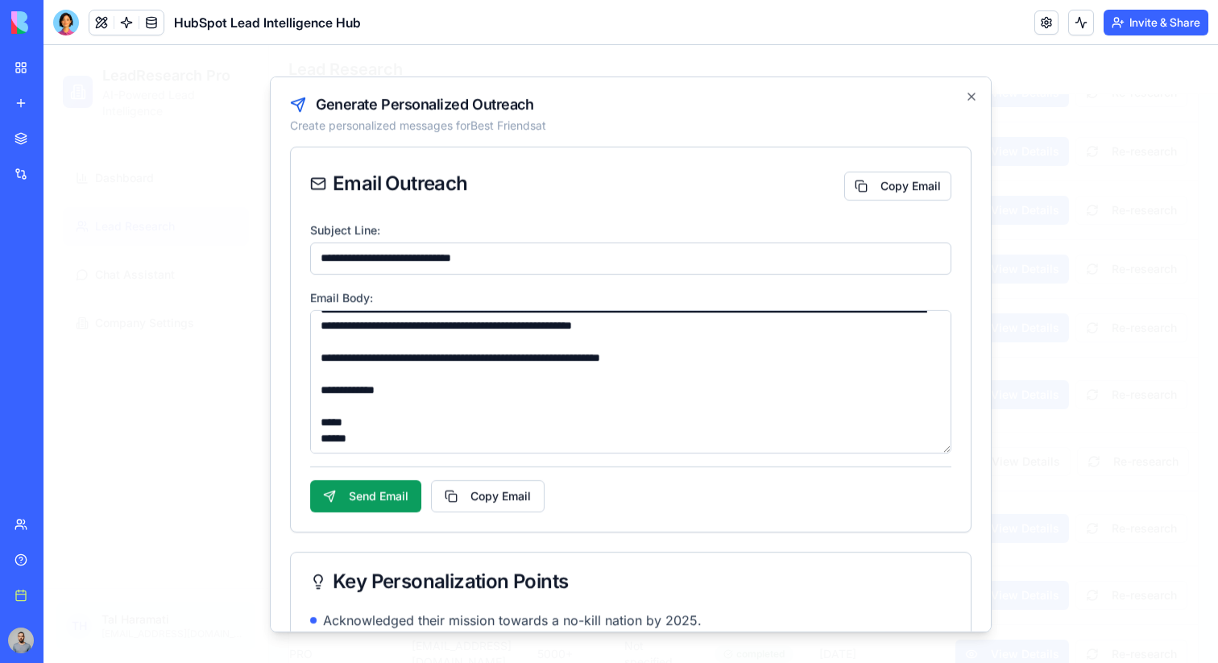
click at [964, 89] on div "**********" at bounding box center [631, 354] width 722 height 556
click at [967, 90] on icon "button" at bounding box center [971, 95] width 13 height 13
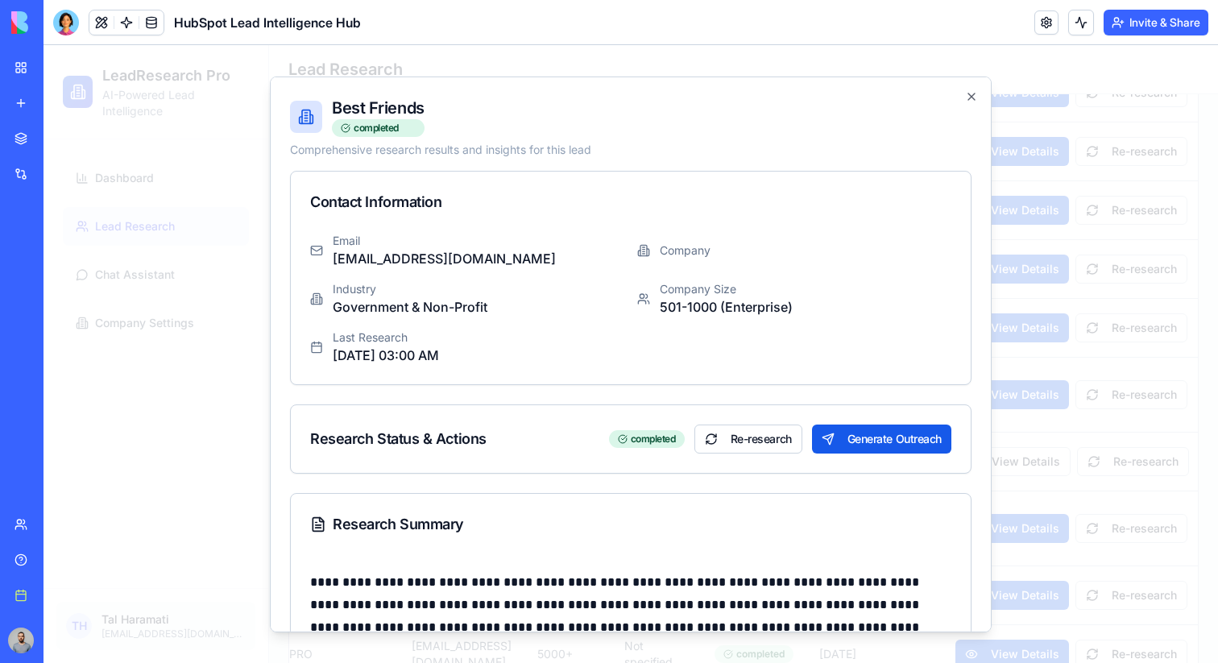
click at [1048, 342] on div at bounding box center [631, 354] width 1175 height 618
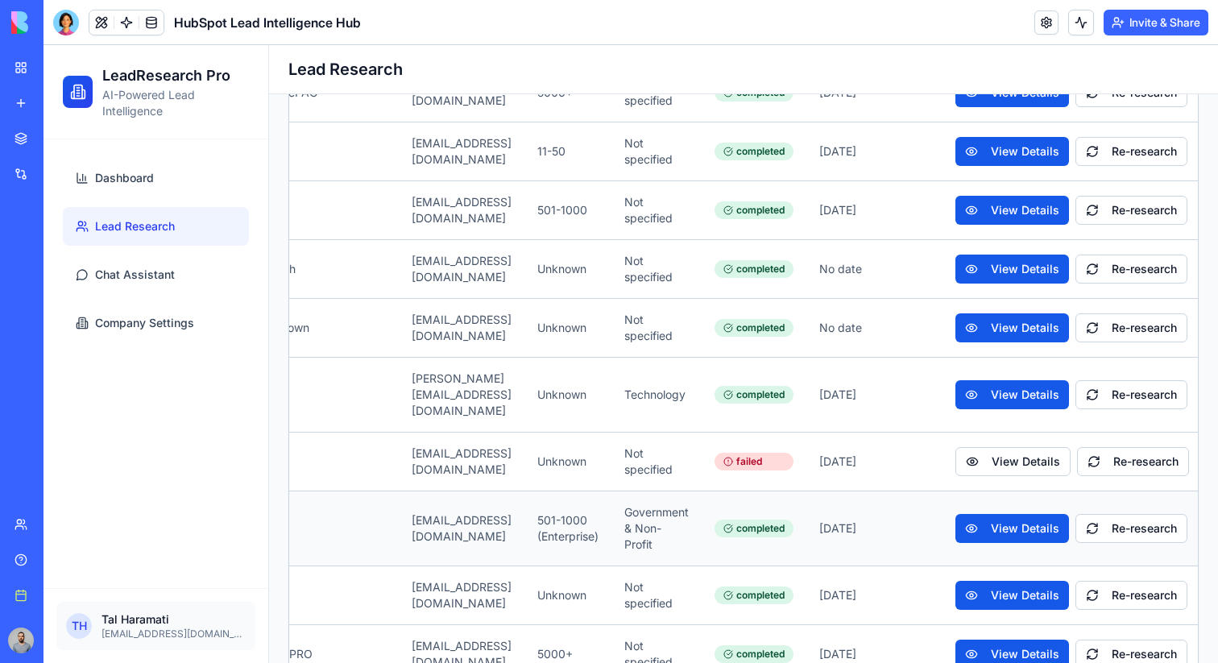
scroll to position [0, 290]
click at [1019, 447] on button "View Details" at bounding box center [1013, 461] width 115 height 29
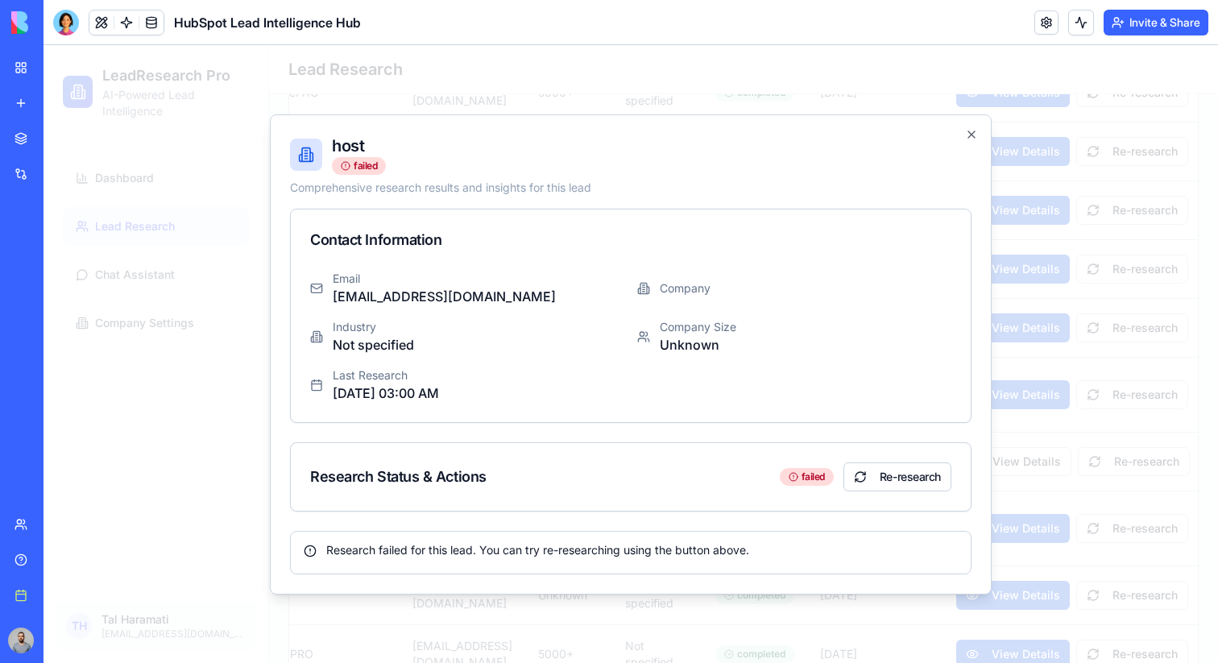
click at [1025, 313] on div at bounding box center [631, 354] width 1175 height 618
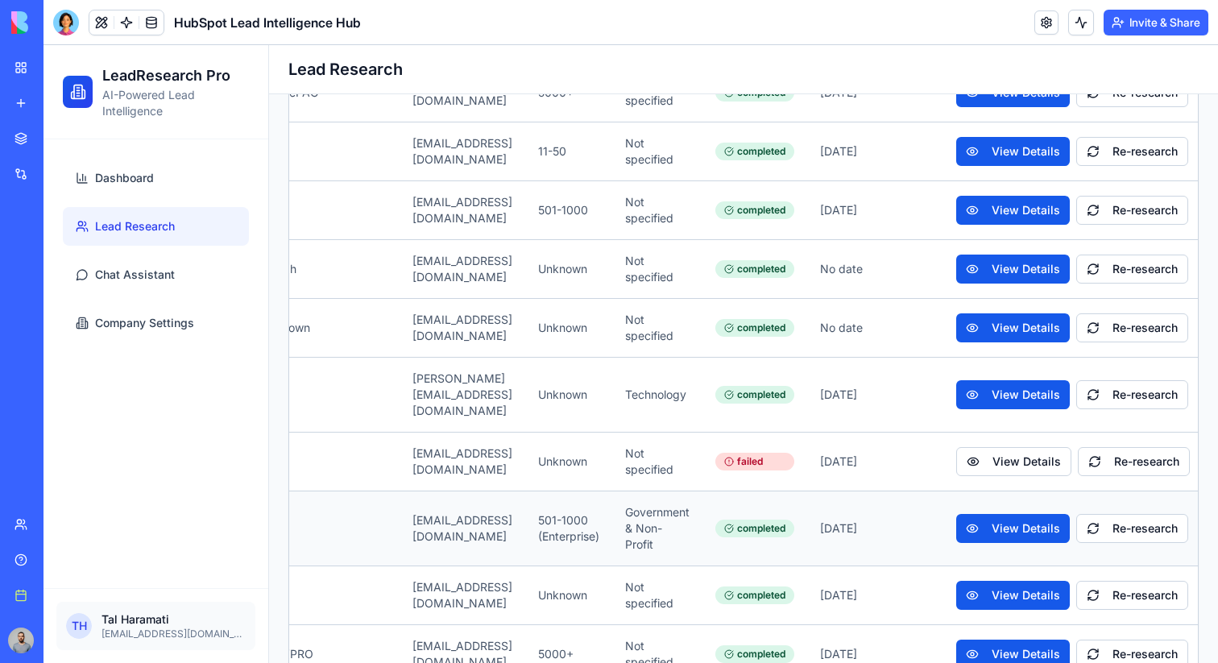
scroll to position [0, 289]
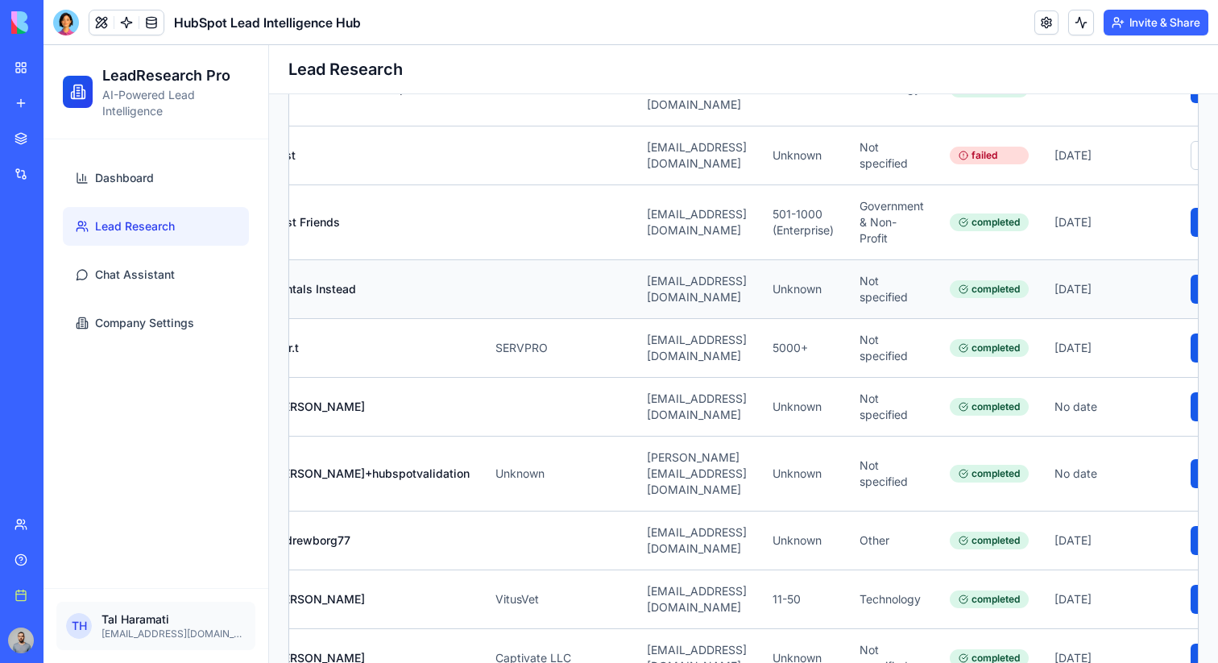
scroll to position [0, 55]
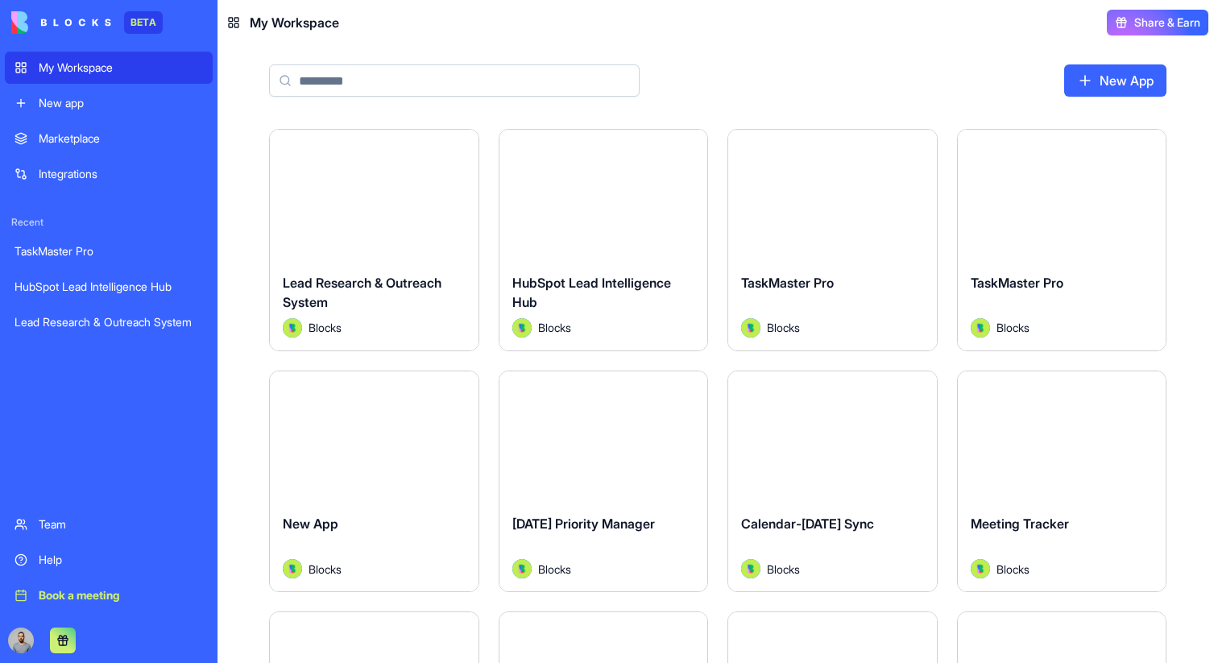
click at [103, 590] on div "Book a meeting" at bounding box center [121, 595] width 164 height 16
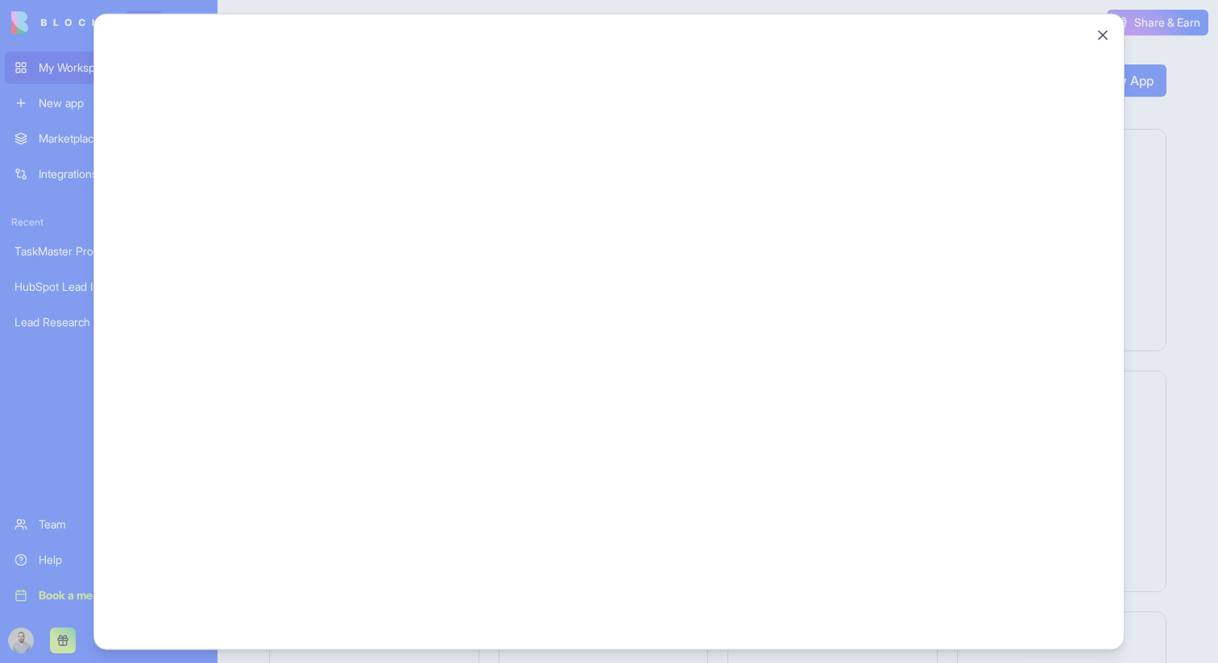
click at [61, 412] on div at bounding box center [609, 331] width 1218 height 663
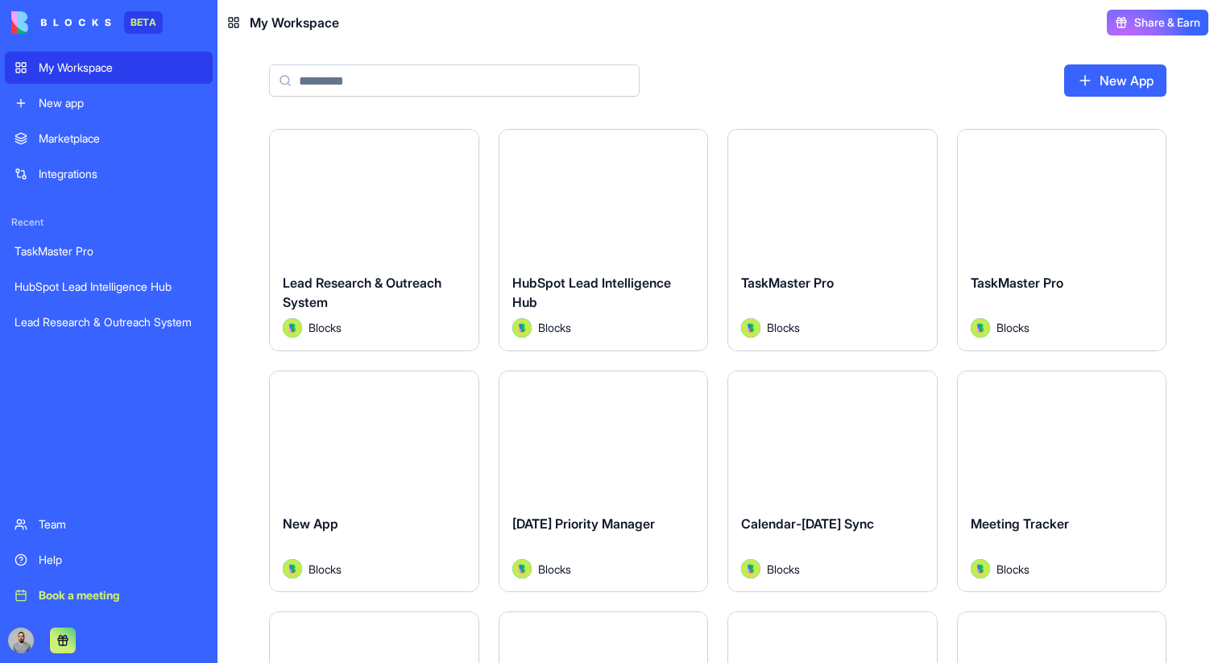
click at [143, 98] on div "New app" at bounding box center [121, 103] width 164 height 16
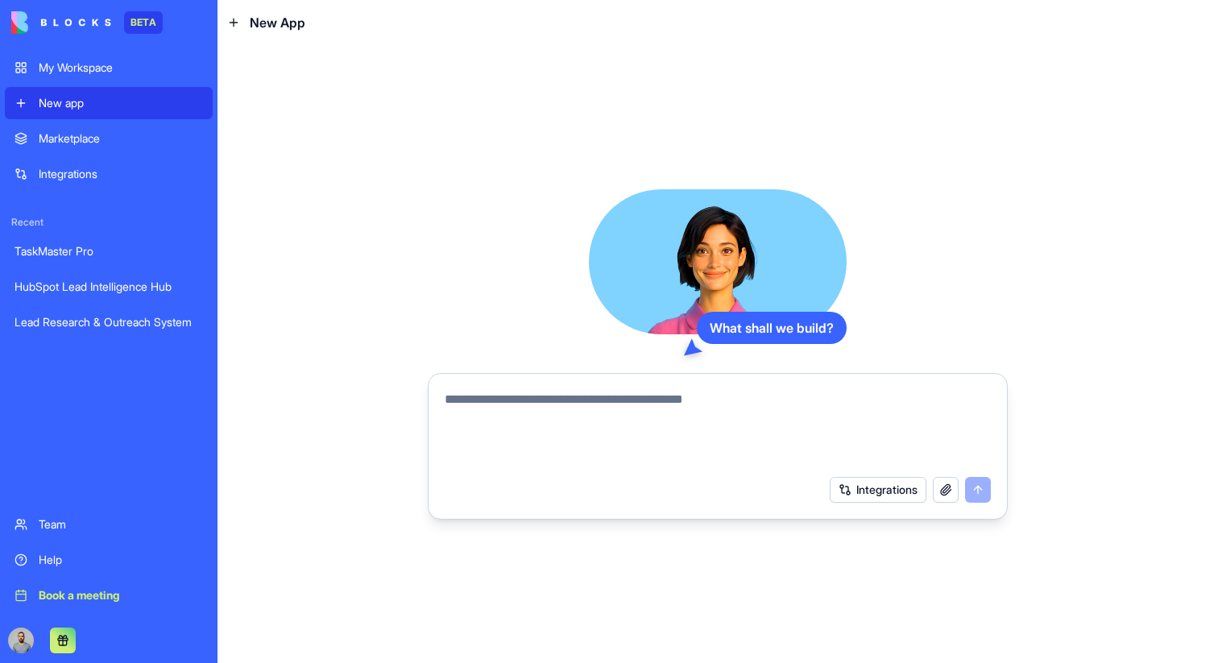
click at [562, 400] on textarea at bounding box center [718, 428] width 546 height 77
click at [528, 428] on textarea at bounding box center [718, 428] width 546 height 77
paste textarea "**********"
type textarea "**********"
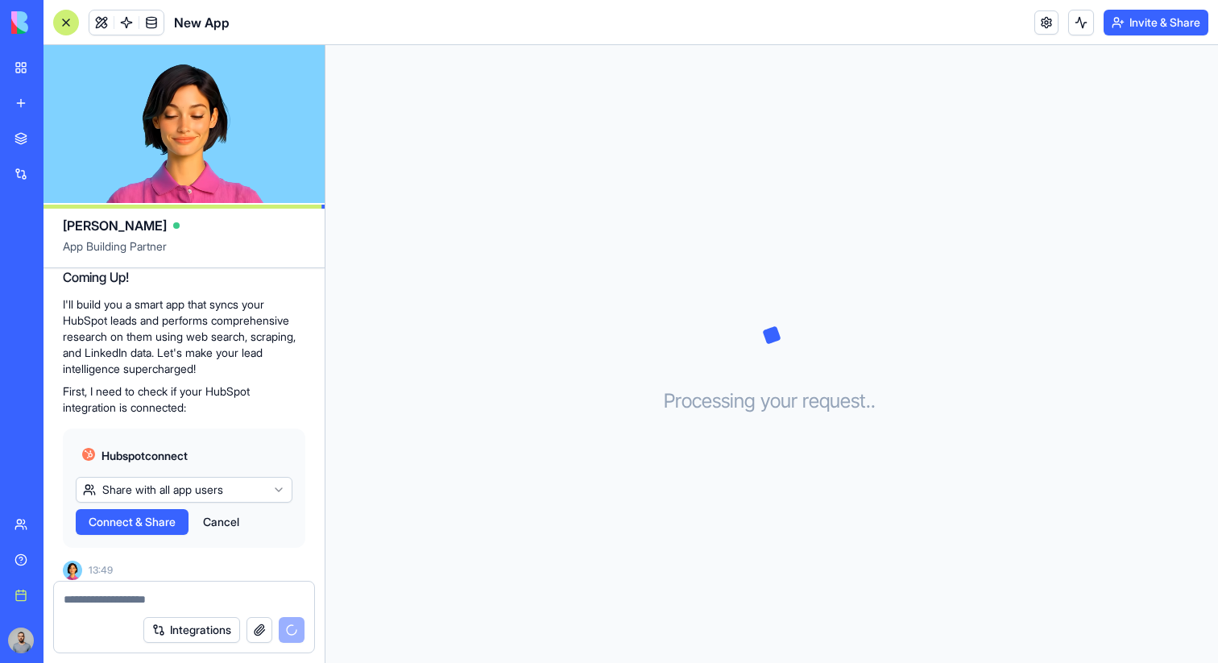
scroll to position [319, 0]
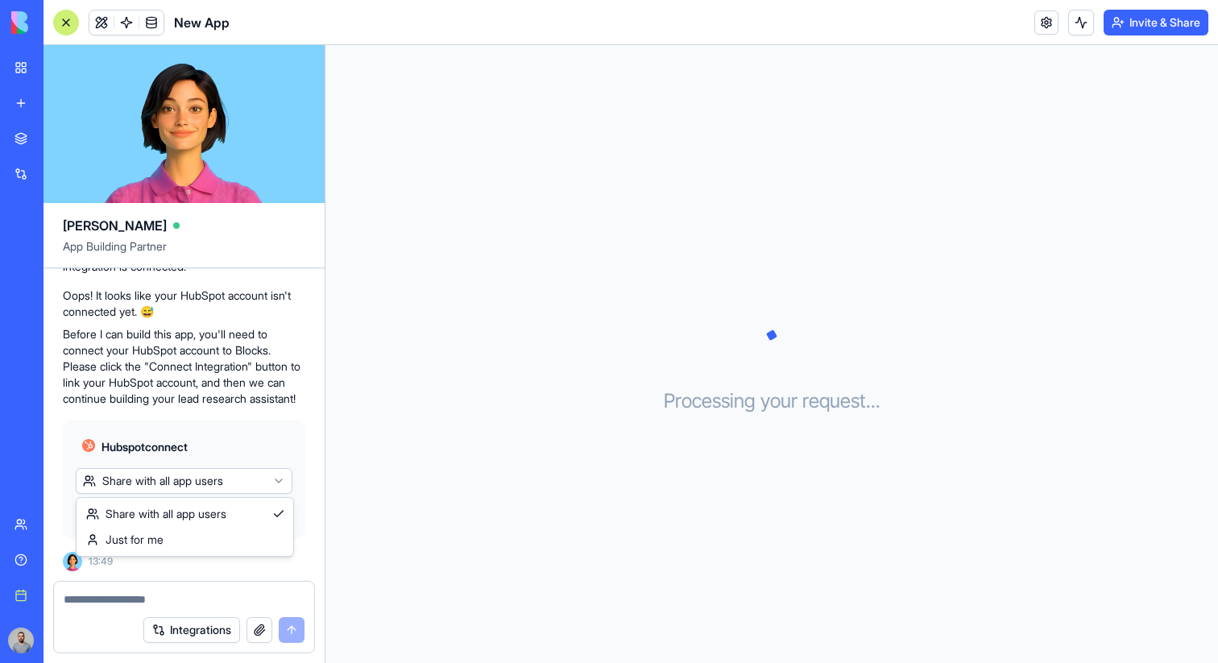
click at [164, 485] on html "BETA My Workspace New app Marketplace Integrations Recent HubSpot Lead Intellig…" at bounding box center [609, 331] width 1218 height 663
click at [213, 479] on html "BETA My Workspace New app Marketplace Integrations Recent HubSpot Lead Intellig…" at bounding box center [609, 331] width 1218 height 663
click at [150, 513] on span "Connect & Share" at bounding box center [132, 513] width 87 height 16
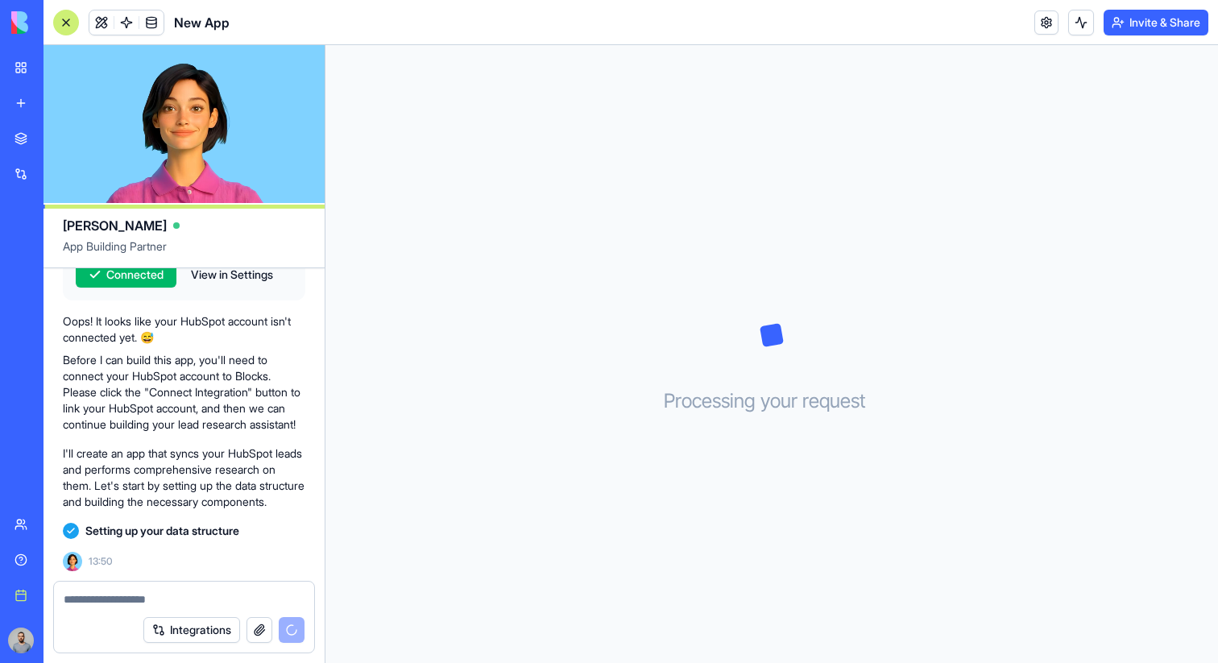
scroll to position [487, 0]
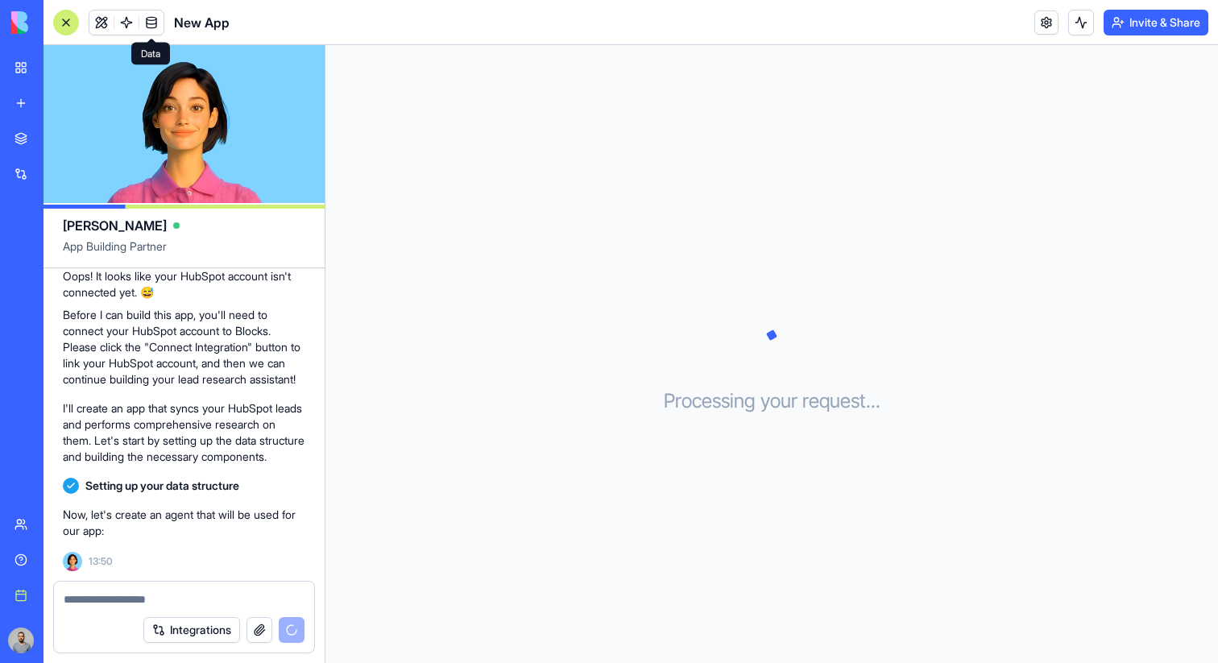
click at [152, 25] on span at bounding box center [151, 22] width 45 height 45
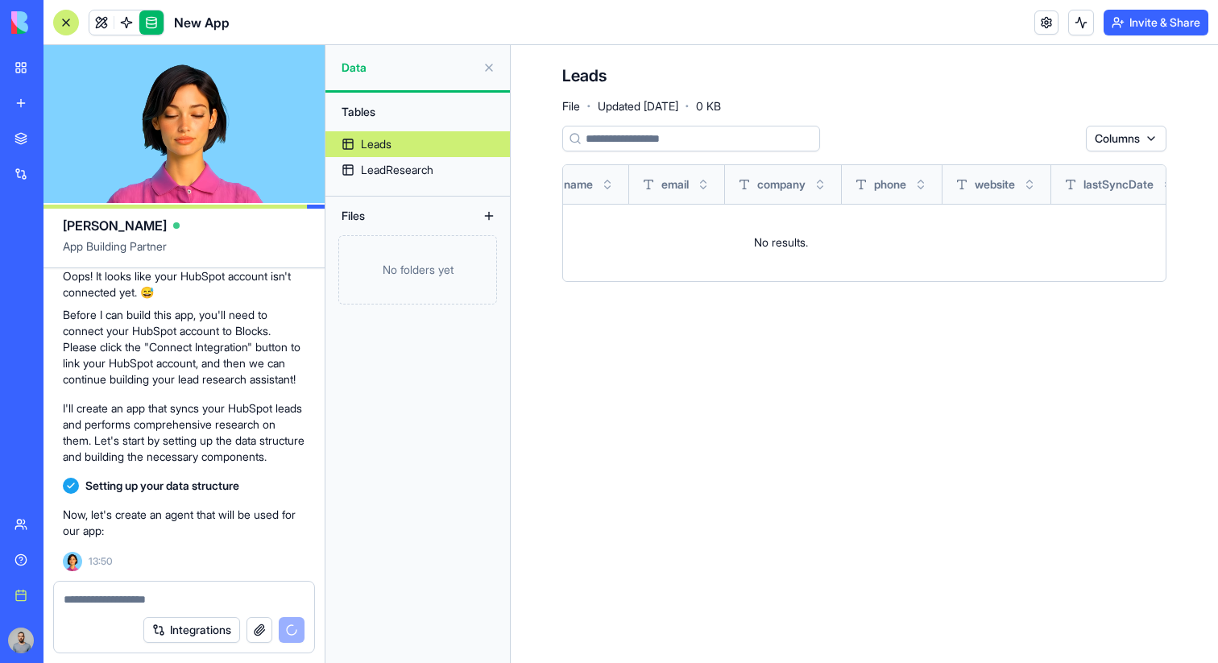
scroll to position [0, 230]
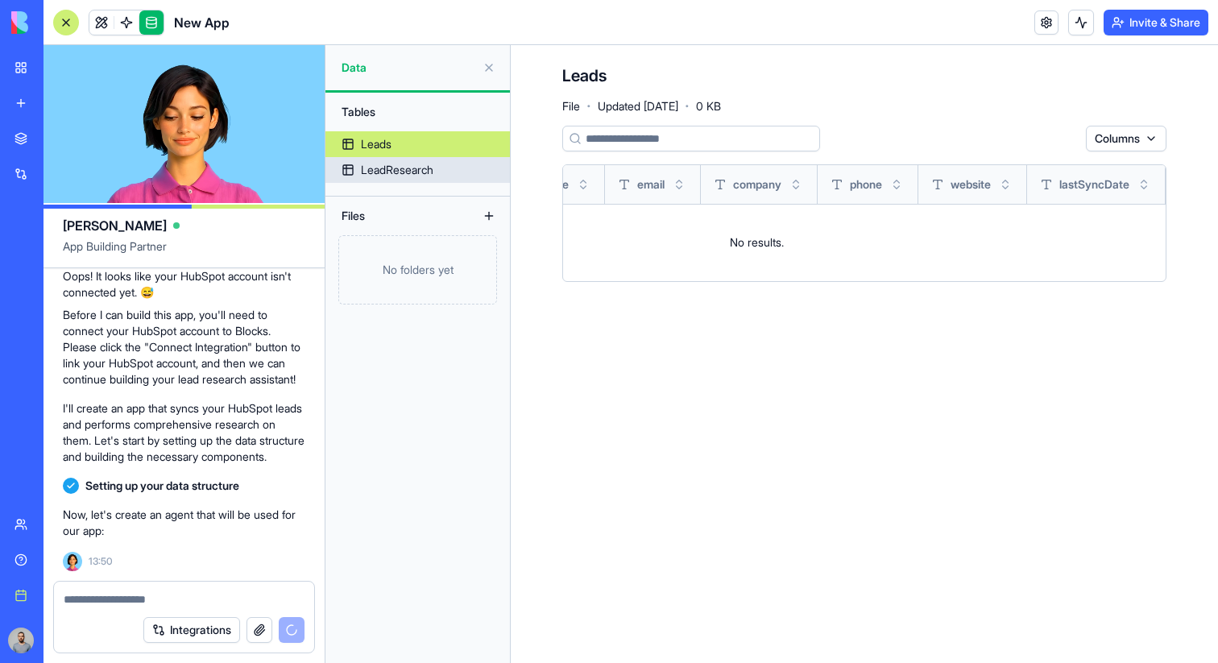
click at [434, 176] on div "LeadResearch" at bounding box center [397, 170] width 73 height 16
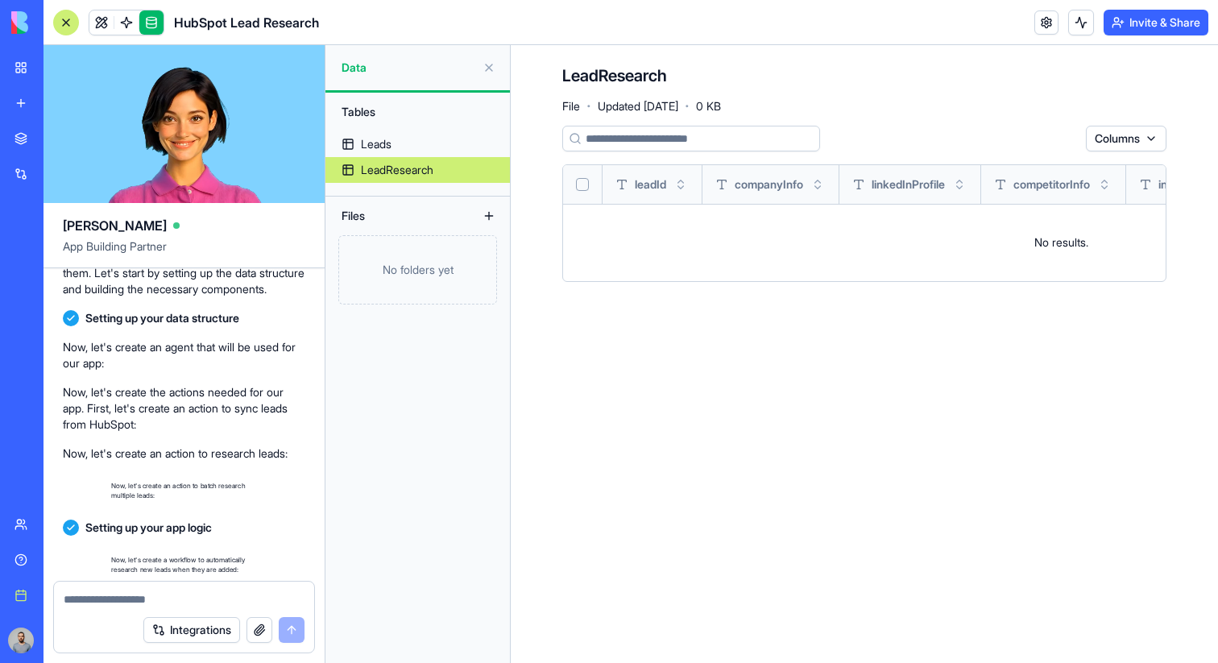
scroll to position [1550, 0]
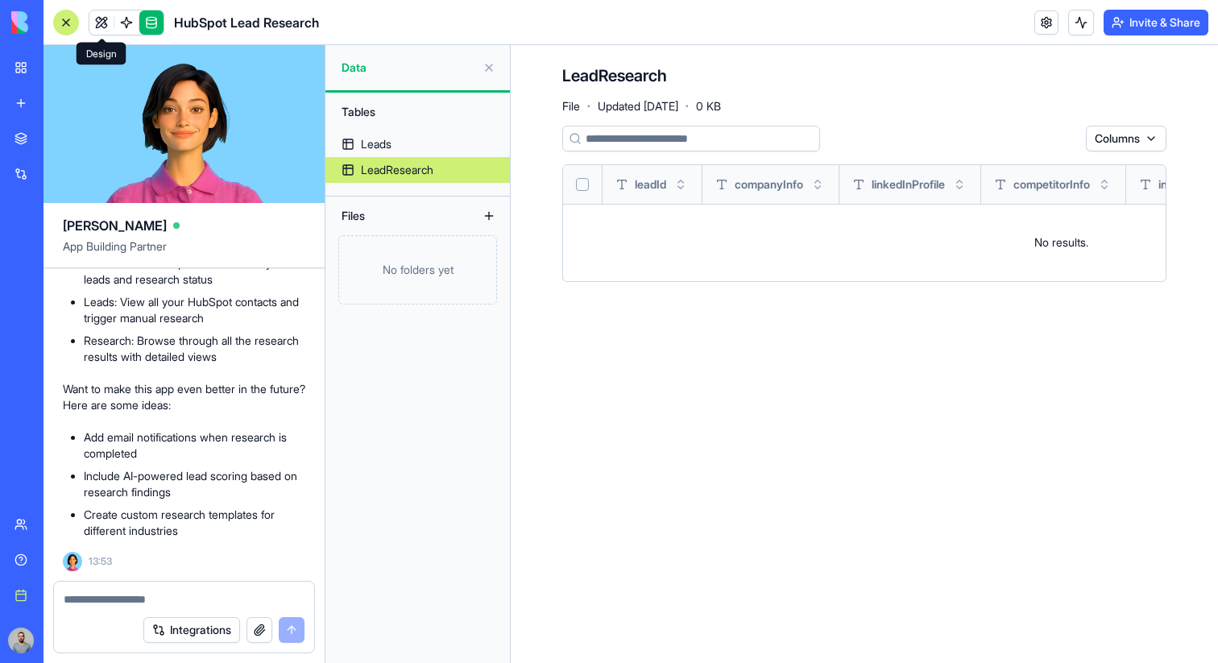
click at [97, 14] on span at bounding box center [101, 22] width 45 height 45
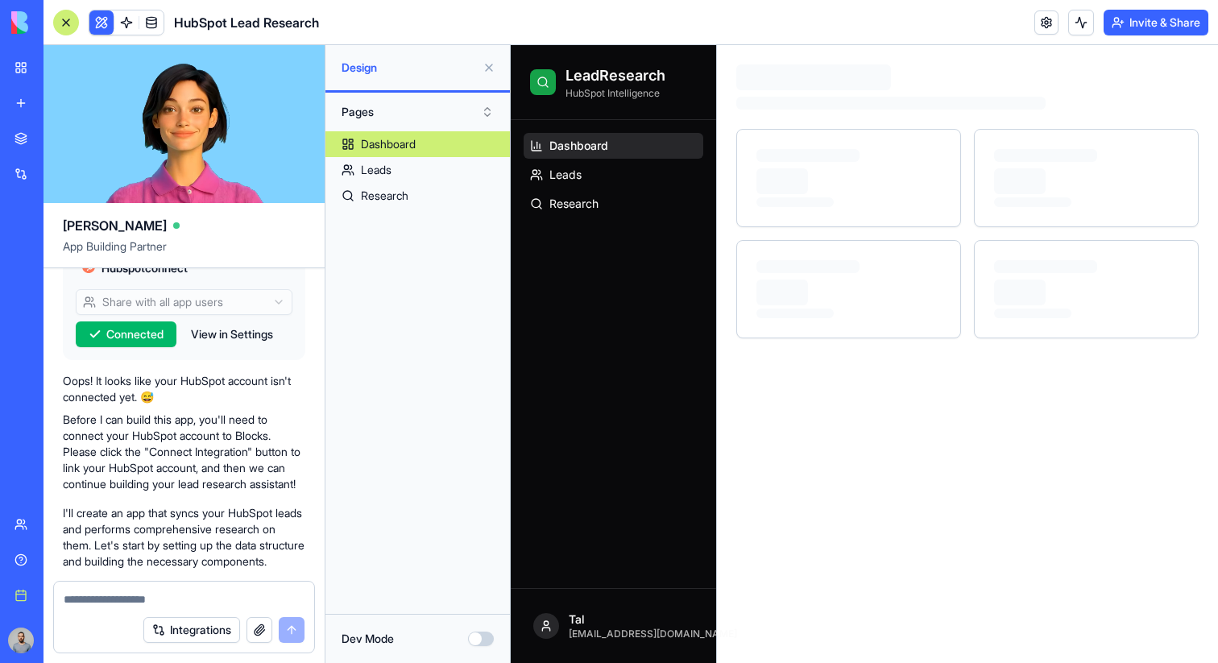
scroll to position [330, 0]
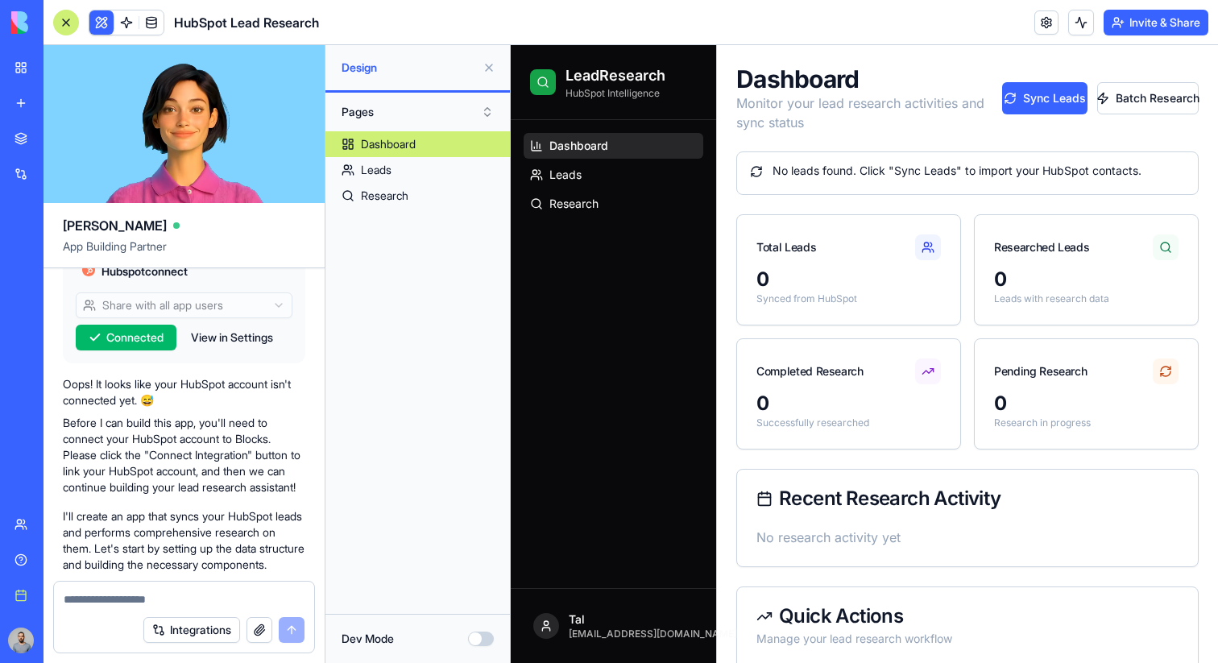
click at [488, 68] on button at bounding box center [489, 68] width 26 height 26
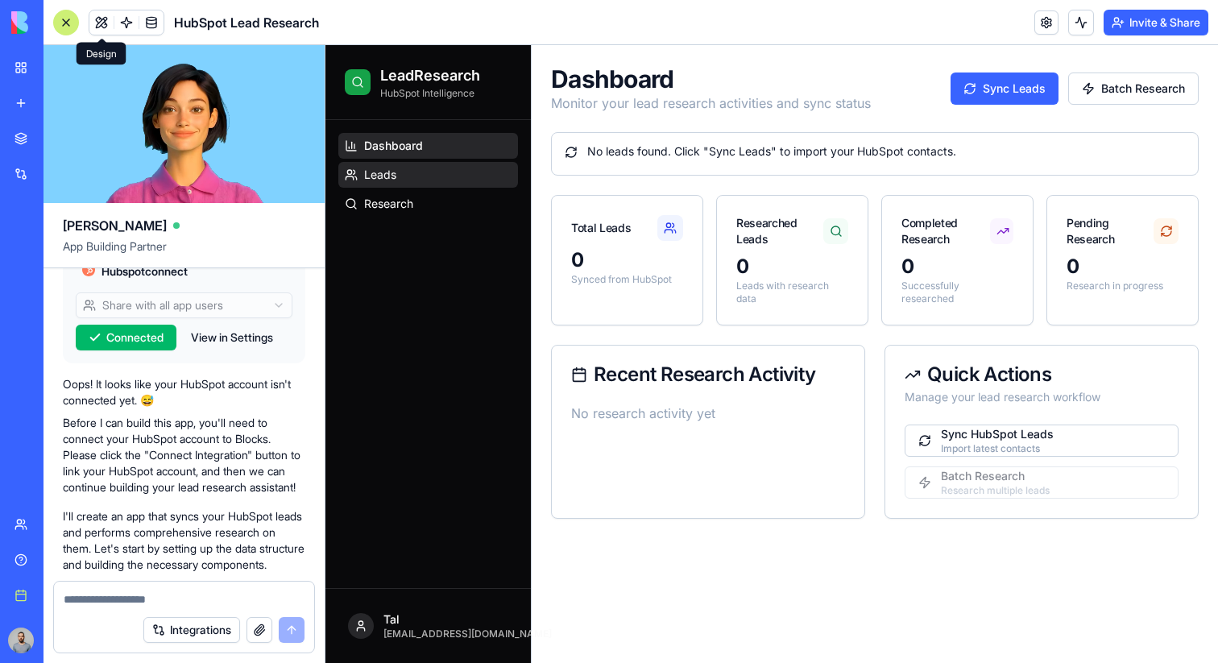
click at [434, 168] on link "Leads" at bounding box center [428, 175] width 180 height 26
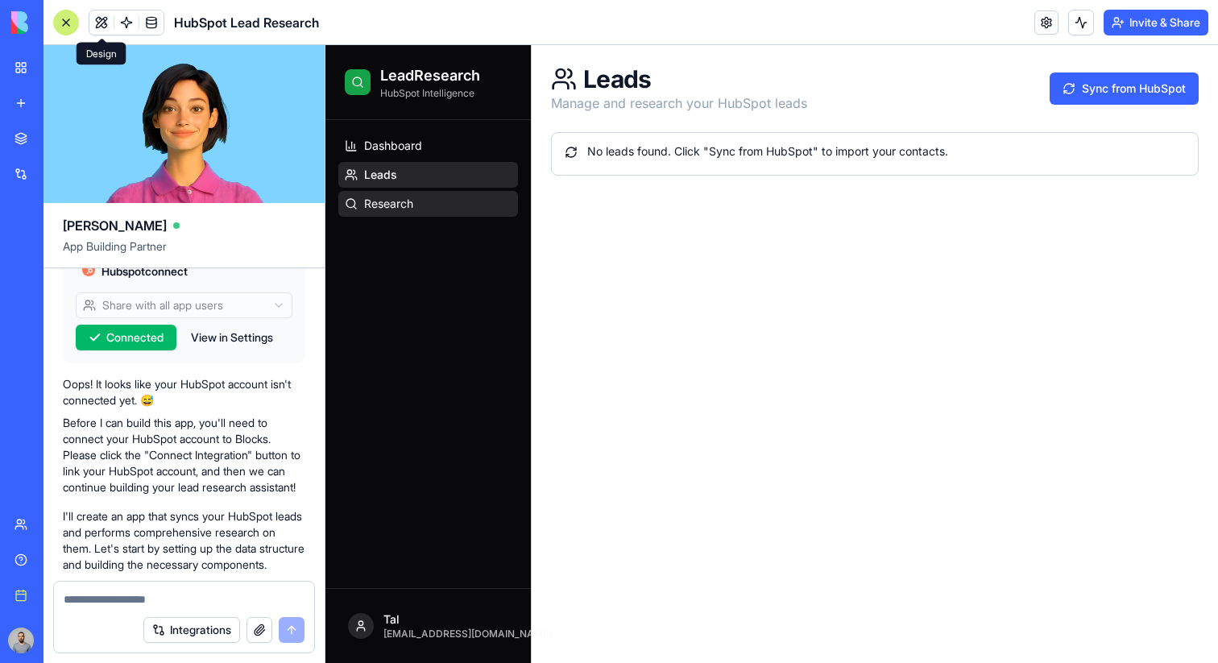
click at [447, 203] on link "Research" at bounding box center [428, 204] width 180 height 26
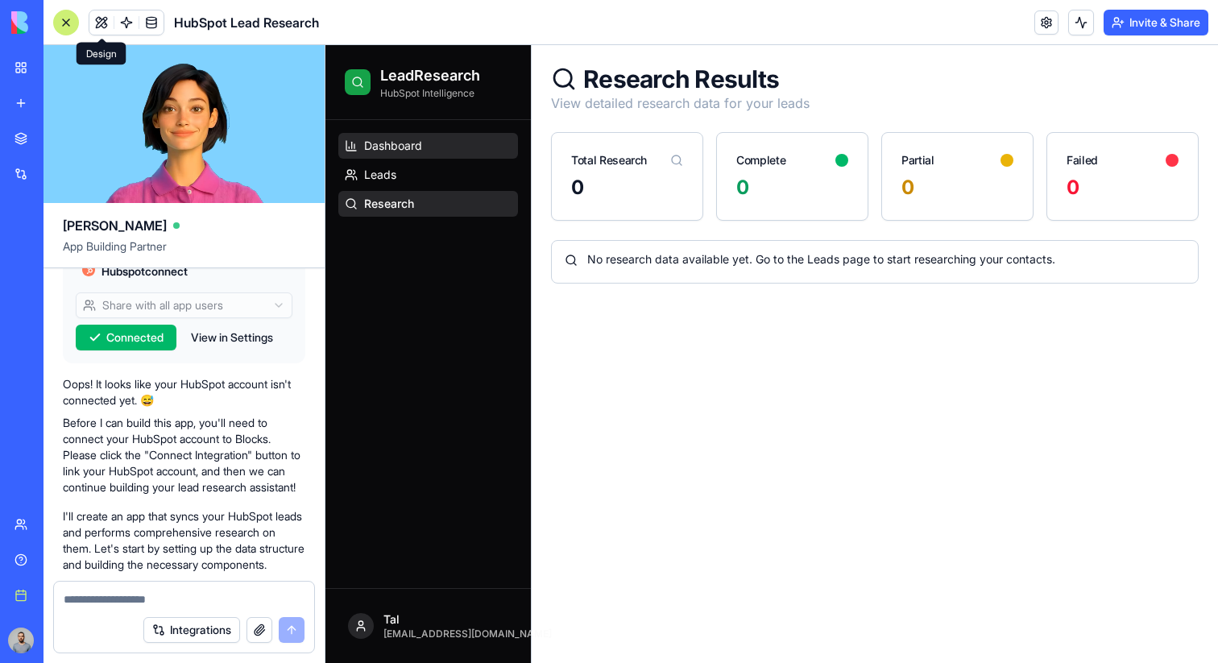
click at [446, 145] on link "Dashboard" at bounding box center [428, 146] width 180 height 26
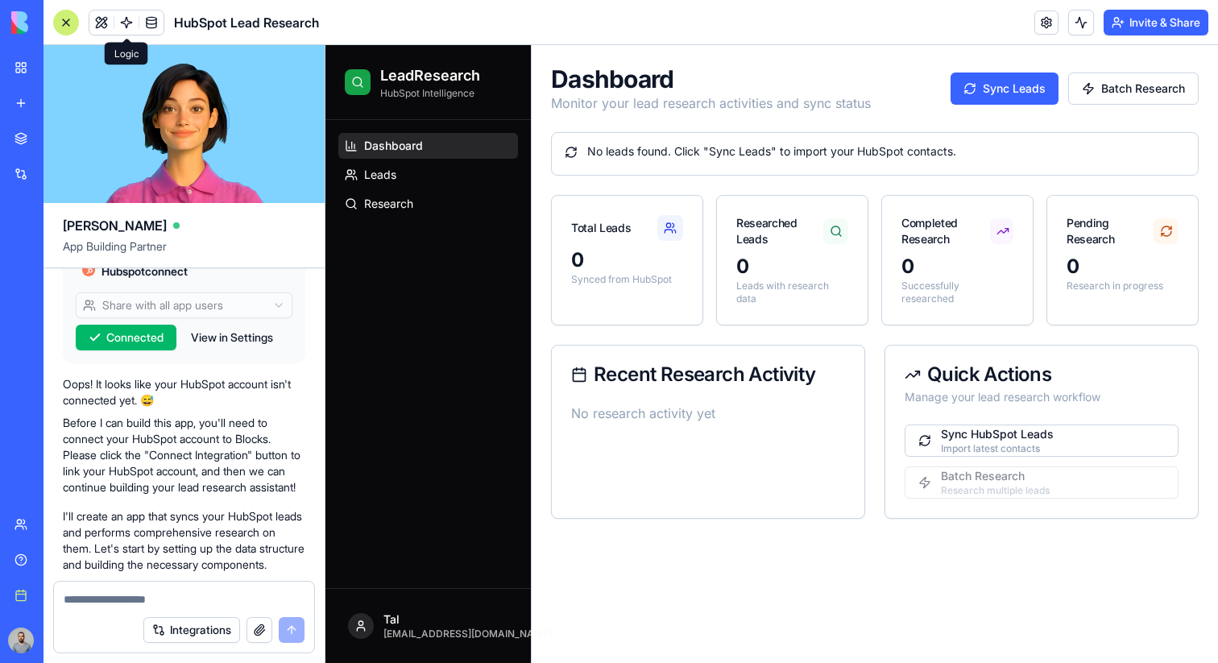
click at [129, 30] on span at bounding box center [126, 22] width 45 height 45
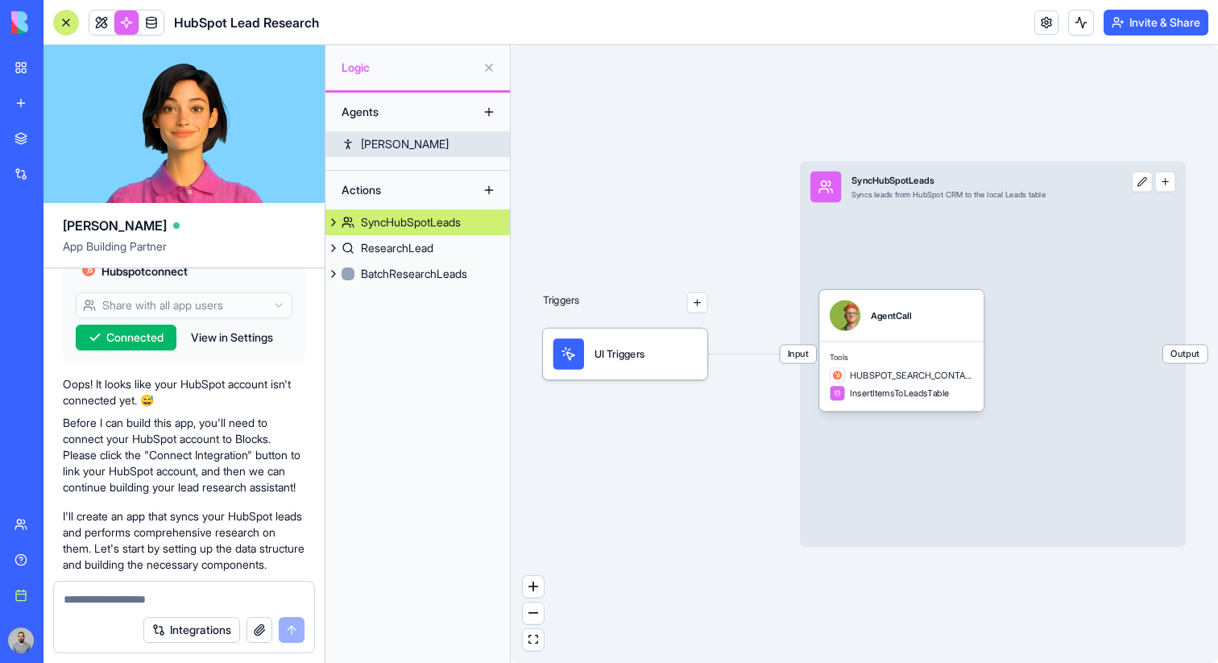
click at [418, 146] on link "Ryan" at bounding box center [418, 144] width 185 height 26
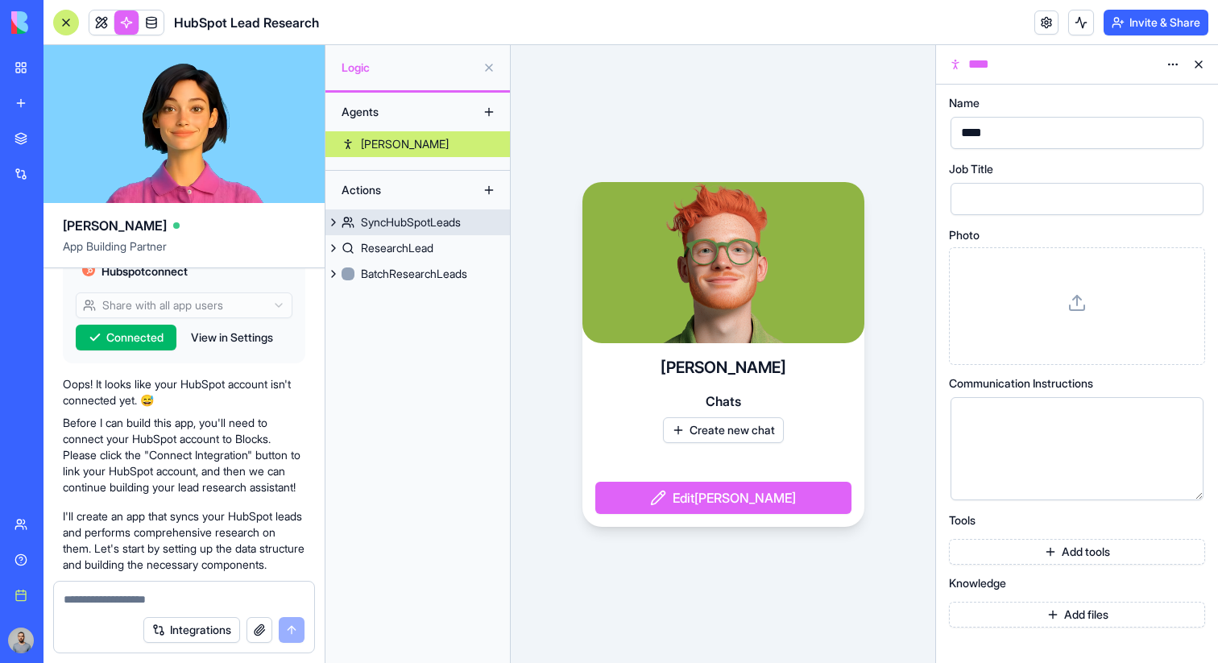
click at [423, 226] on div "SyncHubSpotLeads" at bounding box center [411, 222] width 100 height 16
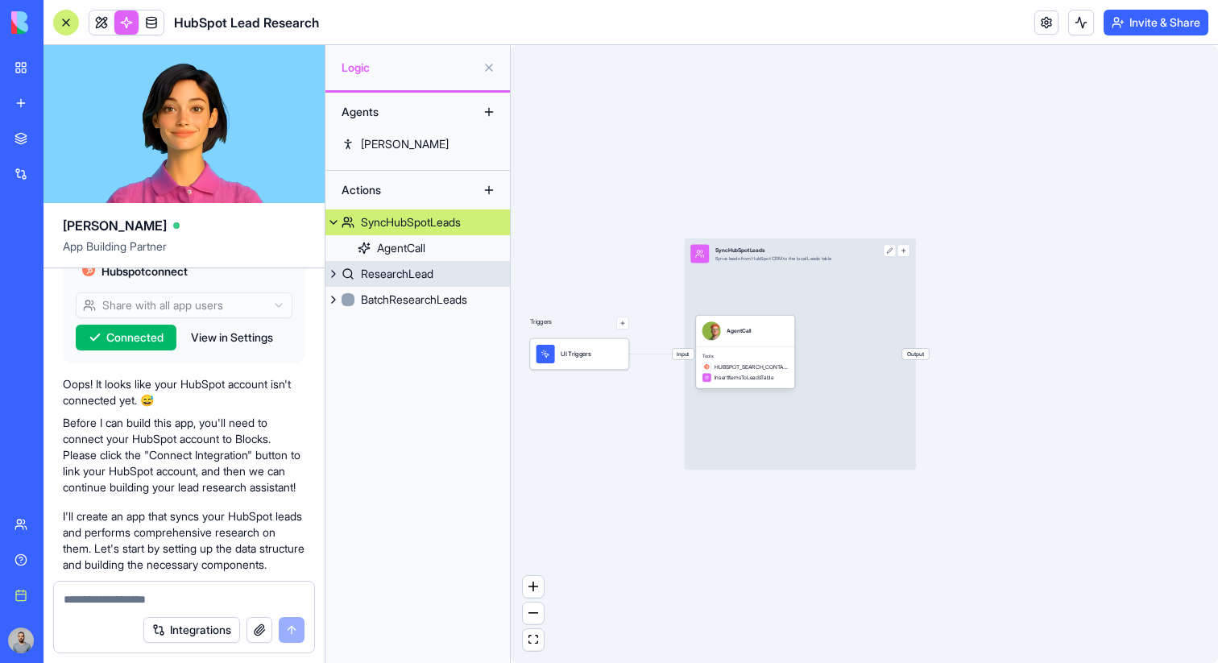
click at [434, 281] on div "ResearchLead" at bounding box center [397, 274] width 73 height 16
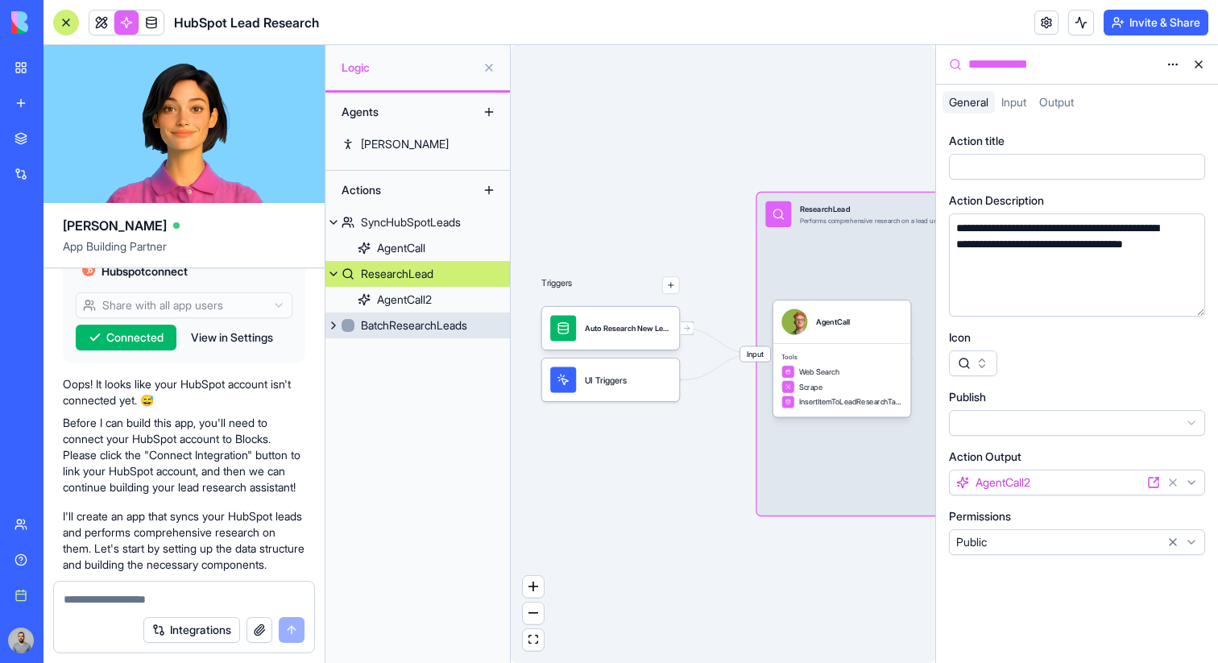
click at [443, 325] on div "BatchResearchLeads" at bounding box center [414, 325] width 106 height 16
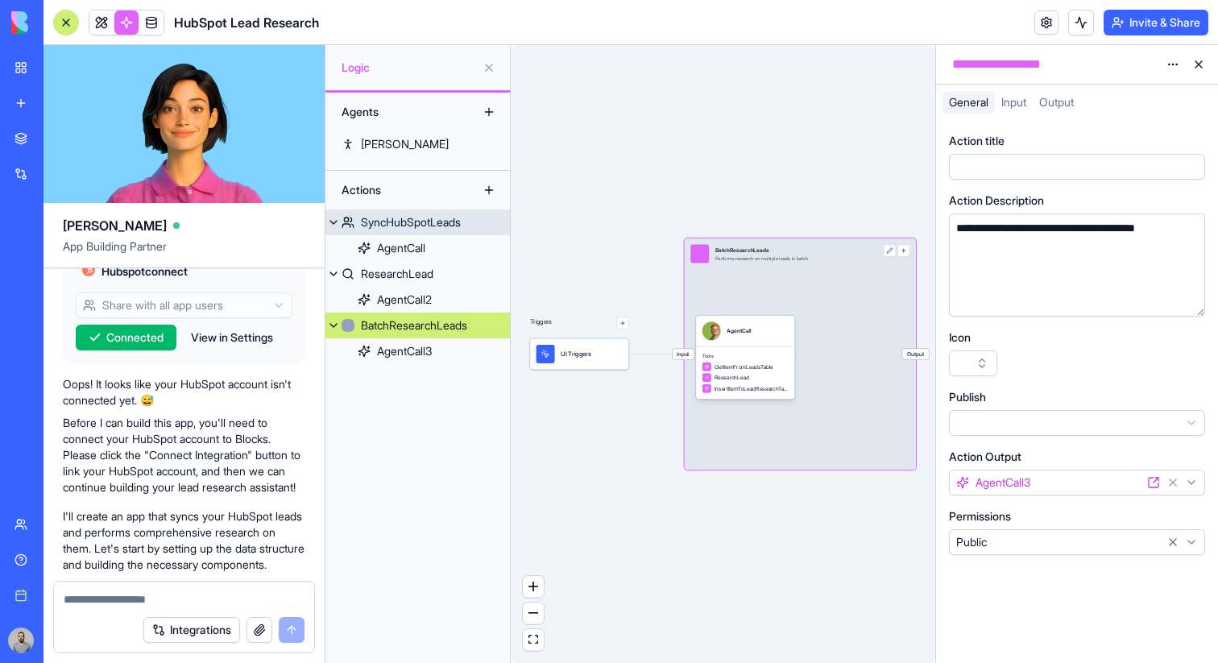
click at [417, 222] on div "SyncHubSpotLeads" at bounding box center [411, 222] width 100 height 16
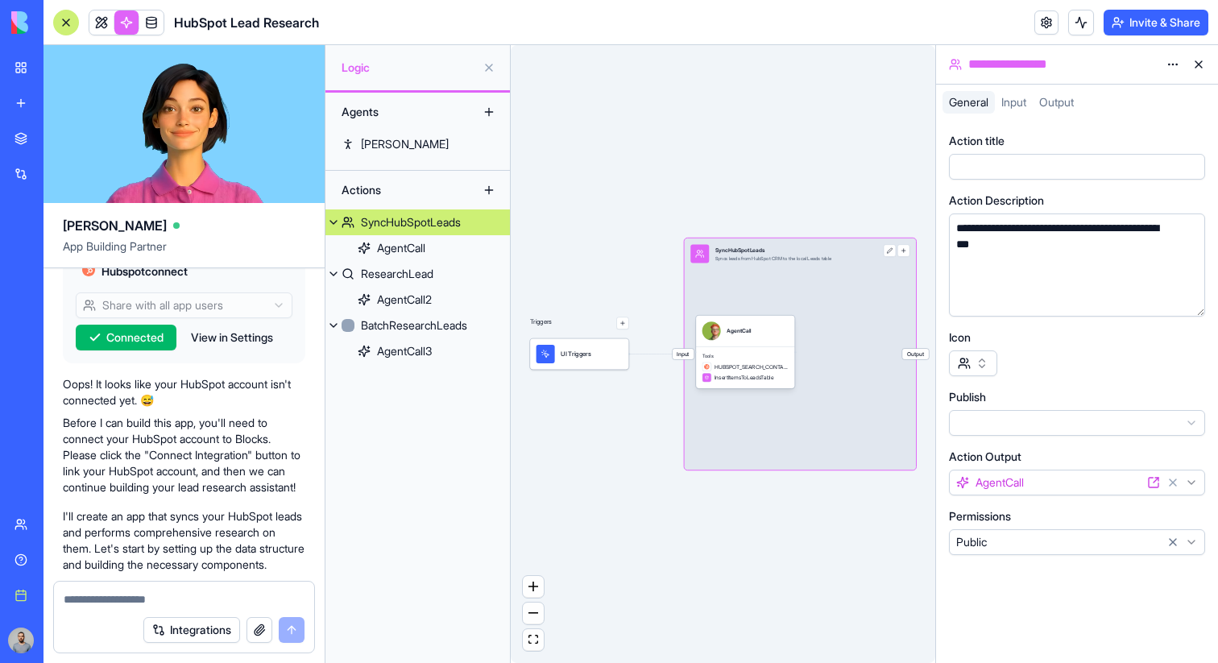
click at [1202, 66] on button at bounding box center [1199, 65] width 26 height 26
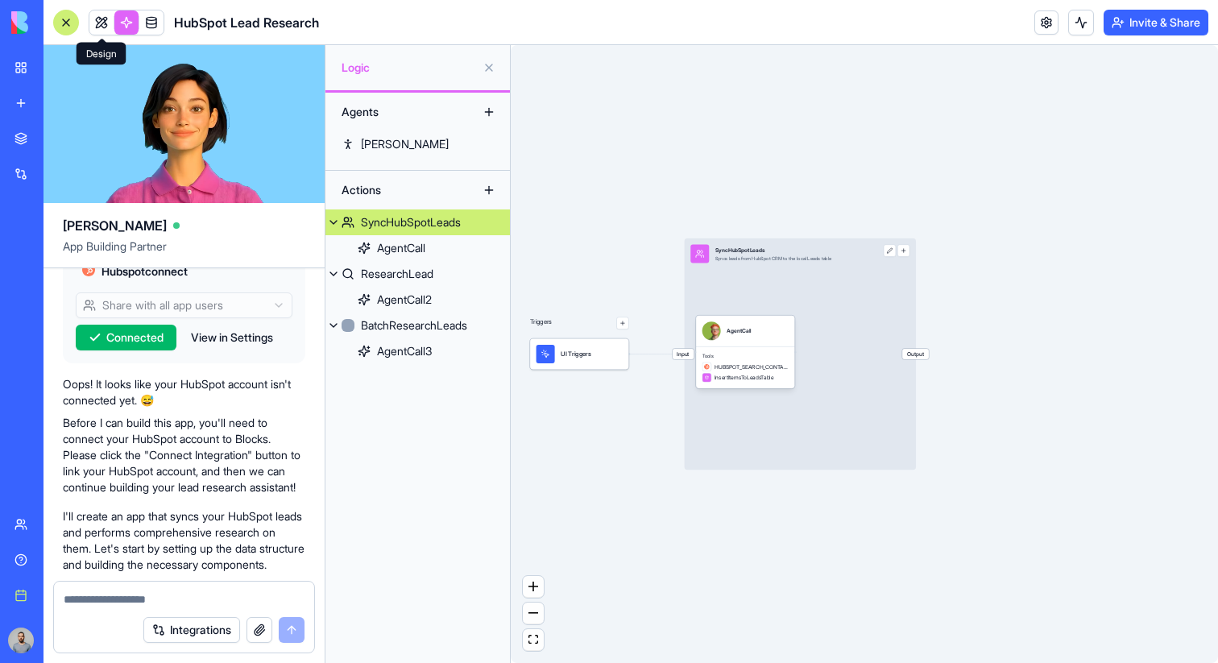
click at [111, 27] on link at bounding box center [101, 22] width 24 height 24
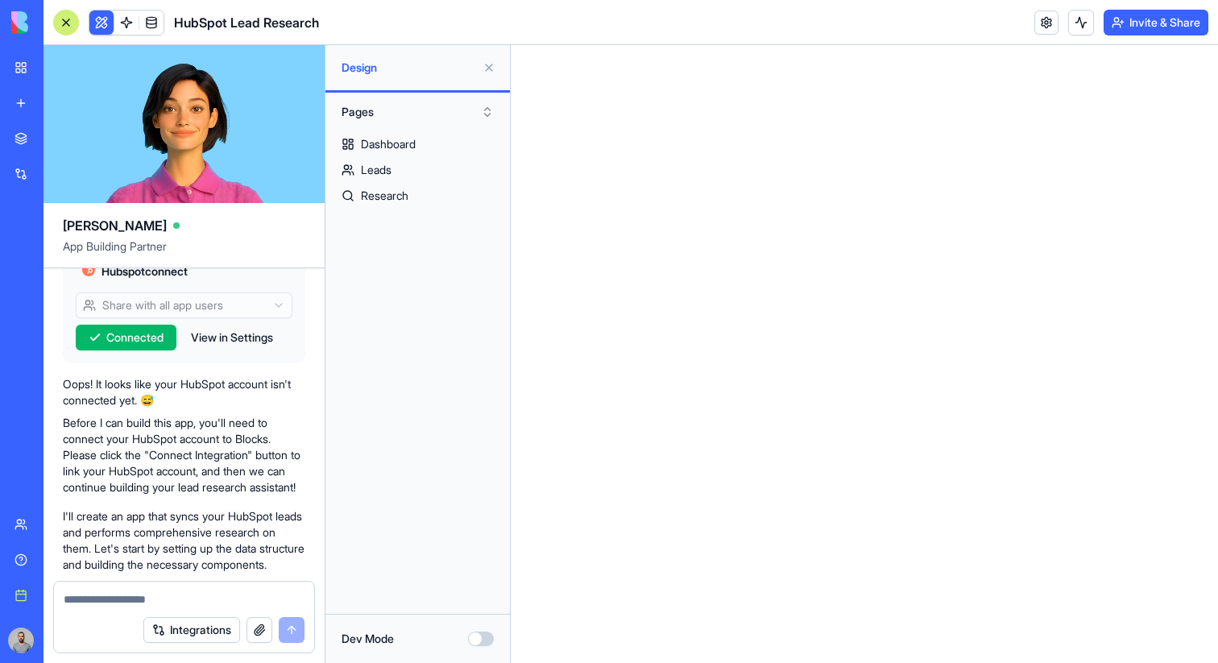
click at [488, 72] on button at bounding box center [489, 68] width 26 height 26
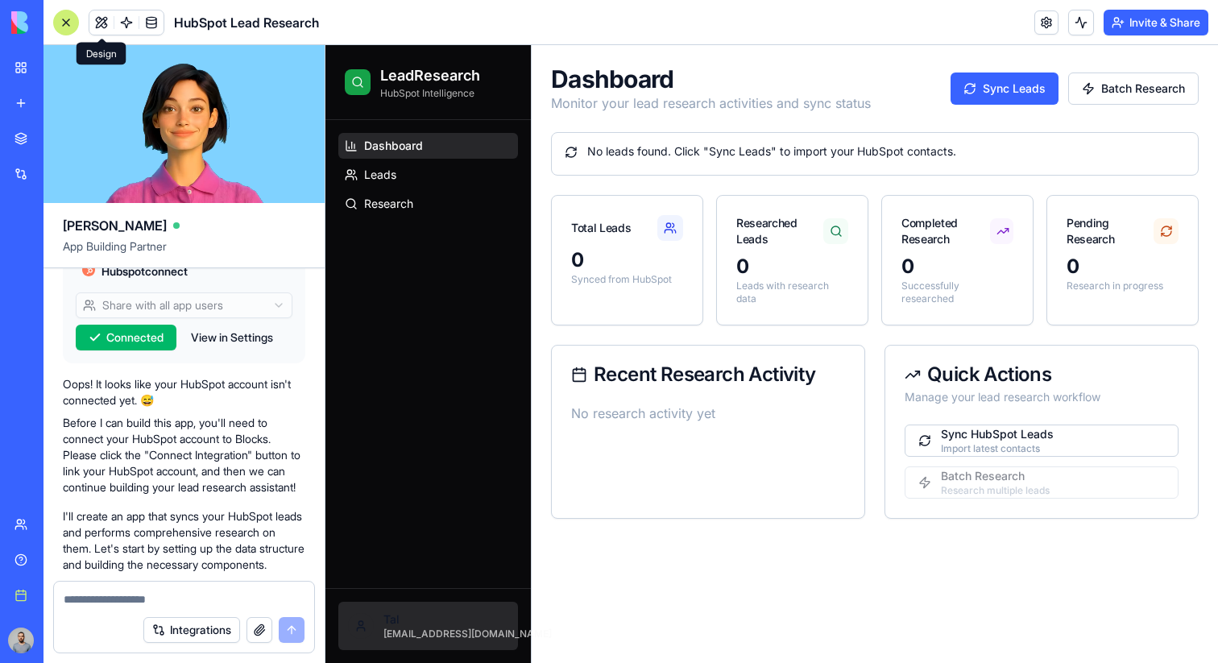
click at [457, 629] on html "LeadResearch HubSpot Intelligence Dashboard Leads Research Tal tal@blocks.diy D…" at bounding box center [772, 354] width 893 height 618
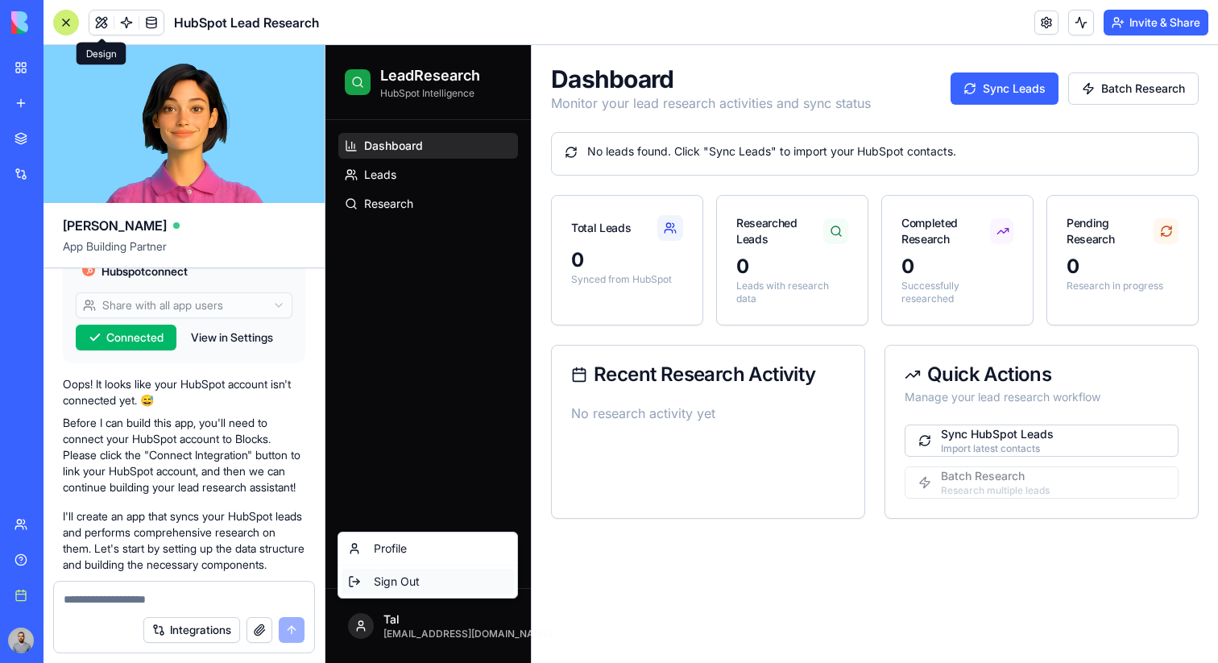
click at [384, 584] on div "Sign Out" at bounding box center [428, 582] width 172 height 26
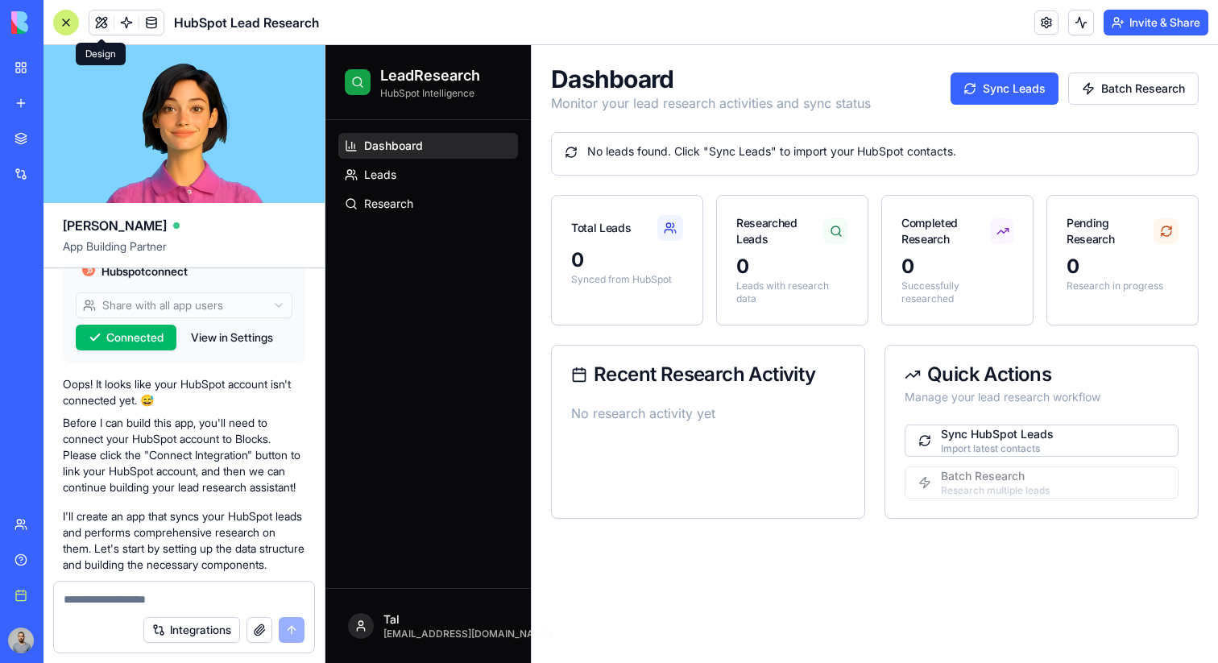
scroll to position [331, 0]
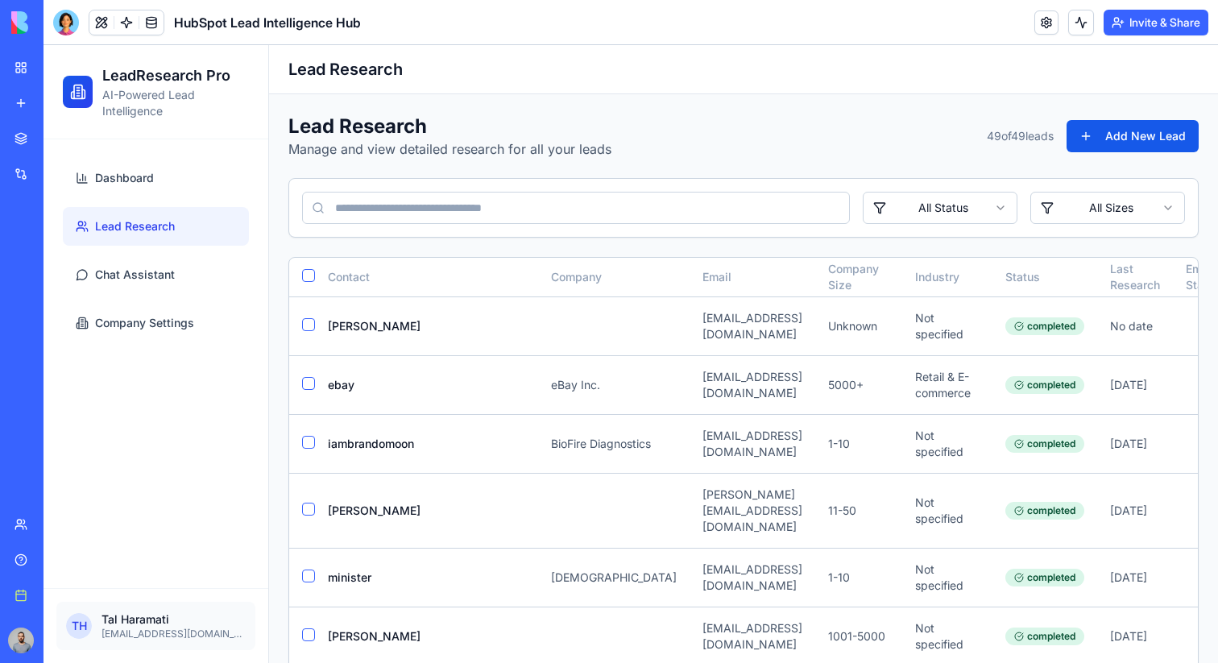
click at [616, 221] on input at bounding box center [576, 208] width 548 height 32
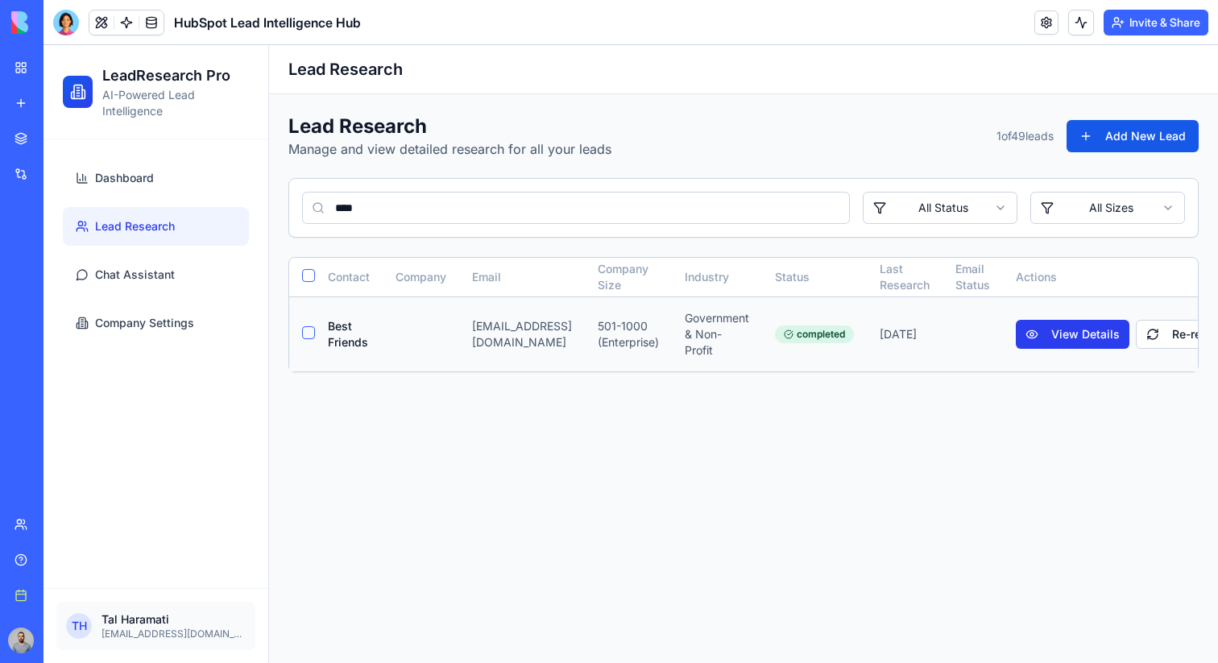
type input "****"
click at [1098, 333] on button "View Details" at bounding box center [1073, 334] width 114 height 29
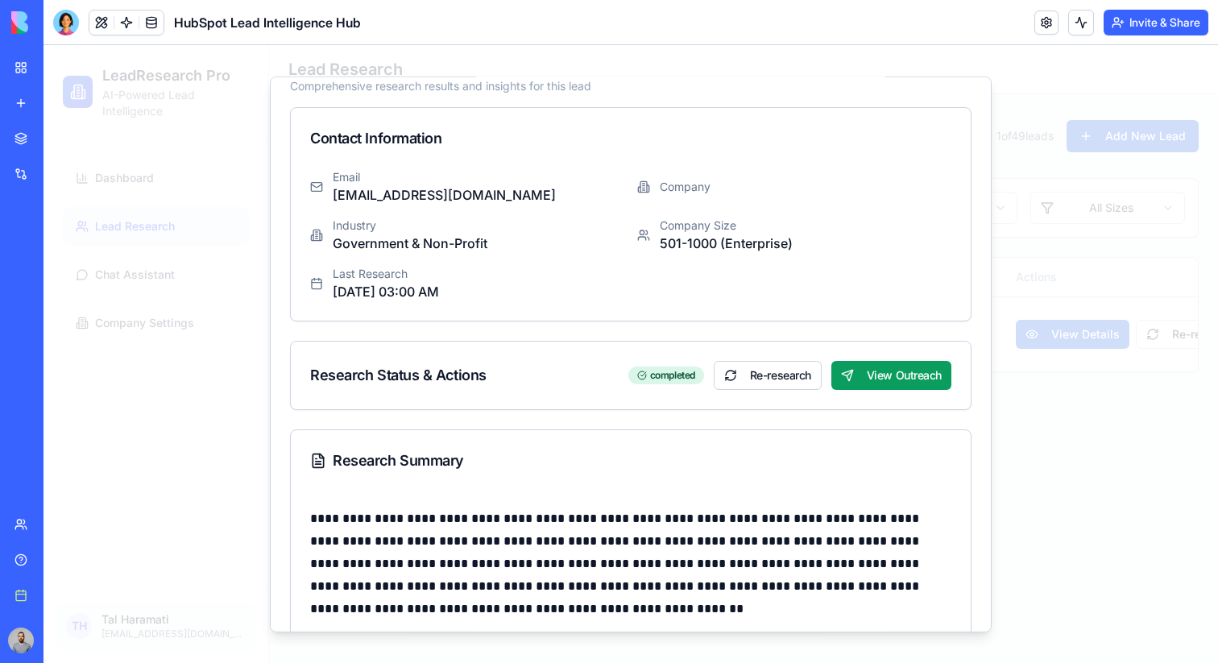
scroll to position [86, 0]
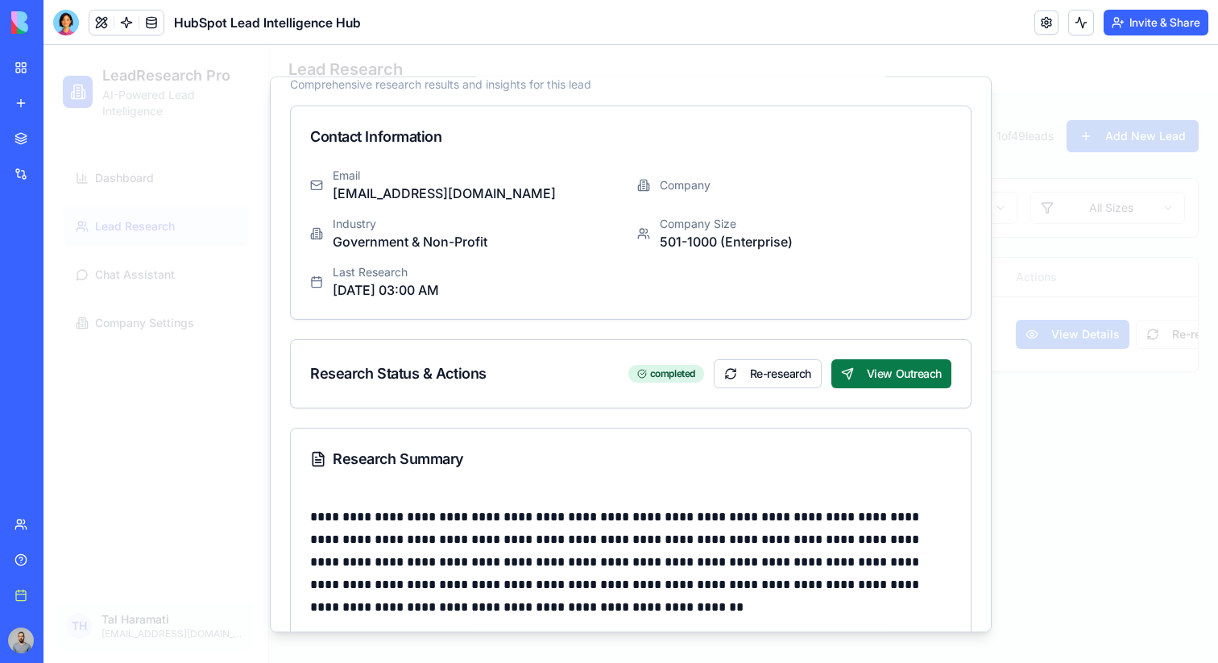
click at [885, 374] on button "View Outreach" at bounding box center [892, 373] width 120 height 29
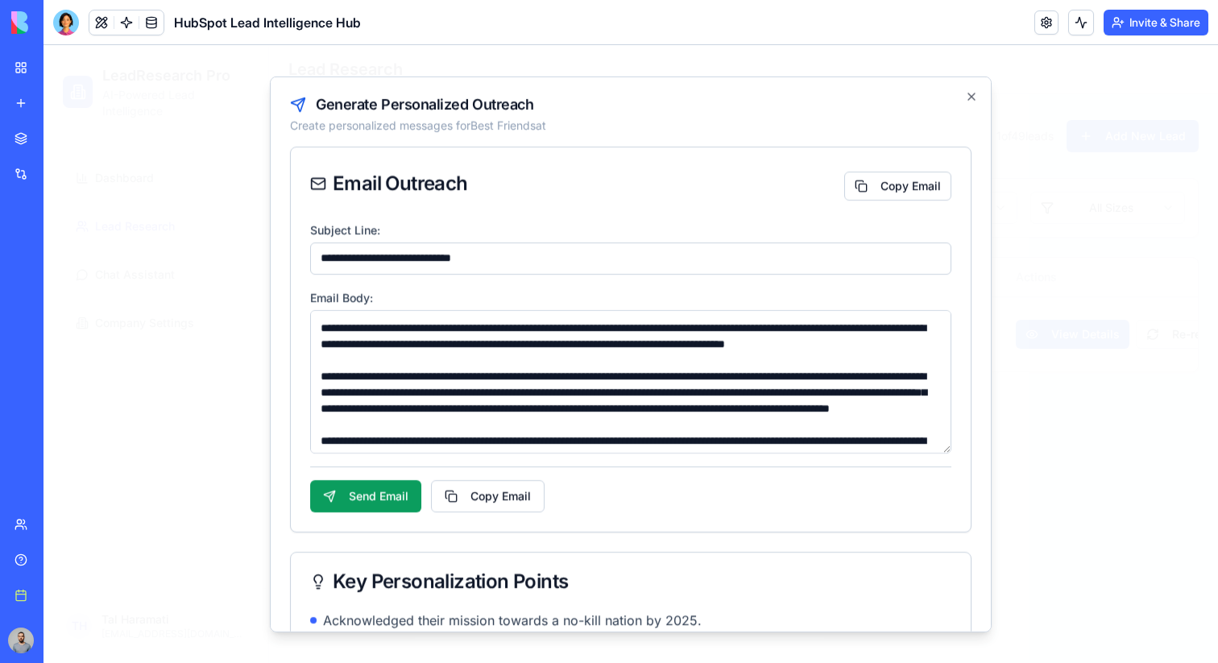
scroll to position [0, 0]
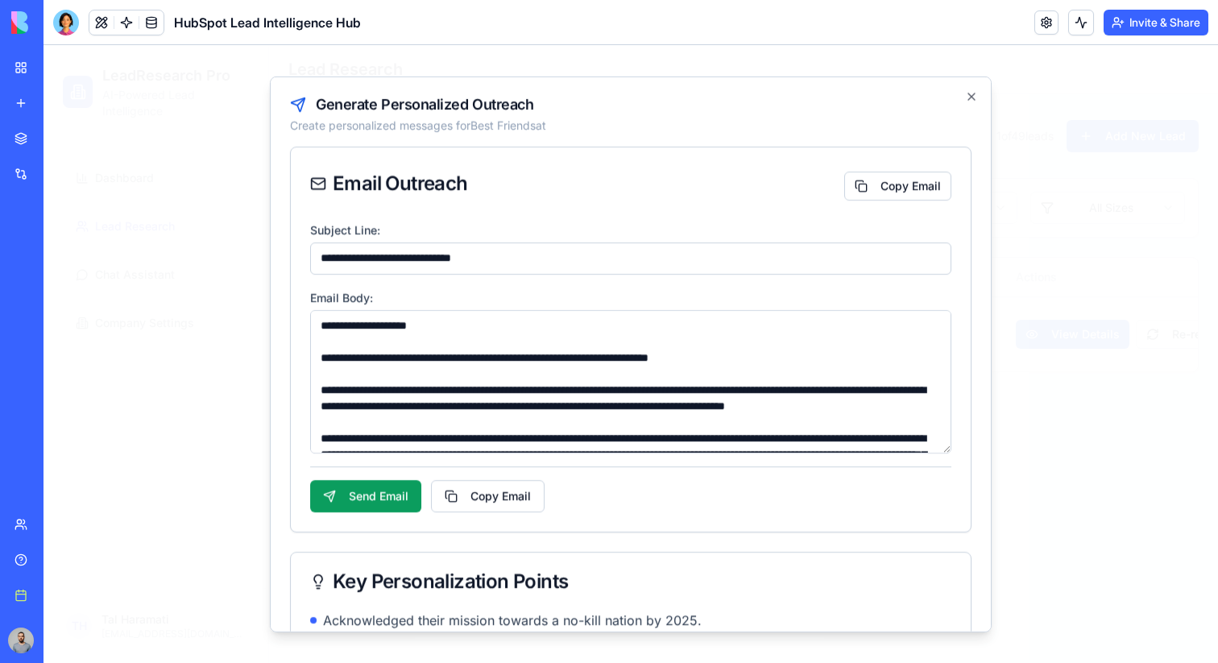
click at [948, 133] on div "**********" at bounding box center [631, 354] width 722 height 556
click at [973, 93] on icon "button" at bounding box center [972, 96] width 6 height 6
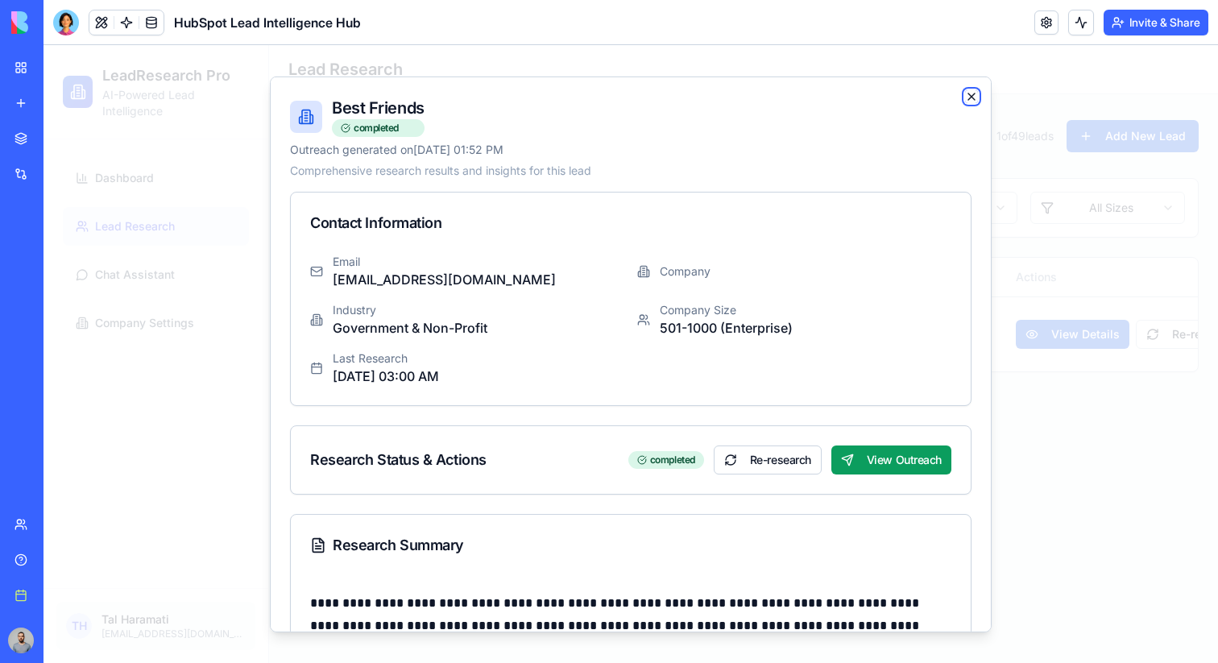
click at [973, 95] on icon "button" at bounding box center [971, 95] width 13 height 13
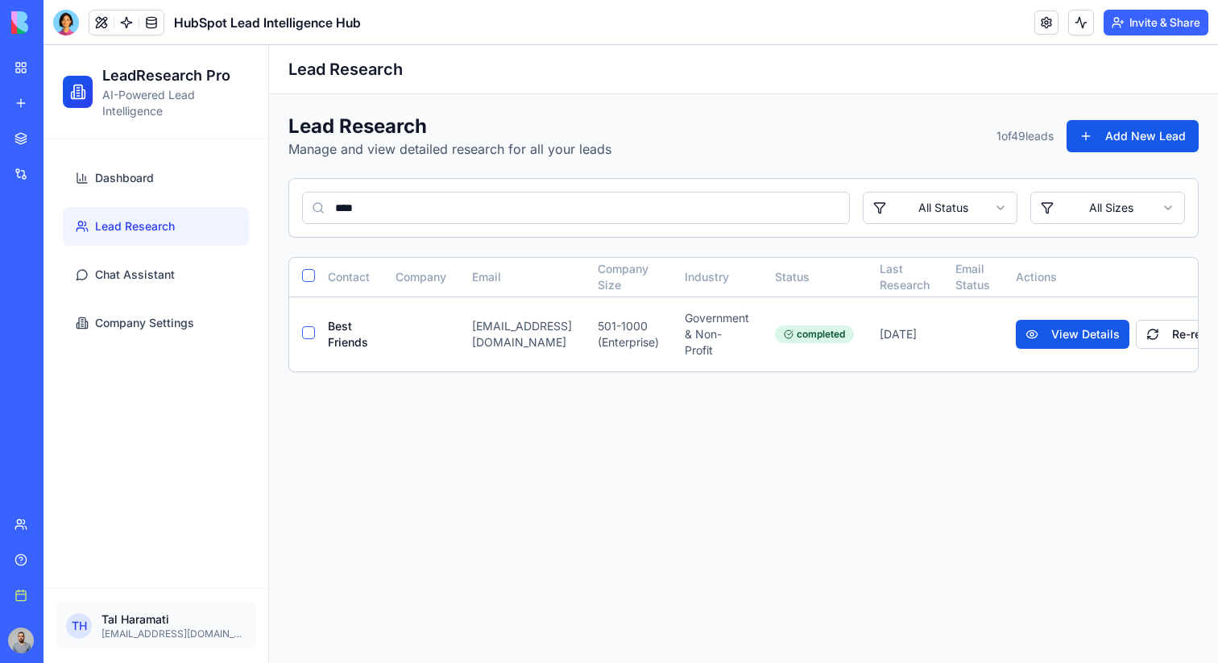
click at [457, 217] on input "****" at bounding box center [576, 208] width 548 height 32
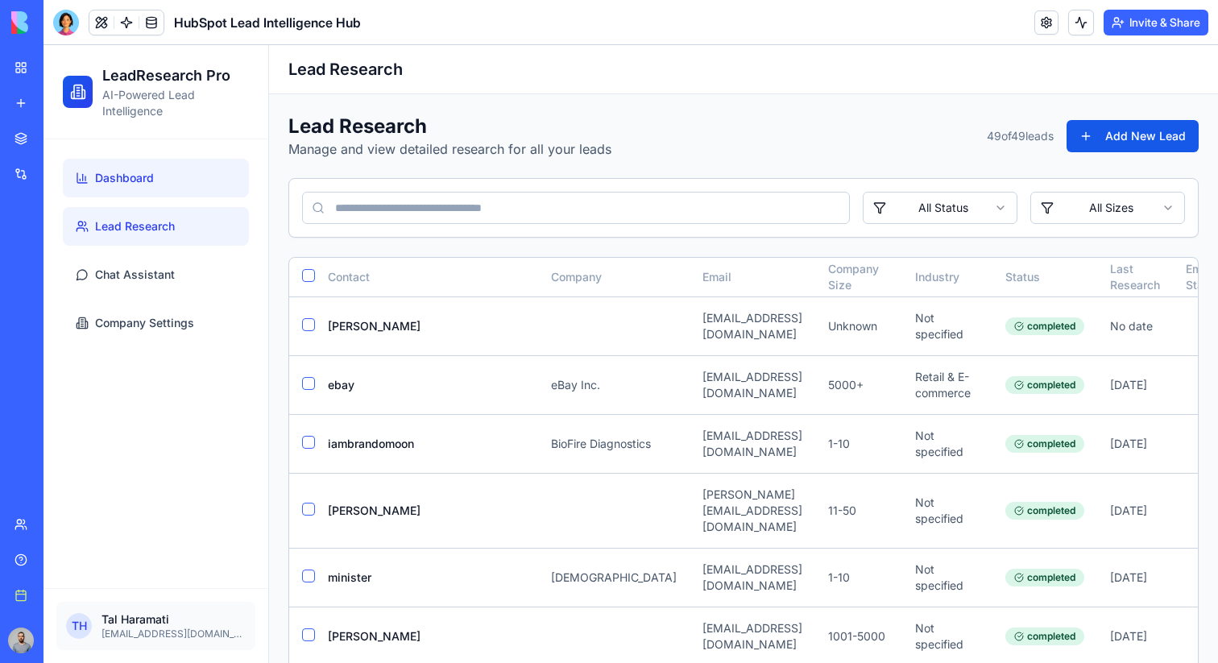
click at [160, 177] on link "Dashboard" at bounding box center [156, 178] width 186 height 39
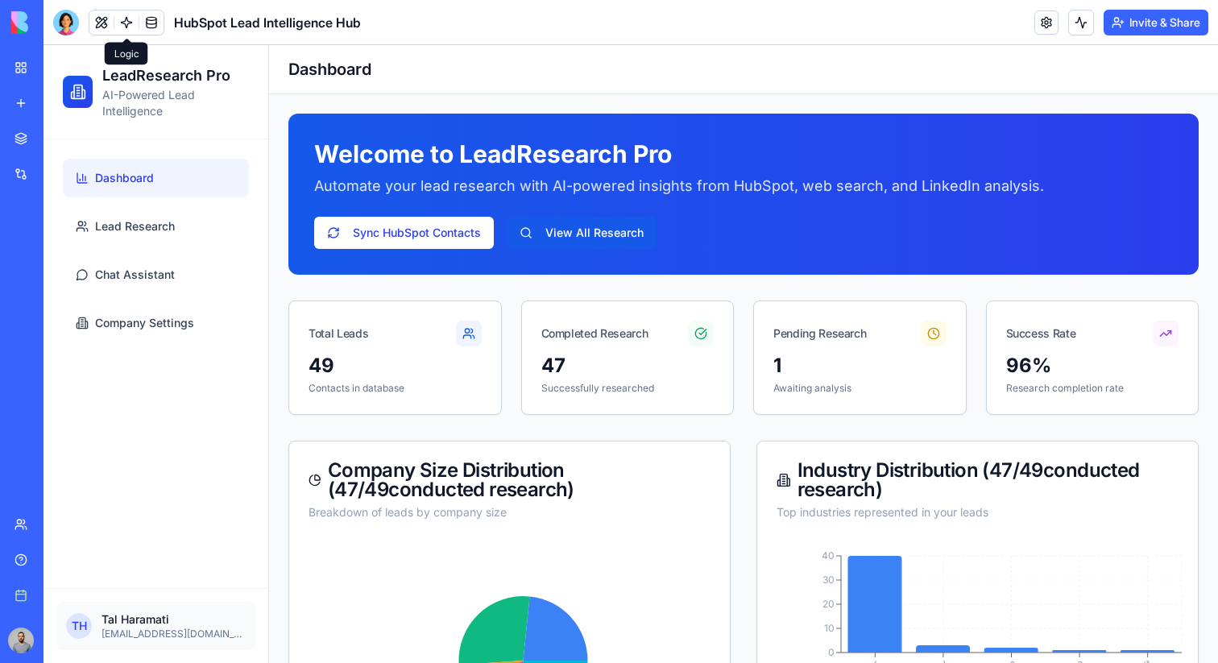
click at [126, 23] on link at bounding box center [126, 22] width 24 height 24
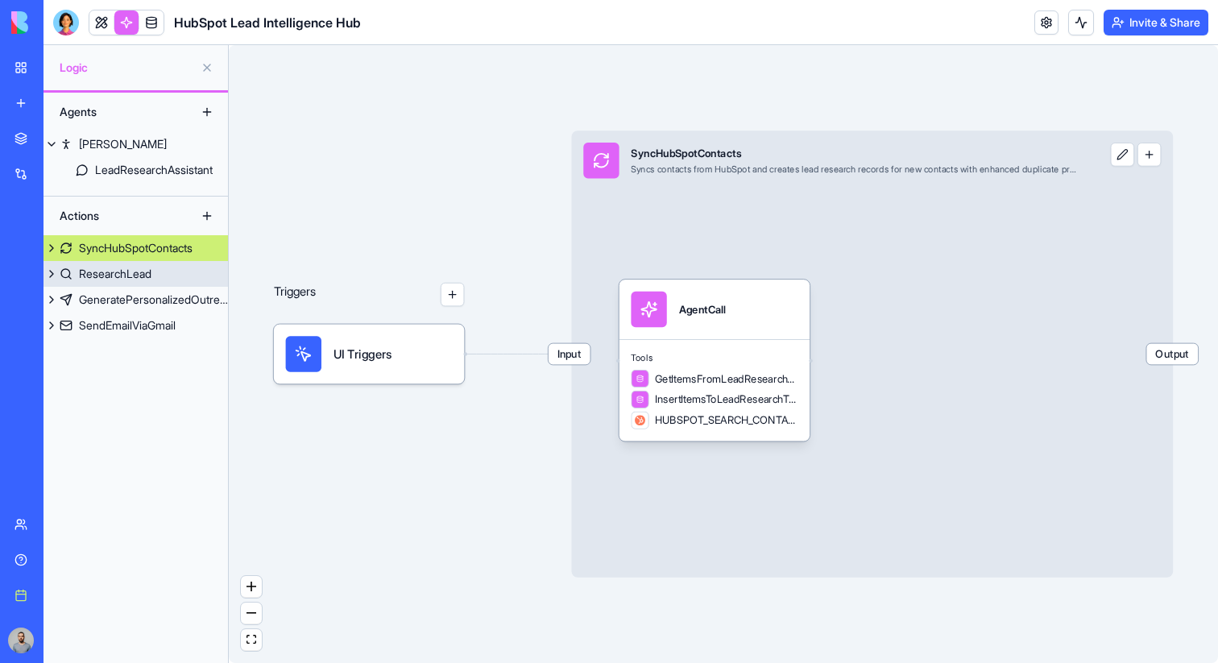
click at [176, 280] on link "ResearchLead" at bounding box center [136, 274] width 185 height 26
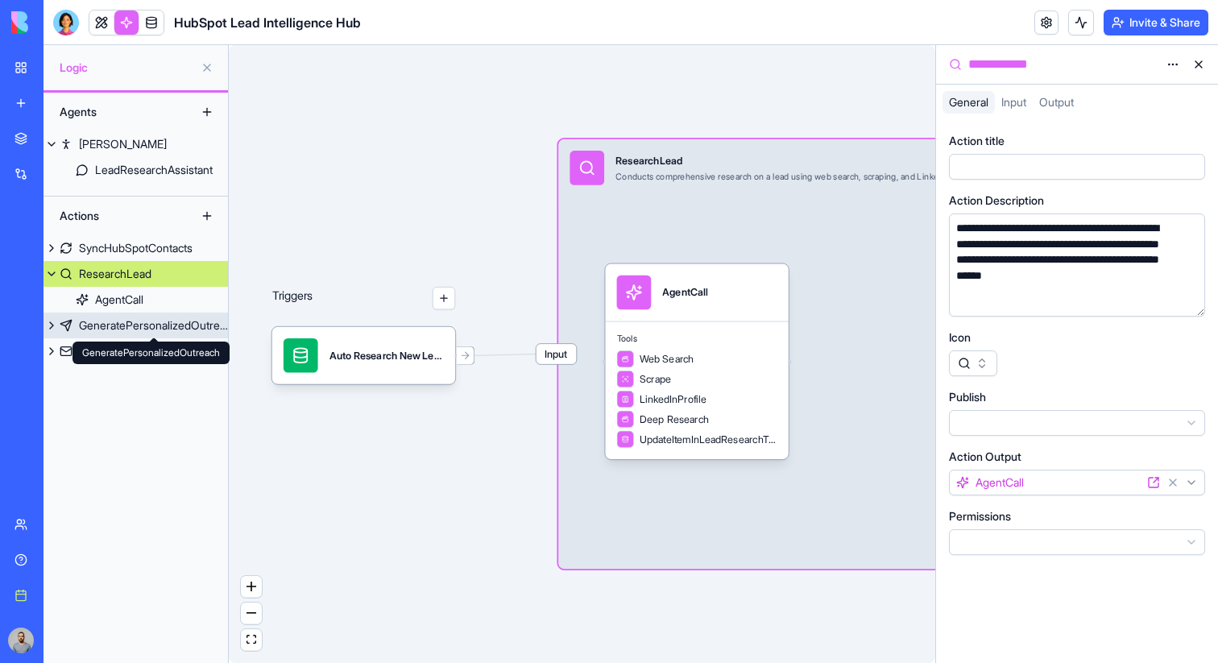
click at [164, 331] on div "GeneratePersonalizedOutreach" at bounding box center [153, 325] width 149 height 16
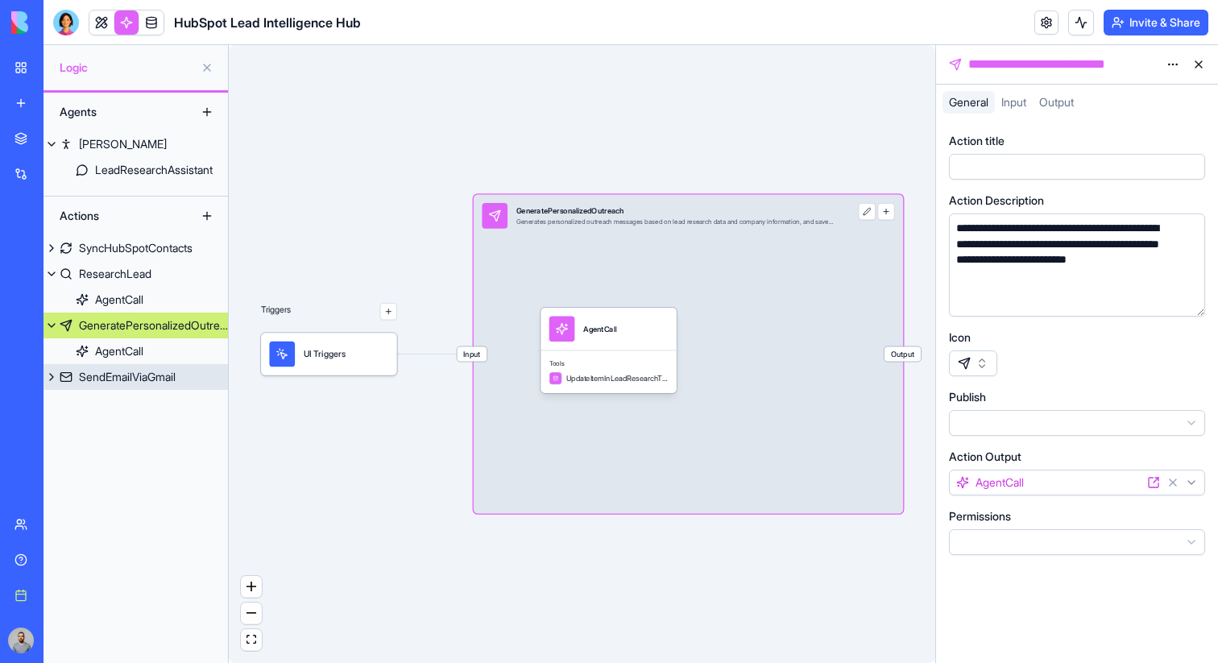
click at [127, 376] on div "SendEmailViaGmail" at bounding box center [127, 377] width 97 height 16
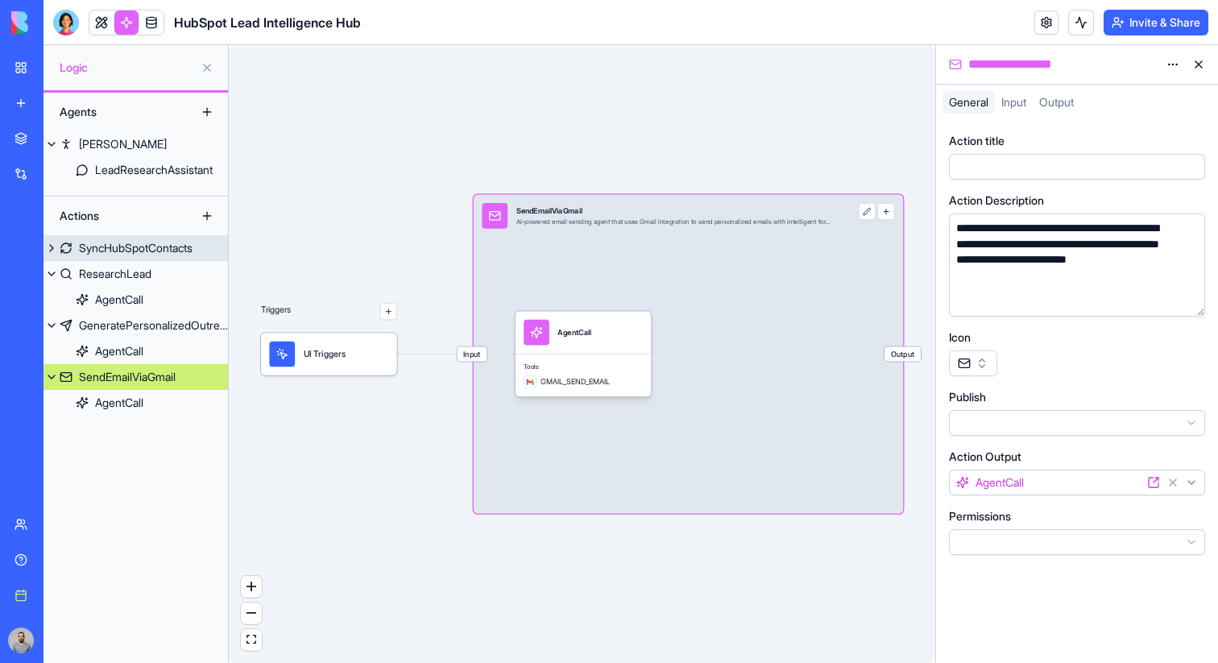
click at [121, 246] on div "SyncHubSpotContacts" at bounding box center [136, 248] width 114 height 16
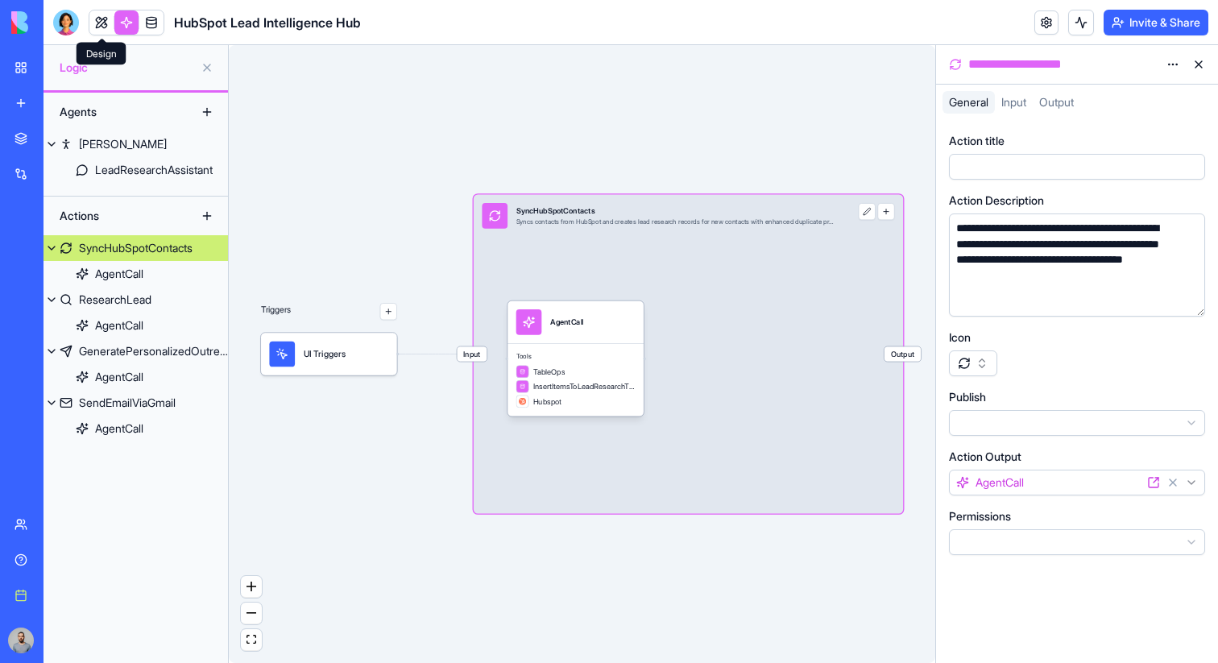
click at [96, 21] on link at bounding box center [101, 22] width 24 height 24
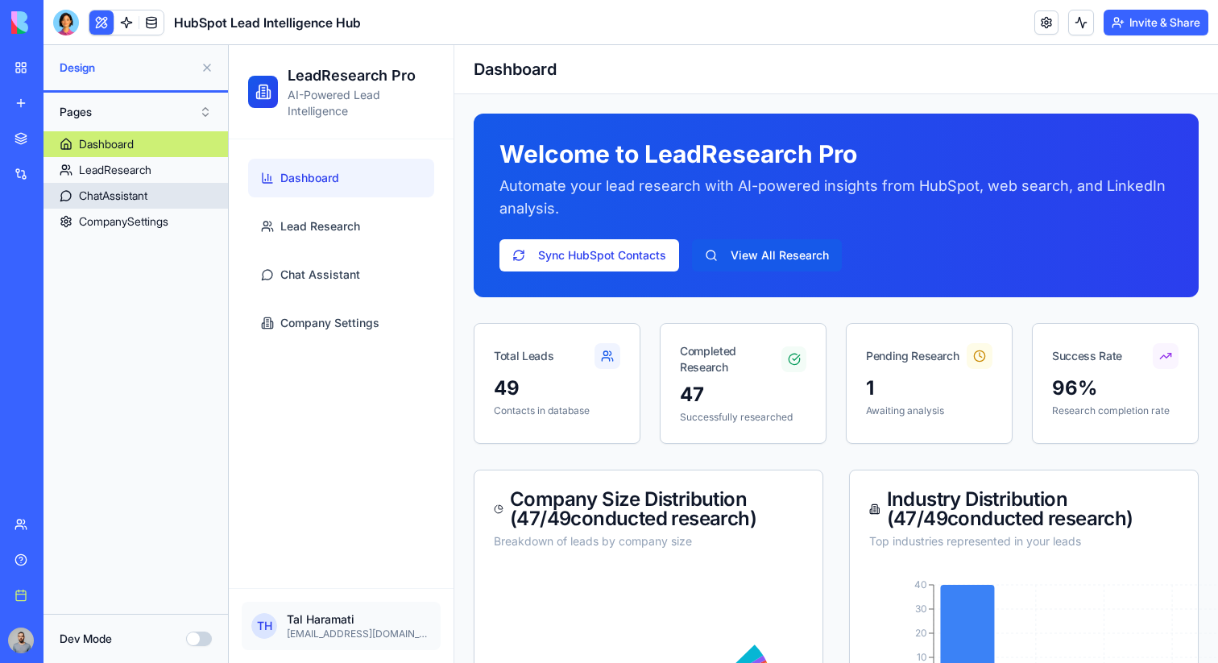
click at [176, 189] on link "ChatAssistant" at bounding box center [136, 196] width 185 height 26
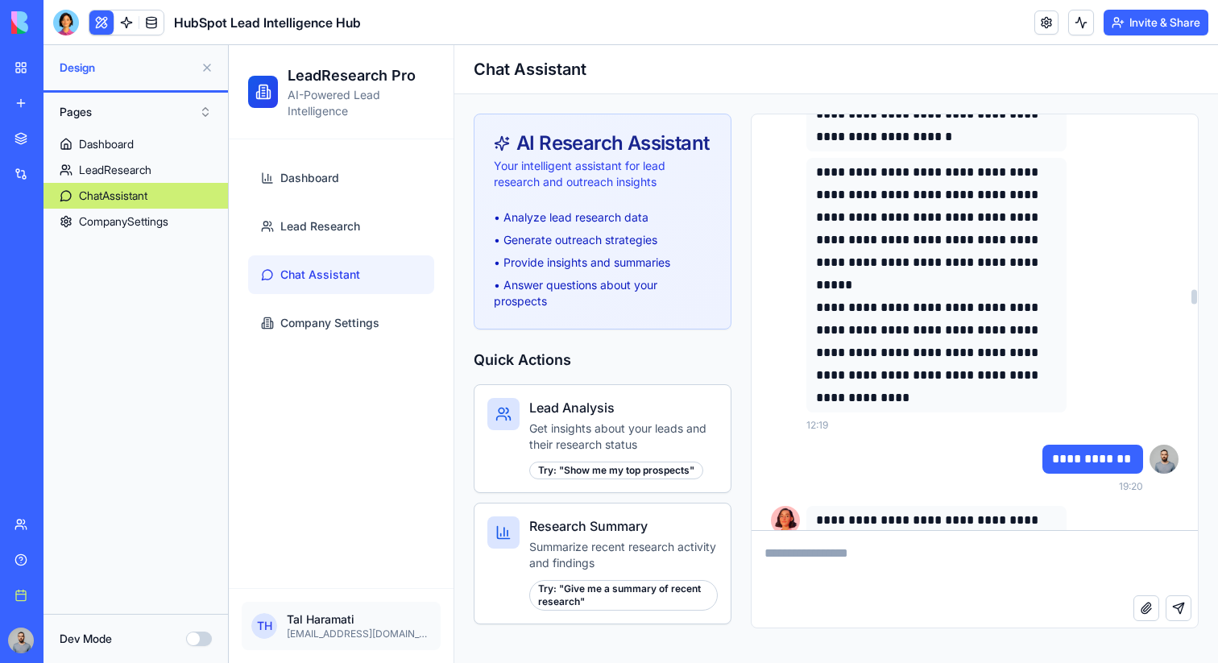
scroll to position [16432, 0]
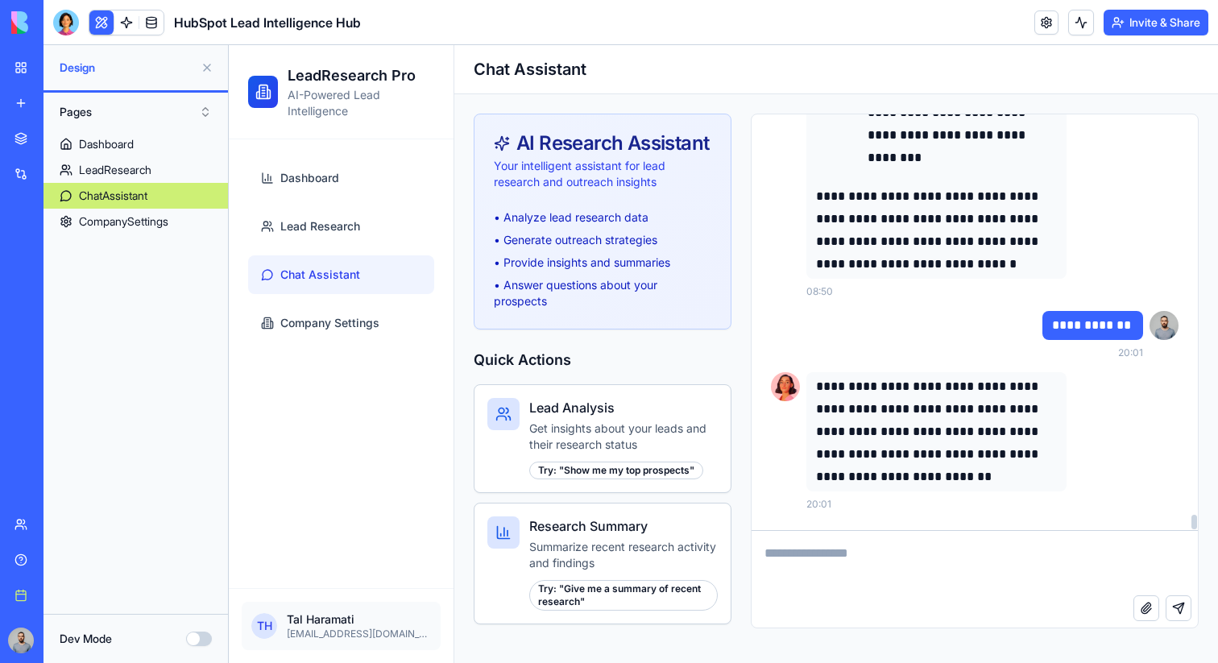
drag, startPoint x: 1193, startPoint y: 120, endPoint x: 1180, endPoint y: 589, distance: 469.2
click at [1192, 529] on div at bounding box center [1195, 522] width 6 height 15
drag, startPoint x: 1194, startPoint y: 517, endPoint x: 1197, endPoint y: 662, distance: 145.1
click at [1197, 529] on div at bounding box center [1195, 522] width 6 height 15
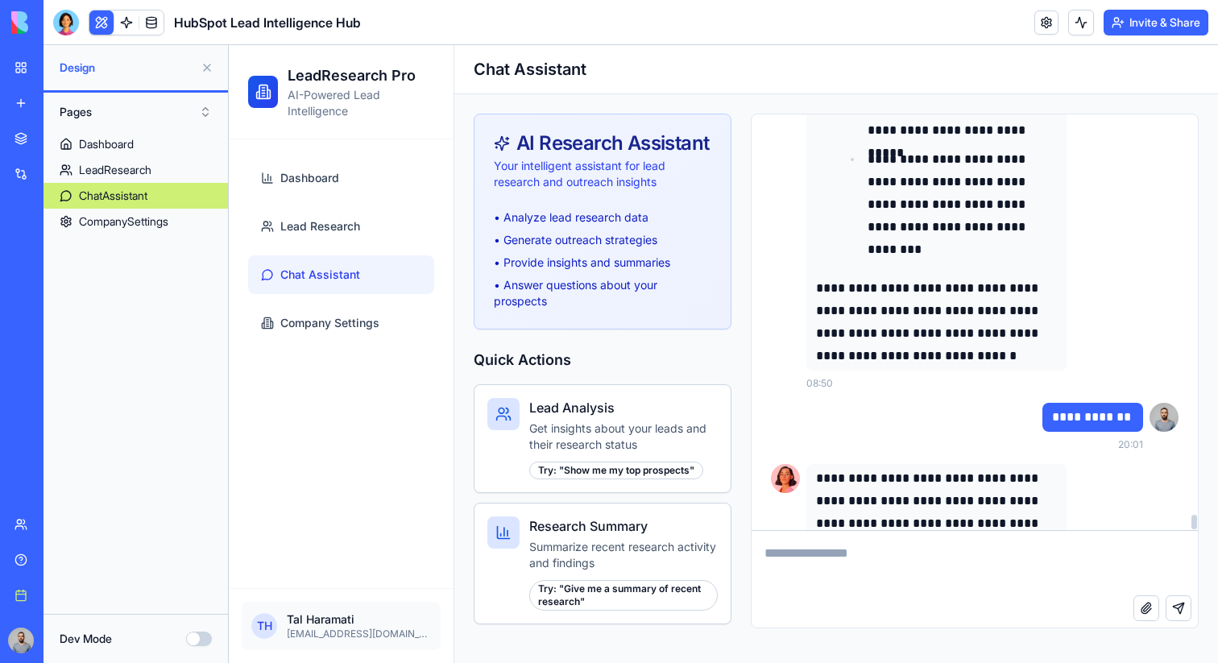
click at [1193, 518] on div at bounding box center [1195, 522] width 6 height 15
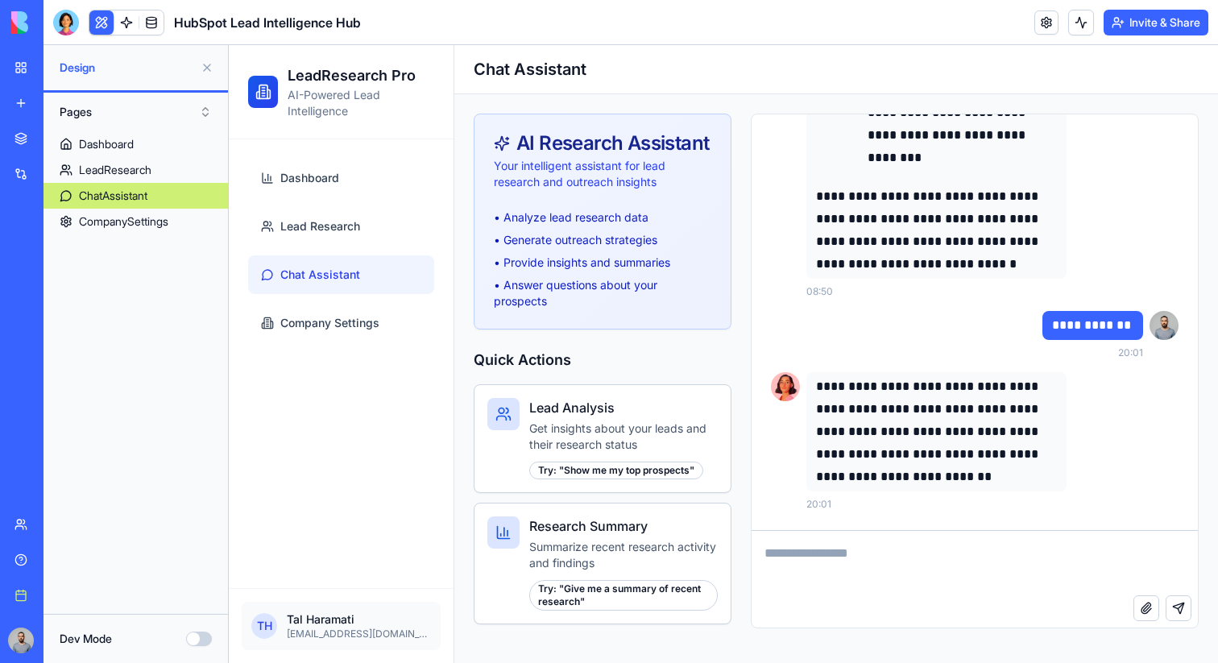
click at [1001, 573] on textarea at bounding box center [975, 563] width 446 height 64
type textarea "**********"
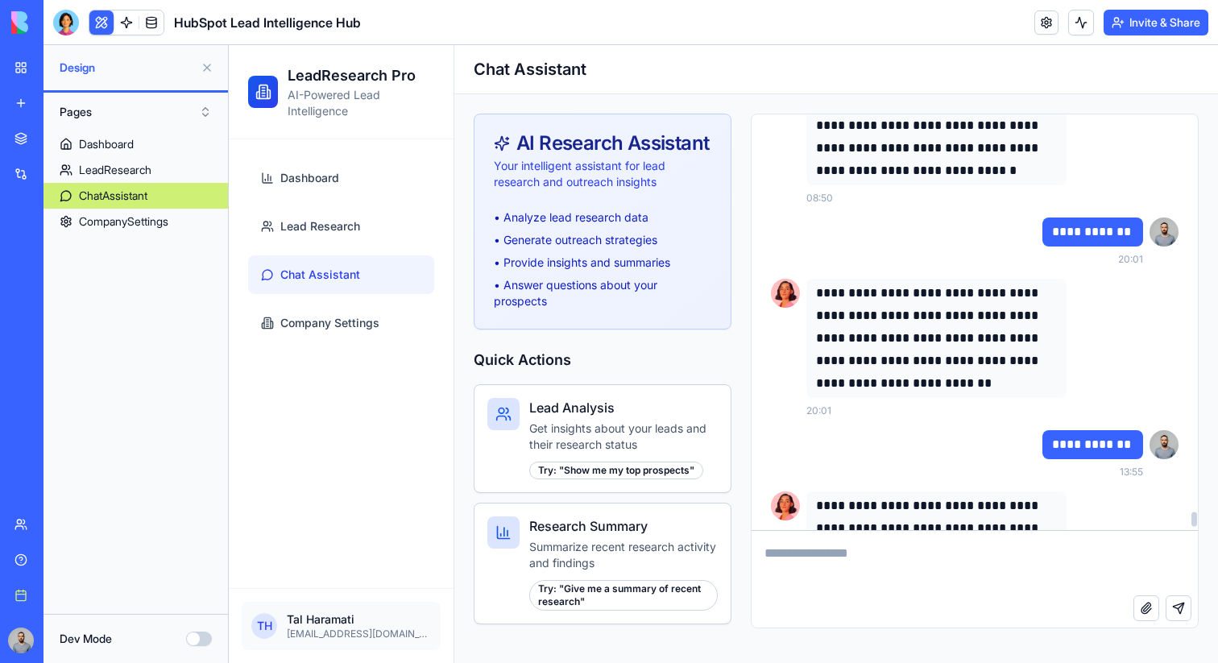
scroll to position [16645, 0]
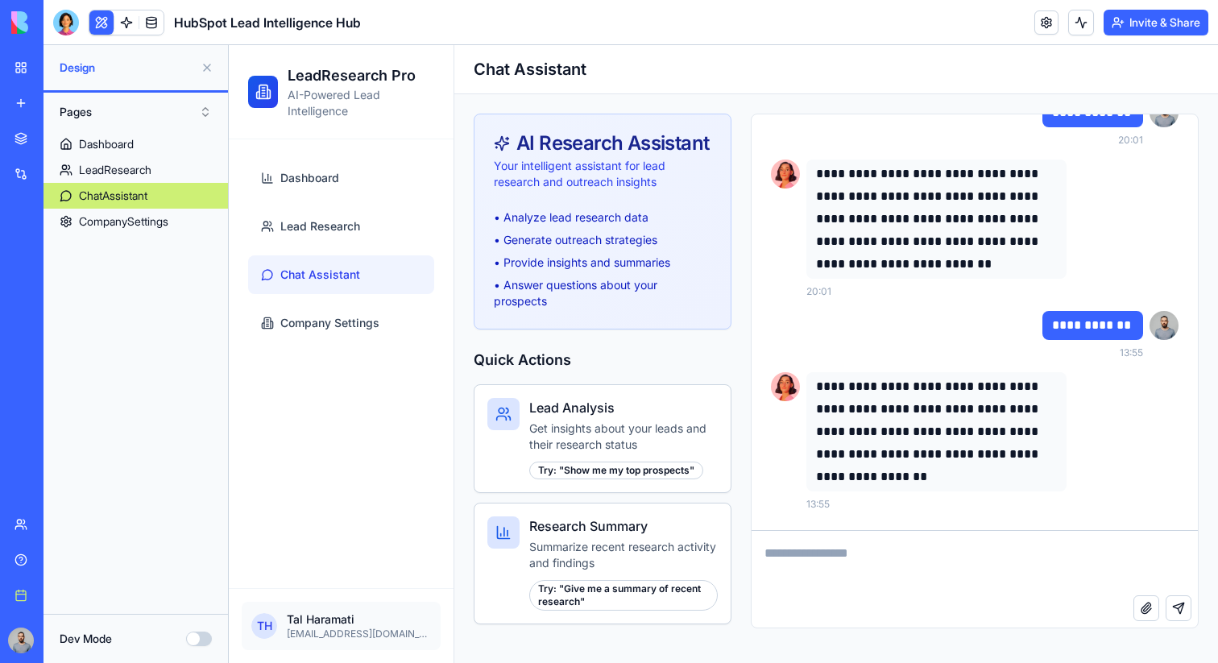
click at [957, 545] on textarea at bounding box center [975, 563] width 446 height 64
type textarea "**********"
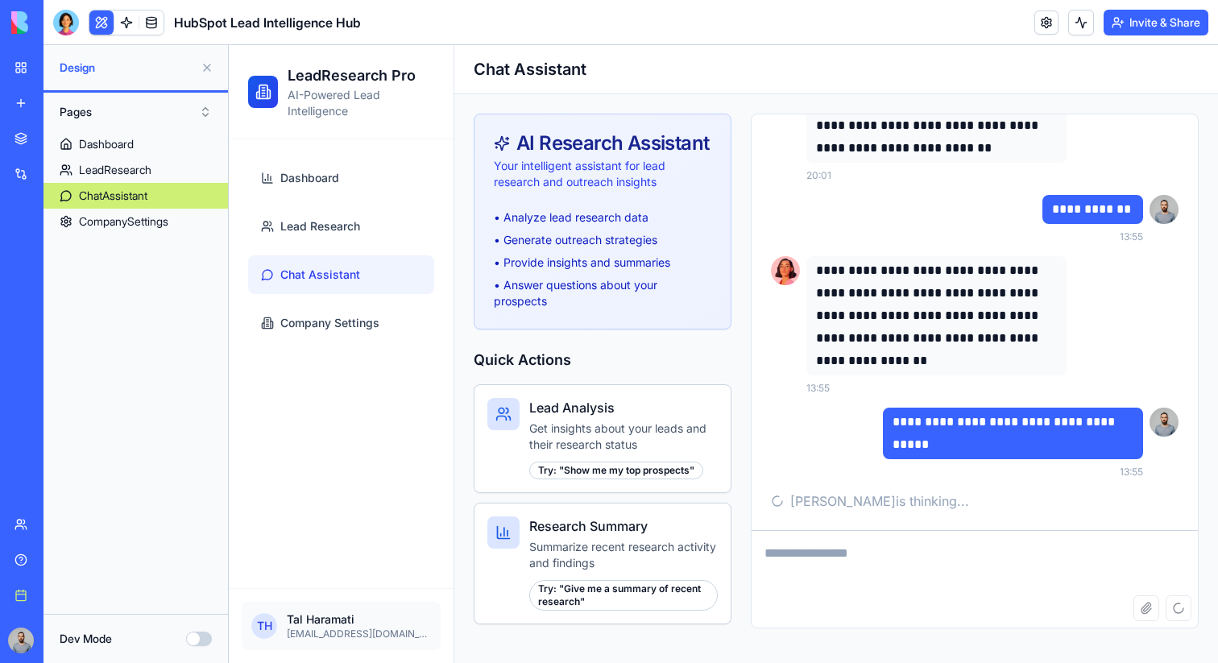
click at [66, 15] on div at bounding box center [66, 23] width 26 height 26
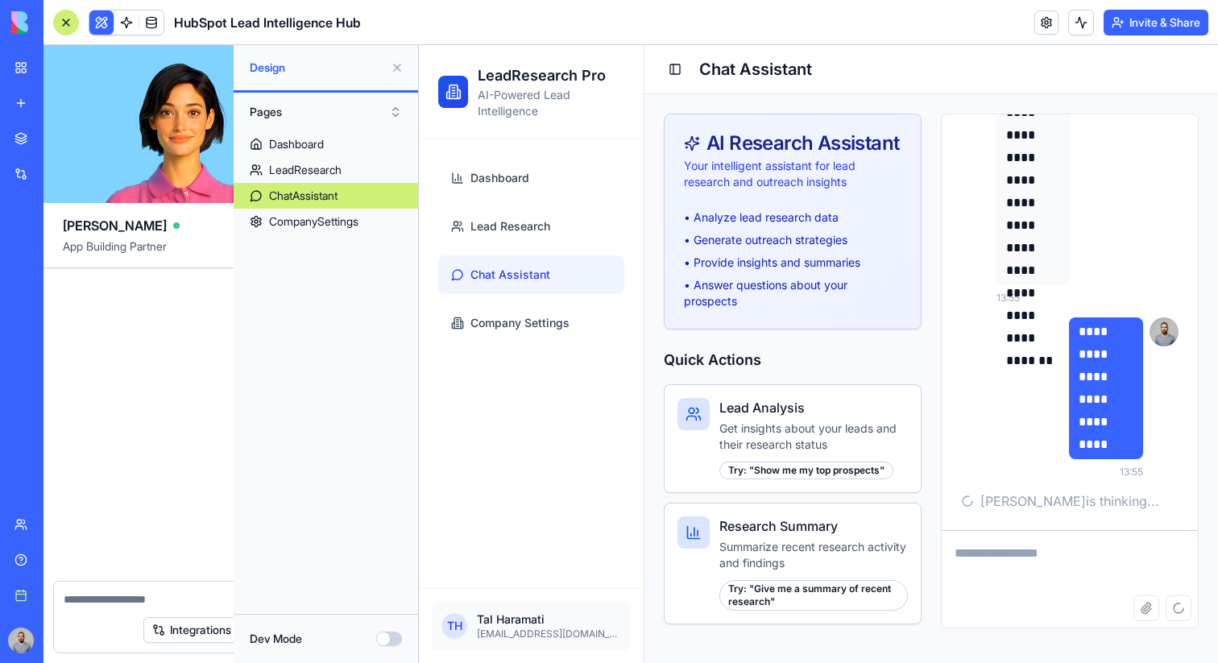
scroll to position [202991, 0]
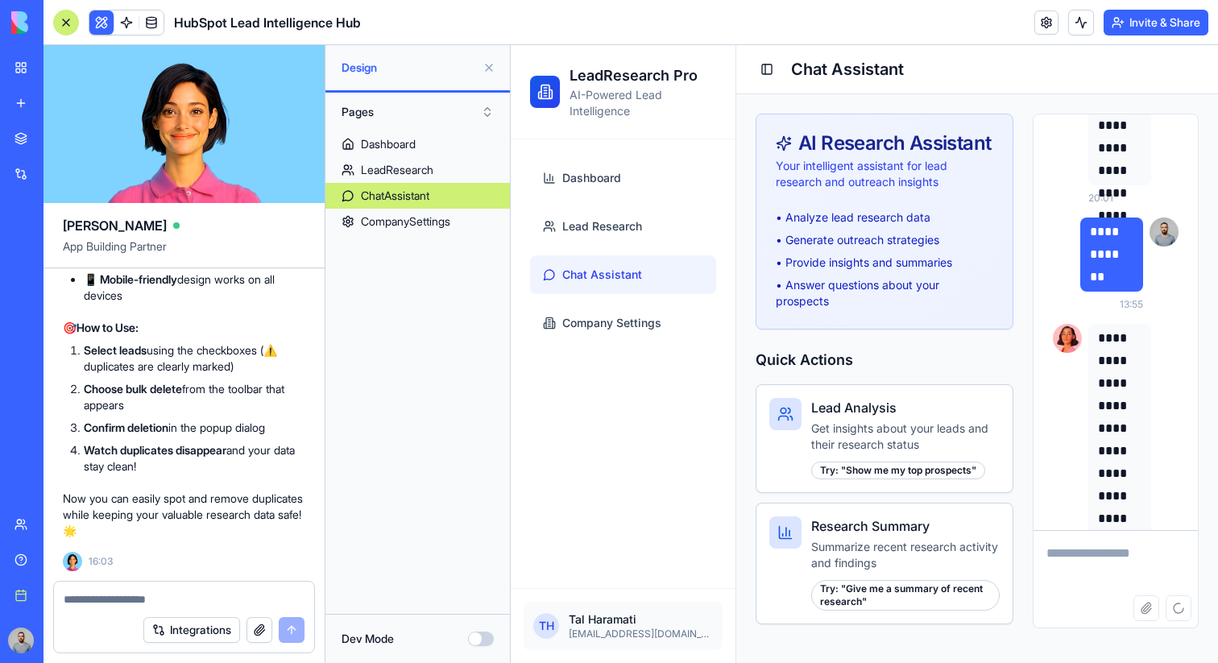
click at [63, 22] on div at bounding box center [66, 23] width 26 height 26
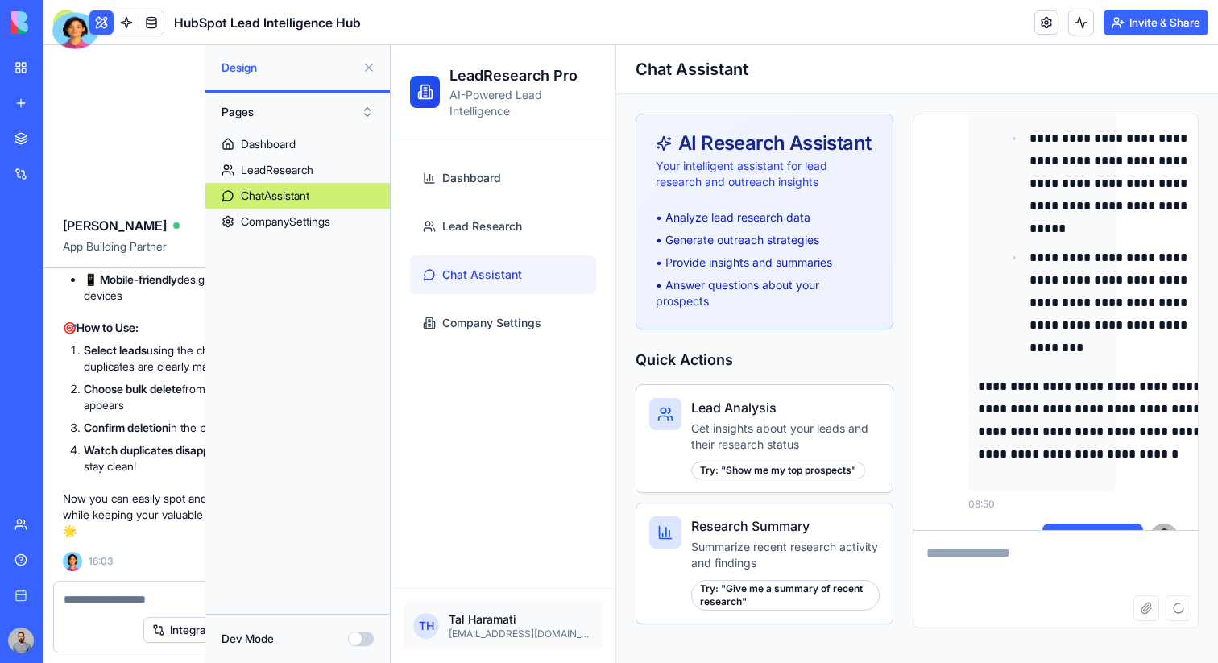
scroll to position [16761, 0]
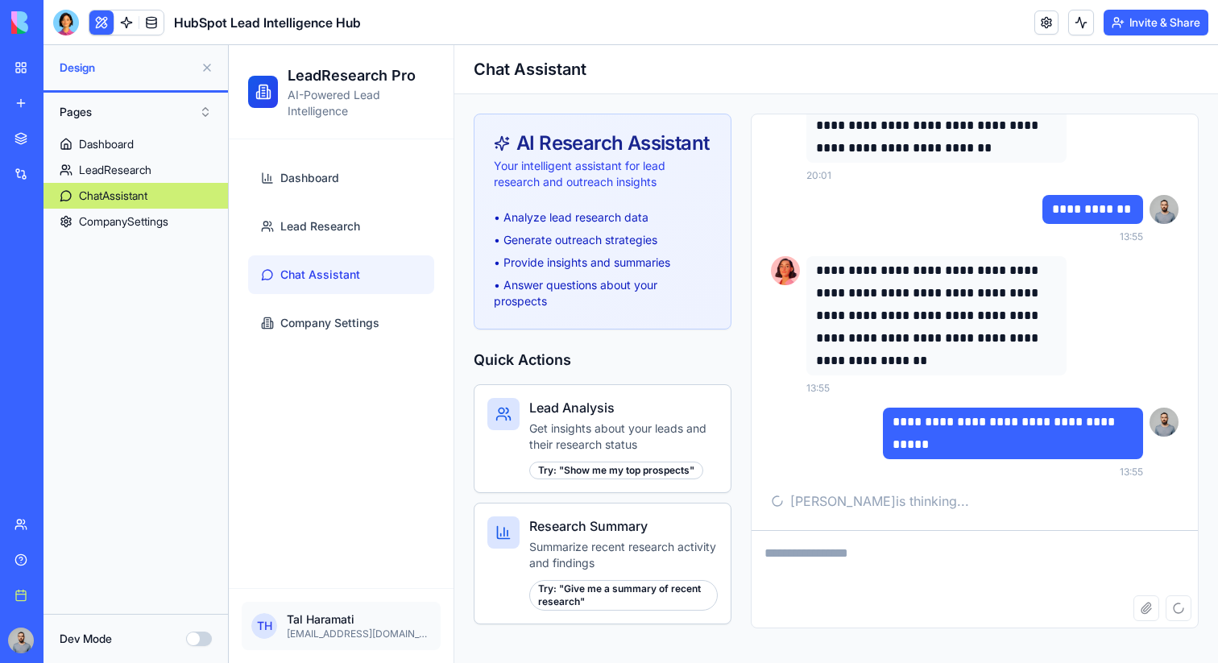
click at [205, 68] on button at bounding box center [207, 68] width 26 height 26
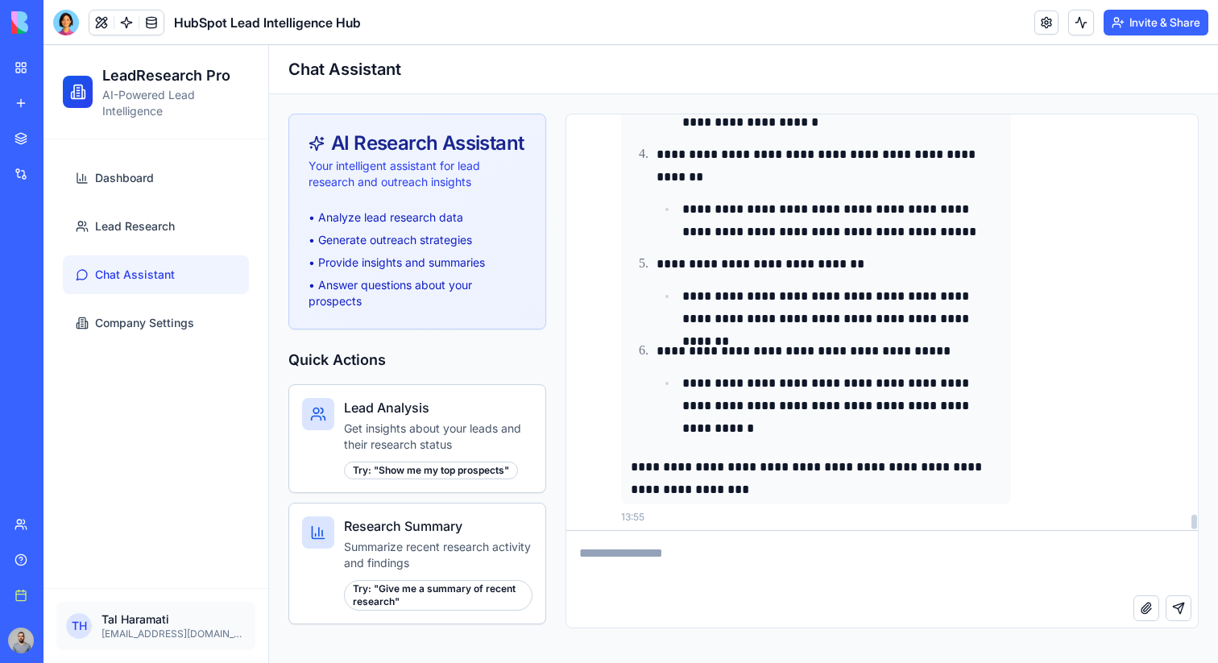
scroll to position [12873, 0]
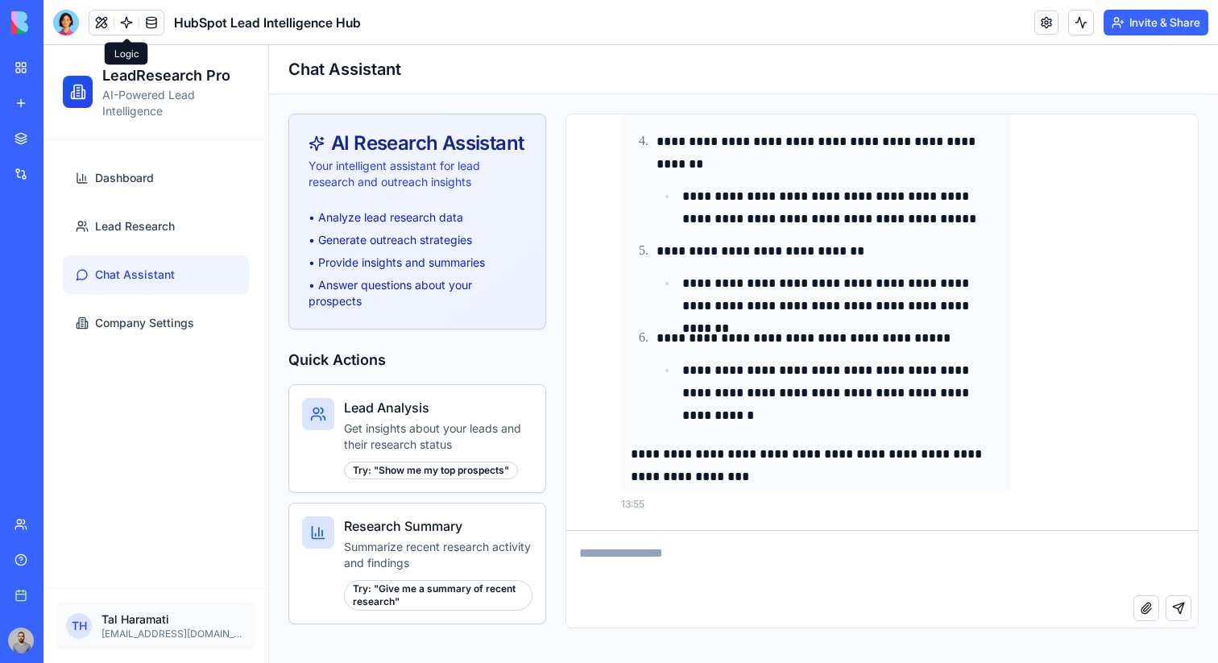
click at [127, 18] on link at bounding box center [126, 22] width 24 height 24
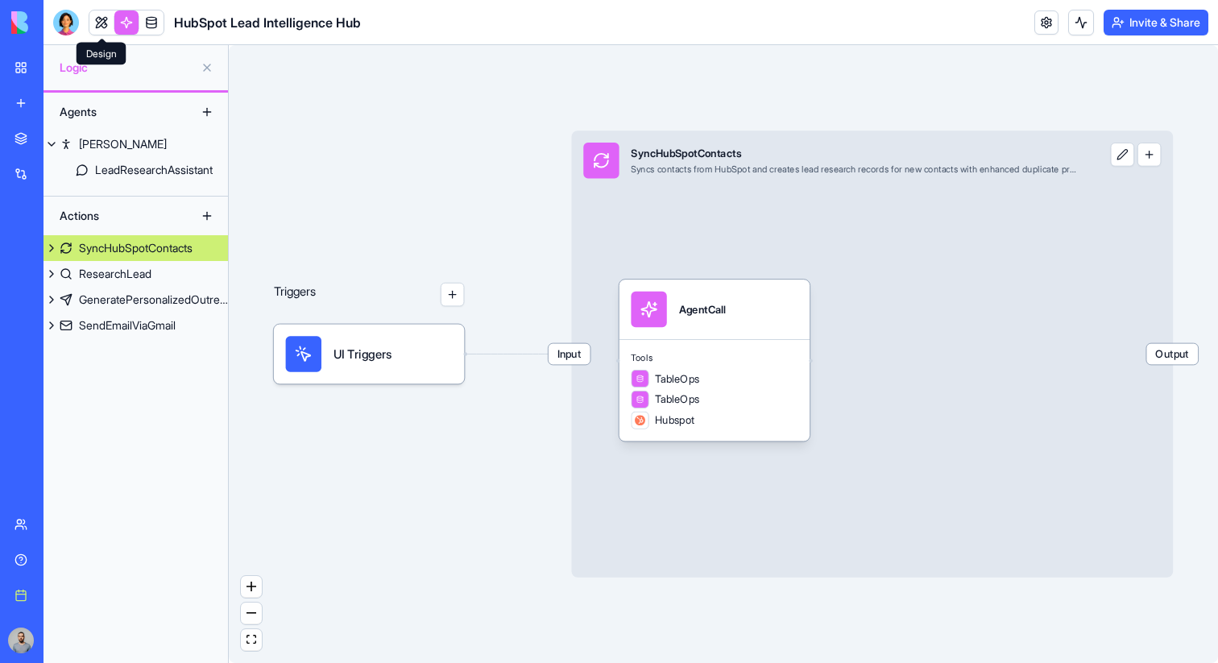
click at [103, 19] on link at bounding box center [101, 22] width 24 height 24
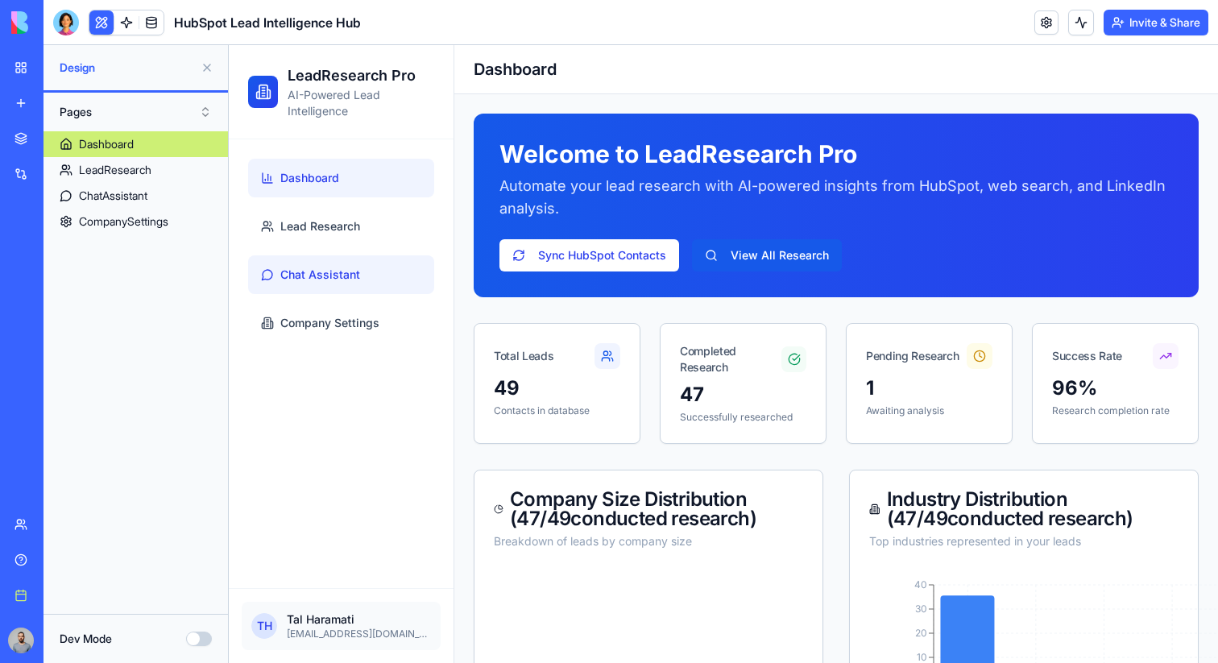
click at [362, 274] on link "Chat Assistant" at bounding box center [341, 274] width 186 height 39
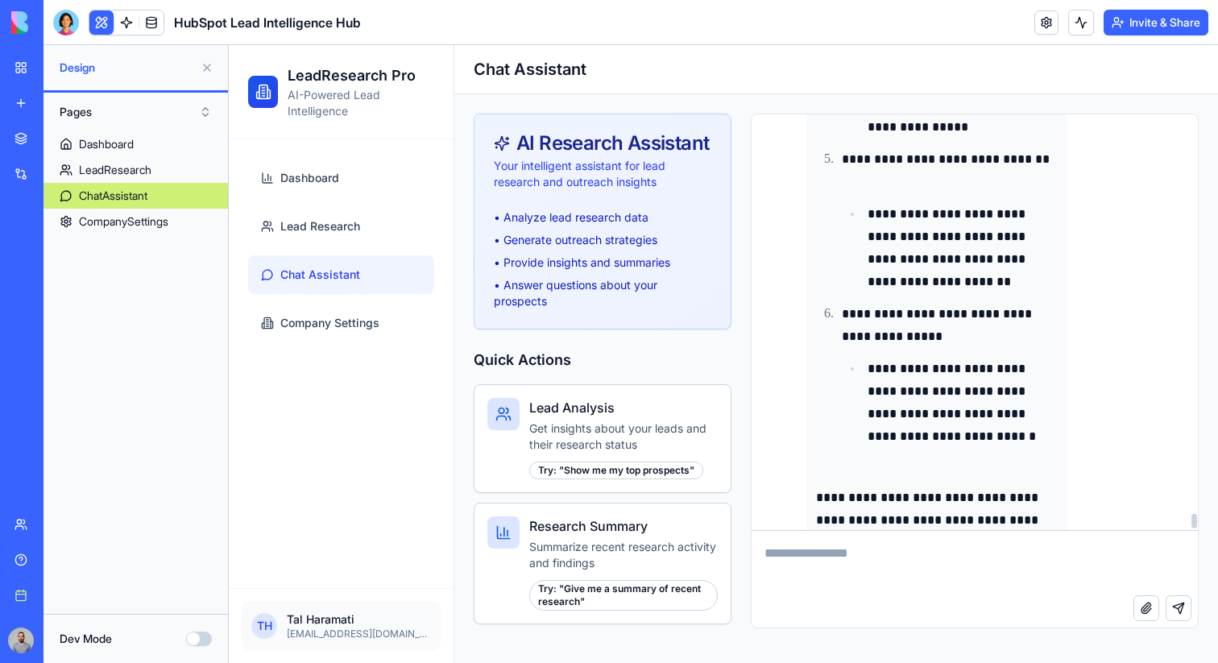
scroll to position [17831, 0]
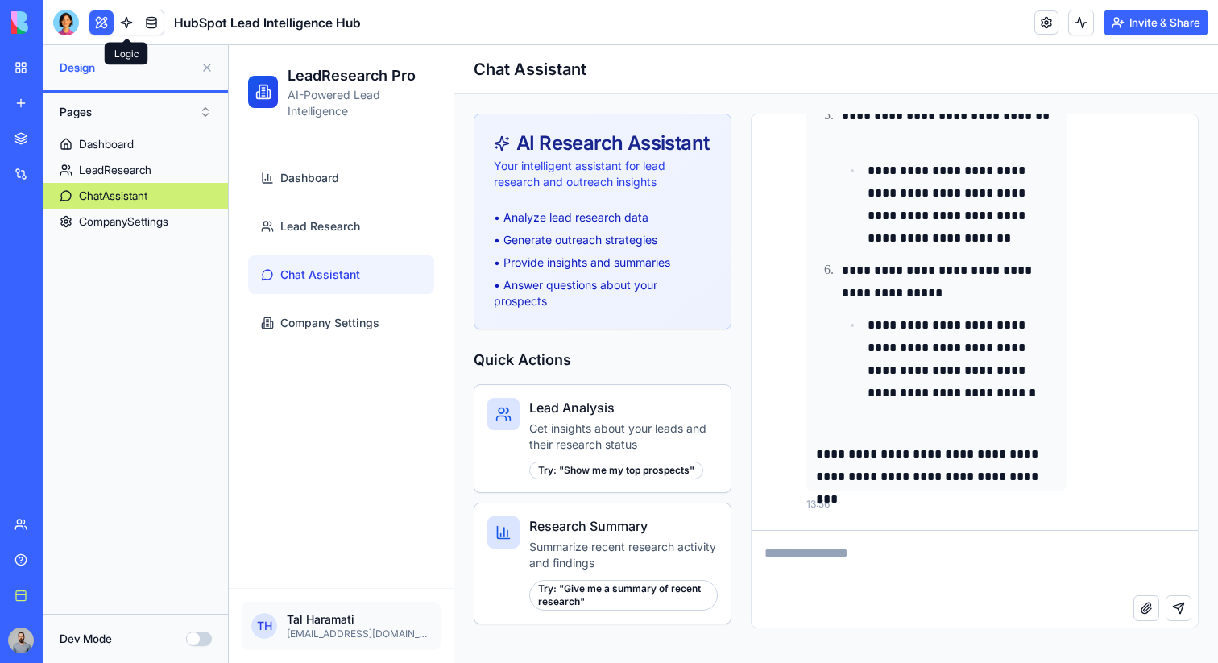
click at [121, 18] on link at bounding box center [126, 22] width 24 height 24
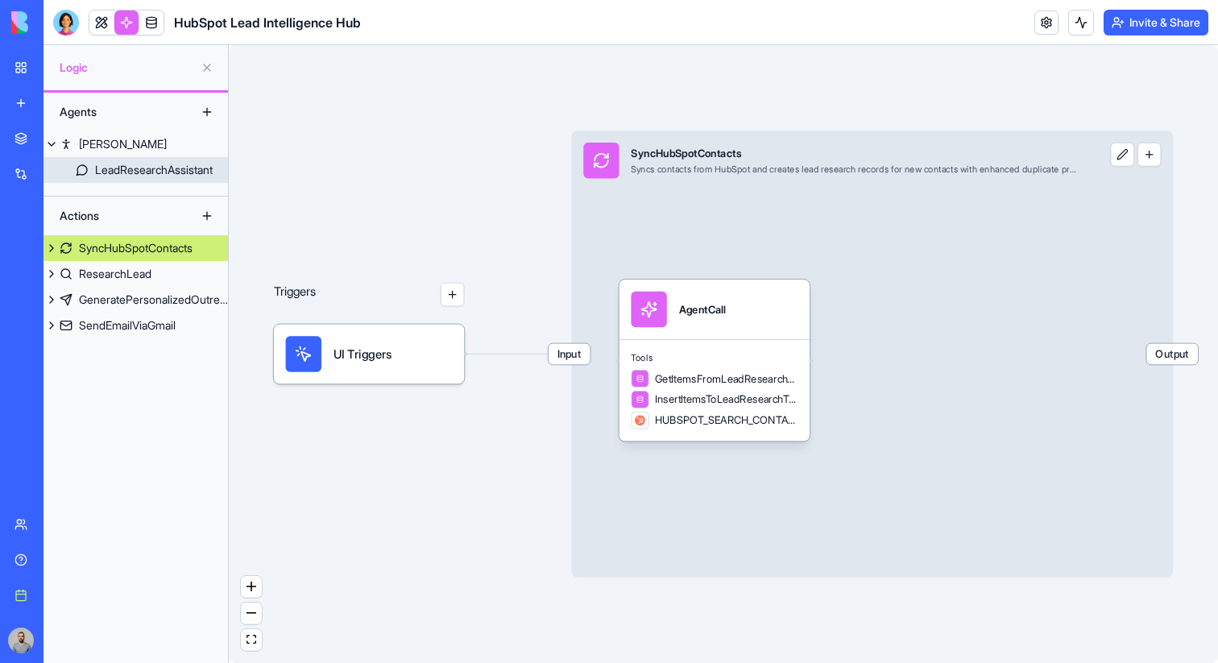
click at [173, 162] on div "LeadResearchAssistant" at bounding box center [154, 170] width 118 height 16
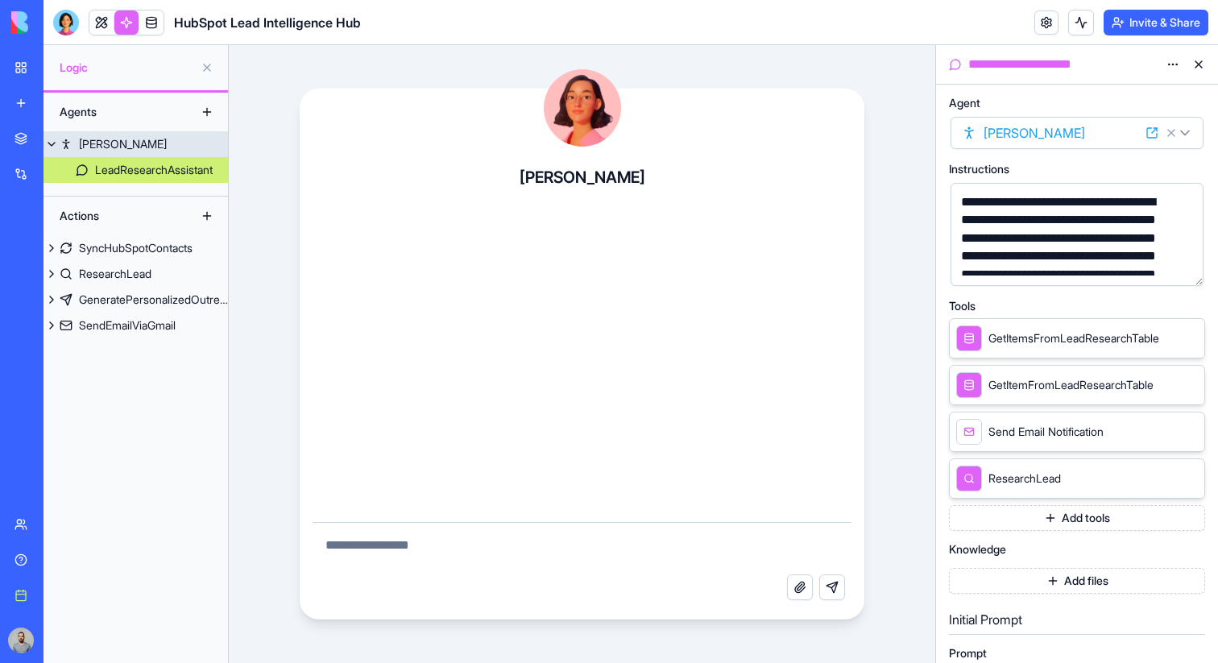
click at [162, 147] on link "Nora" at bounding box center [136, 144] width 185 height 26
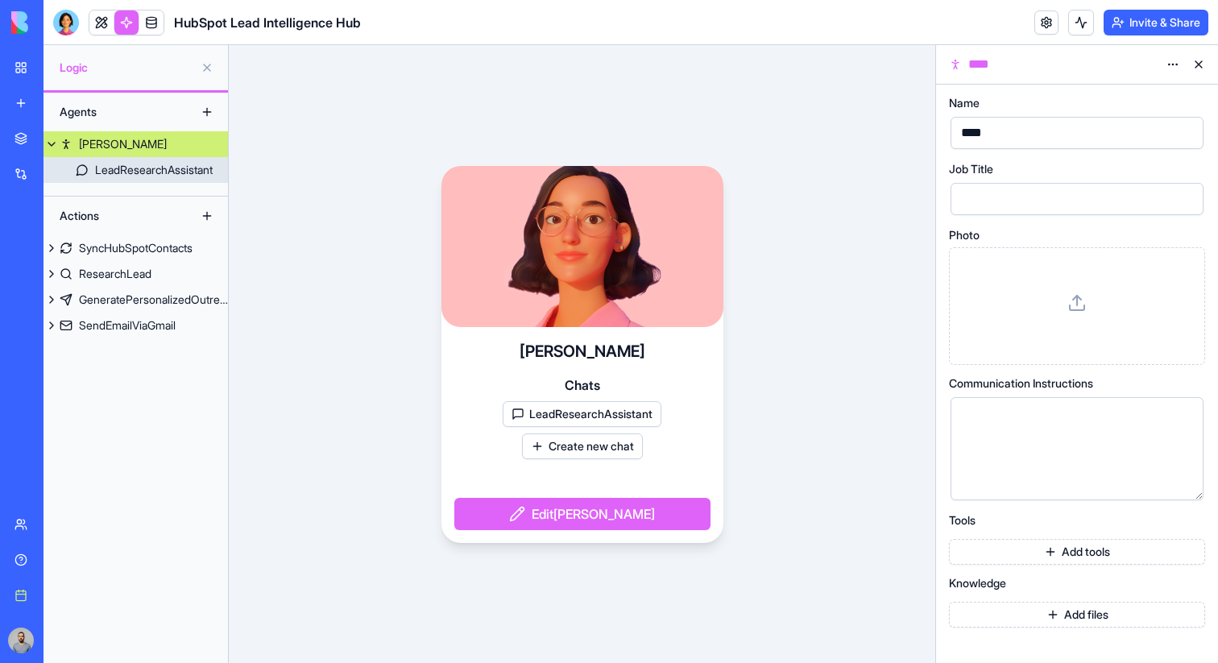
click at [150, 180] on link "LeadResearchAssistant" at bounding box center [136, 170] width 185 height 26
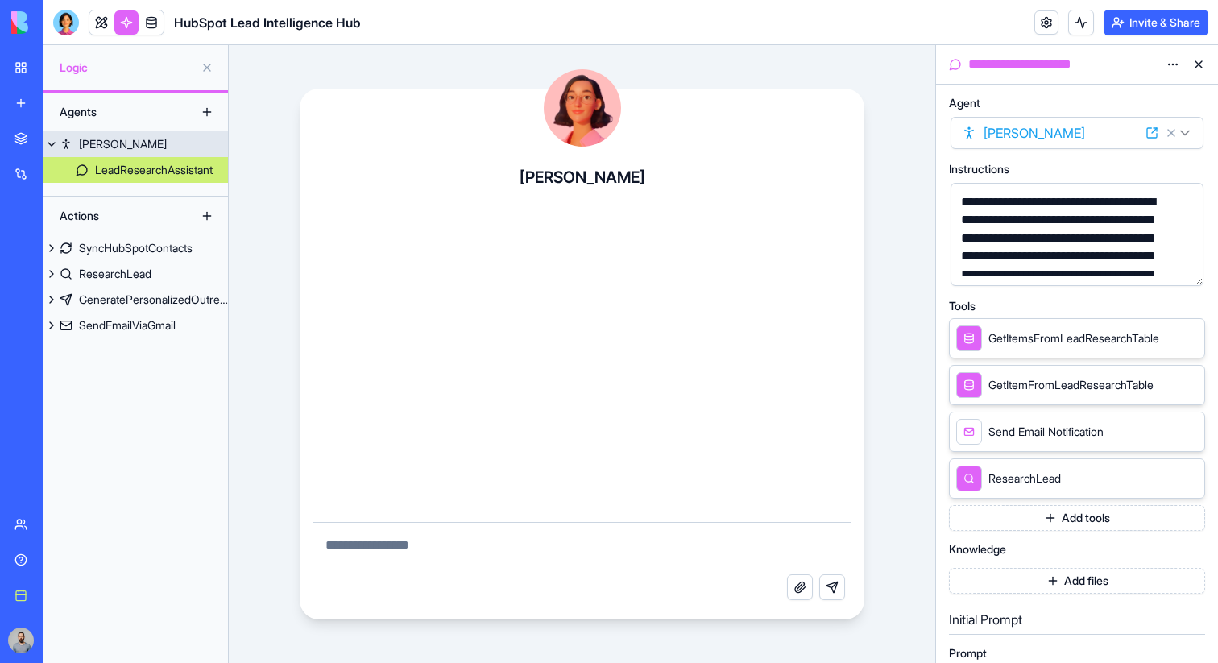
click at [149, 154] on link "Nora" at bounding box center [136, 144] width 185 height 26
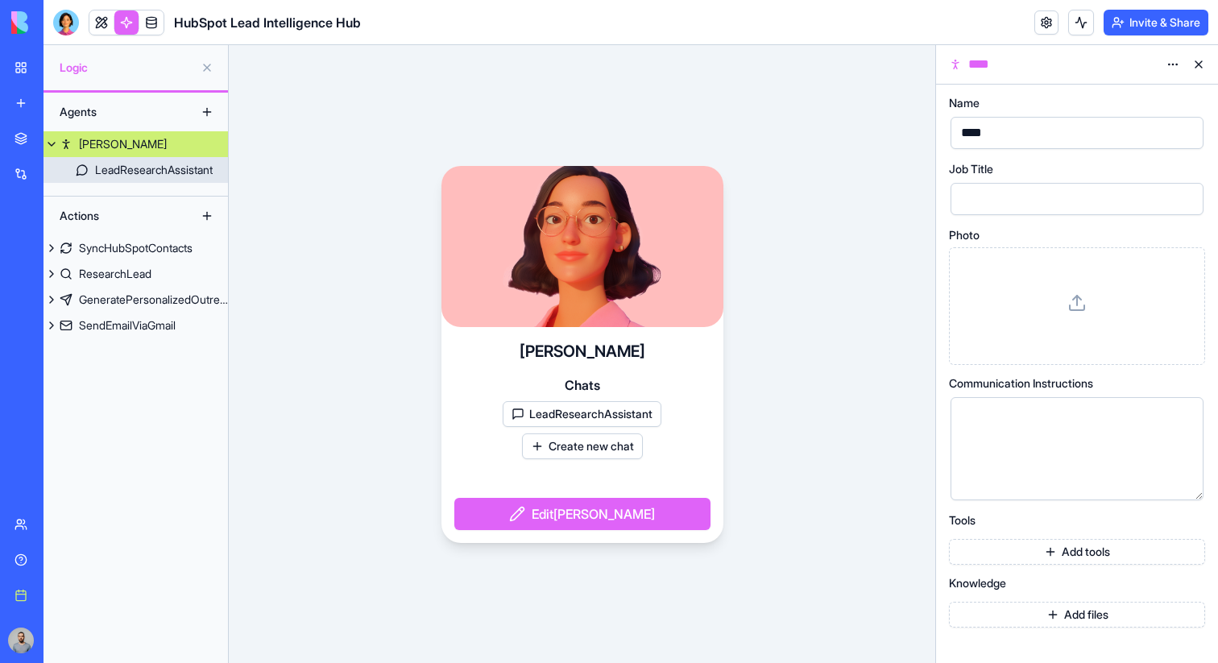
click at [151, 169] on div "LeadResearchAssistant" at bounding box center [154, 170] width 118 height 16
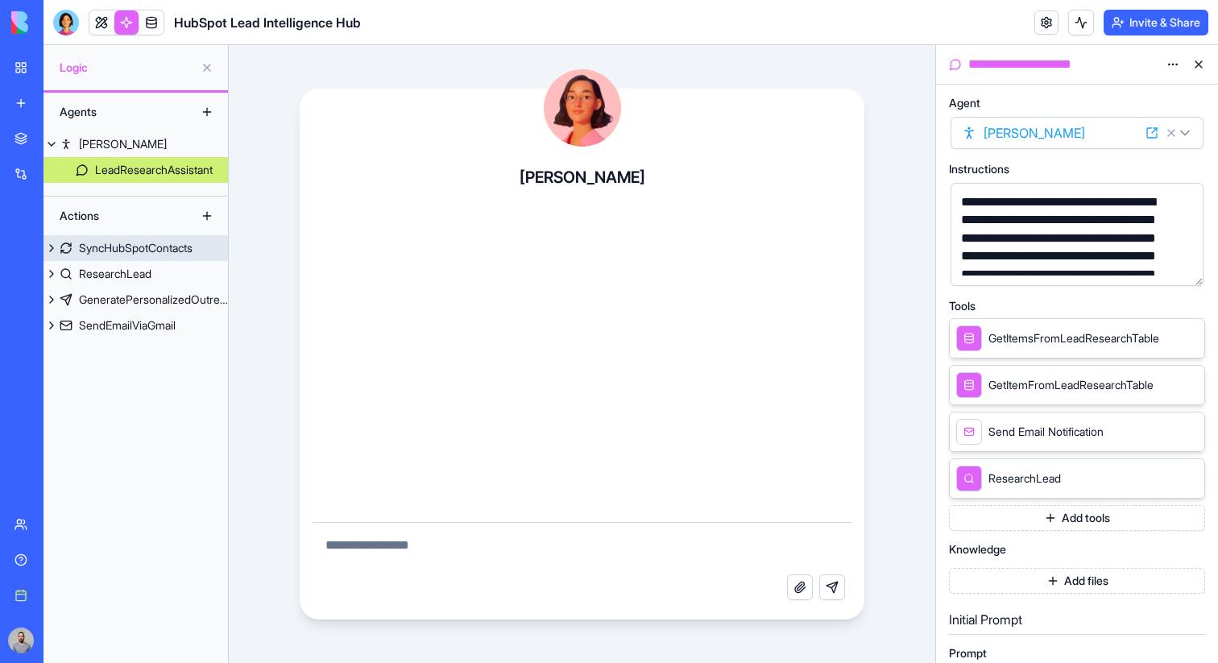
click at [161, 242] on div "SyncHubSpotContacts" at bounding box center [136, 248] width 114 height 16
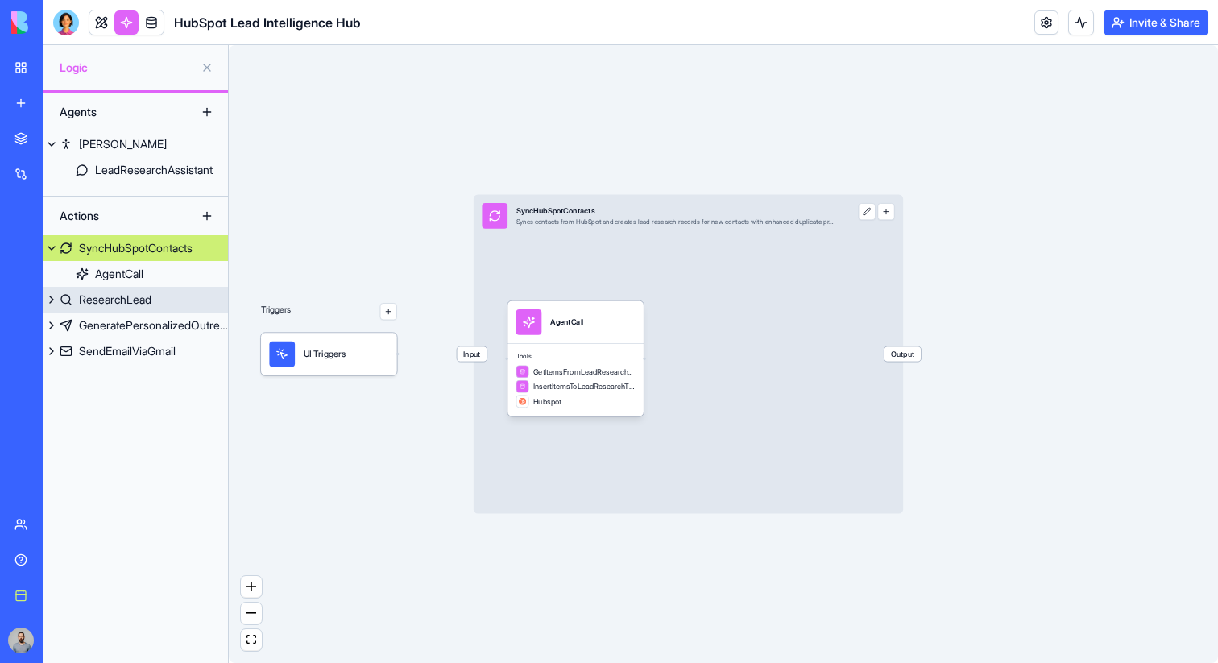
click at [151, 294] on div "ResearchLead" at bounding box center [115, 300] width 73 height 16
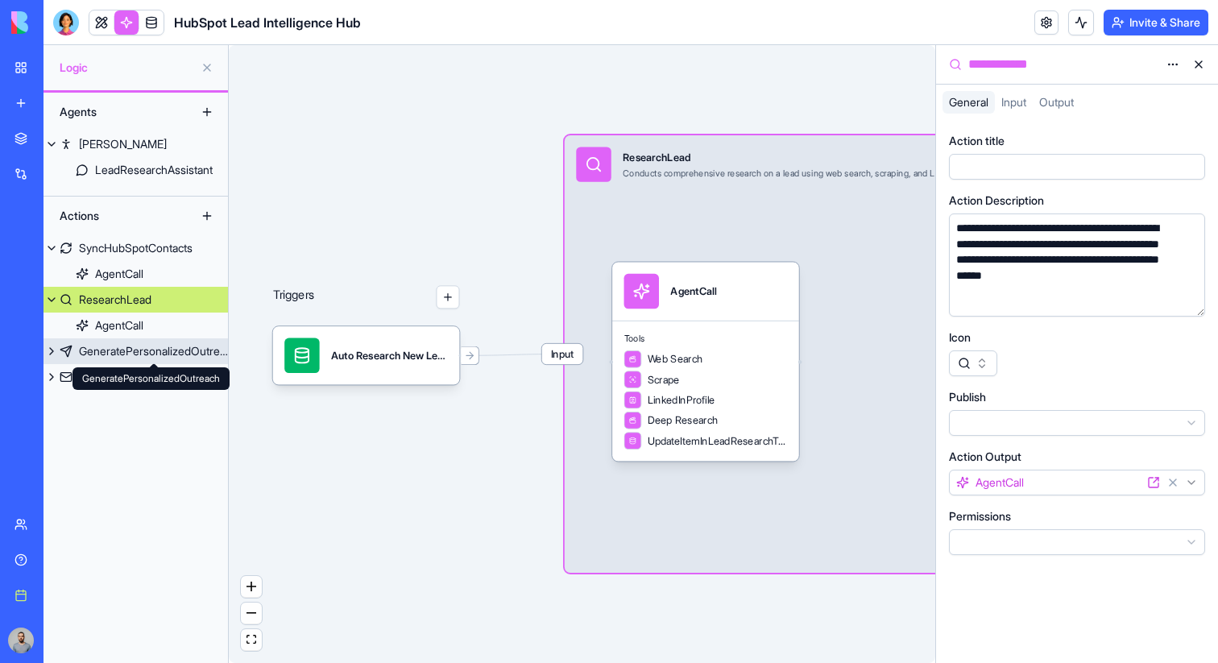
click at [155, 348] on div "GeneratePersonalizedOutreach" at bounding box center [153, 351] width 149 height 16
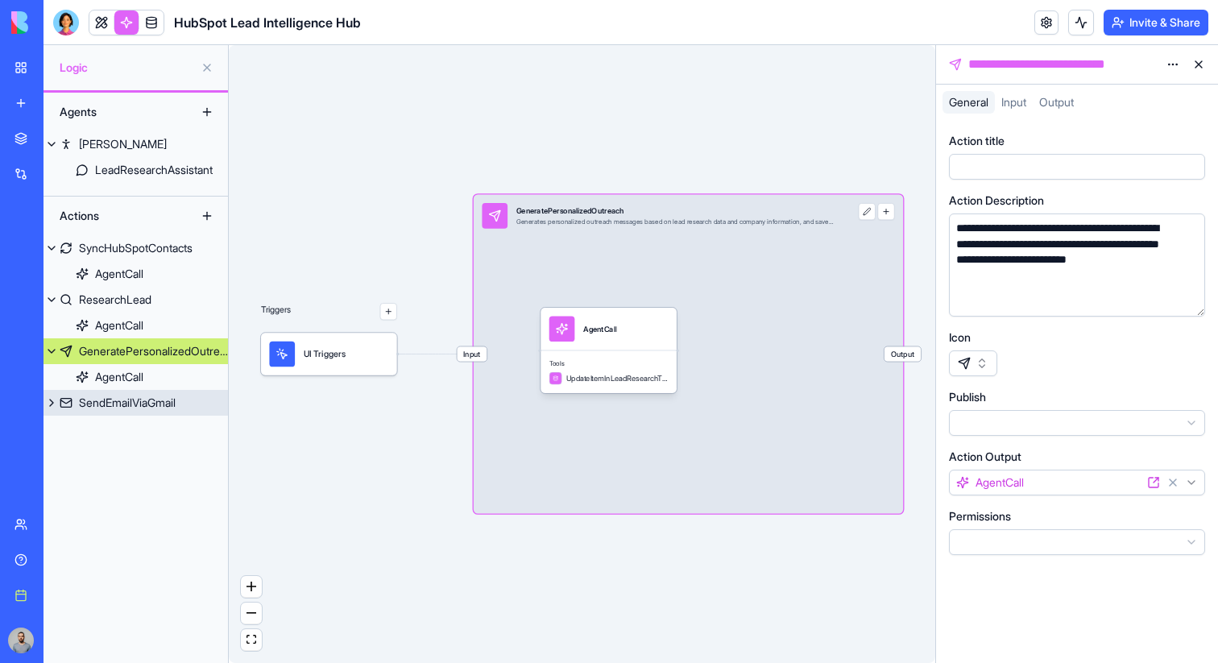
click at [152, 392] on link "SendEmailViaGmail" at bounding box center [136, 403] width 185 height 26
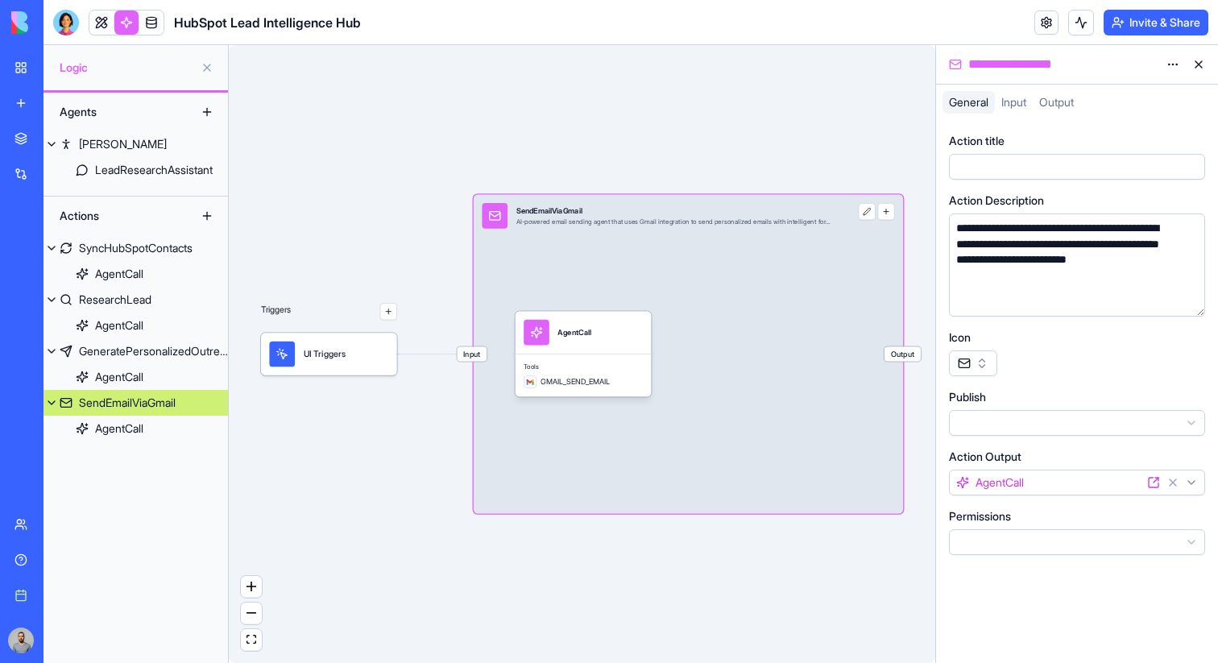
click at [886, 215] on button "button" at bounding box center [886, 211] width 17 height 17
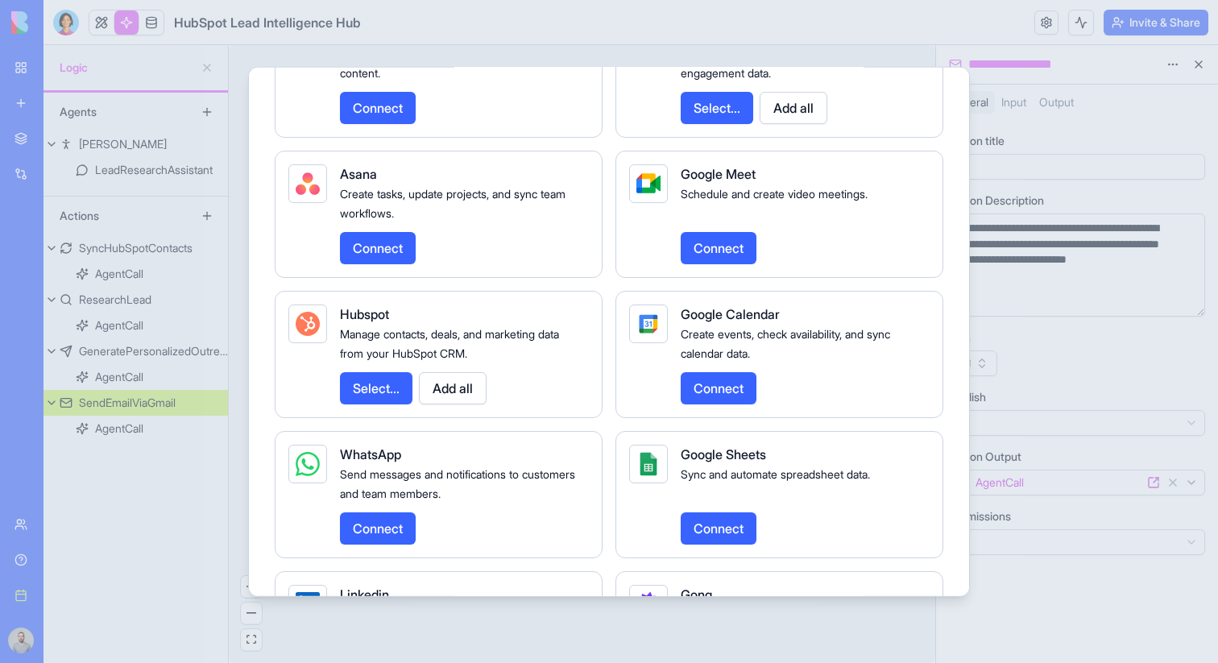
scroll to position [2160, 0]
click at [400, 405] on button "Select..." at bounding box center [376, 388] width 73 height 32
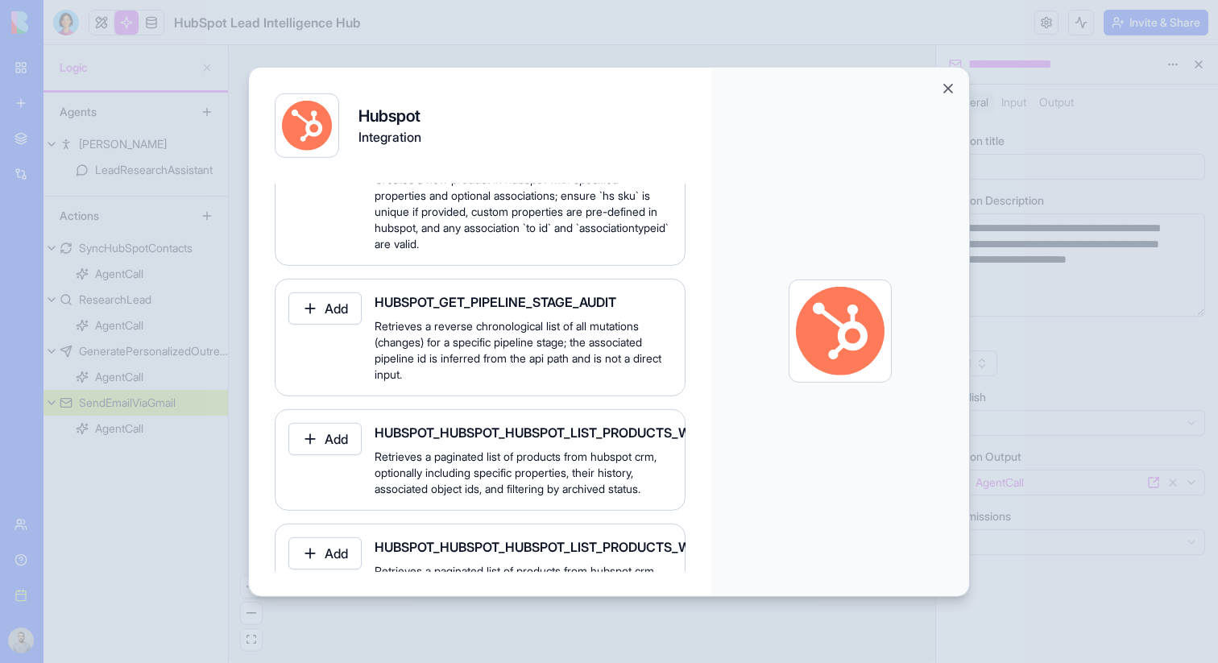
scroll to position [538, 0]
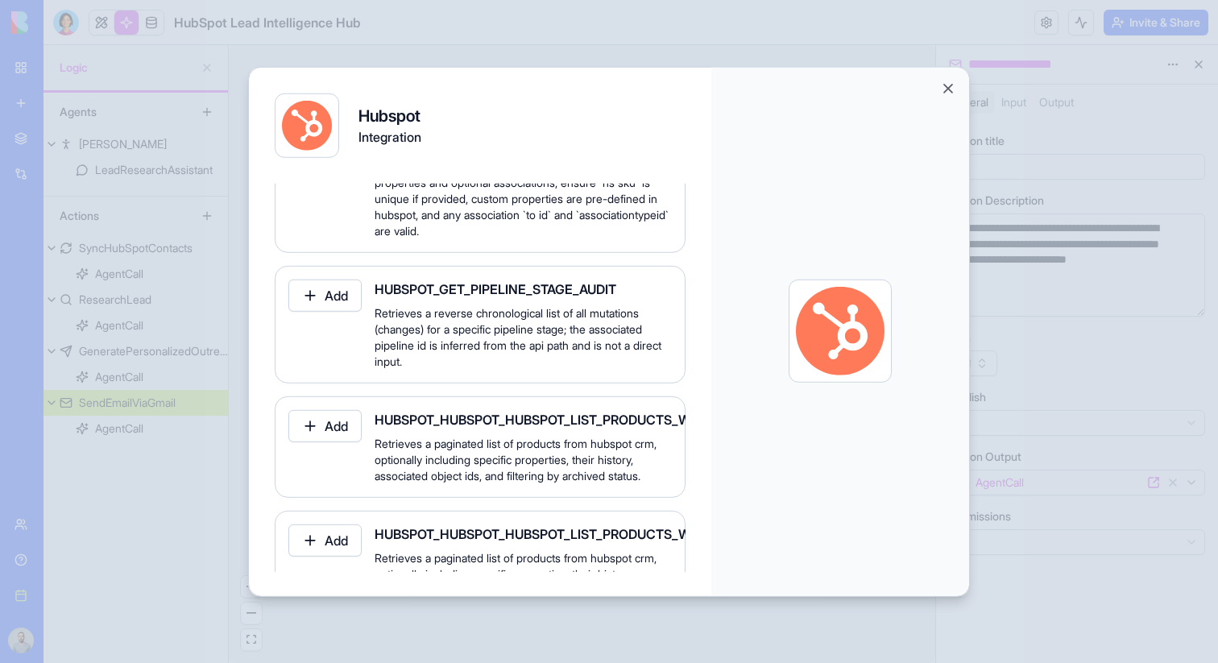
click at [948, 95] on button "Close" at bounding box center [948, 88] width 16 height 16
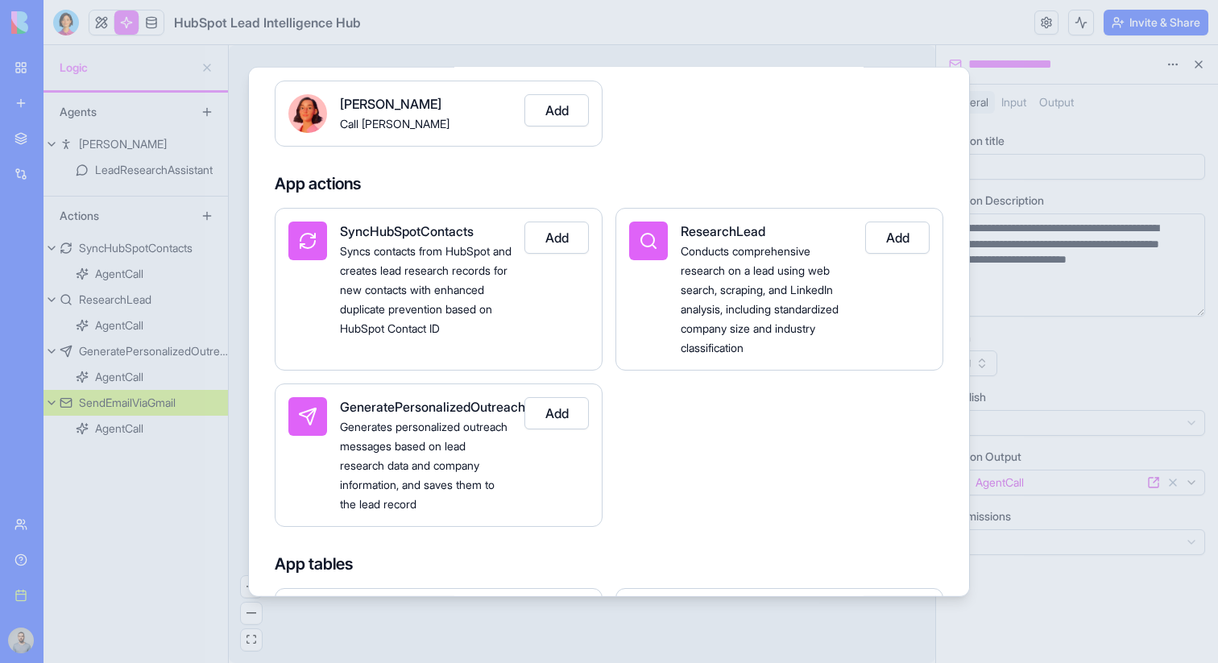
scroll to position [0, 0]
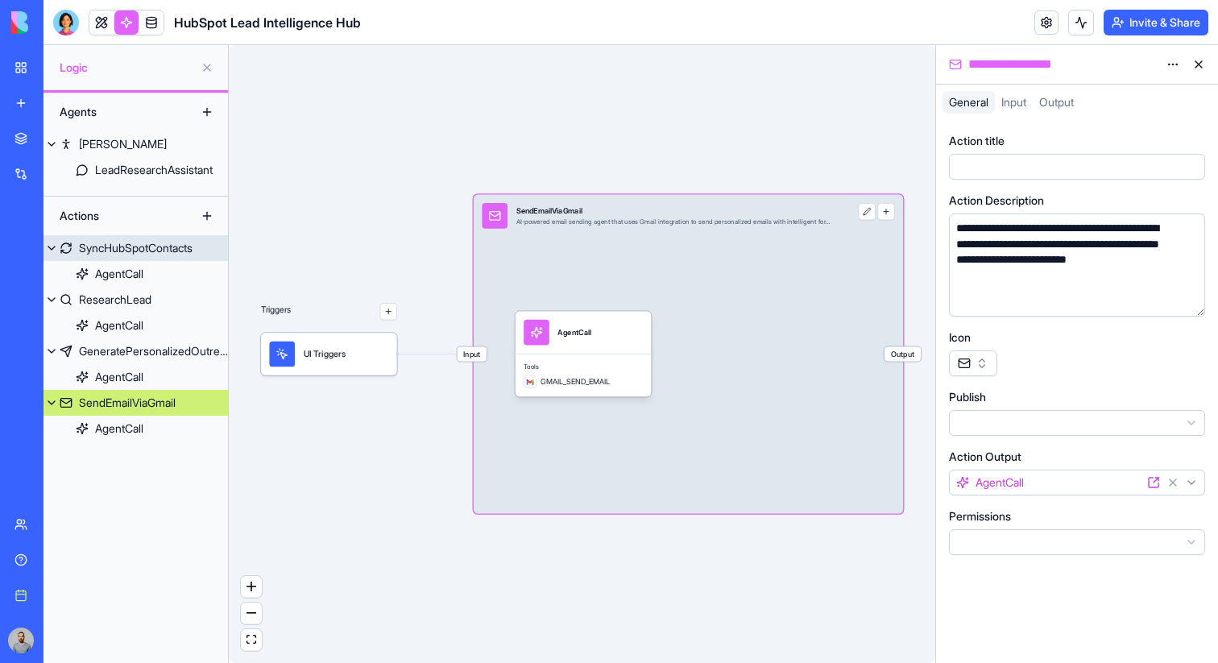
click at [135, 243] on div "SyncHubSpotContacts" at bounding box center [136, 248] width 114 height 16
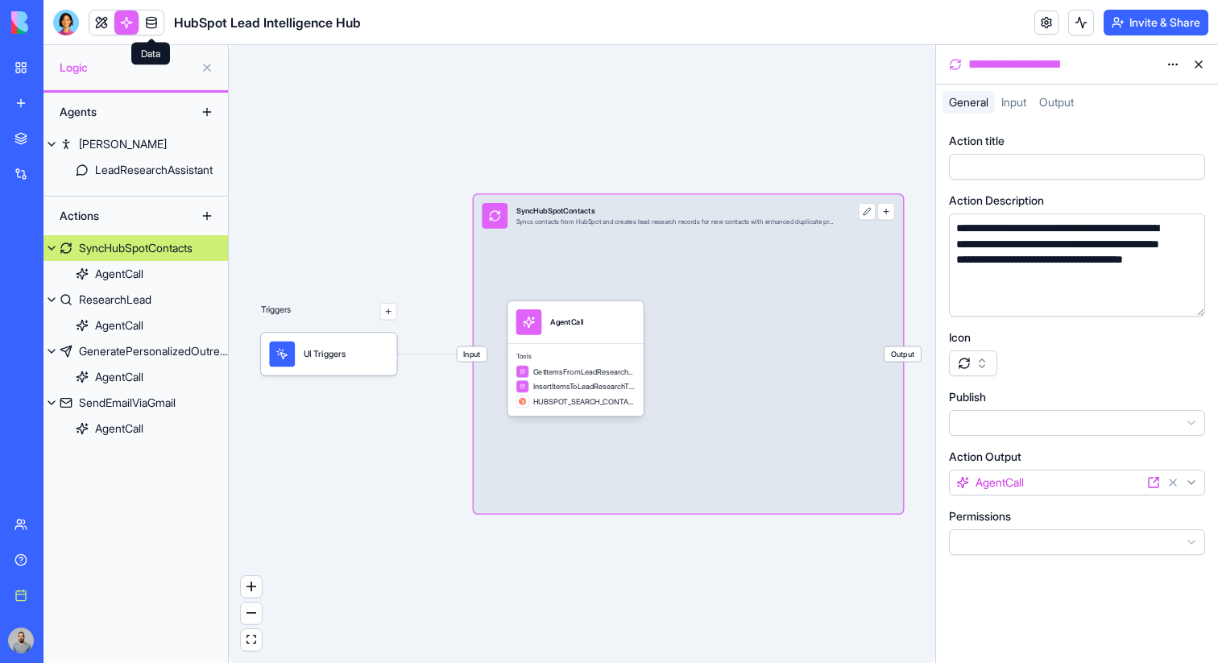
click at [151, 32] on link at bounding box center [151, 22] width 24 height 24
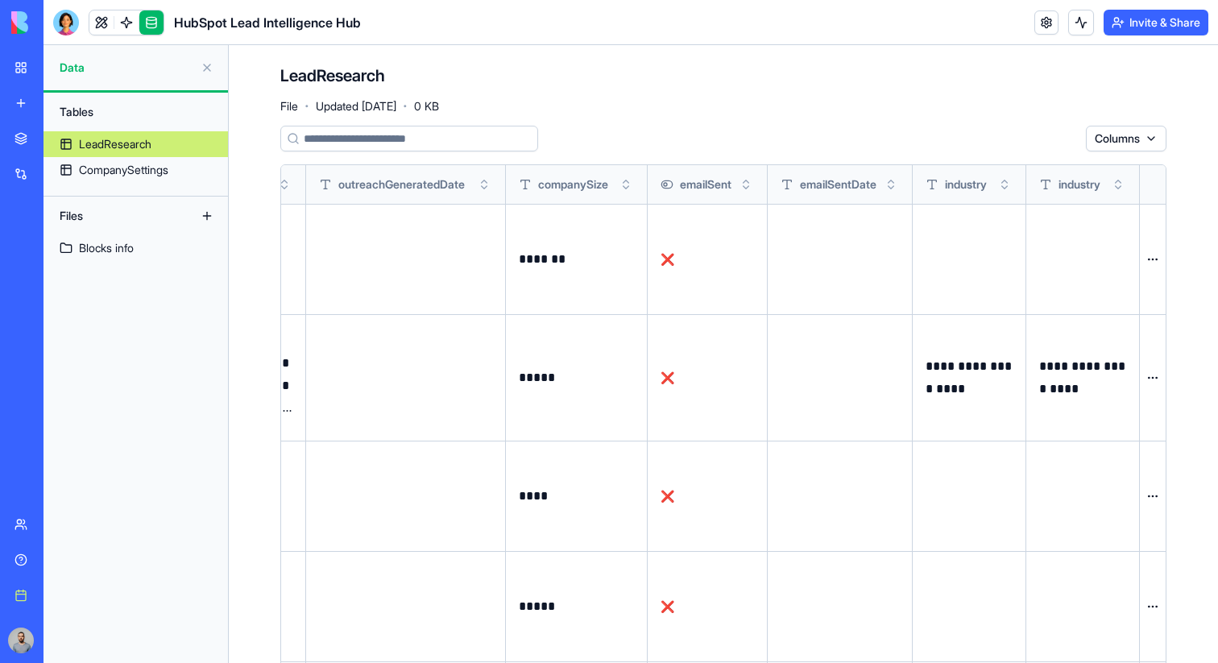
scroll to position [0, 2797]
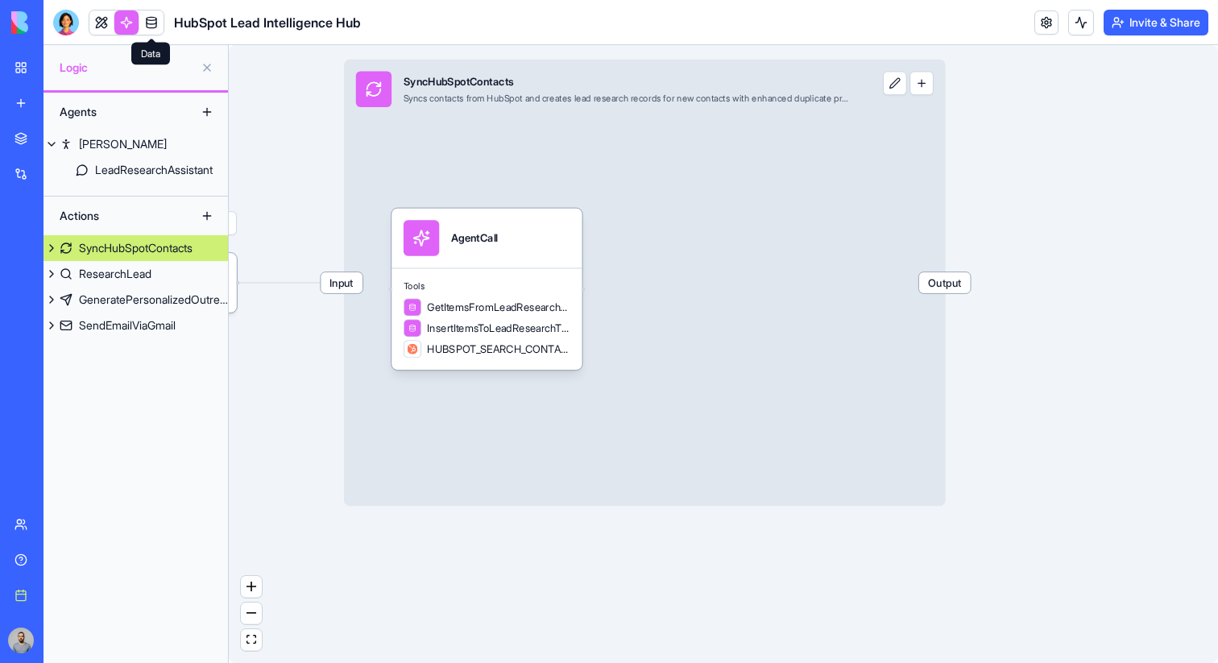
click at [156, 27] on link at bounding box center [151, 22] width 24 height 24
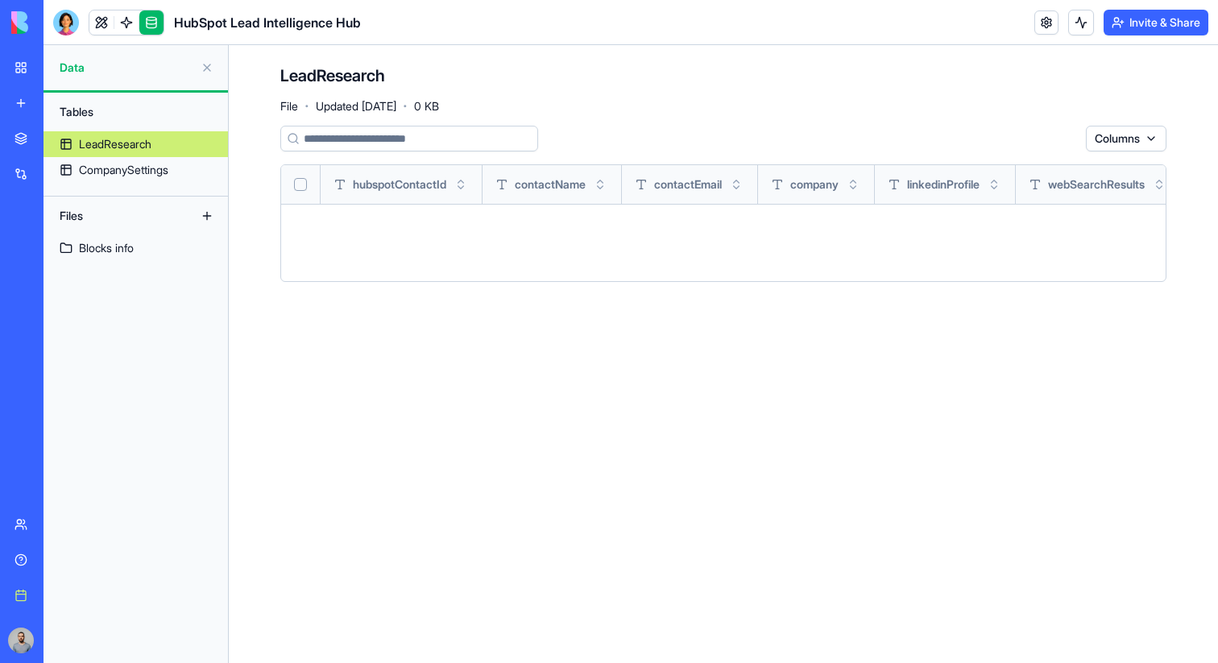
click at [134, 242] on div "Blocks info" at bounding box center [106, 248] width 55 height 16
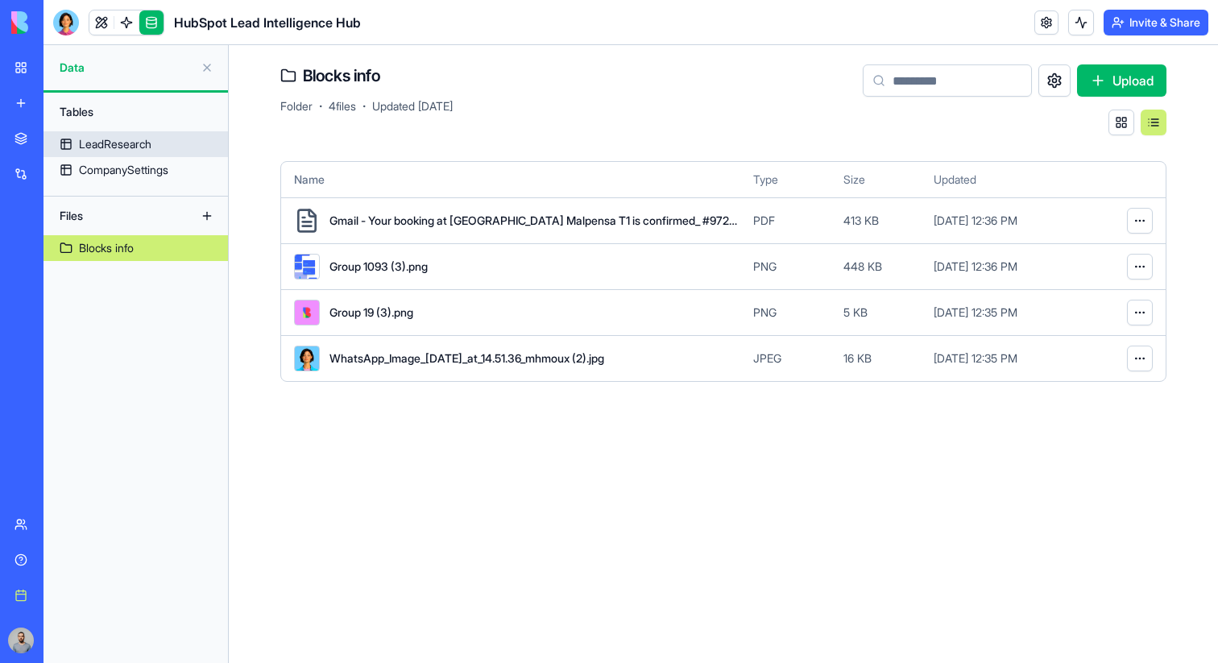
click at [131, 150] on div "LeadResearch" at bounding box center [115, 144] width 73 height 16
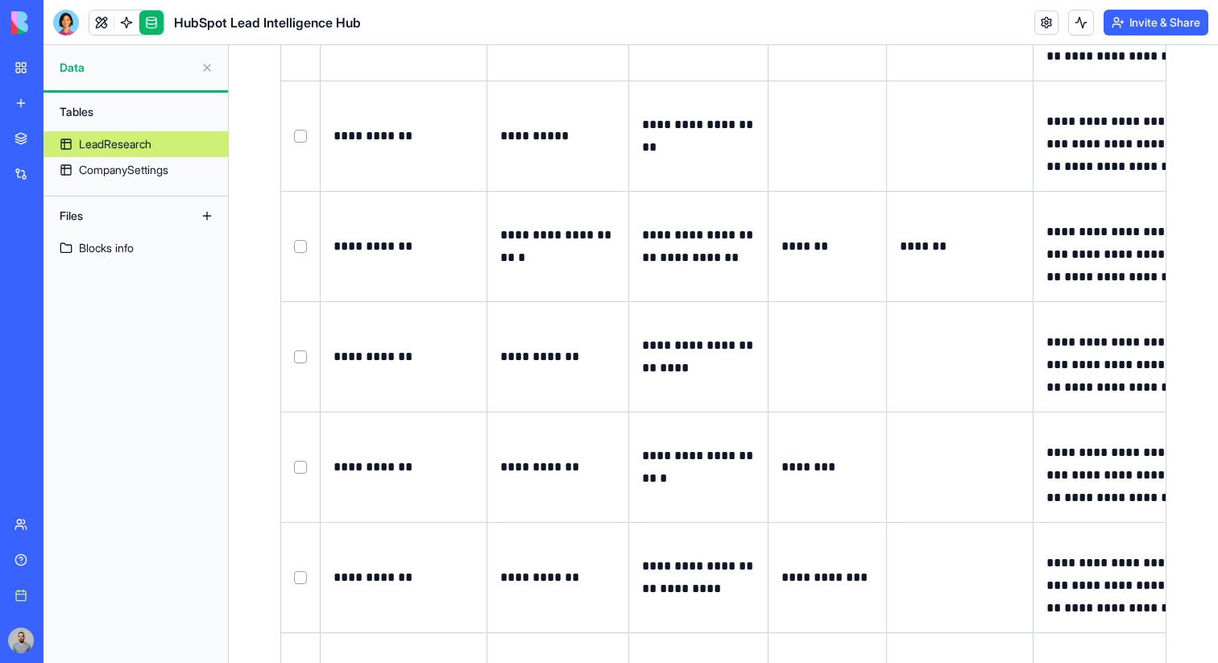
scroll to position [5077, 0]
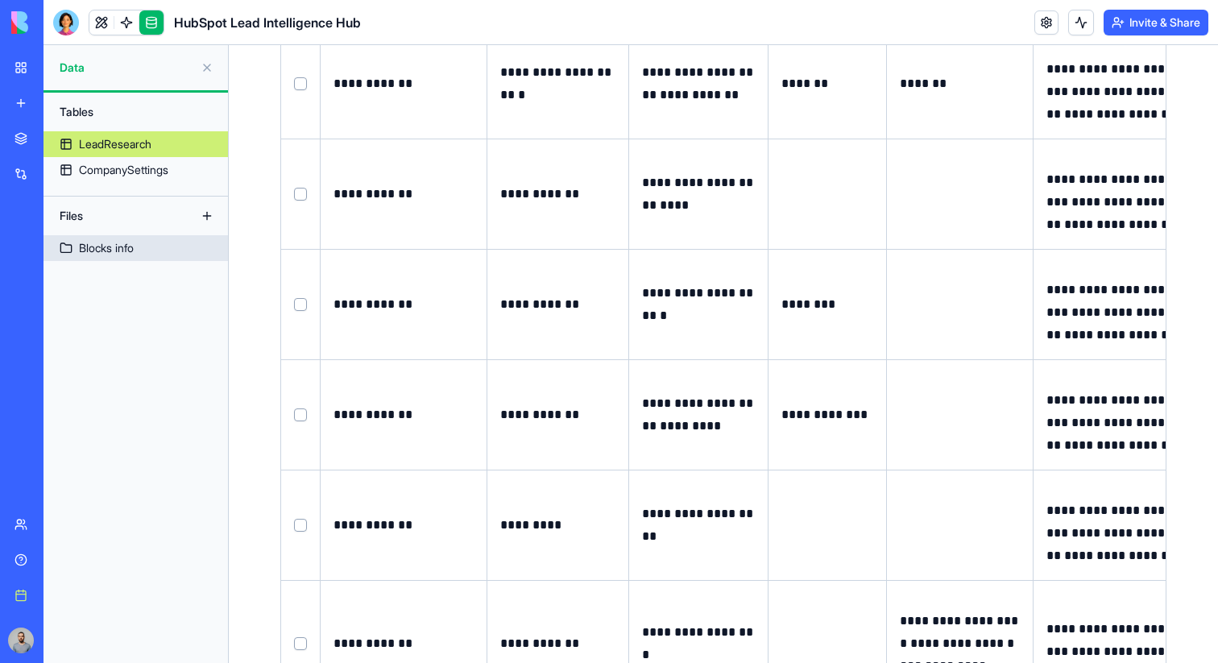
click at [127, 255] on div "Blocks info" at bounding box center [106, 248] width 55 height 16
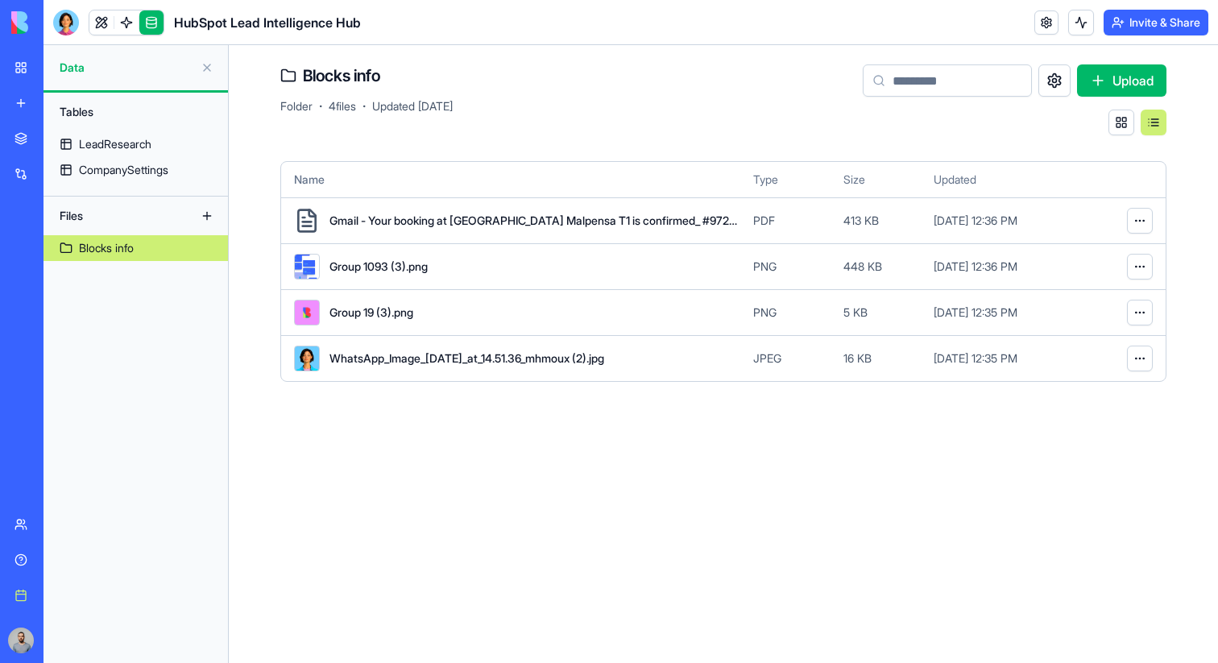
click at [496, 276] on div "Group 1093 (3).png" at bounding box center [517, 267] width 446 height 26
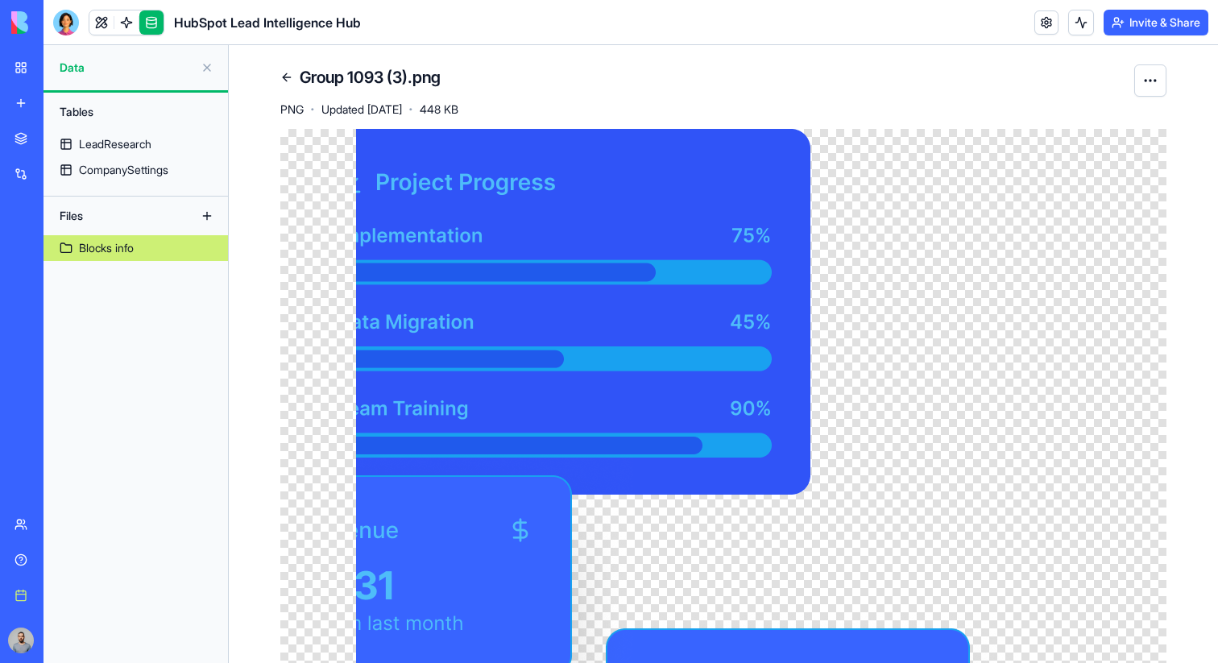
click at [289, 77] on link at bounding box center [287, 77] width 26 height 26
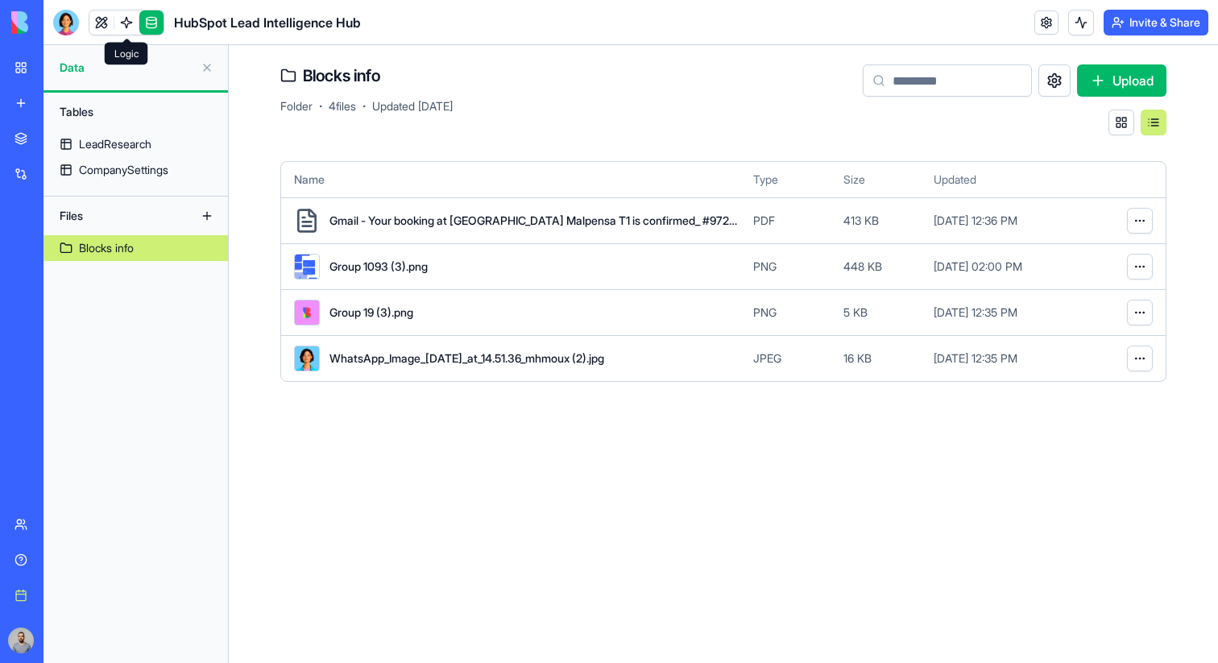
click at [128, 27] on link at bounding box center [126, 22] width 24 height 24
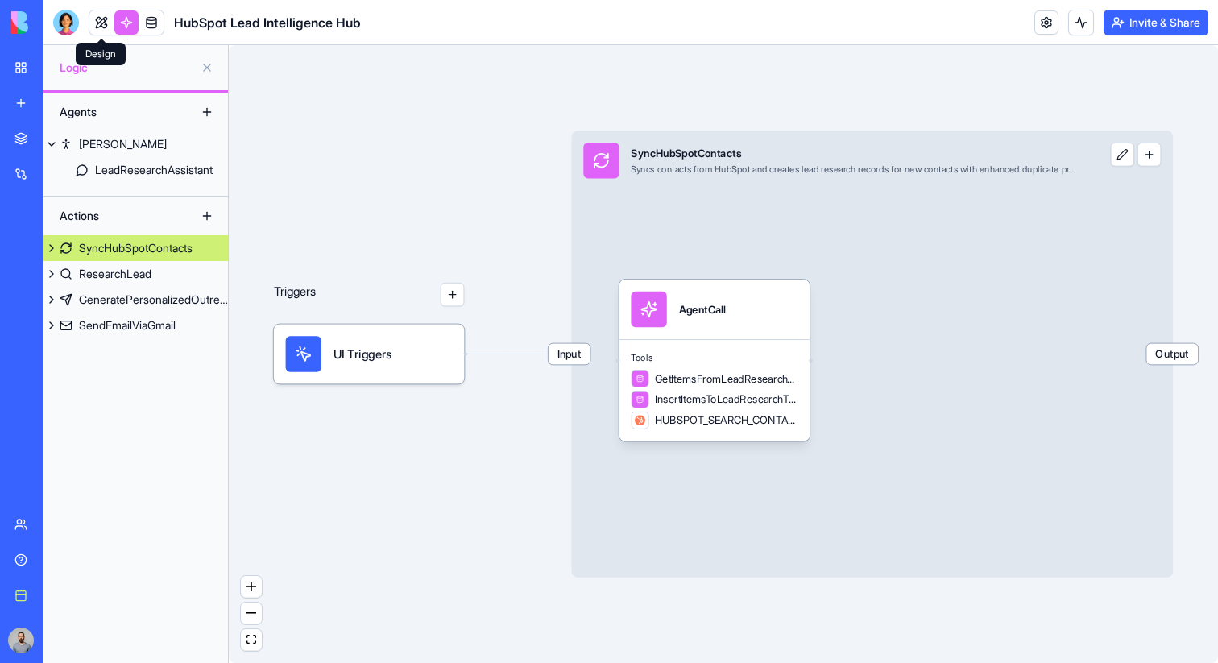
click at [105, 25] on link at bounding box center [101, 22] width 24 height 24
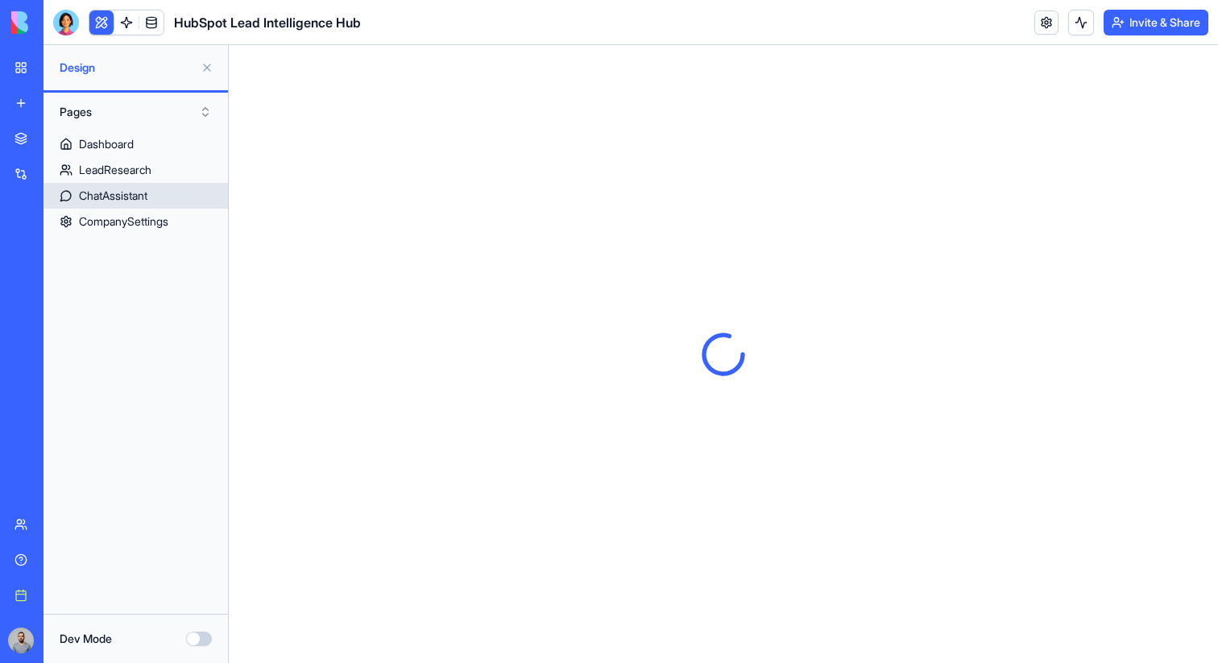
click at [147, 188] on div "ChatAssistant" at bounding box center [113, 196] width 68 height 16
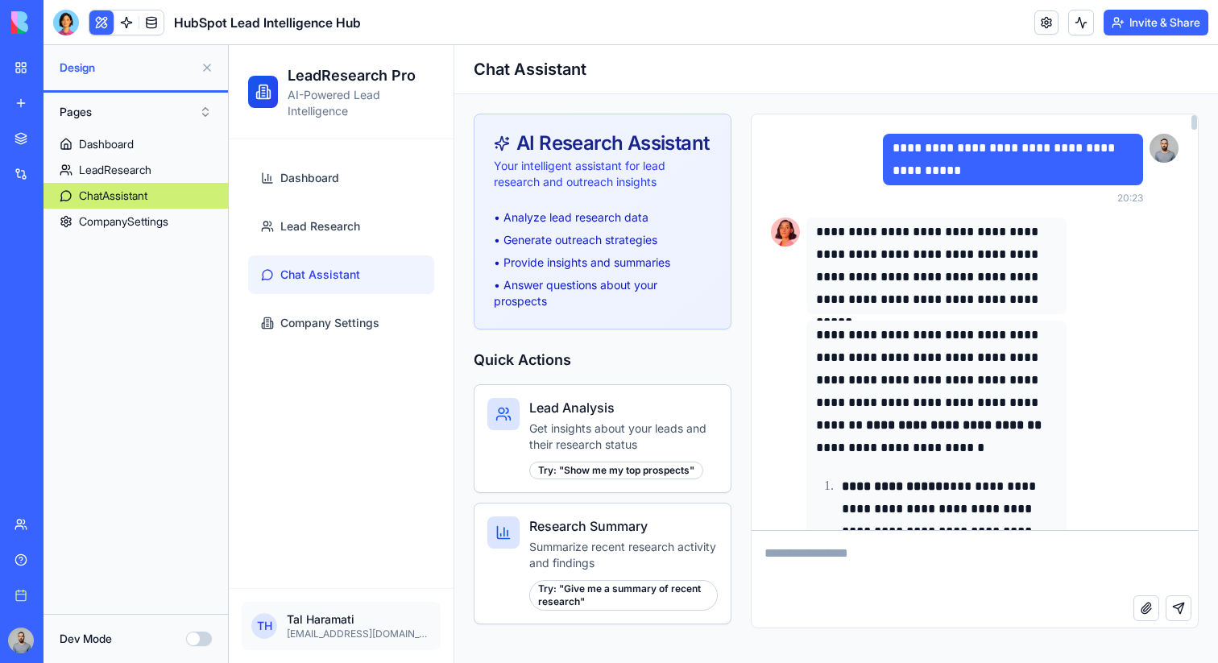
drag, startPoint x: 1195, startPoint y: 146, endPoint x: 1189, endPoint y: 76, distance: 70.3
click at [1192, 115] on div at bounding box center [1195, 122] width 6 height 15
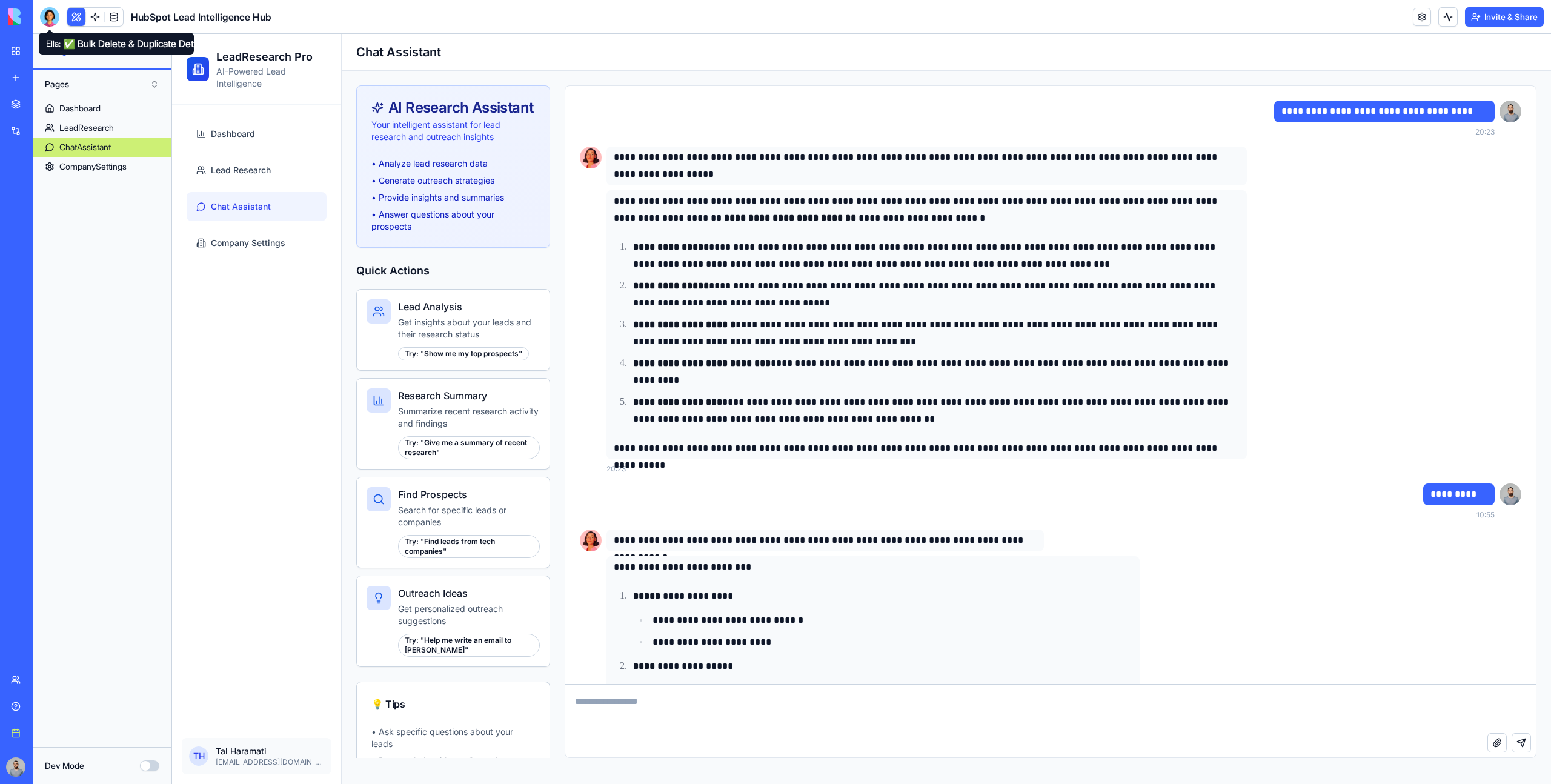
click at [42, 13] on div at bounding box center [50, 17] width 20 height 20
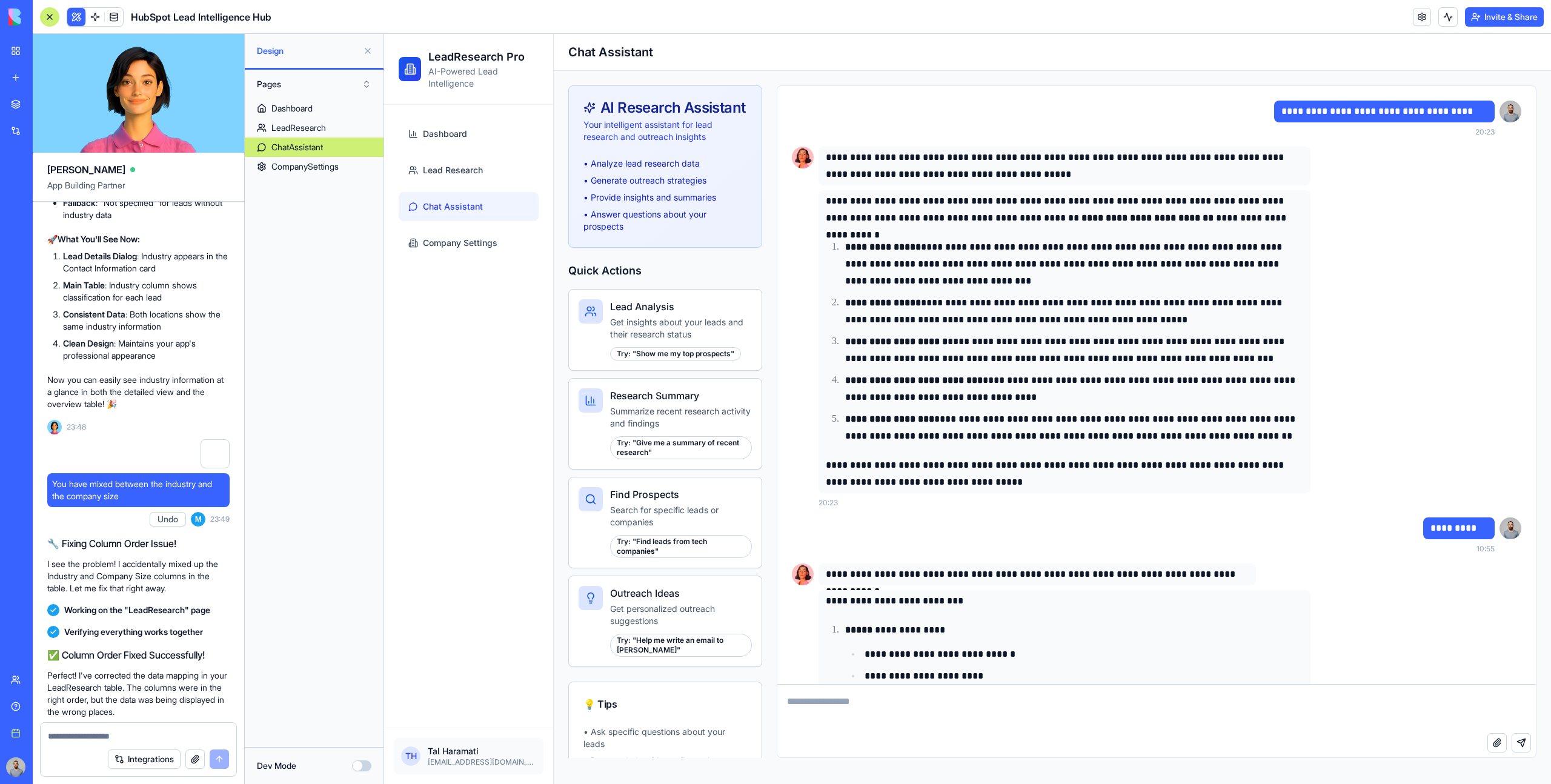
scroll to position [31052, 0]
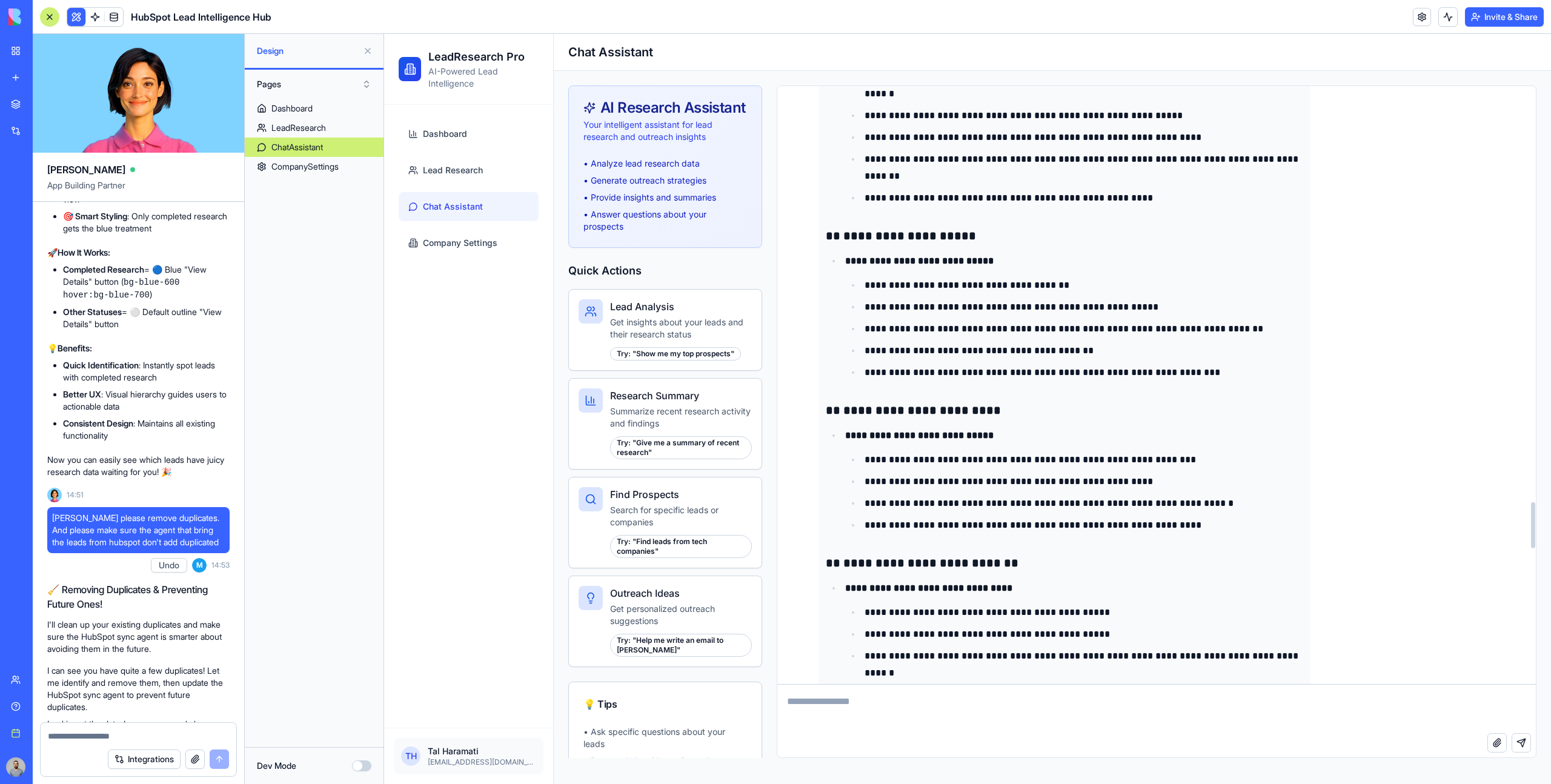
scroll to position [7187, 0]
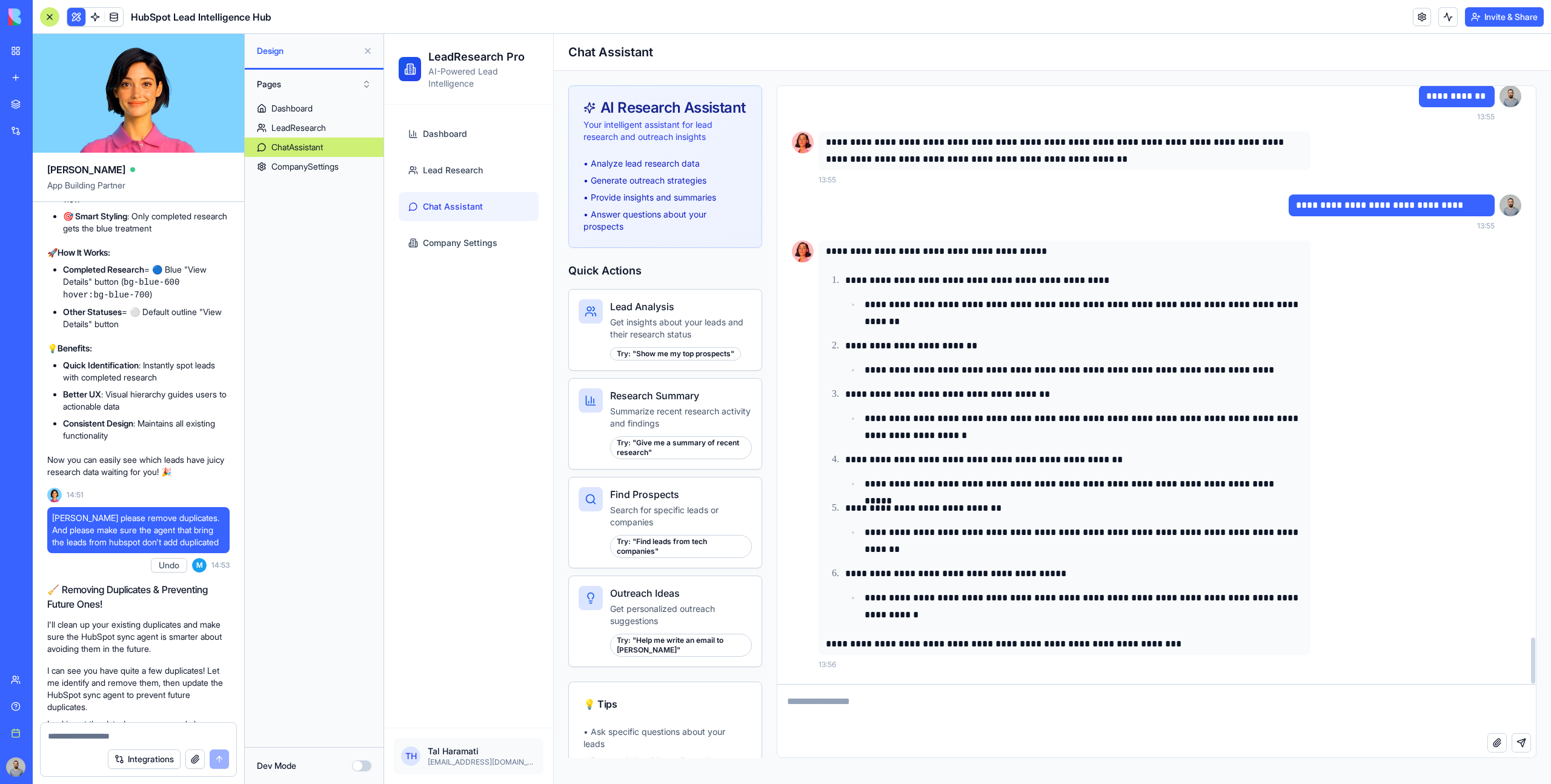
drag, startPoint x: 1532, startPoint y: 652, endPoint x: 1607, endPoint y: 782, distance: 150.1
click at [916, 498] on div at bounding box center [1533, 660] width 5 height 46
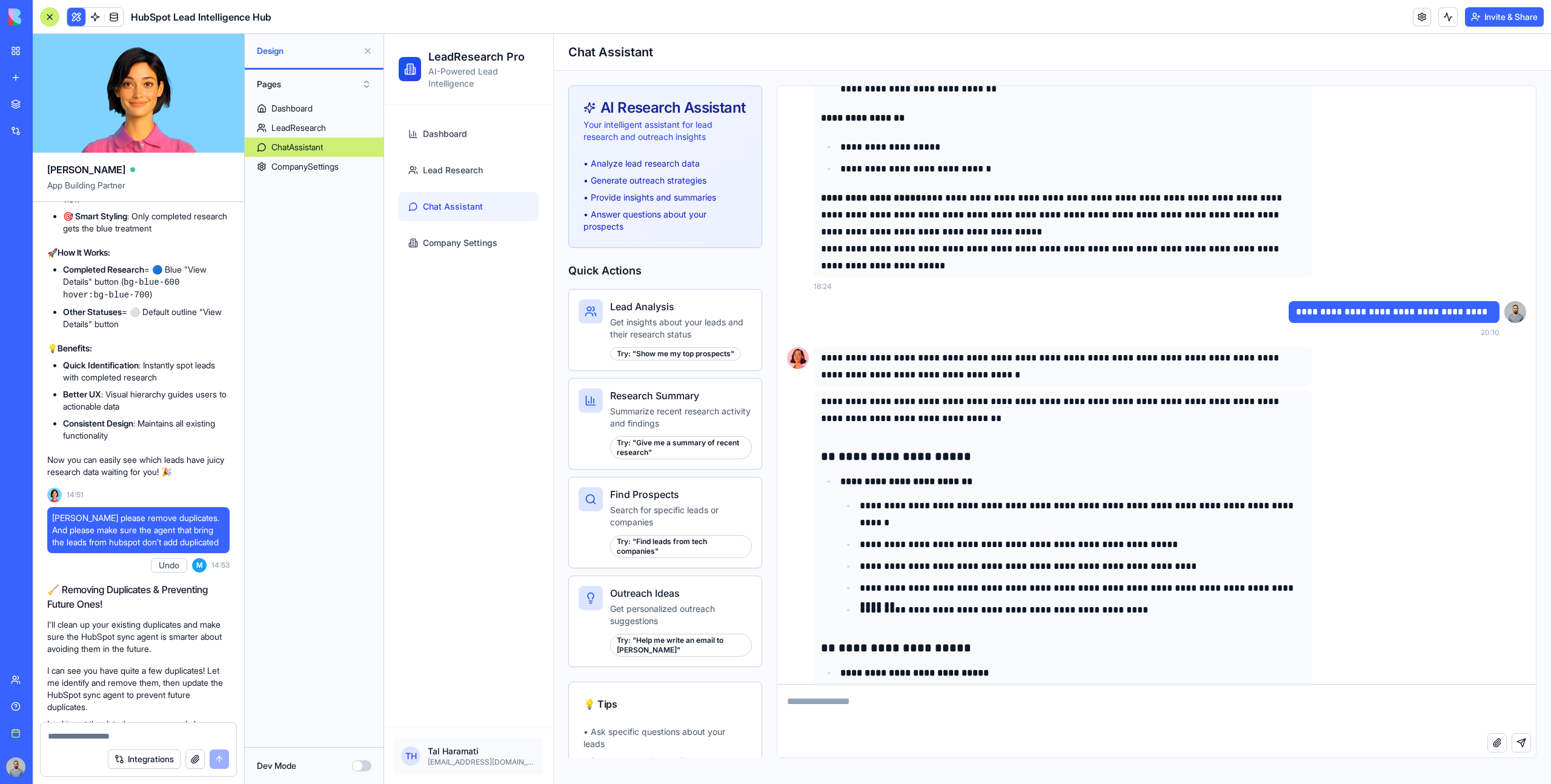
scroll to position [2097, 0]
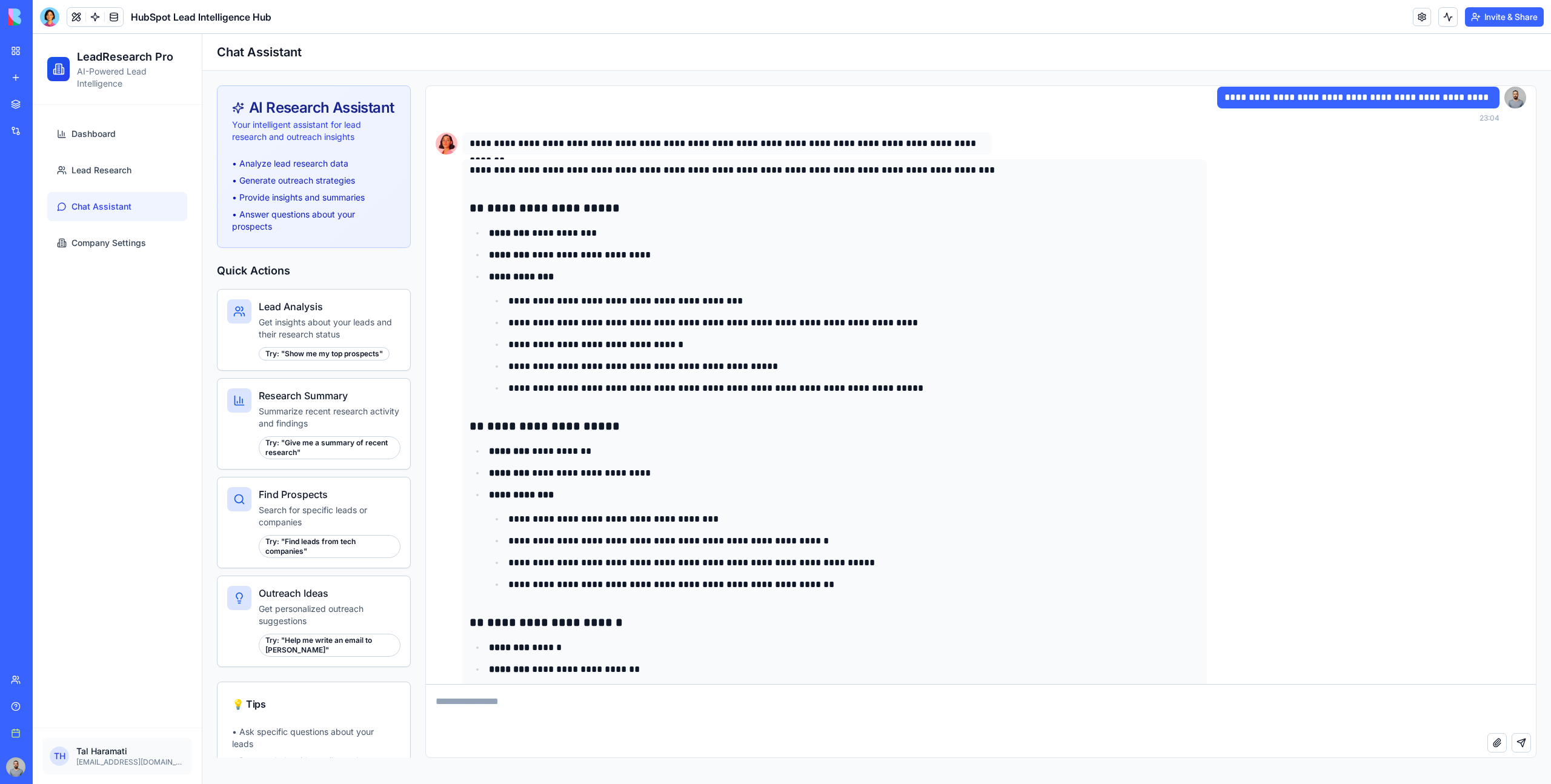
scroll to position [3164, 0]
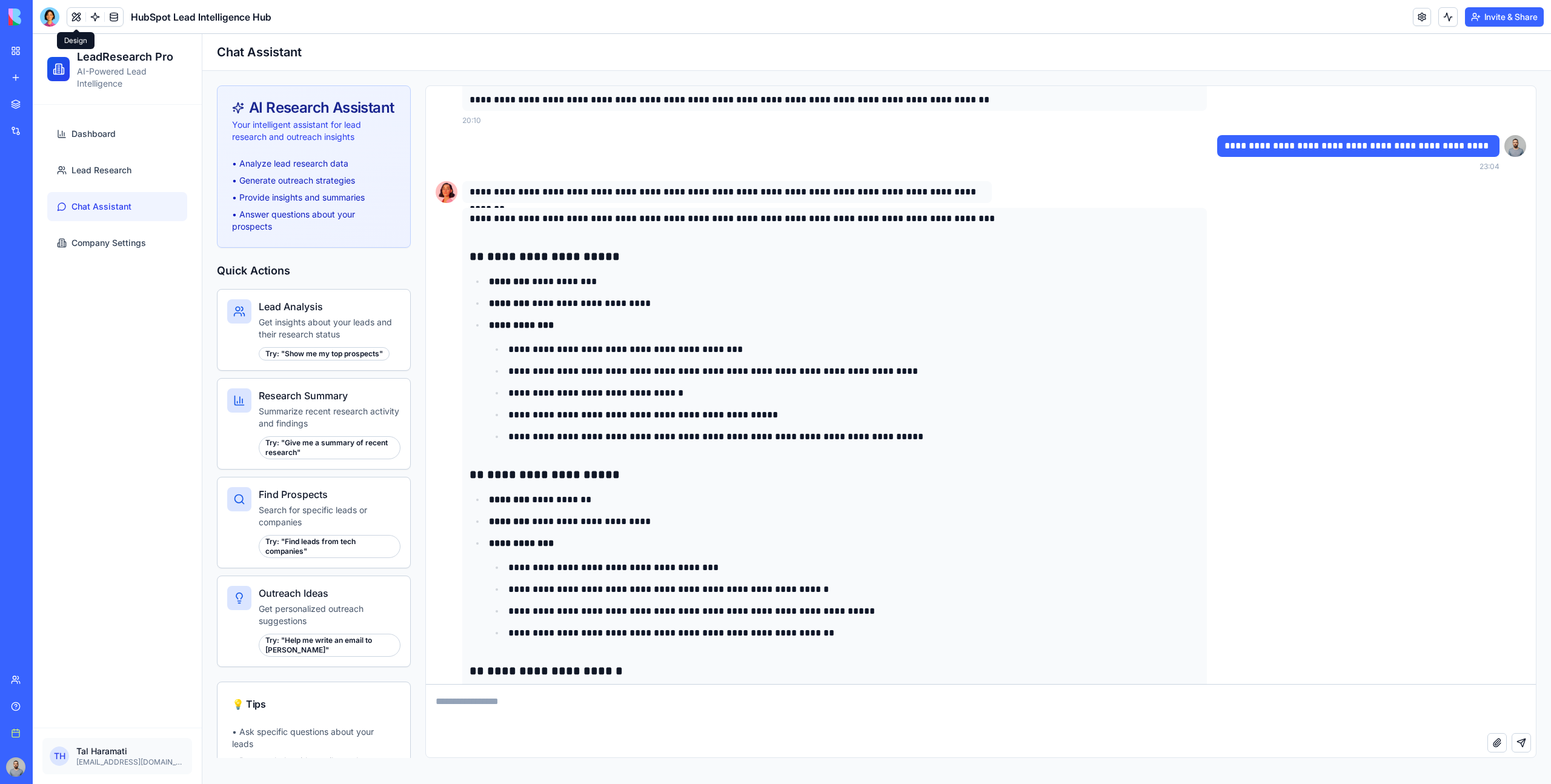
click at [70, 18] on button at bounding box center [76, 17] width 18 height 18
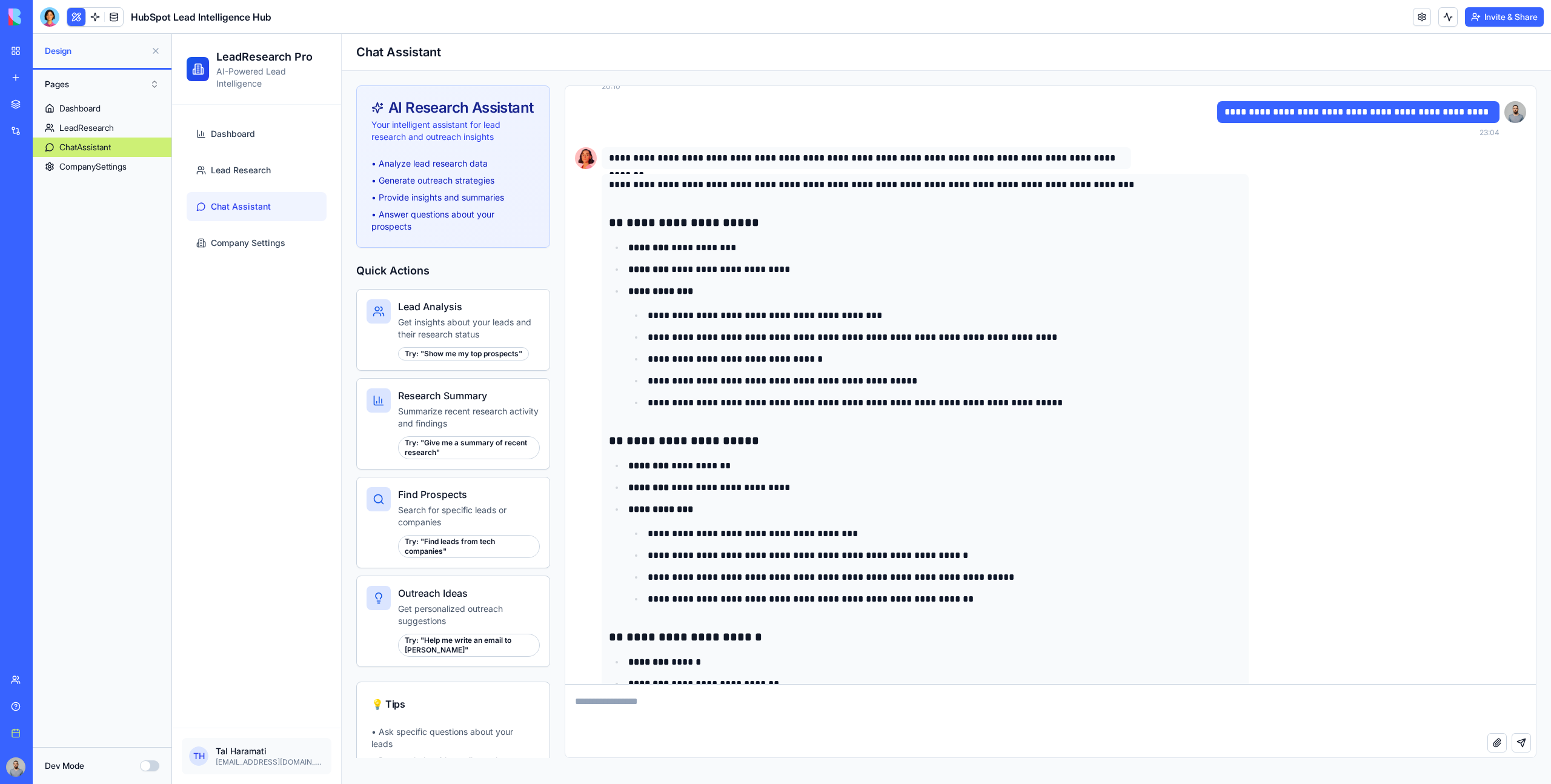
scroll to position [3249, 0]
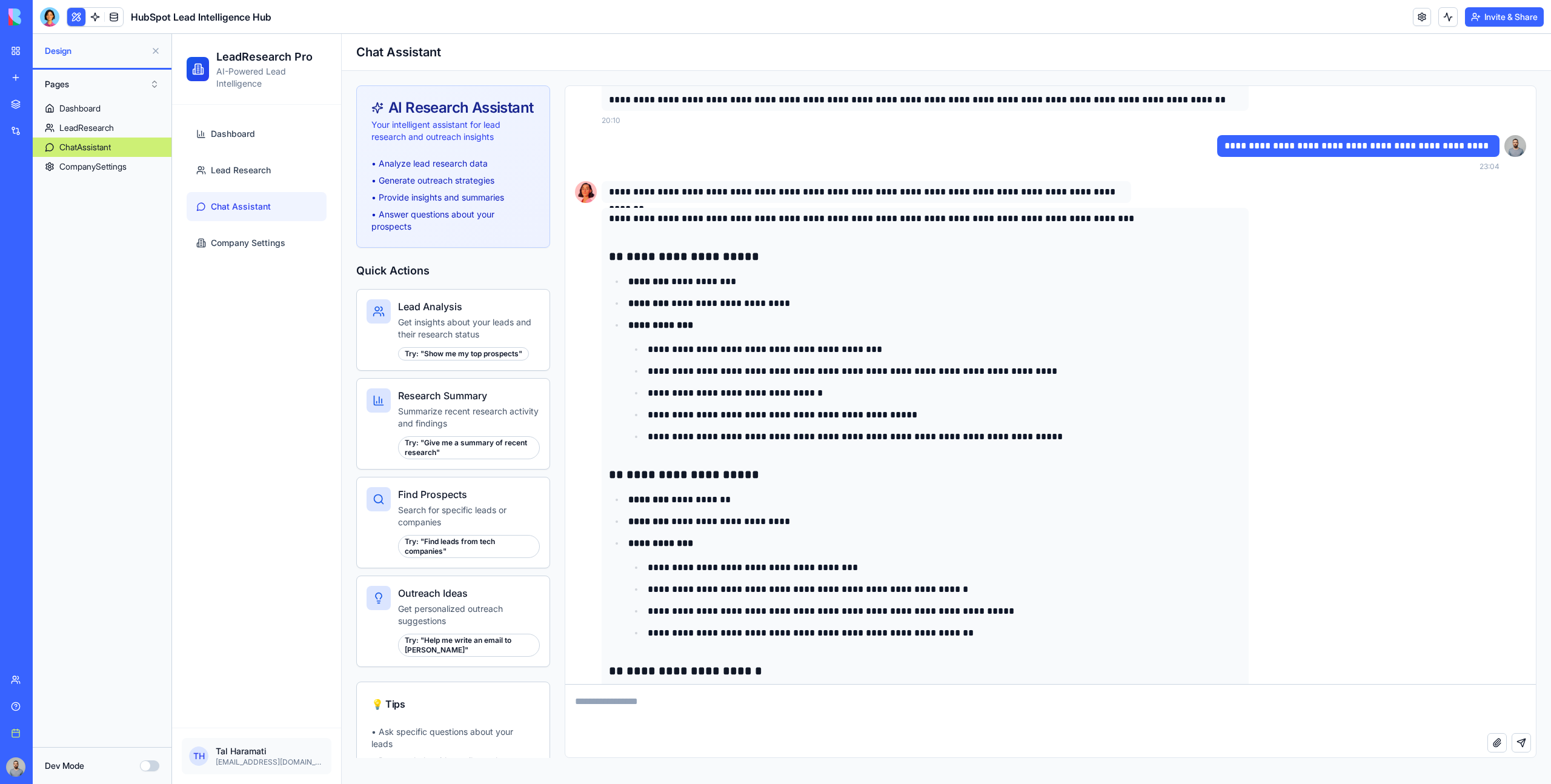
click at [251, 154] on ul "Dashboard Lead Research Chat Assistant Company Settings" at bounding box center [256, 189] width 140 height 138
click at [244, 141] on link "Dashboard" at bounding box center [256, 134] width 140 height 29
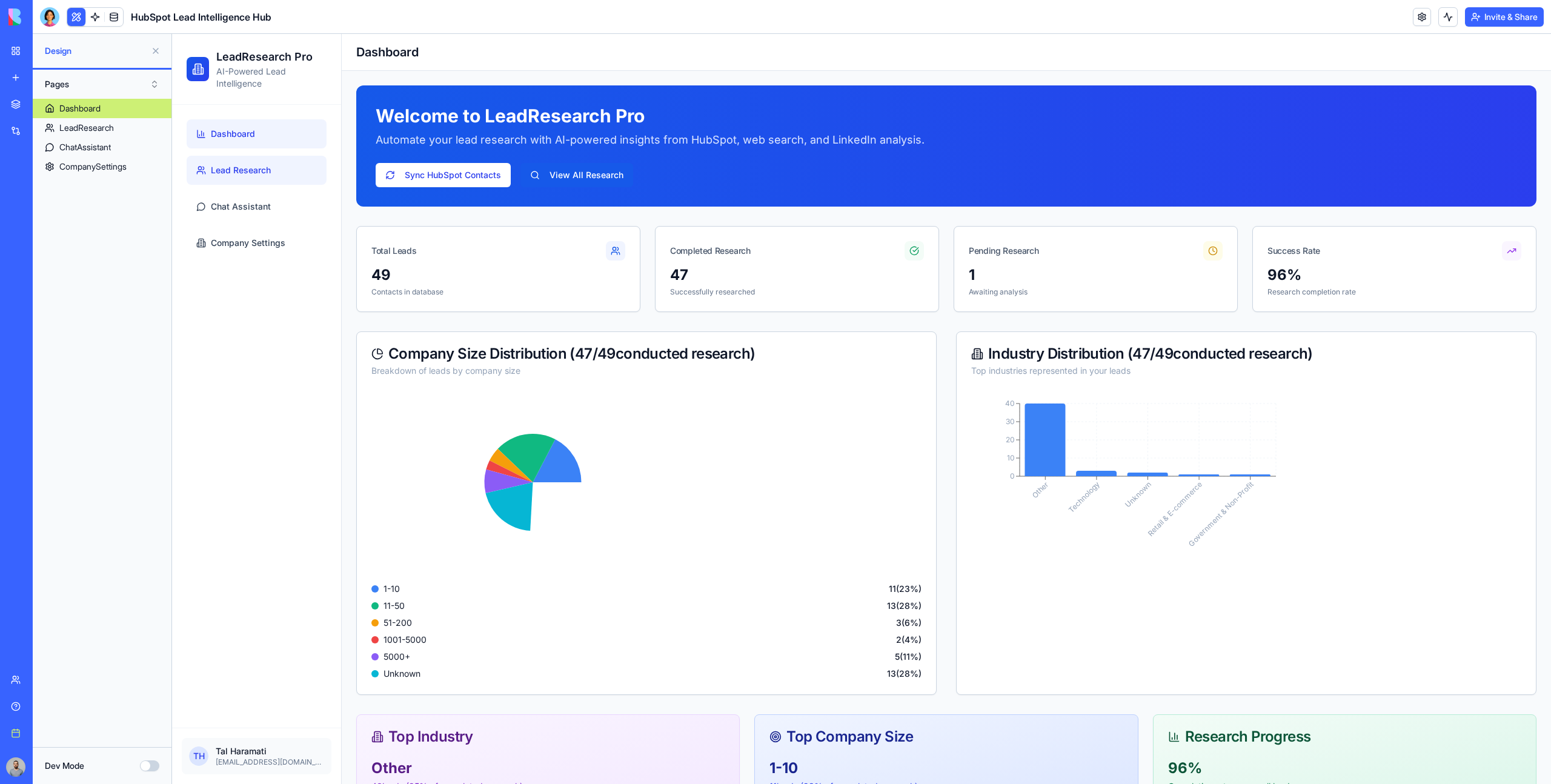
click at [262, 173] on span "Lead Research" at bounding box center [241, 170] width 60 height 12
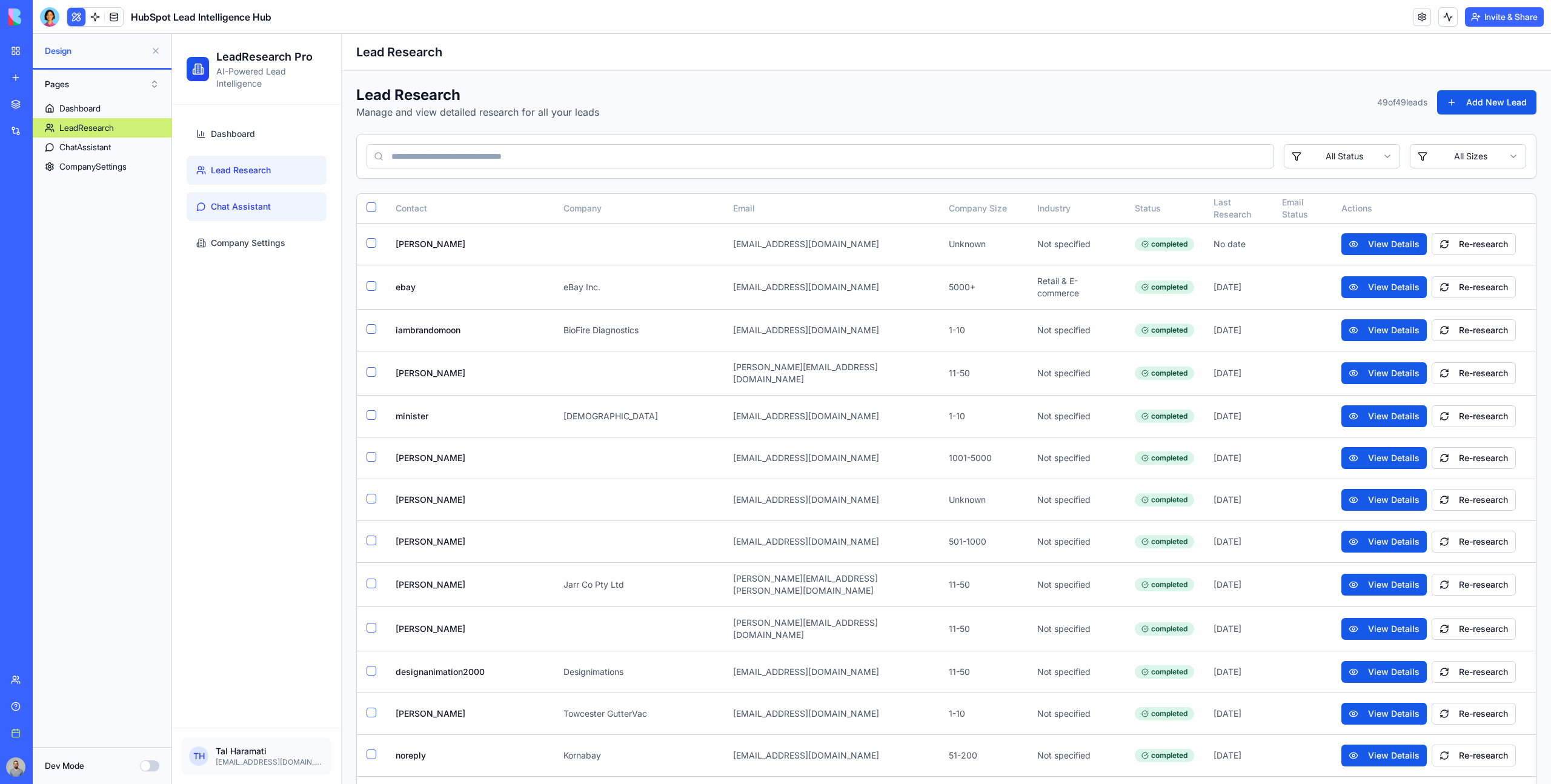
click at [271, 197] on link "Chat Assistant" at bounding box center [256, 206] width 140 height 29
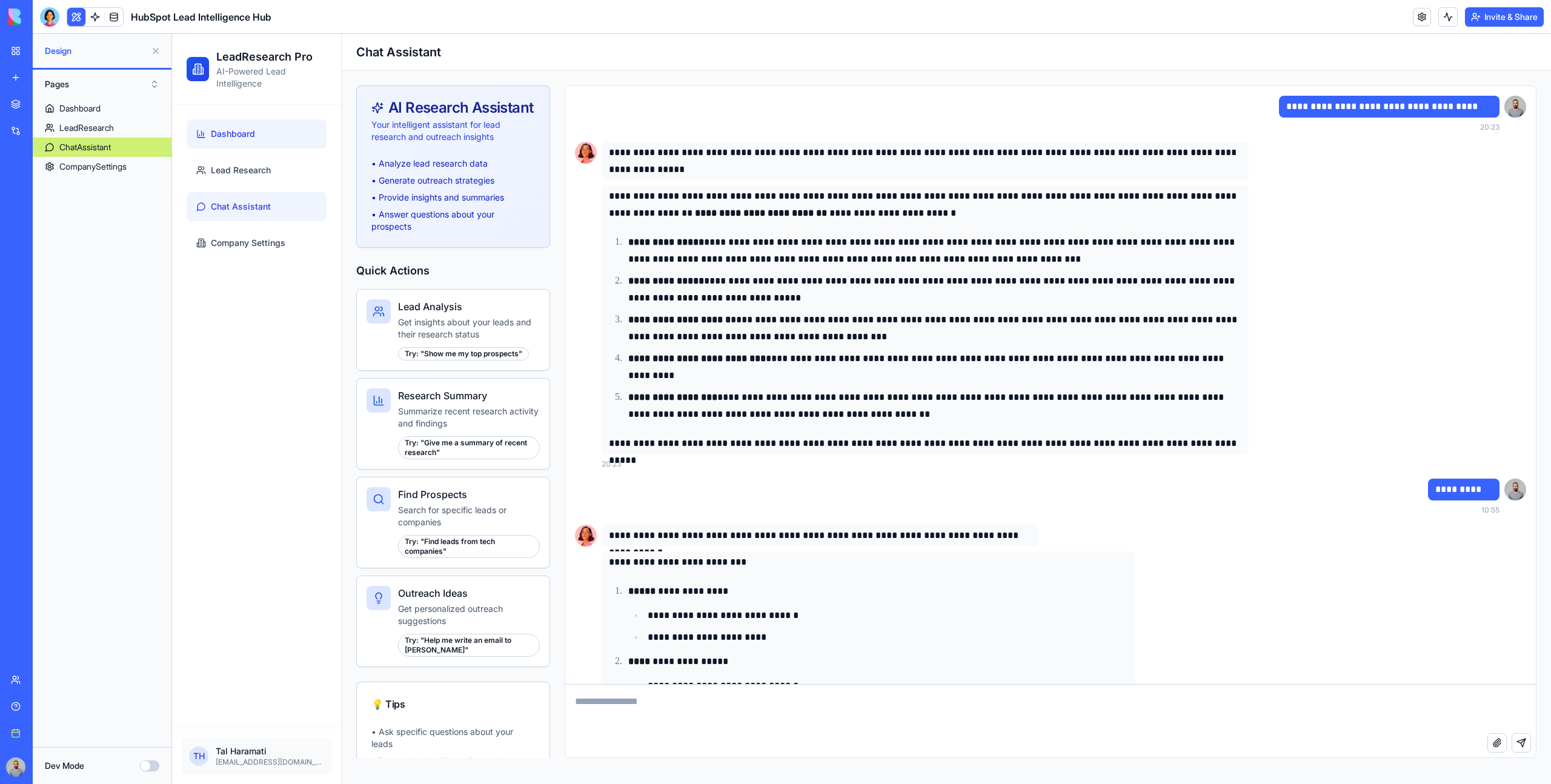
click at [237, 142] on link "Dashboard" at bounding box center [256, 134] width 140 height 29
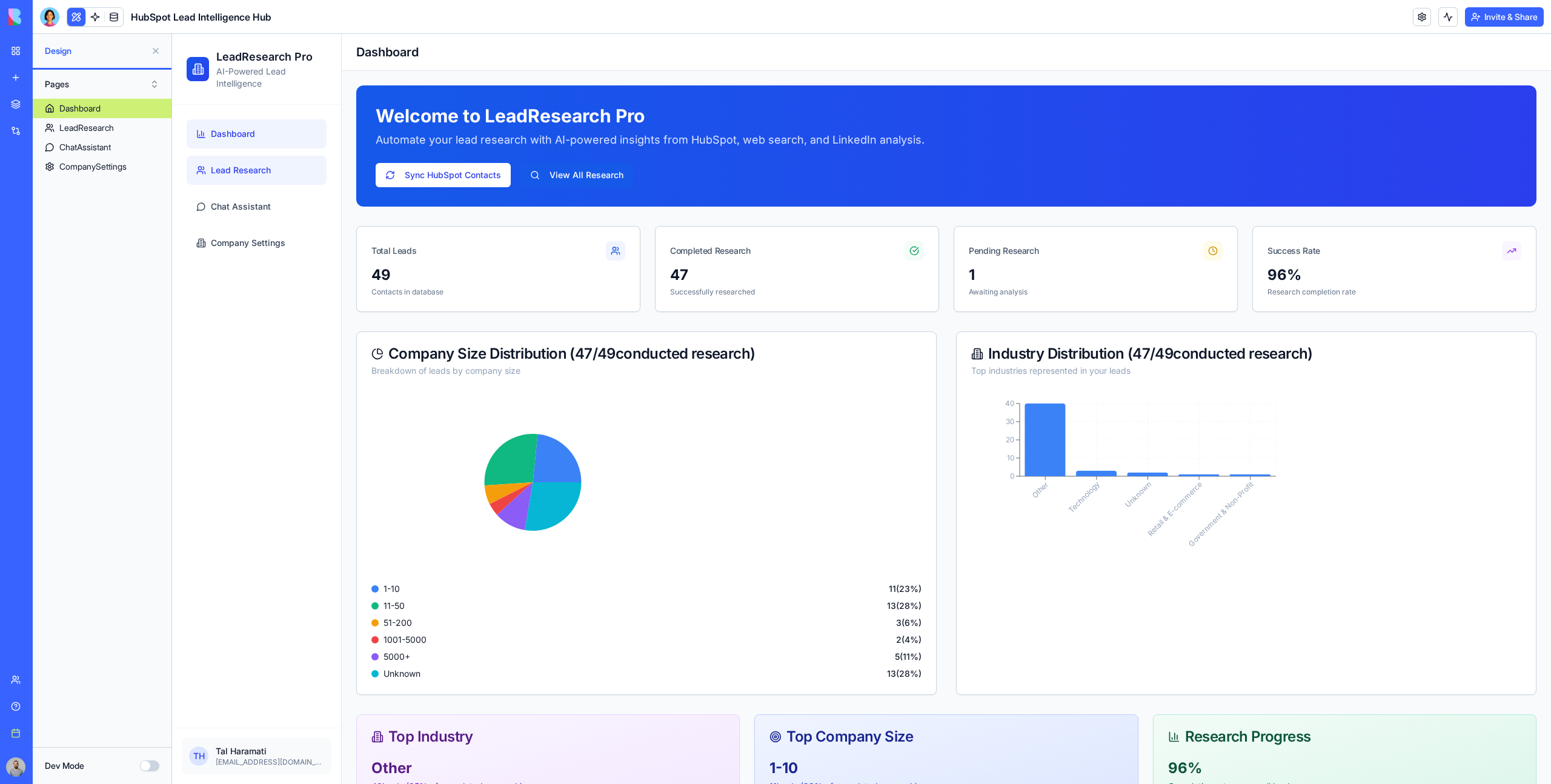
click at [262, 161] on link "Lead Research" at bounding box center [256, 170] width 140 height 29
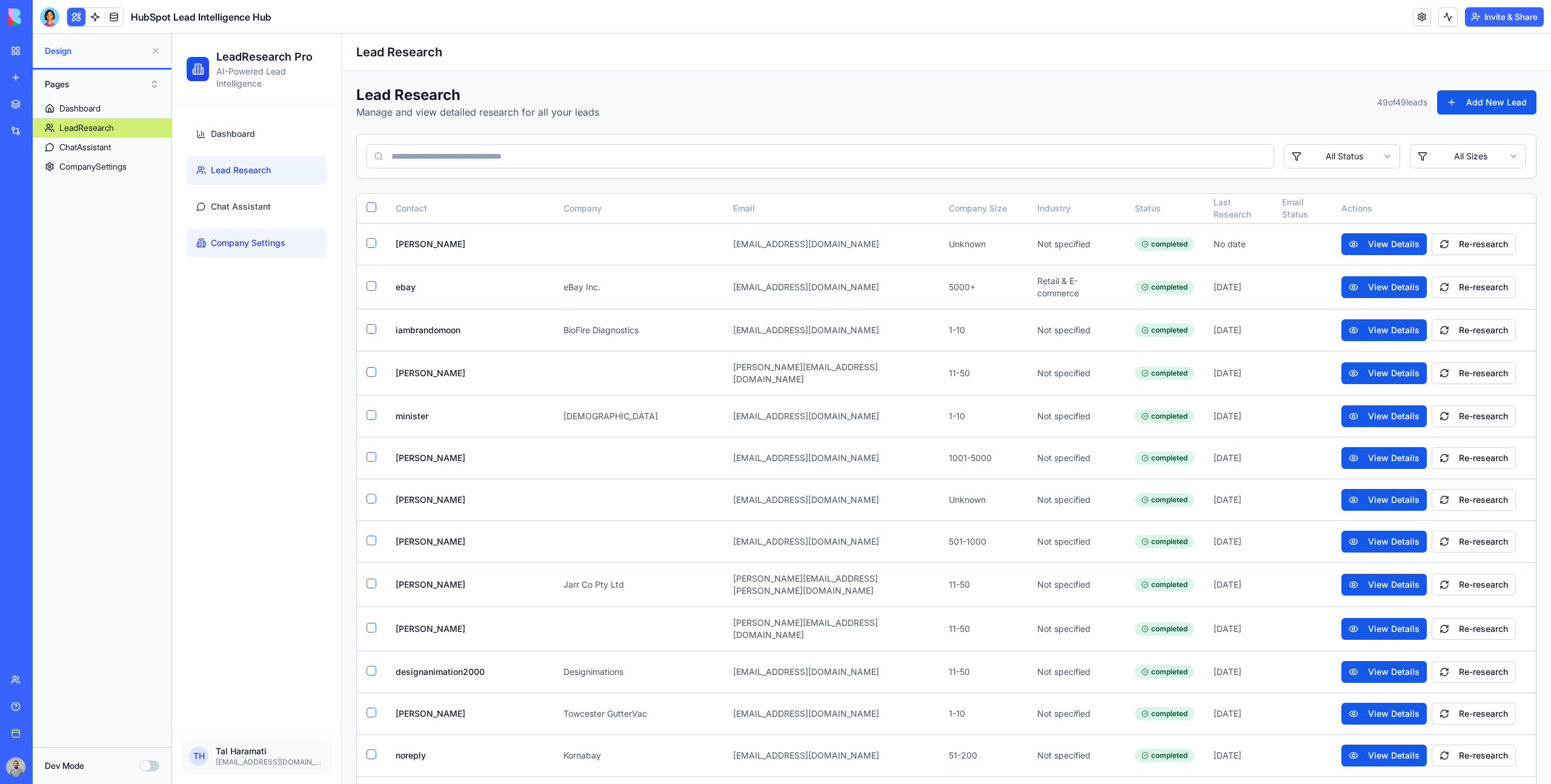
click at [307, 238] on link "Company Settings" at bounding box center [256, 243] width 140 height 29
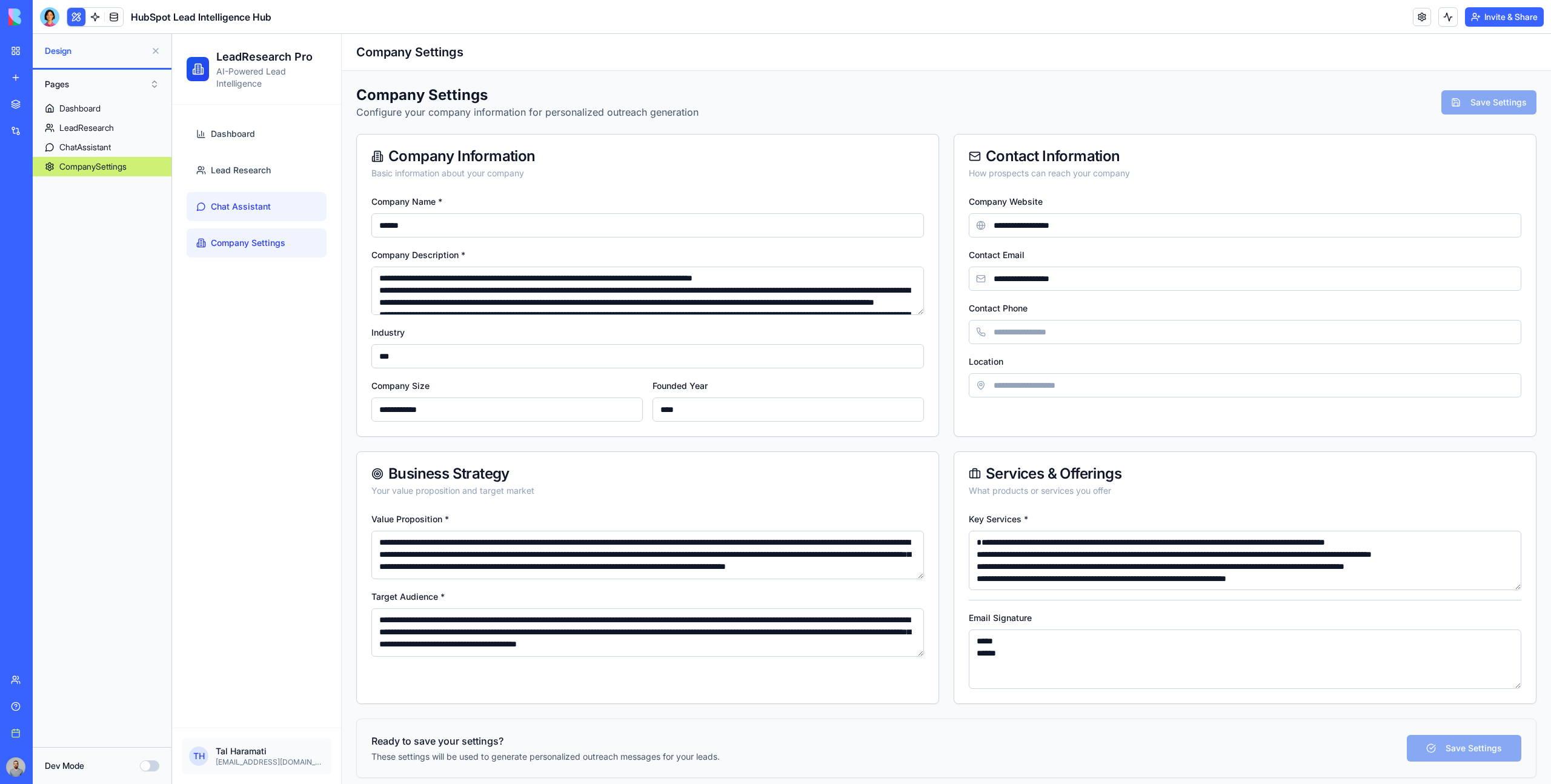
click at [283, 196] on link "Chat Assistant" at bounding box center [256, 206] width 140 height 29
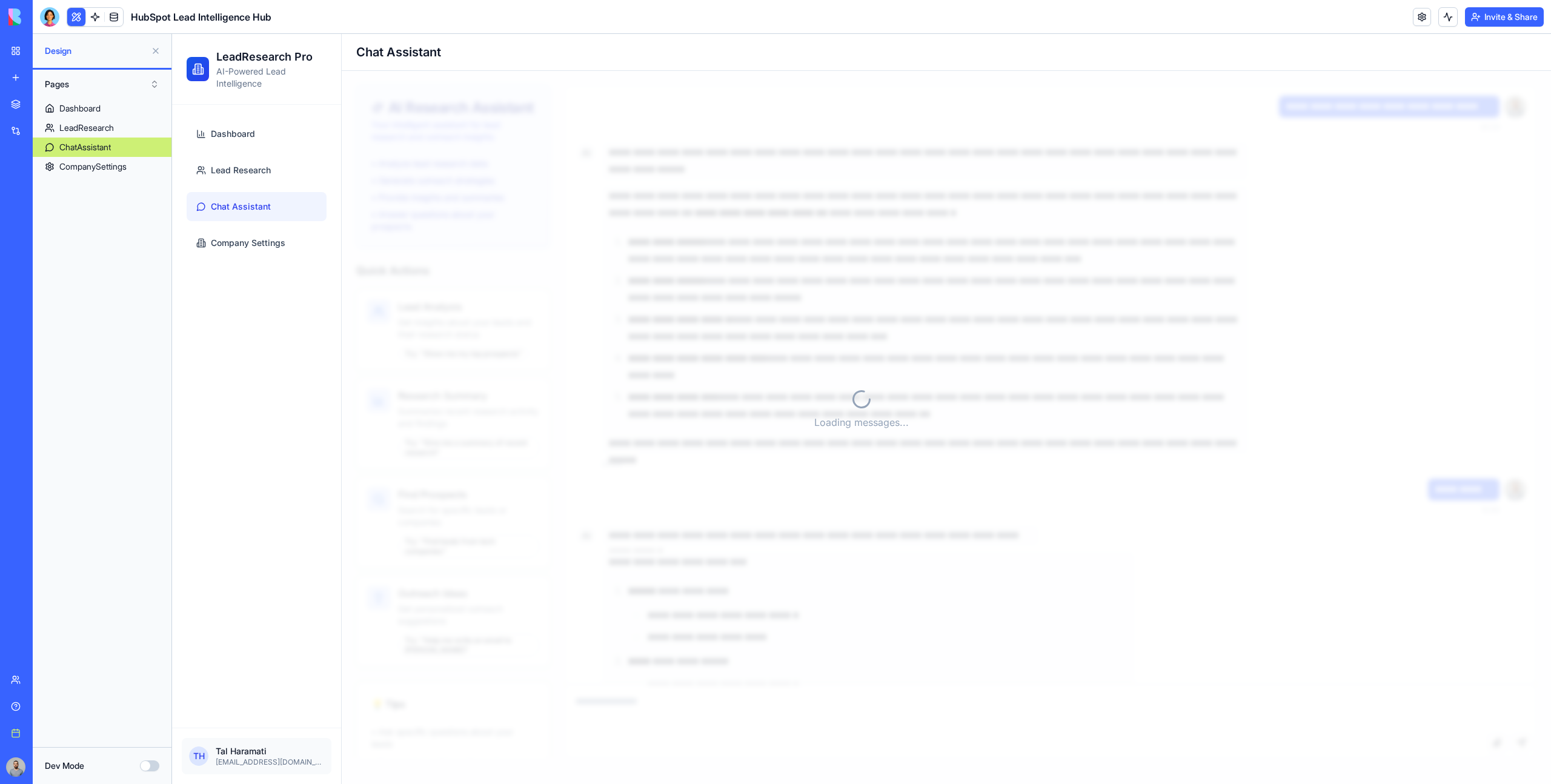
scroll to position [6976, 0]
